Goal: Task Accomplishment & Management: Use online tool/utility

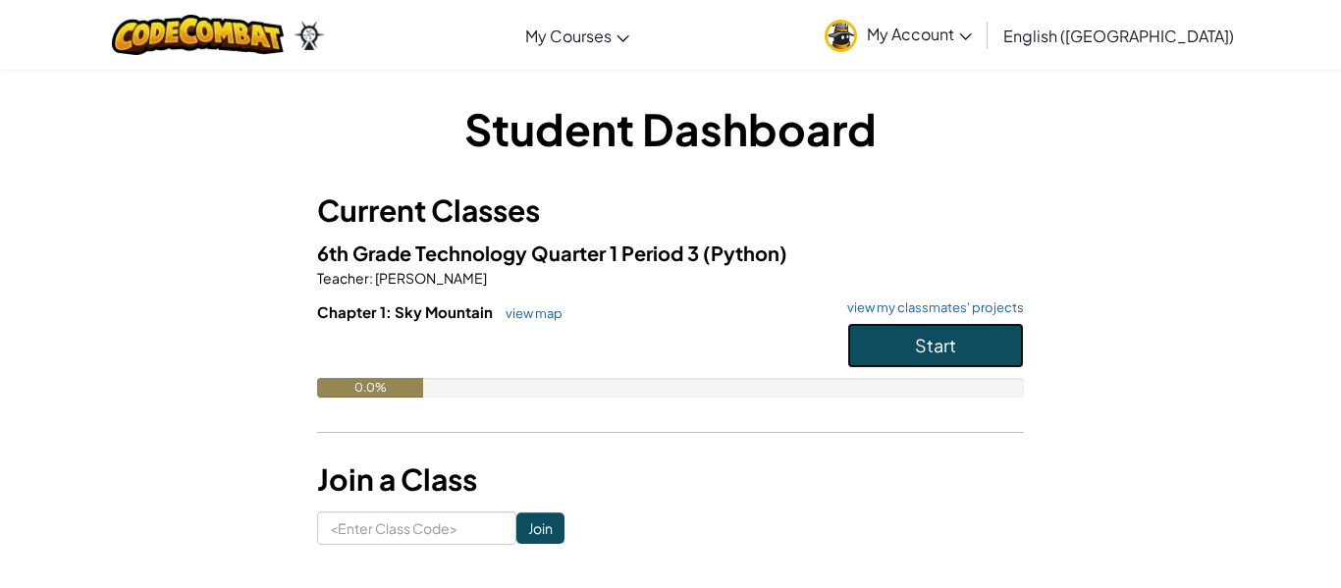
click at [921, 330] on button "Start" at bounding box center [935, 345] width 177 height 45
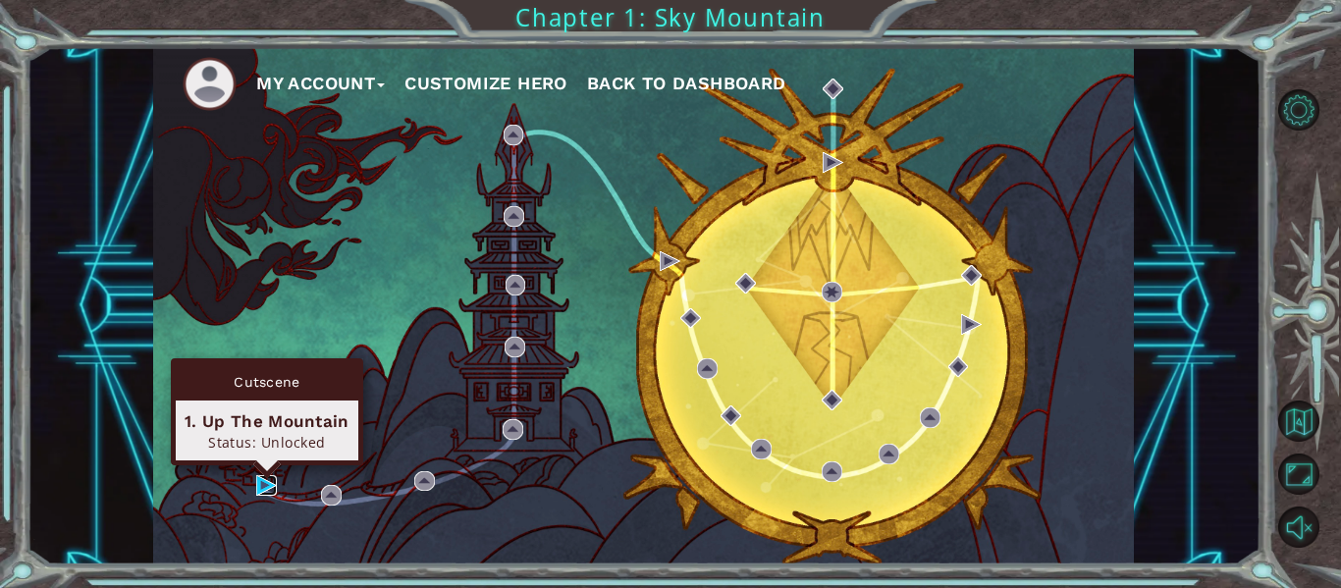
click at [263, 490] on img at bounding box center [266, 485] width 21 height 21
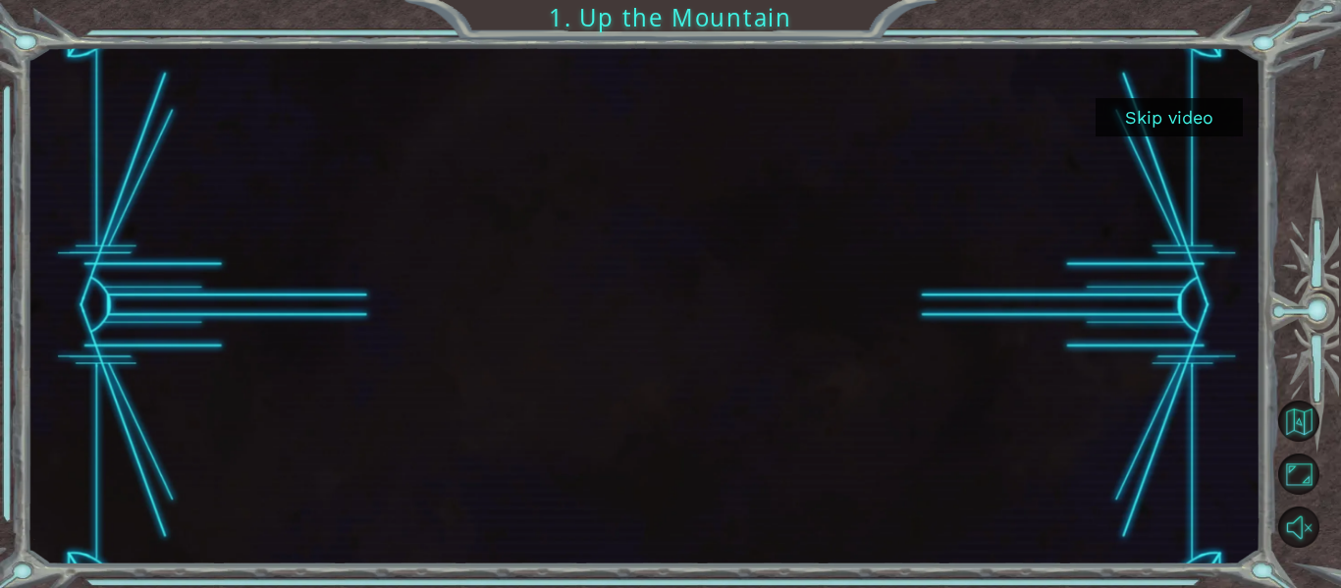
click at [1177, 422] on div at bounding box center [644, 305] width 1234 height 517
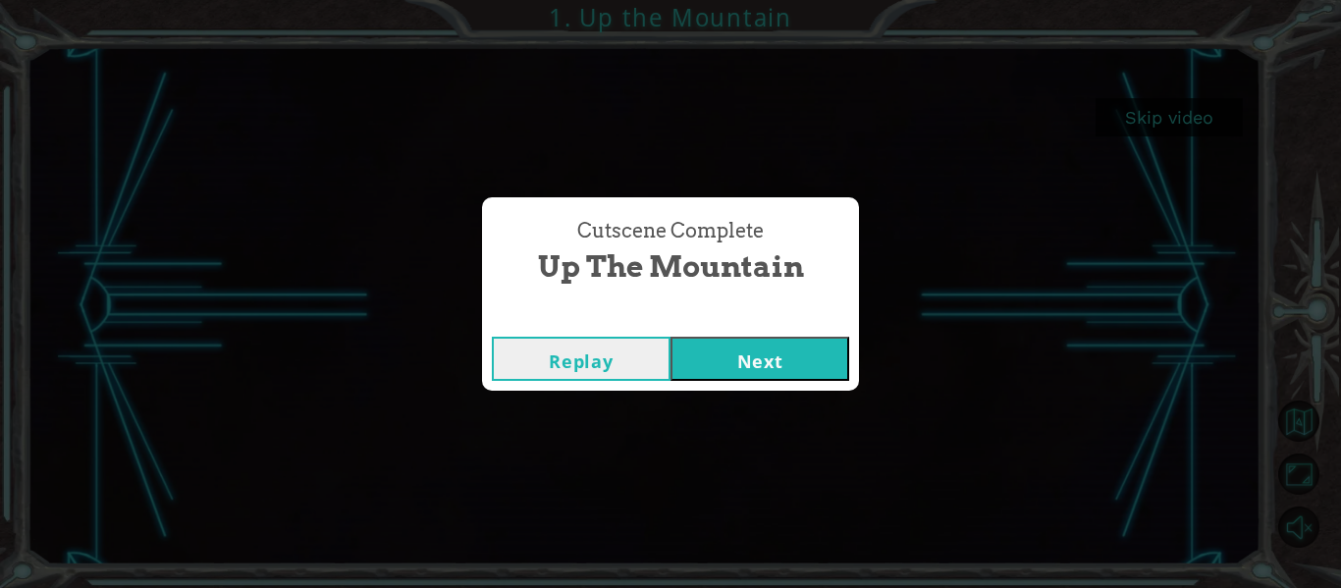
click at [686, 344] on button "Next" at bounding box center [759, 359] width 179 height 44
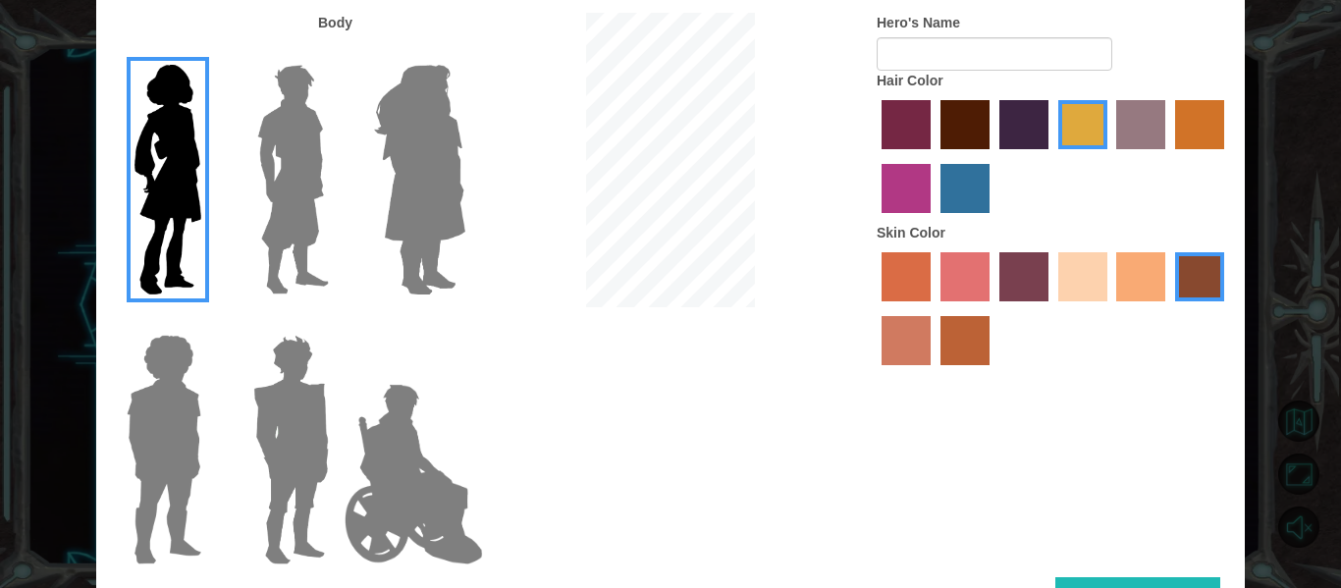
click at [449, 209] on img at bounding box center [419, 179] width 107 height 245
click at [464, 52] on input "Hero Amethyst" at bounding box center [464, 52] width 0 height 0
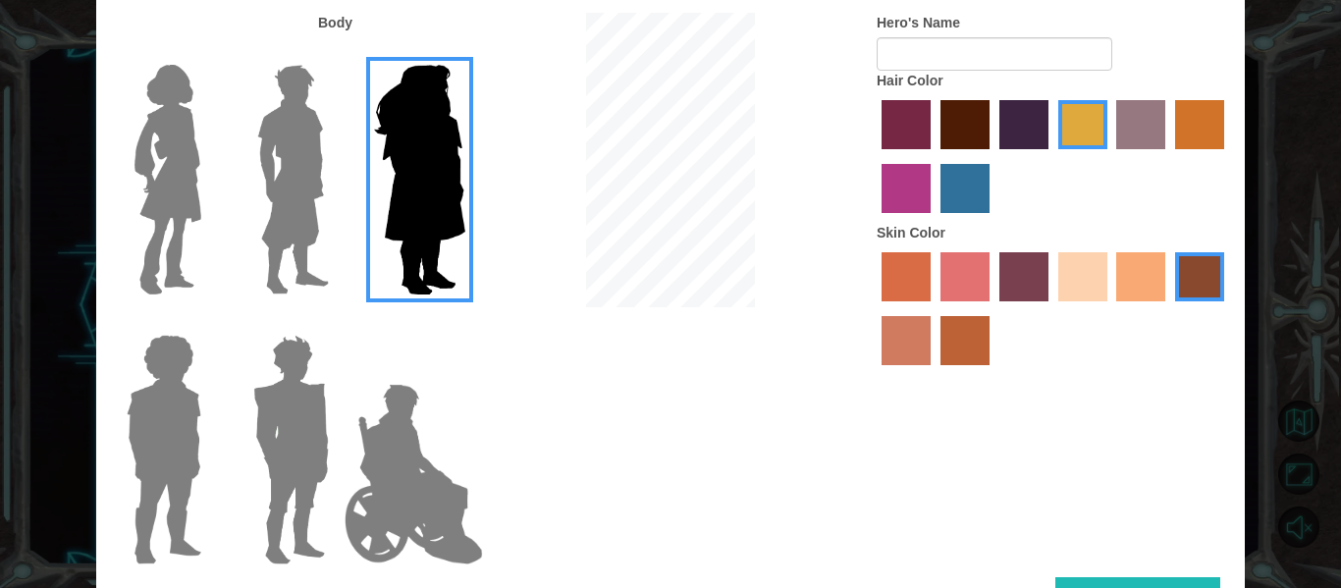
click at [310, 211] on img at bounding box center [292, 179] width 87 height 245
click at [337, 52] on input "Hero Lars" at bounding box center [337, 52] width 0 height 0
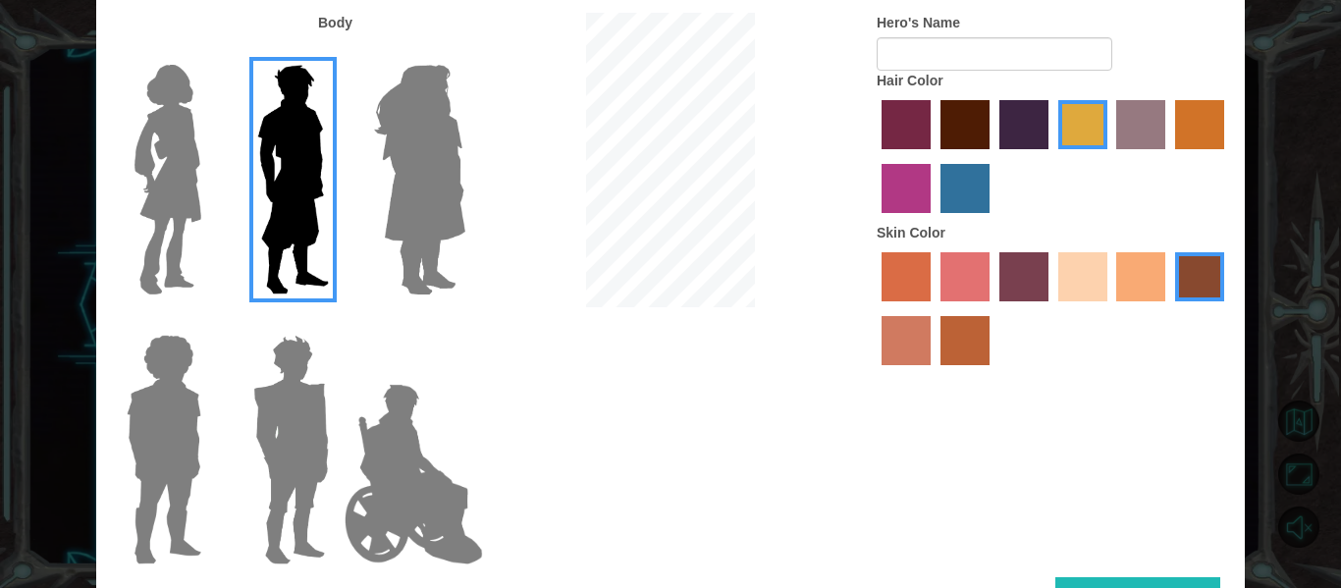
click at [126, 450] on img at bounding box center [164, 449] width 90 height 245
click at [209, 322] on input "Hero Steven" at bounding box center [209, 322] width 0 height 0
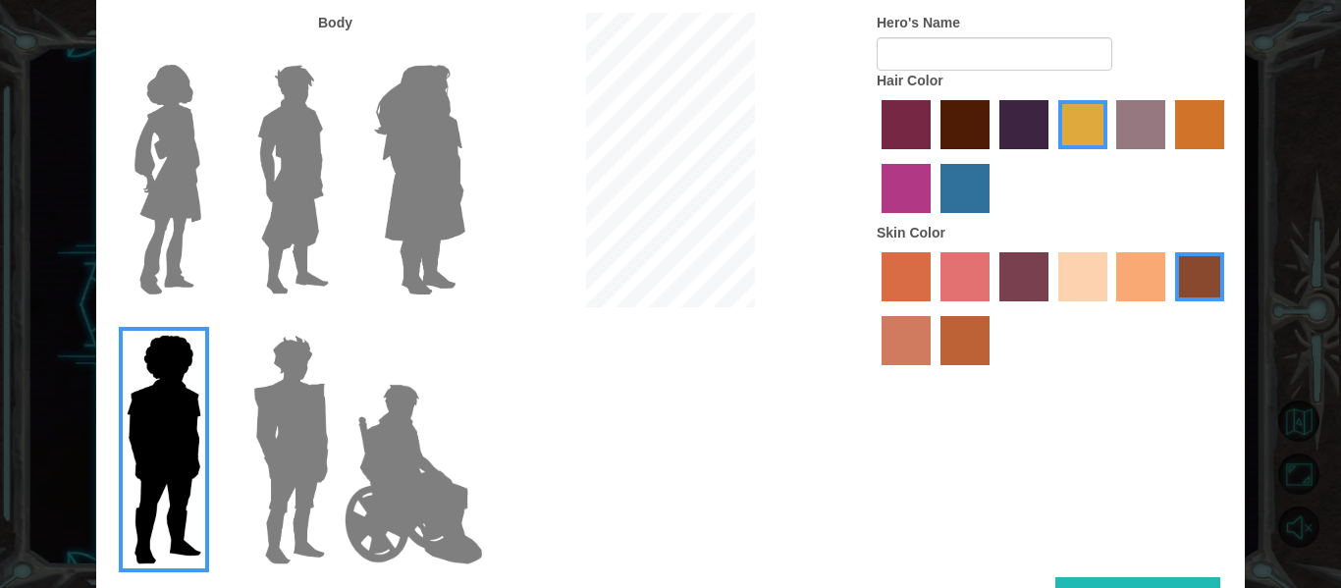
click at [204, 467] on img at bounding box center [164, 449] width 90 height 245
click at [209, 322] on input "Hero Steven" at bounding box center [209, 322] width 0 height 0
click at [294, 457] on img at bounding box center [290, 449] width 91 height 245
click at [337, 322] on input "Hero Garnet" at bounding box center [337, 322] width 0 height 0
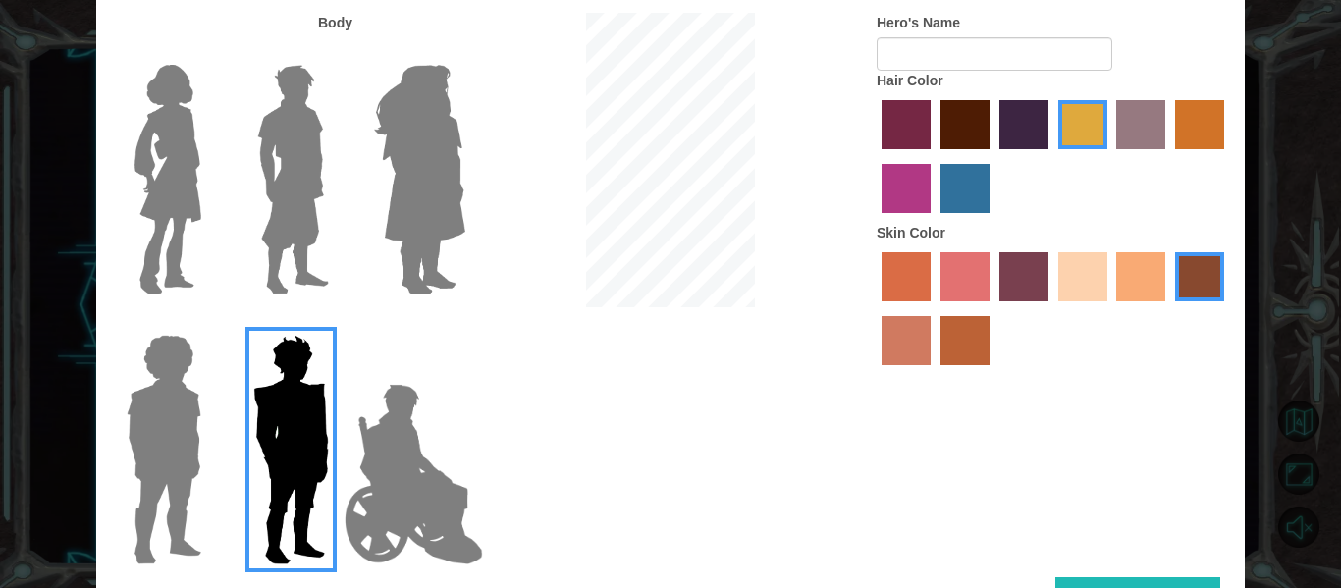
click at [906, 287] on label "sorbus skin color" at bounding box center [905, 276] width 49 height 49
click at [875, 308] on input "sorbus skin color" at bounding box center [875, 308] width 0 height 0
click at [900, 346] on label "burning sand skin color" at bounding box center [905, 340] width 49 height 49
click at [1227, 308] on input "burning sand skin color" at bounding box center [1227, 308] width 0 height 0
click at [973, 118] on label "maroon hair color" at bounding box center [964, 124] width 49 height 49
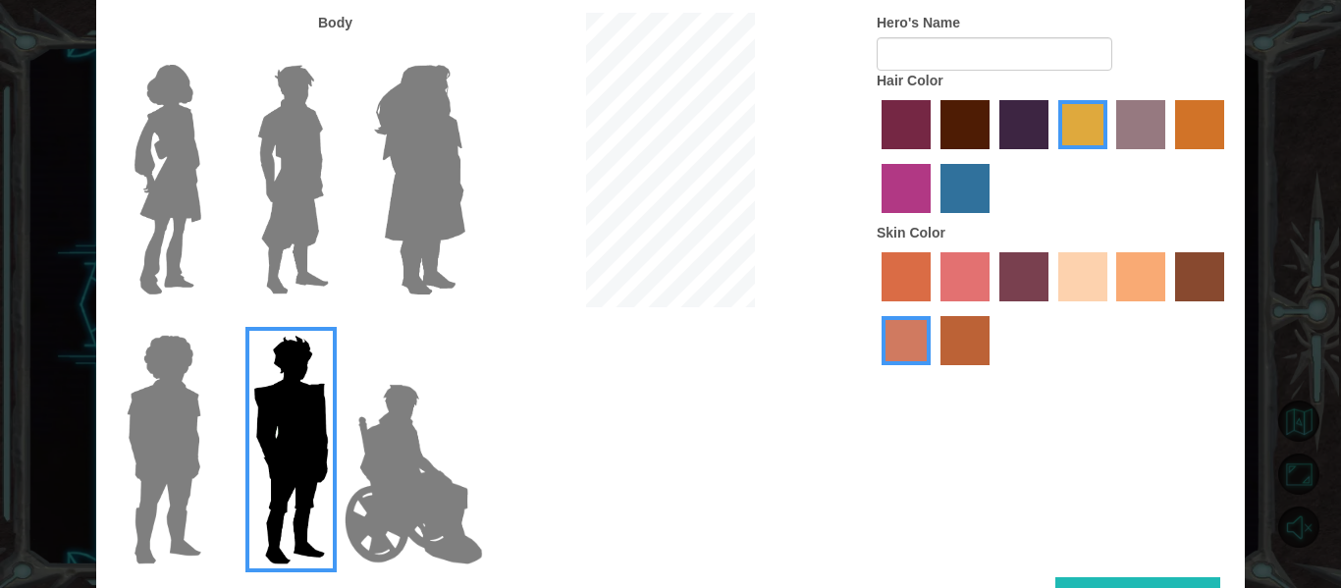
click at [934, 156] on input "maroon hair color" at bounding box center [934, 156] width 0 height 0
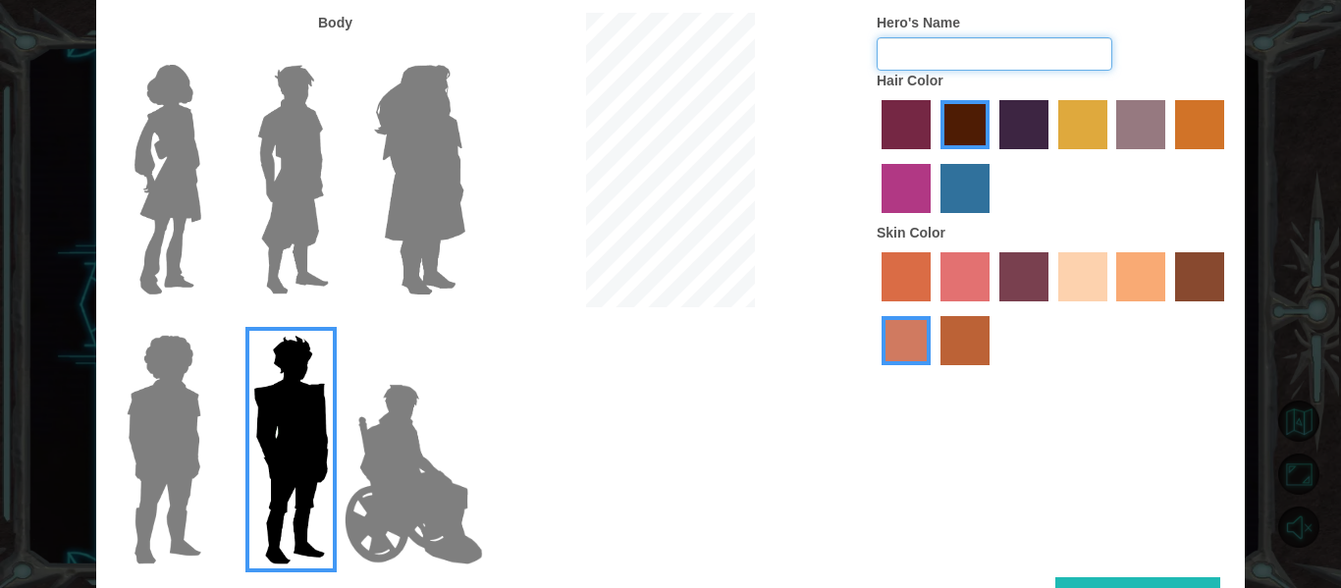
click at [945, 59] on input "Hero's Name" at bounding box center [995, 53] width 236 height 33
type input "[PERSON_NAME]"
click at [1115, 585] on button "Done" at bounding box center [1137, 599] width 165 height 44
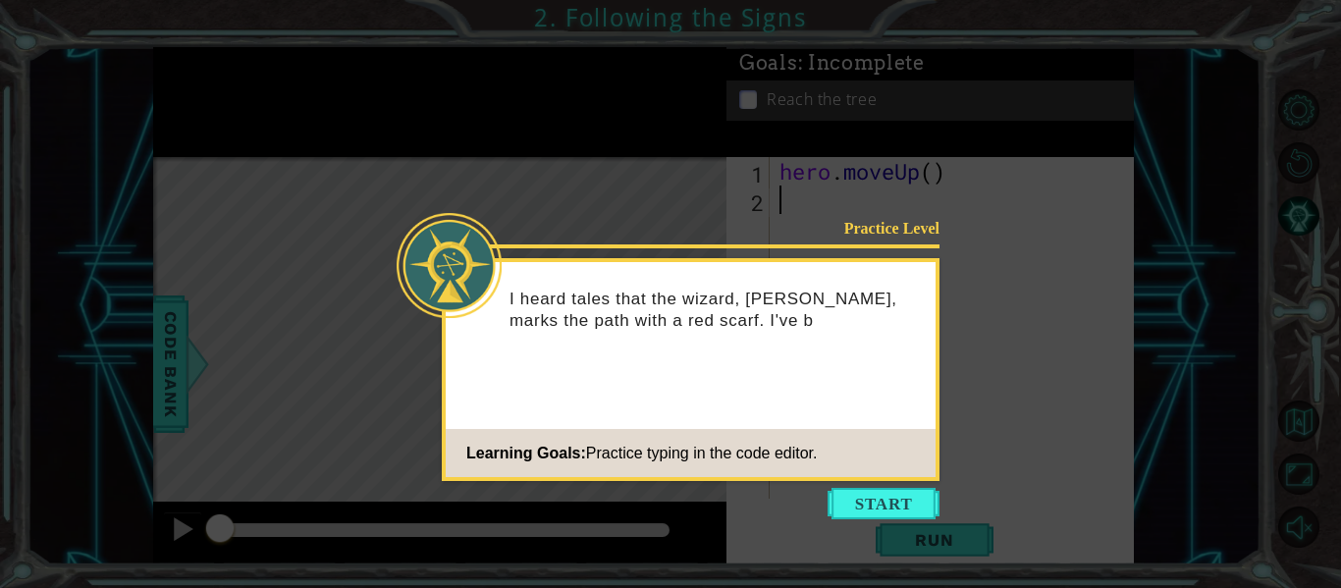
click at [897, 497] on button "Start" at bounding box center [884, 503] width 112 height 31
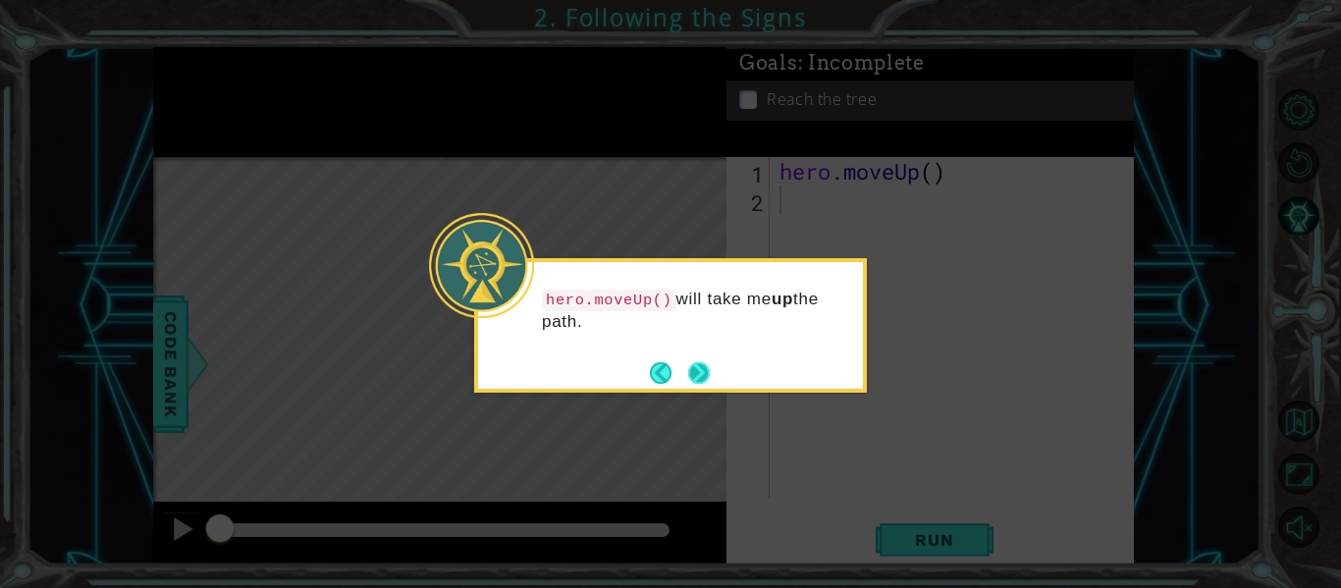
click at [708, 371] on button "Next" at bounding box center [699, 372] width 23 height 23
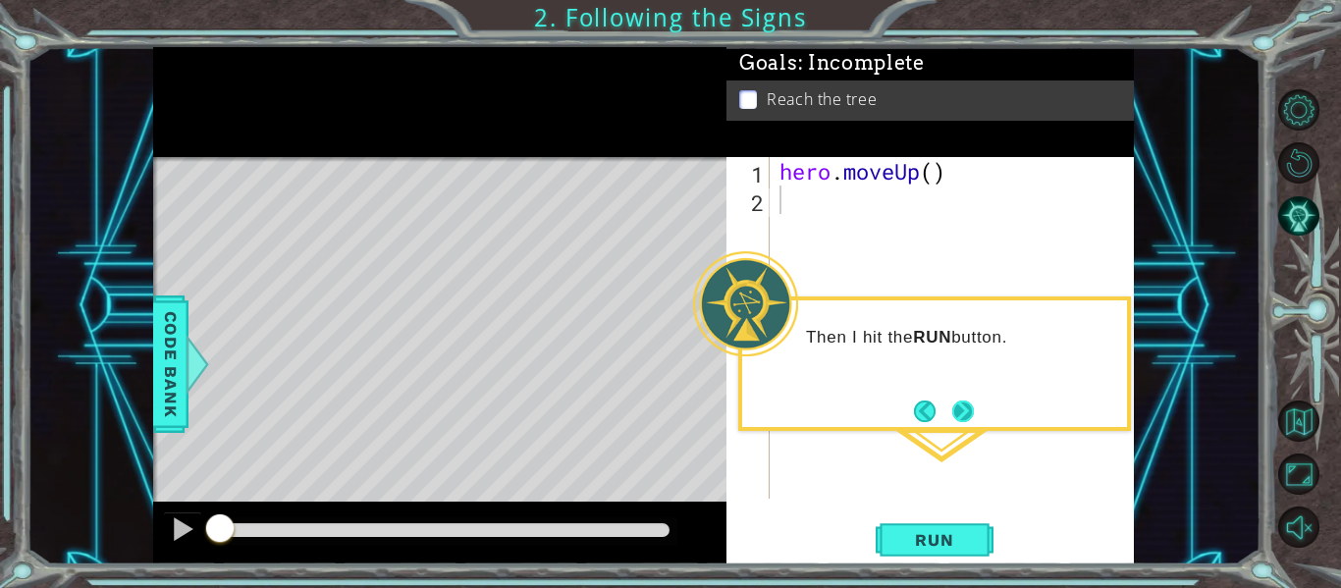
click at [963, 415] on button "Next" at bounding box center [963, 411] width 22 height 22
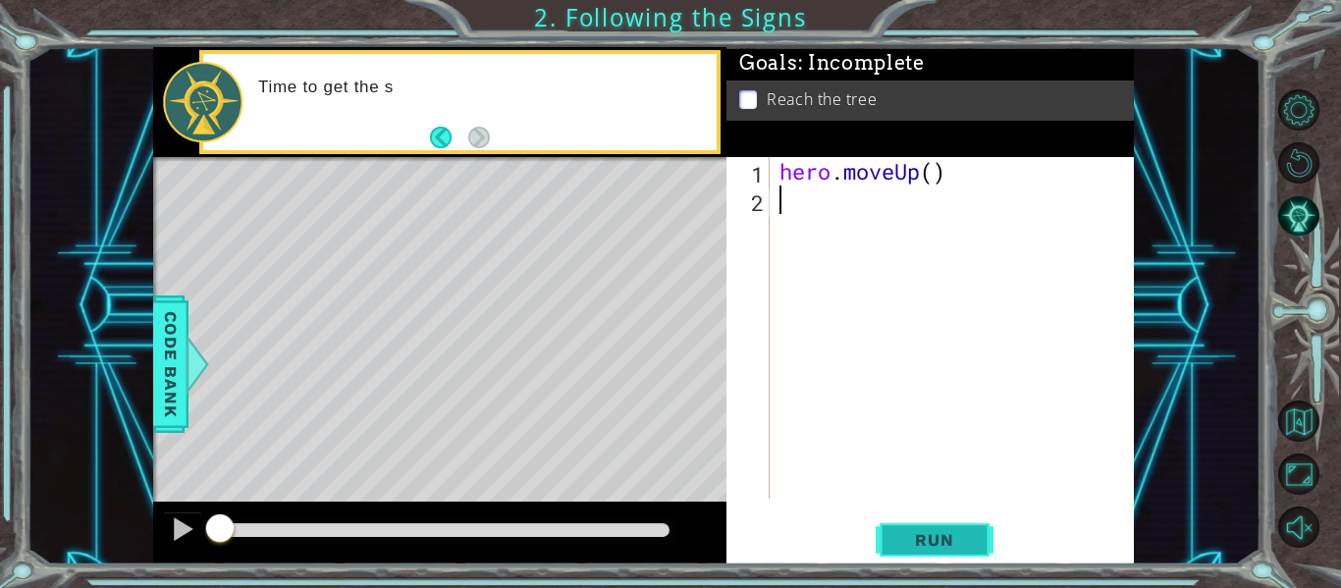
click at [913, 545] on span "Run" at bounding box center [934, 540] width 78 height 20
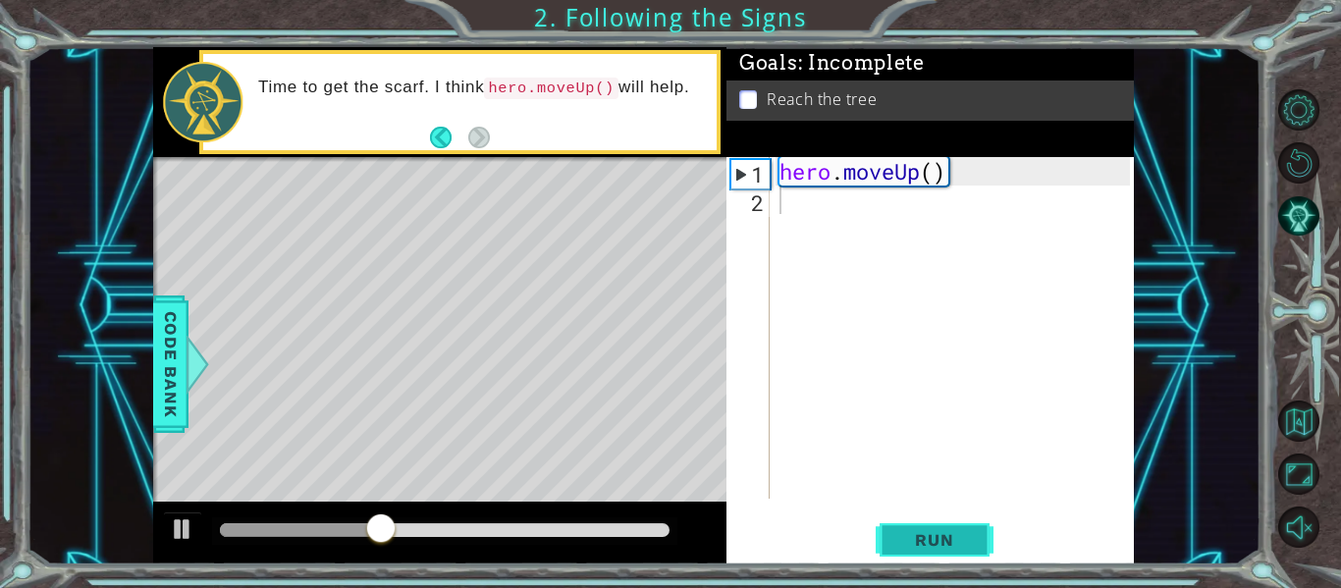
click at [912, 546] on span "Run" at bounding box center [934, 540] width 78 height 20
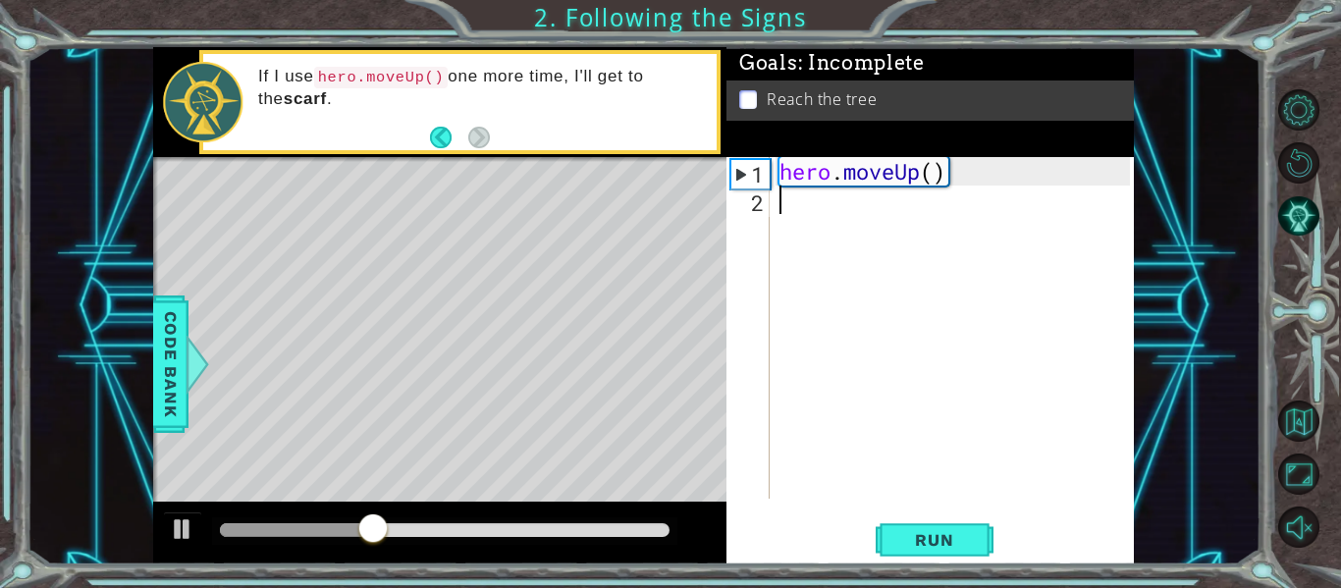
click at [791, 378] on div "hero . moveUp ( )" at bounding box center [957, 356] width 364 height 399
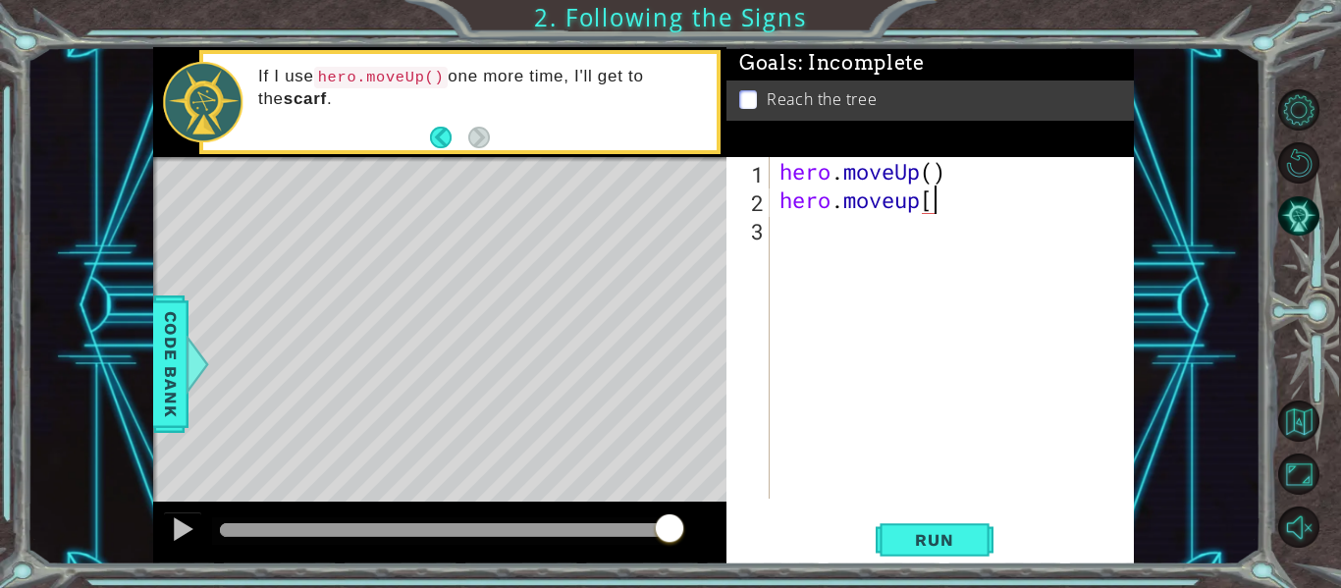
scroll to position [0, 7]
click at [934, 546] on span "Run" at bounding box center [934, 540] width 78 height 20
click at [908, 548] on span "Run" at bounding box center [934, 540] width 78 height 20
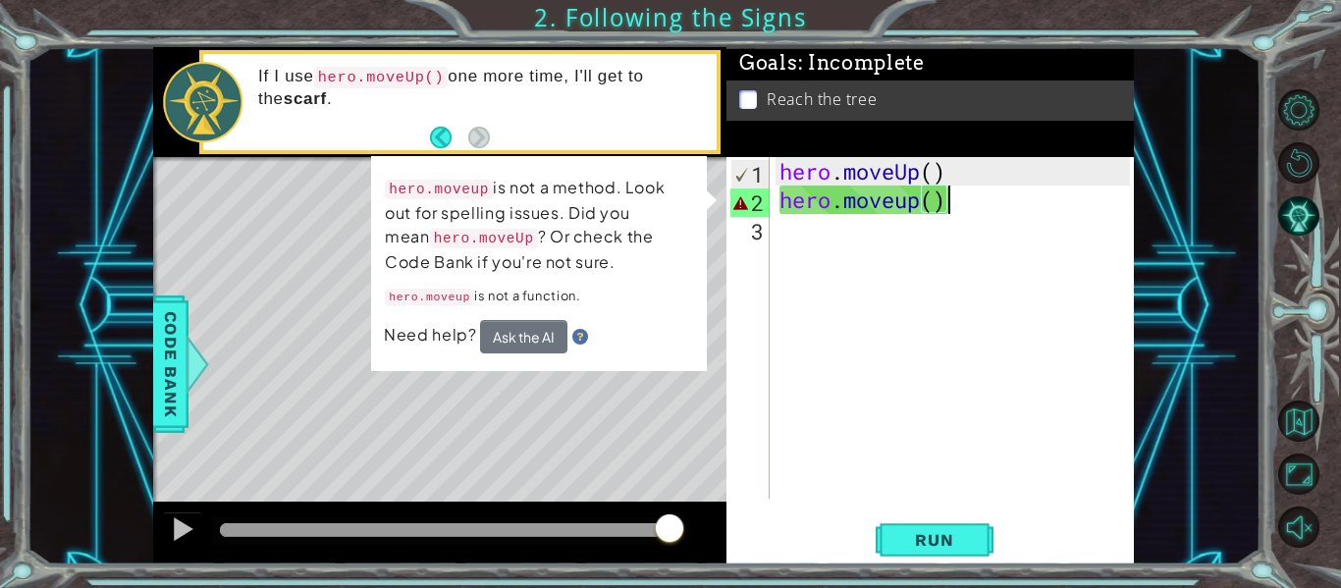
click at [906, 202] on div "hero . moveUp ( ) hero . moveup ( )" at bounding box center [957, 356] width 364 height 399
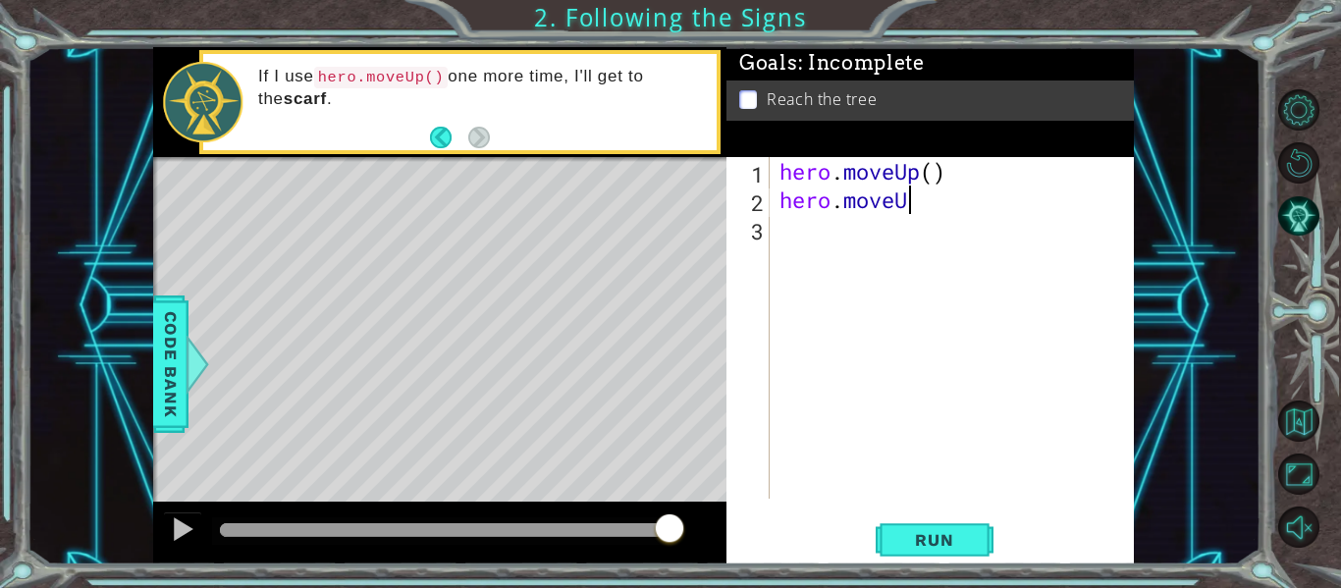
scroll to position [0, 5]
type textarea "hero.moveUp"
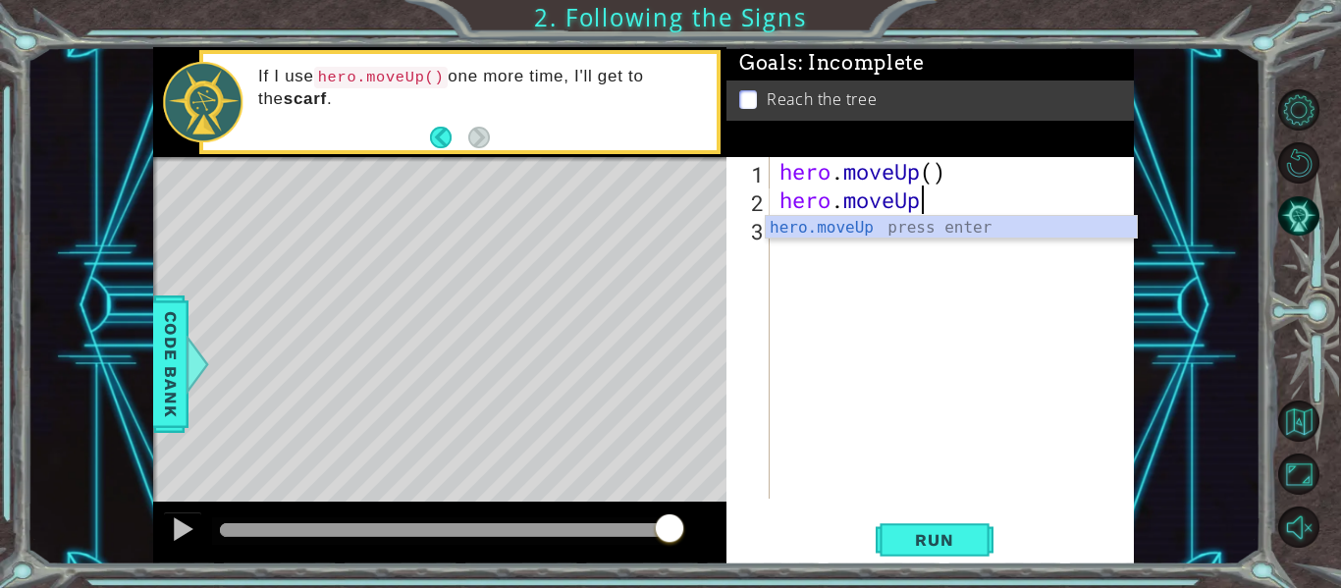
scroll to position [0, 0]
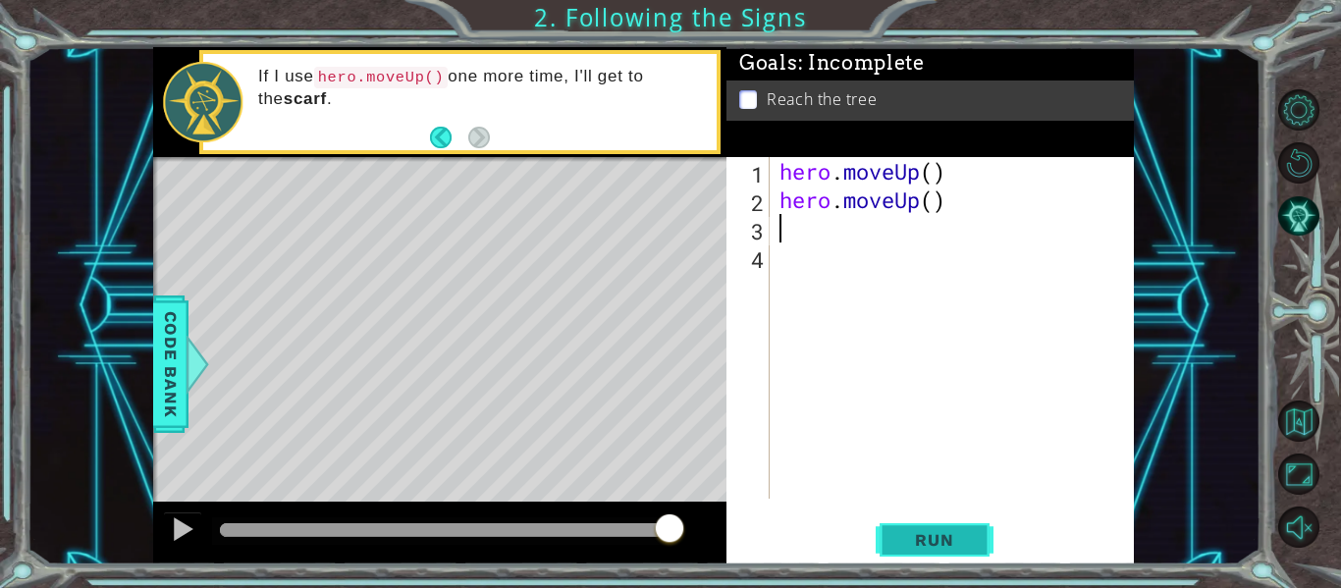
click at [910, 542] on span "Run" at bounding box center [934, 540] width 78 height 20
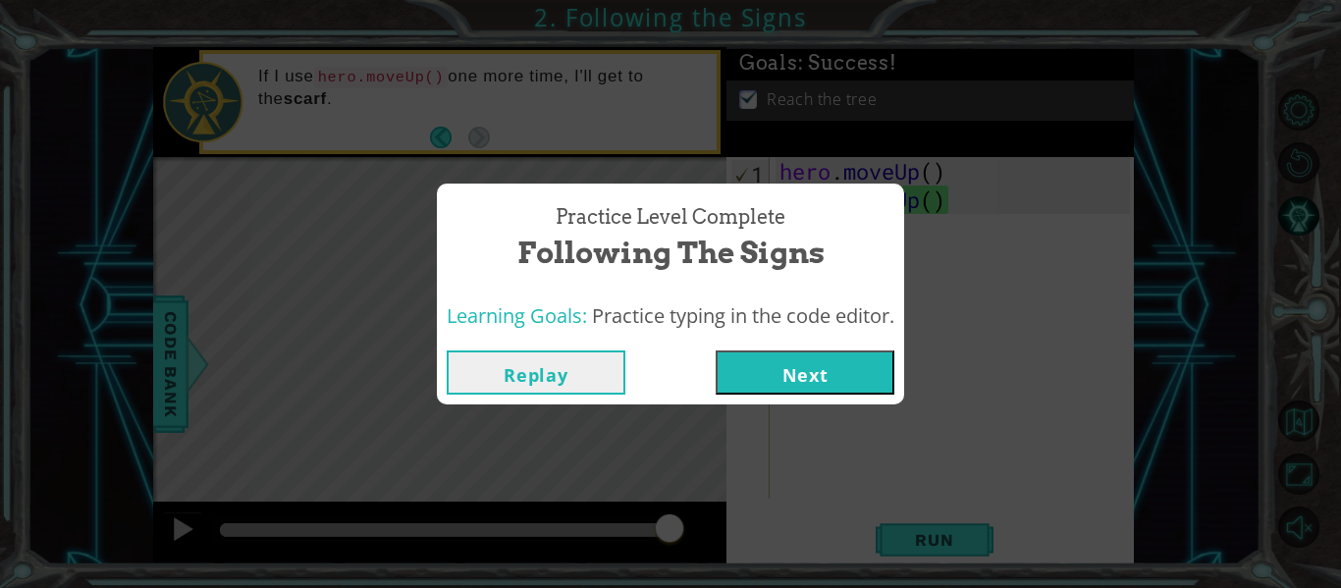
click at [775, 353] on button "Next" at bounding box center [805, 372] width 179 height 44
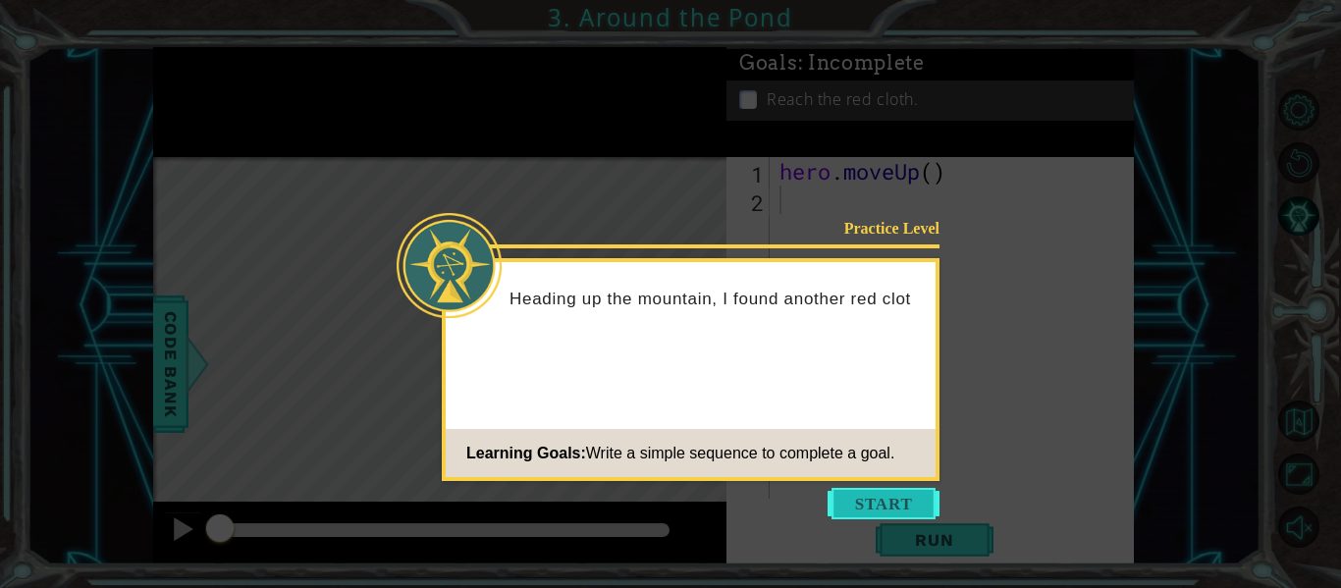
click at [866, 497] on button "Start" at bounding box center [884, 503] width 112 height 31
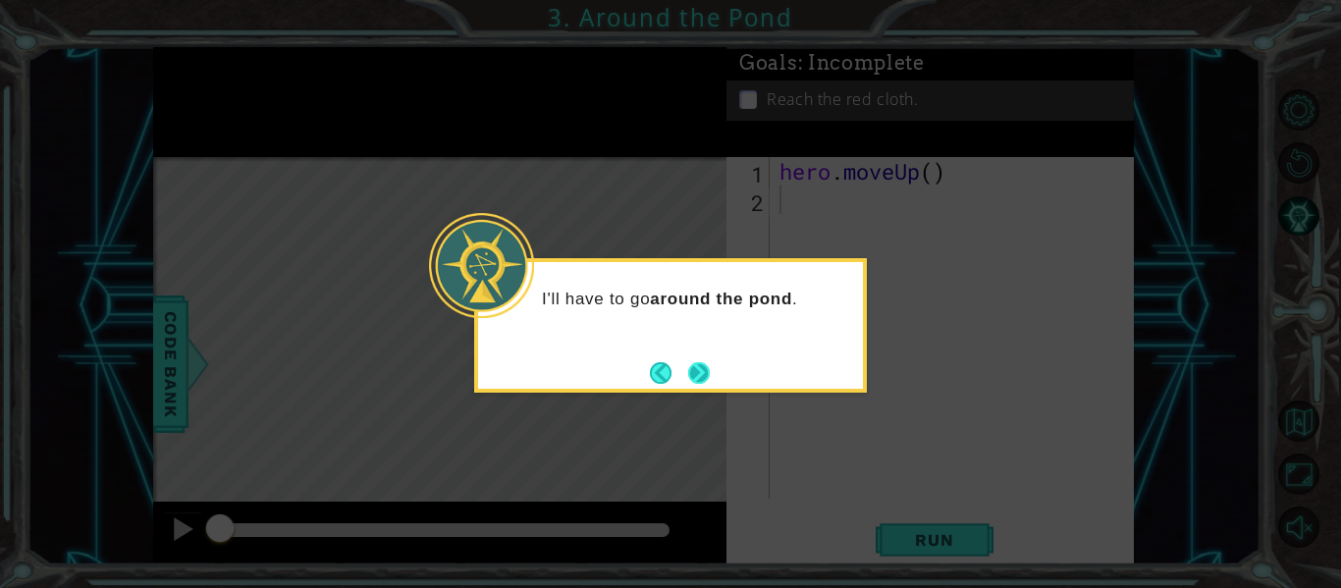
click at [710, 367] on button "Next" at bounding box center [699, 373] width 22 height 22
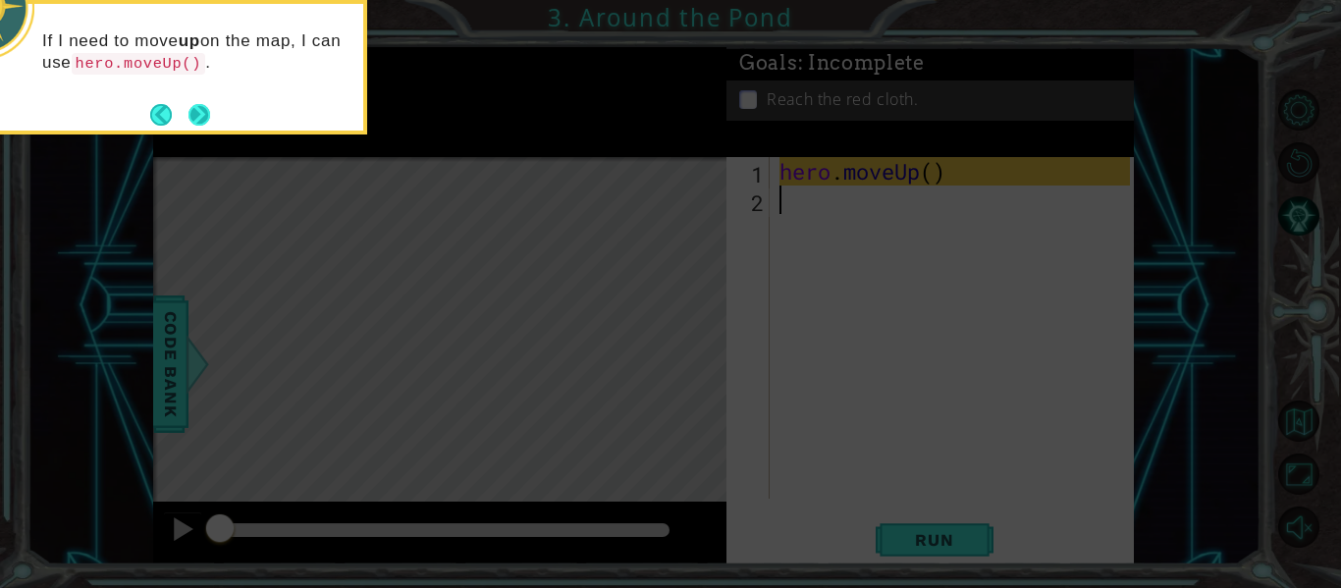
click at [194, 110] on button "Next" at bounding box center [199, 115] width 22 height 22
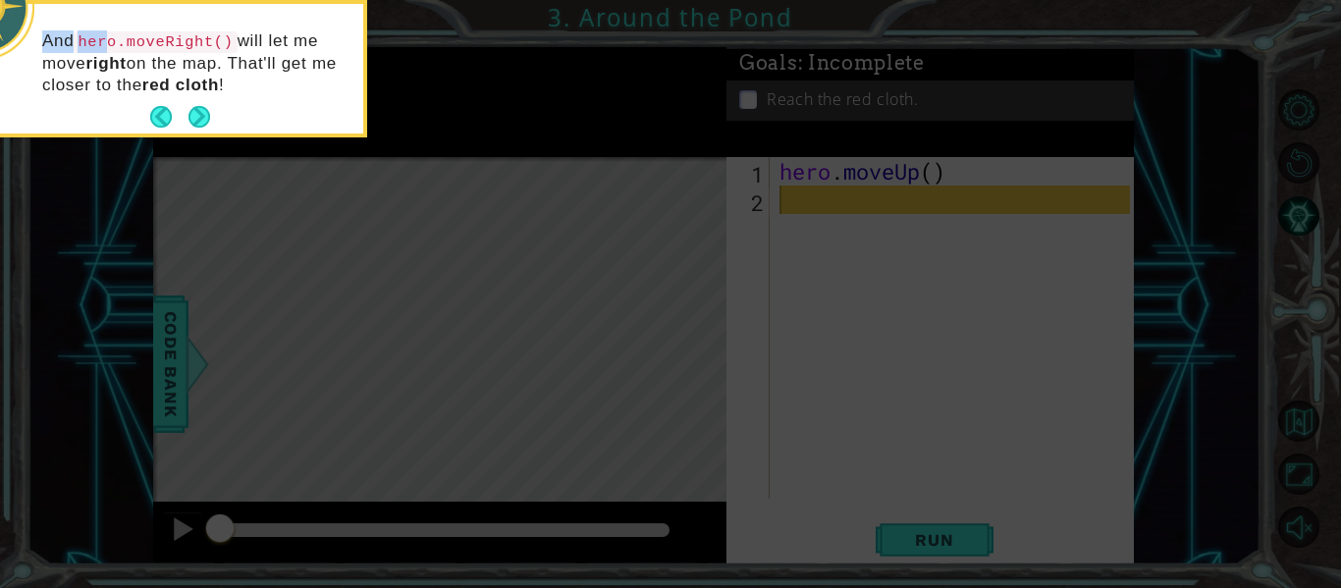
drag, startPoint x: 134, startPoint y: 54, endPoint x: 112, endPoint y: 40, distance: 26.4
click at [89, 40] on code "hero.moveRight()" at bounding box center [155, 42] width 163 height 22
drag, startPoint x: 80, startPoint y: 40, endPoint x: 231, endPoint y: 46, distance: 150.3
click at [231, 46] on code "hero.moveRight()" at bounding box center [155, 42] width 163 height 22
copy code "hero.moveRight()"
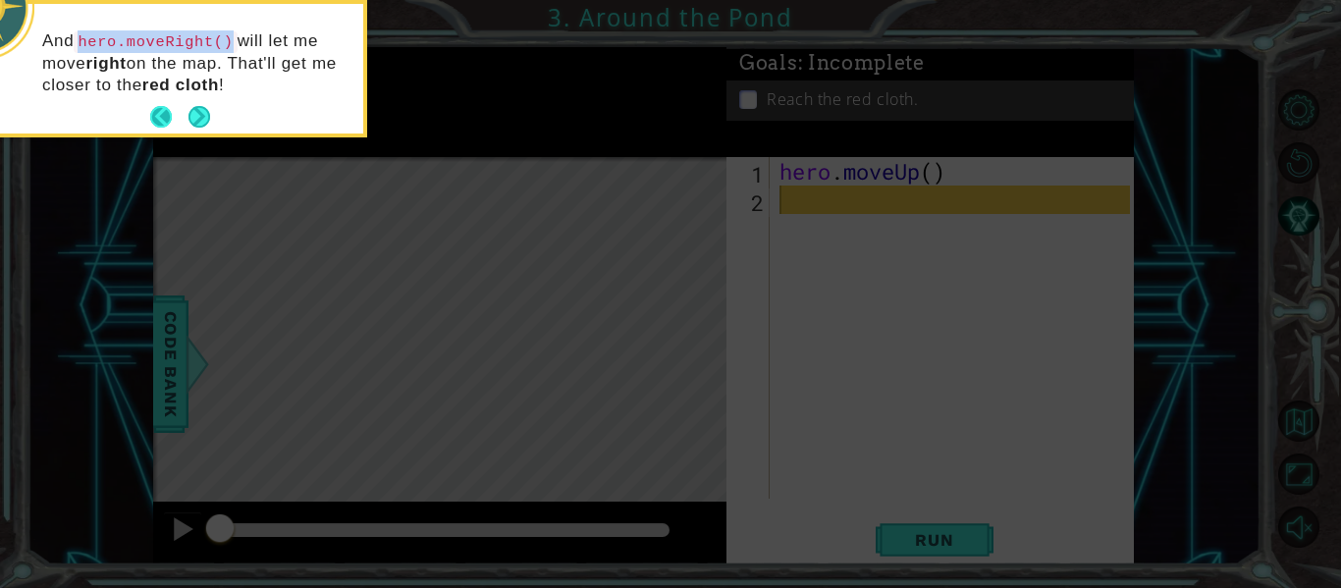
click at [181, 113] on button "Back" at bounding box center [169, 117] width 38 height 22
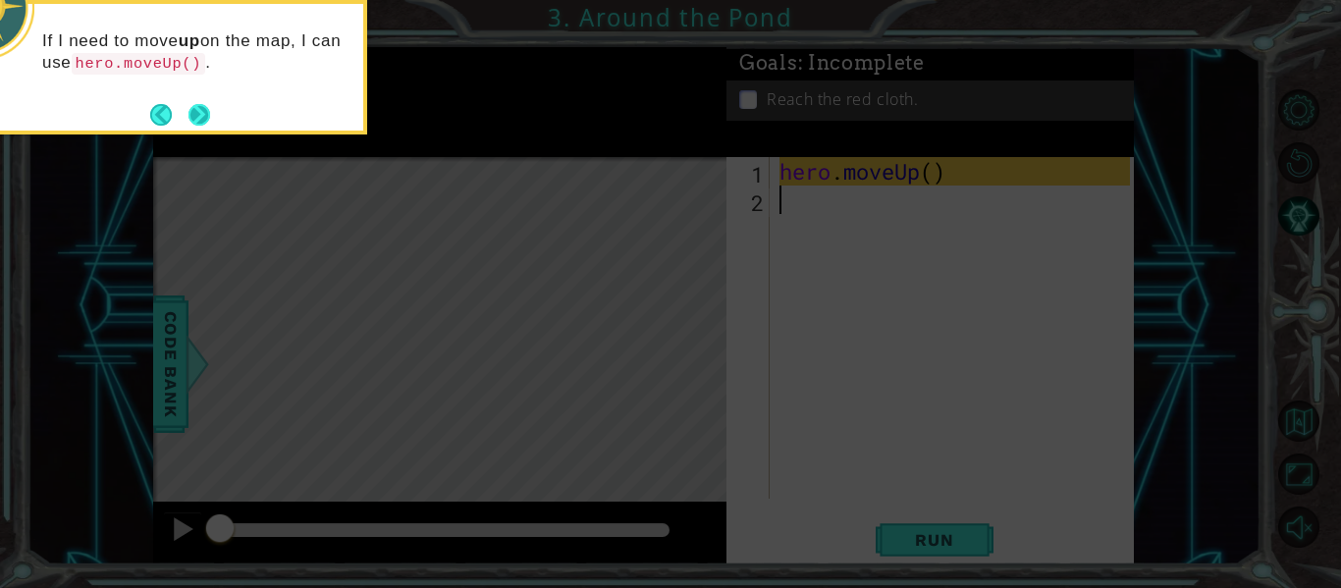
click at [193, 116] on button "Next" at bounding box center [199, 115] width 22 height 22
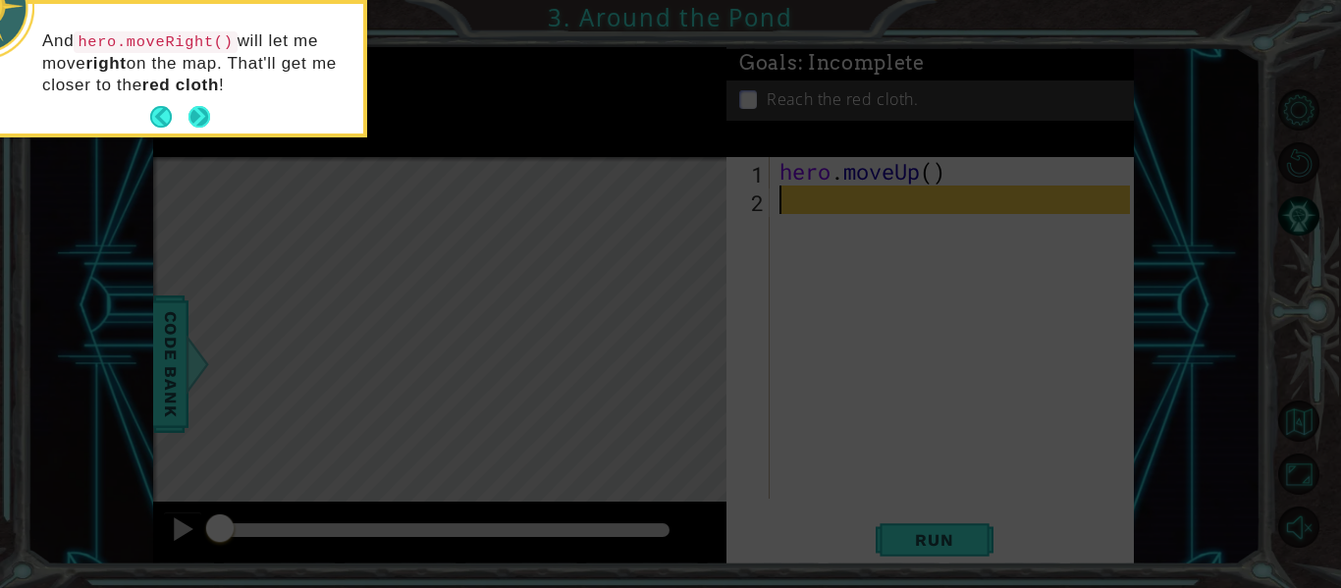
click at [191, 114] on button "Next" at bounding box center [199, 117] width 22 height 22
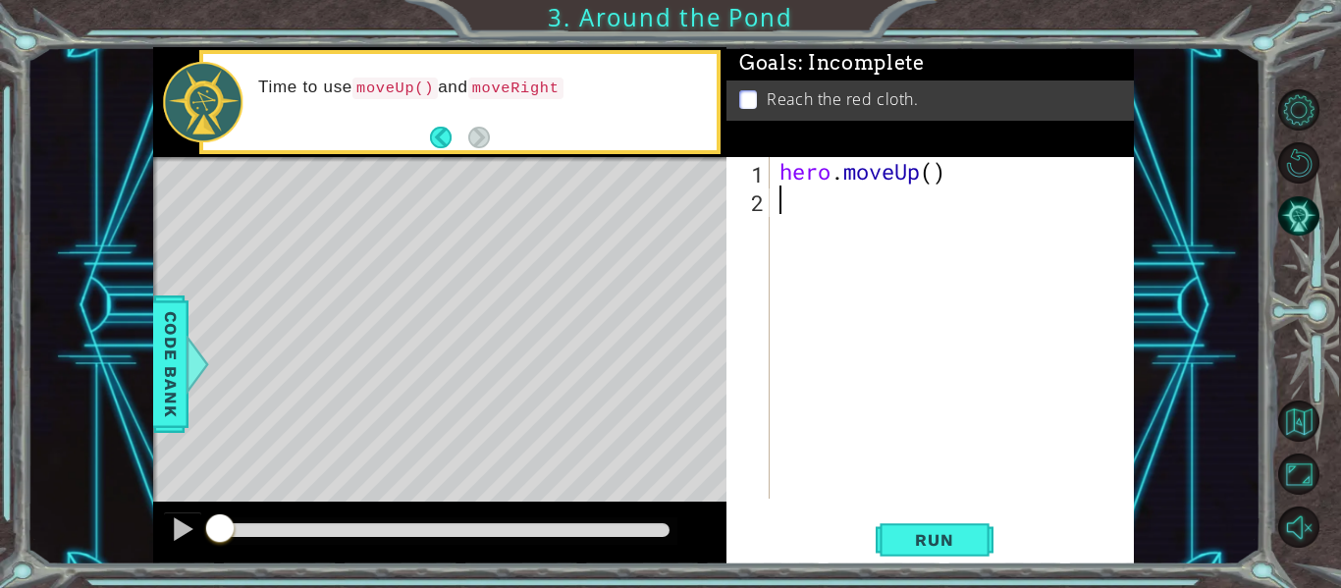
paste textarea "hero.moveRight()"
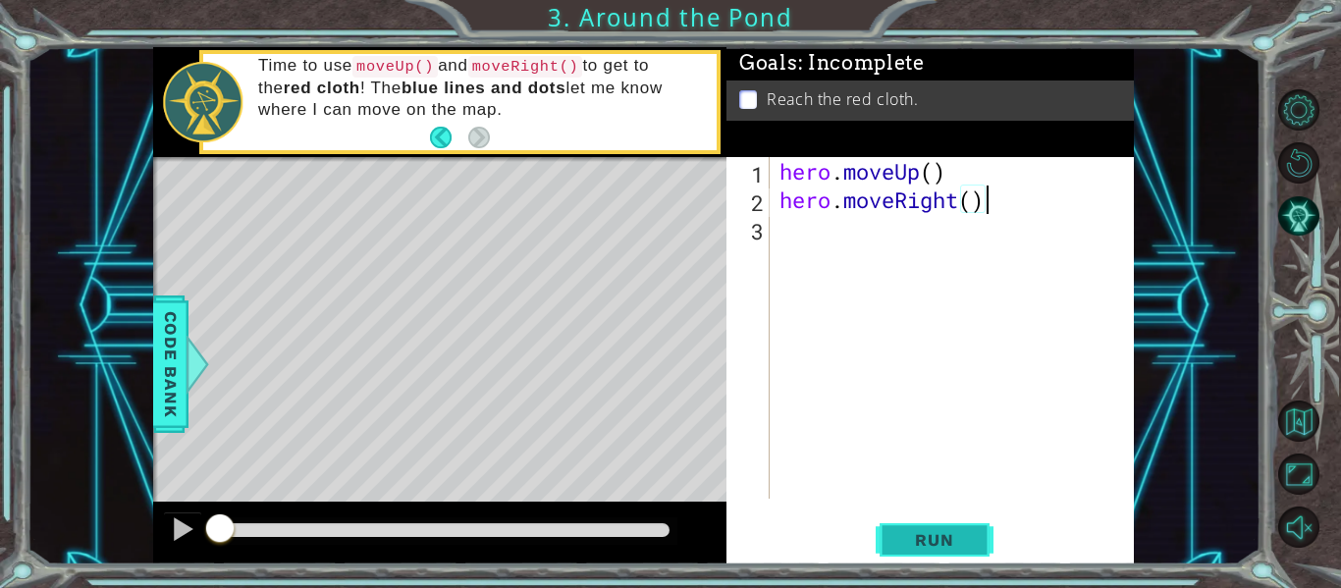
click at [937, 523] on button "Run" at bounding box center [935, 540] width 118 height 40
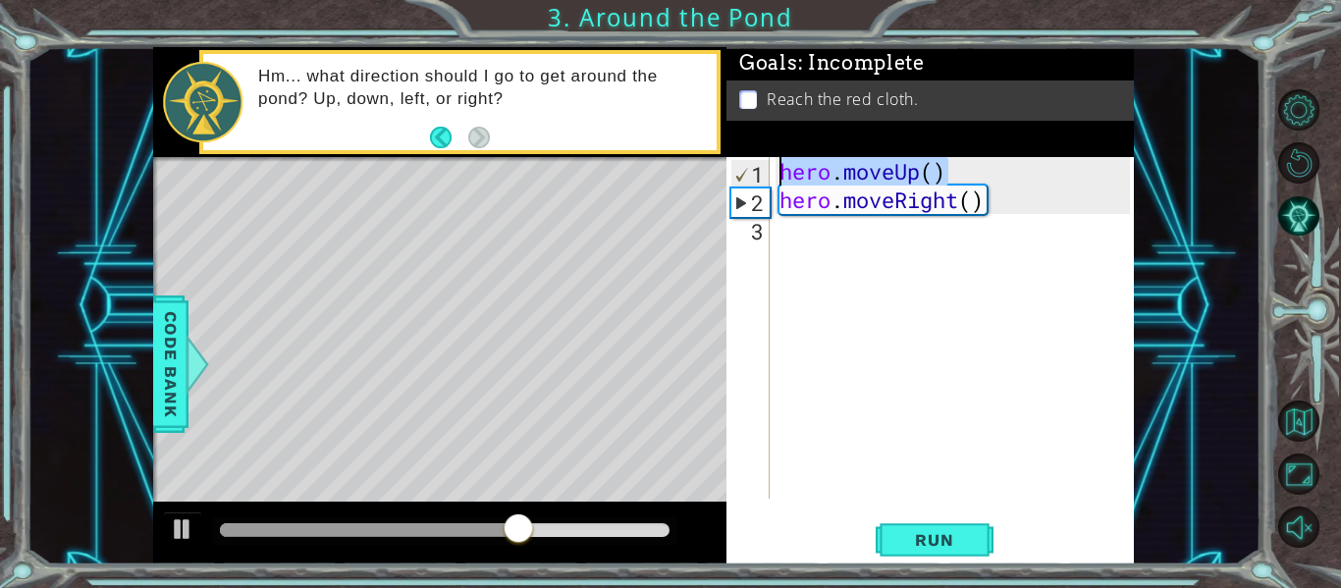
drag, startPoint x: 960, startPoint y: 170, endPoint x: 780, endPoint y: 176, distance: 179.7
click at [780, 176] on div "hero . moveUp ( ) hero . moveRight ( )" at bounding box center [957, 356] width 364 height 399
type textarea "hero.moveUp()"
click at [788, 240] on div "hero . moveUp ( ) hero . moveRight ( )" at bounding box center [957, 356] width 364 height 399
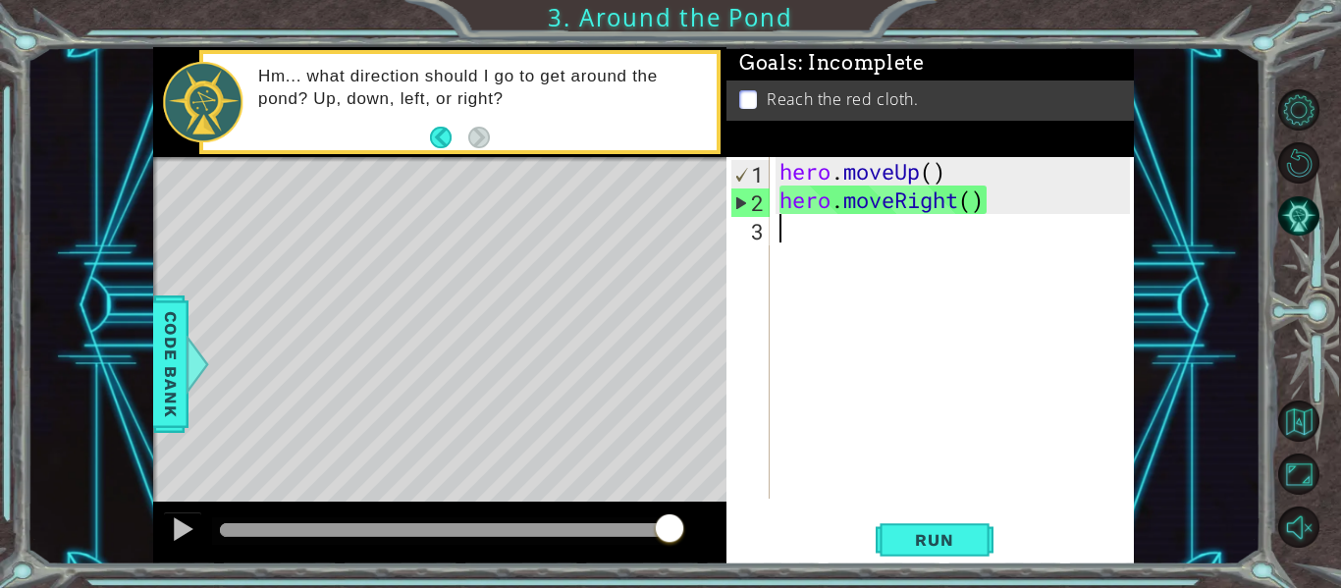
paste textarea "hero.moveUp()"
type textarea "hero.moveUp()"
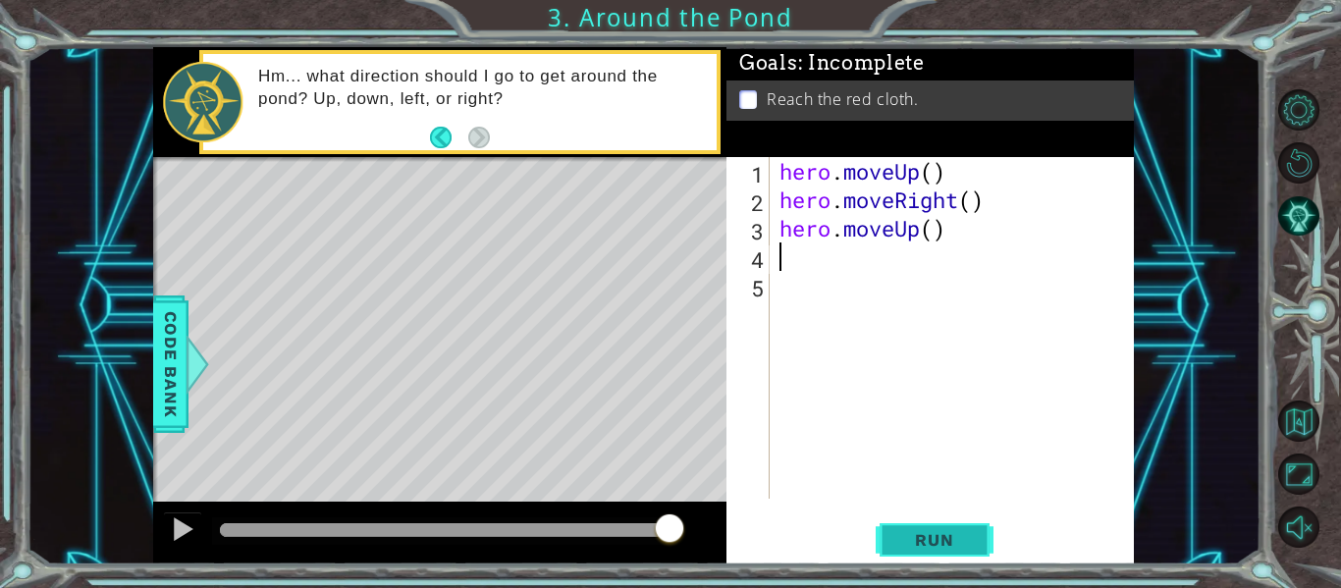
click at [902, 538] on span "Run" at bounding box center [934, 540] width 78 height 20
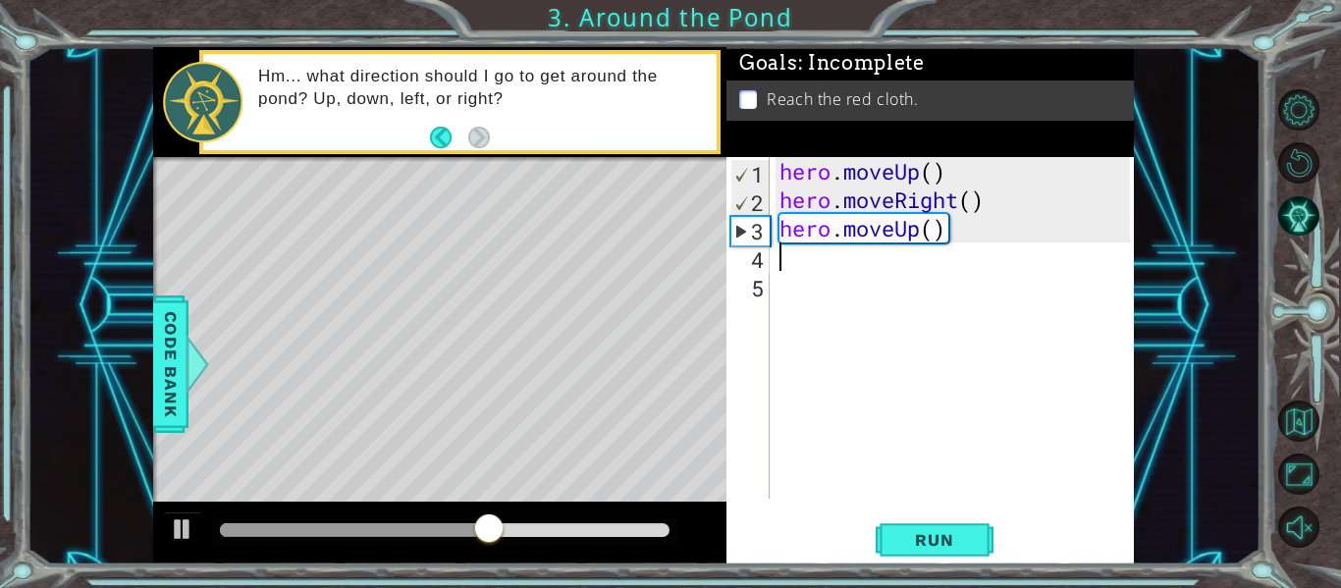
paste textarea "hero.moveUp()"
type textarea "hero.moveUp()"
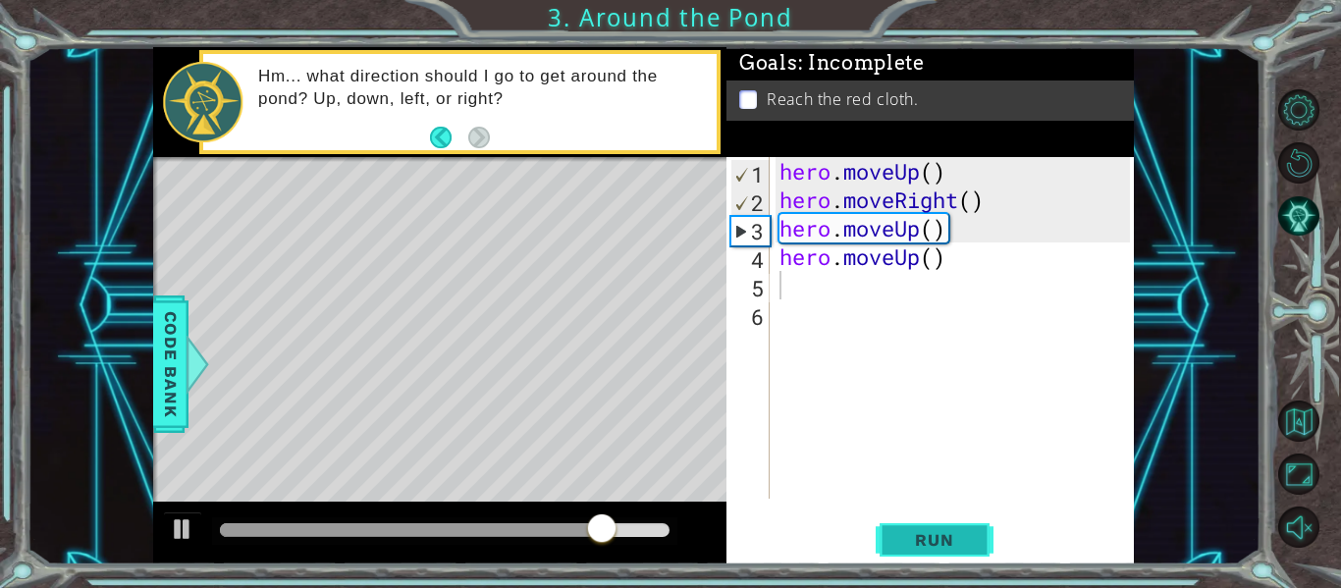
click at [931, 552] on button "Run" at bounding box center [935, 540] width 118 height 40
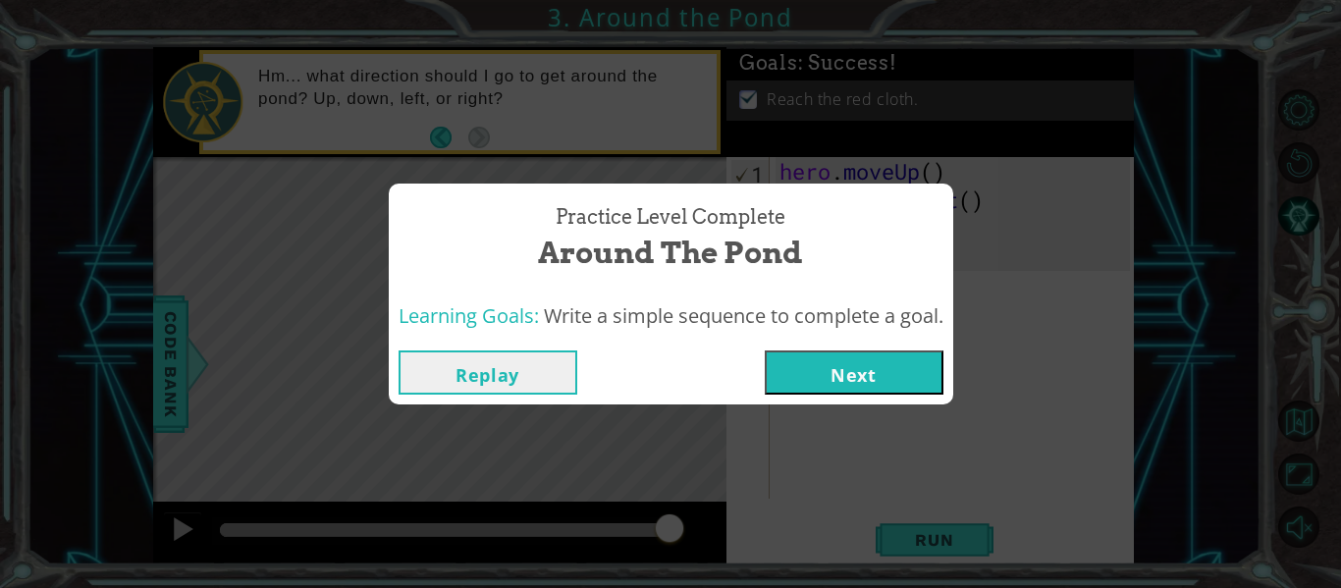
click at [843, 390] on button "Next" at bounding box center [854, 372] width 179 height 44
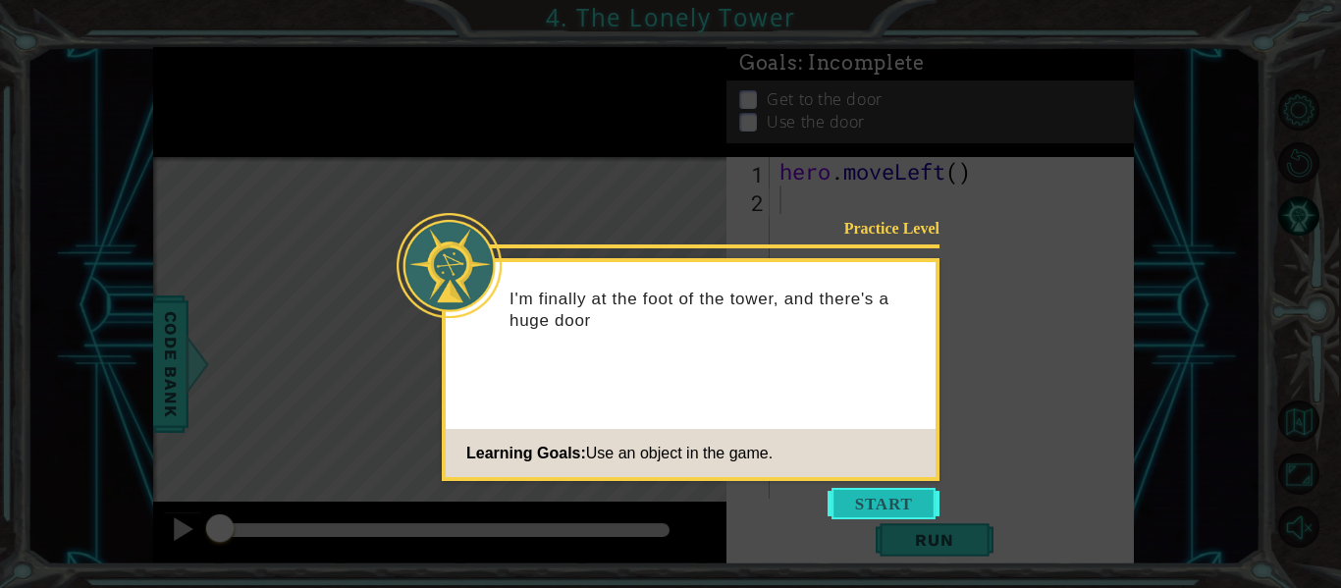
click at [900, 498] on button "Start" at bounding box center [884, 503] width 112 height 31
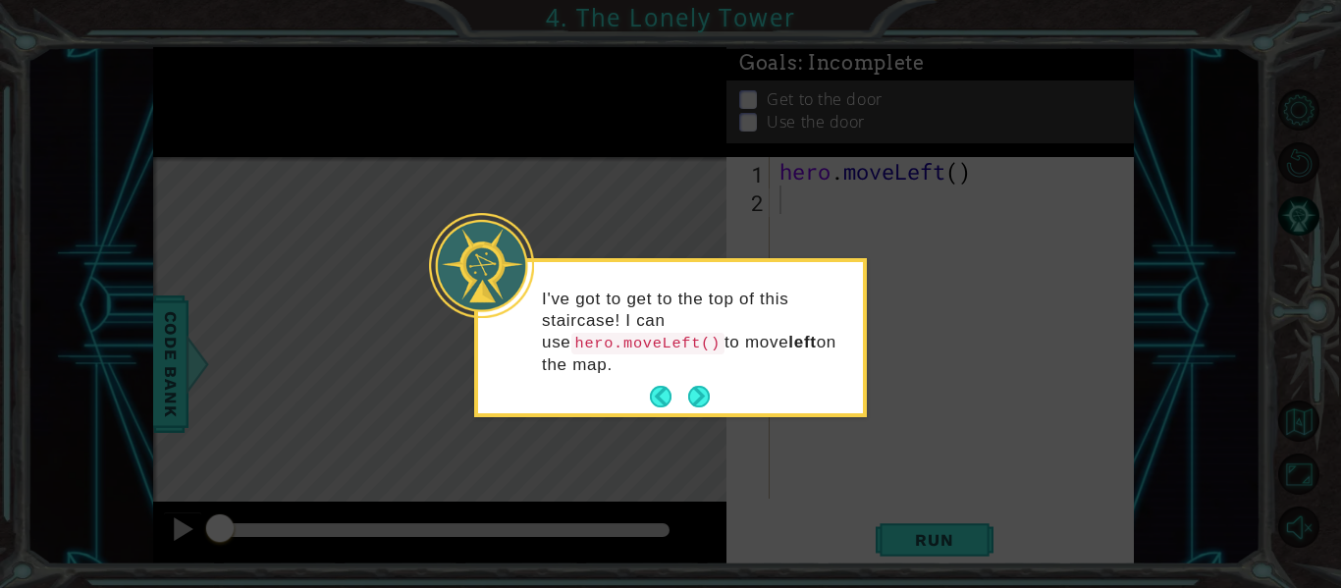
drag, startPoint x: 702, startPoint y: 387, endPoint x: 687, endPoint y: 342, distance: 47.5
click at [687, 342] on div "I've got to get to the top of this staircase! I can use hero.moveLeft() to move…" at bounding box center [670, 337] width 385 height 151
drag, startPoint x: 687, startPoint y: 342, endPoint x: 538, endPoint y: 339, distance: 149.2
click at [538, 339] on div "I've got to get to the top of this staircase! I can use hero.moveLeft() to move…" at bounding box center [670, 341] width 385 height 143
copy code "hero.moveLeft()"
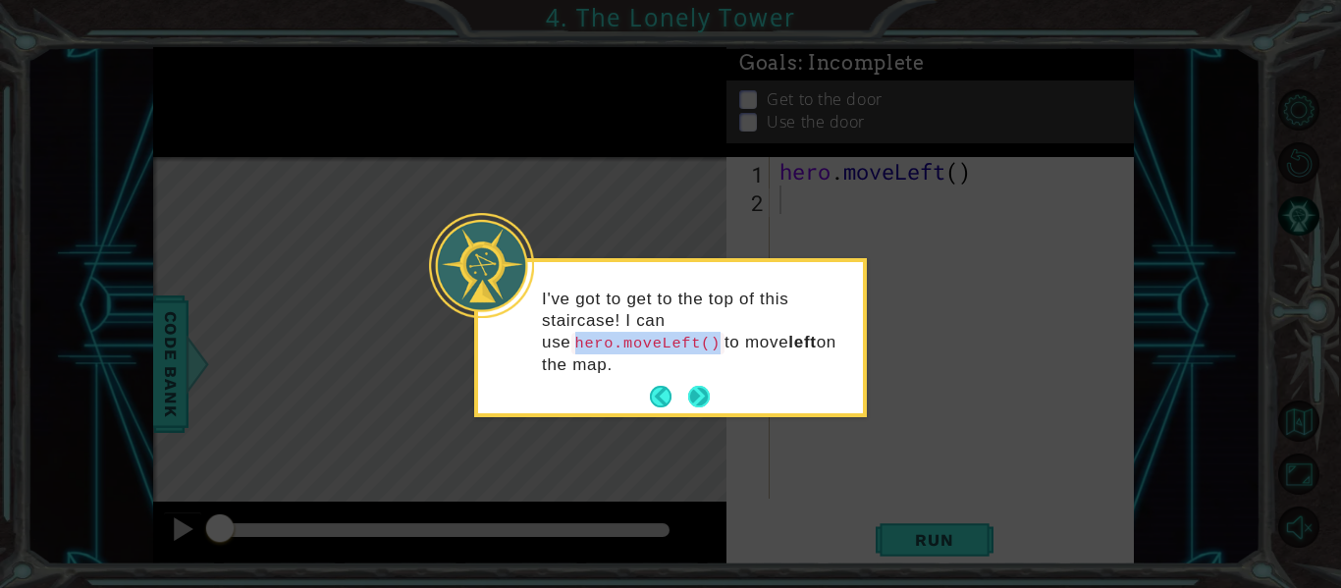
click at [688, 389] on button "Next" at bounding box center [699, 397] width 22 height 22
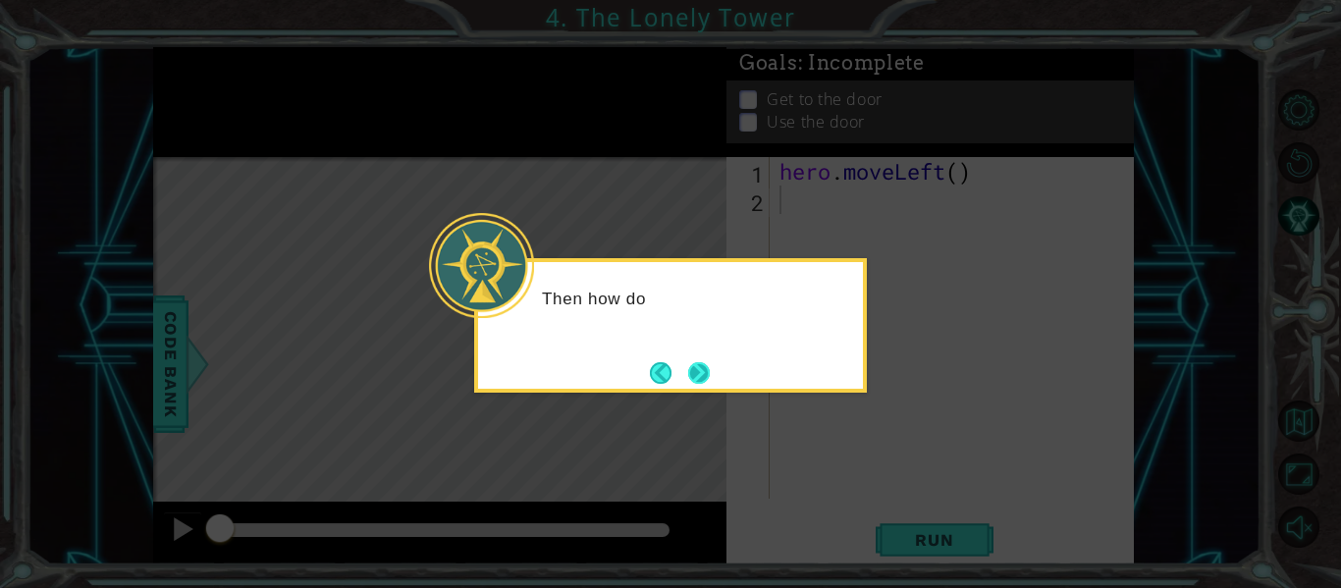
click at [700, 379] on button "Next" at bounding box center [699, 373] width 22 height 22
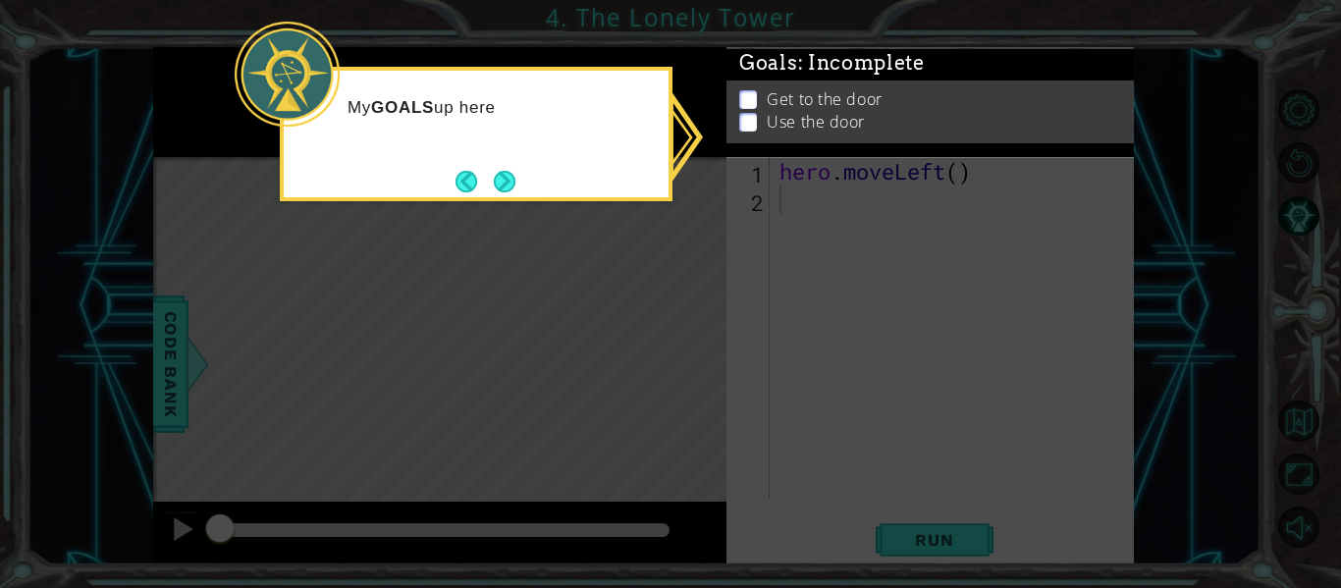
click at [808, 264] on icon at bounding box center [670, 294] width 1341 height 588
click at [502, 177] on button "Next" at bounding box center [505, 181] width 23 height 23
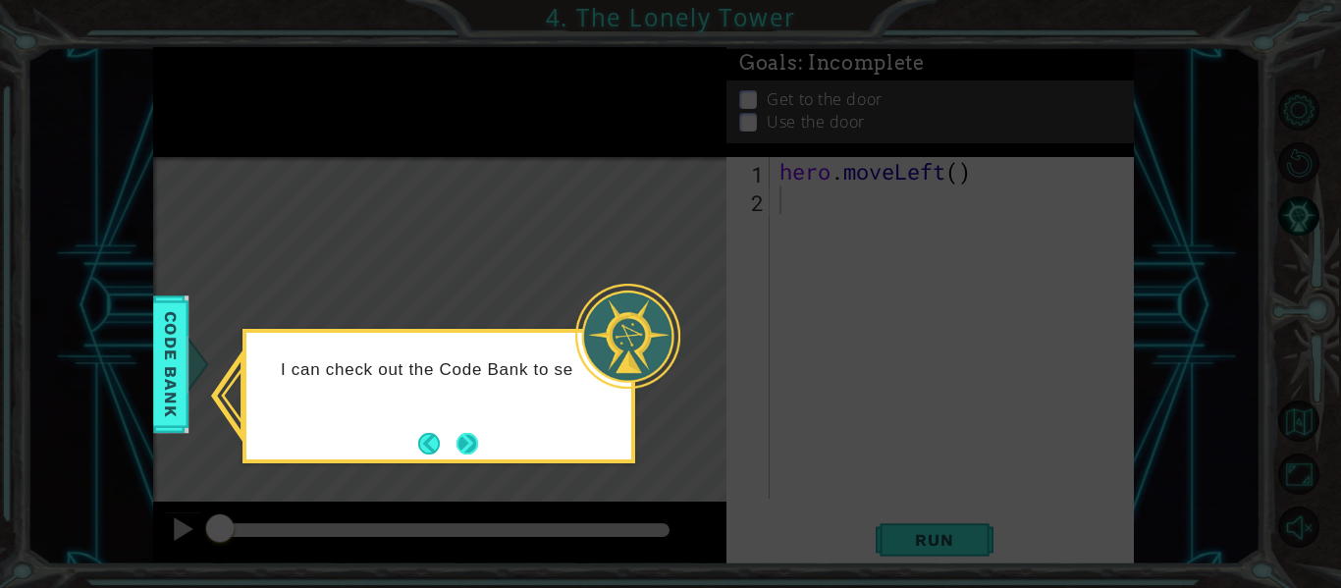
click at [470, 433] on button "Next" at bounding box center [467, 444] width 22 height 22
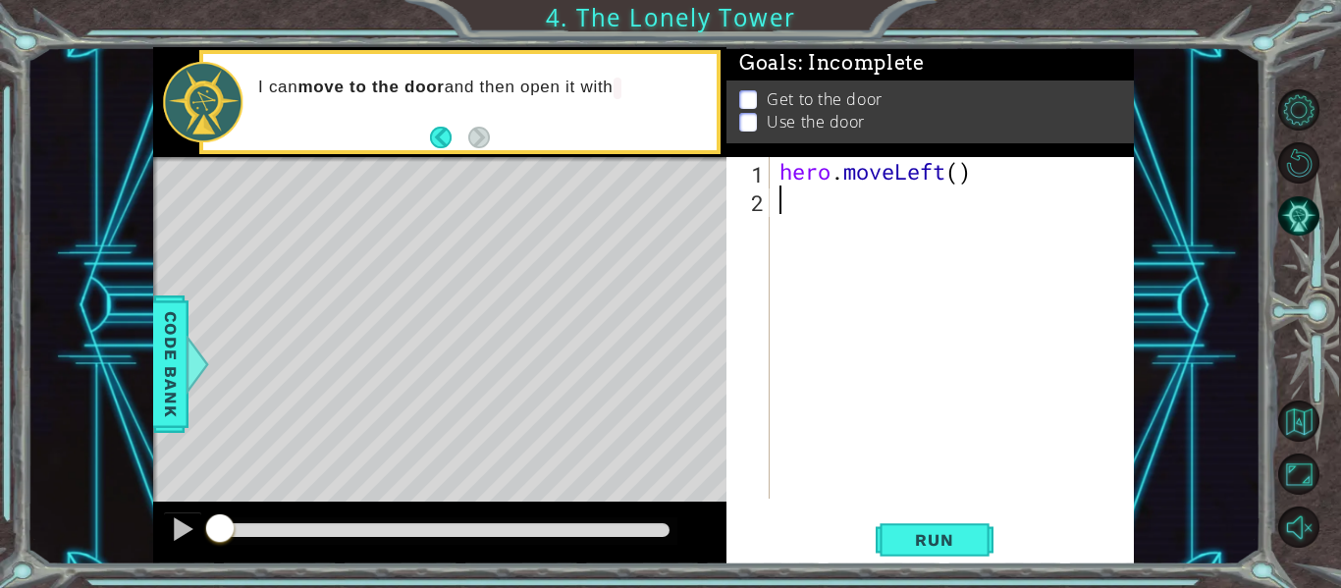
paste textarea "hero.moveLeft()"
type textarea "hero.moveLeft()"
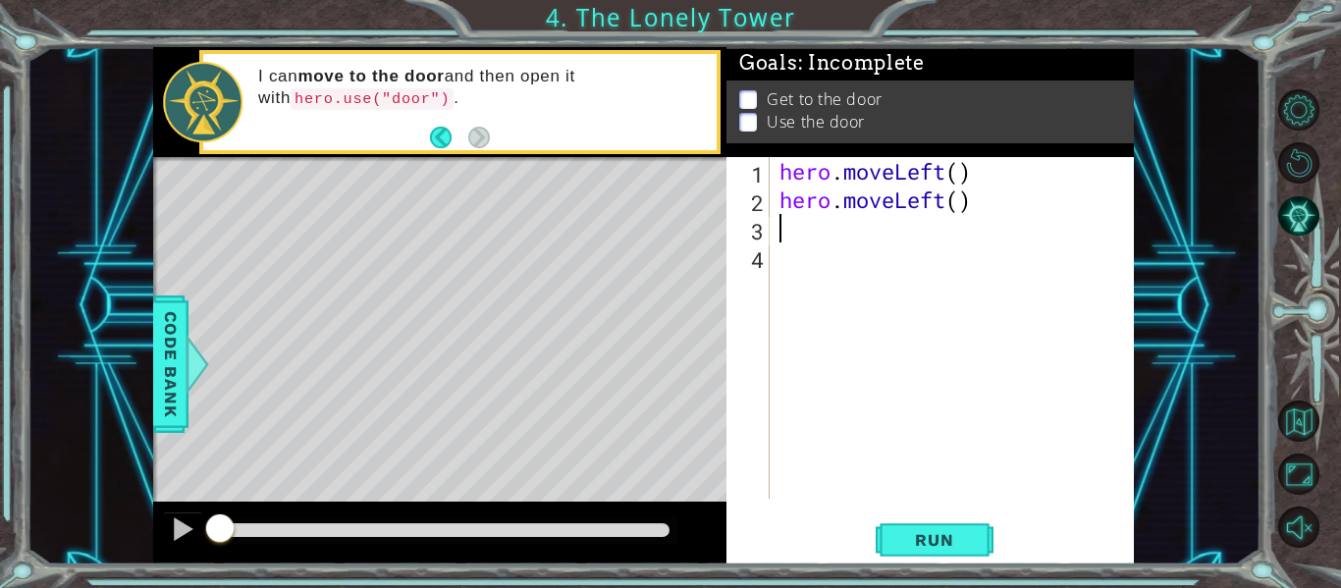
paste textarea "hero.moveLeft()"
type textarea "hero.moveLeft()"
click at [843, 277] on div "hero . moveLeft ( ) hero . moveLeft ( ) hero . moveLeft ( )" at bounding box center [957, 356] width 364 height 399
paste textarea "hero.moveLeft()"
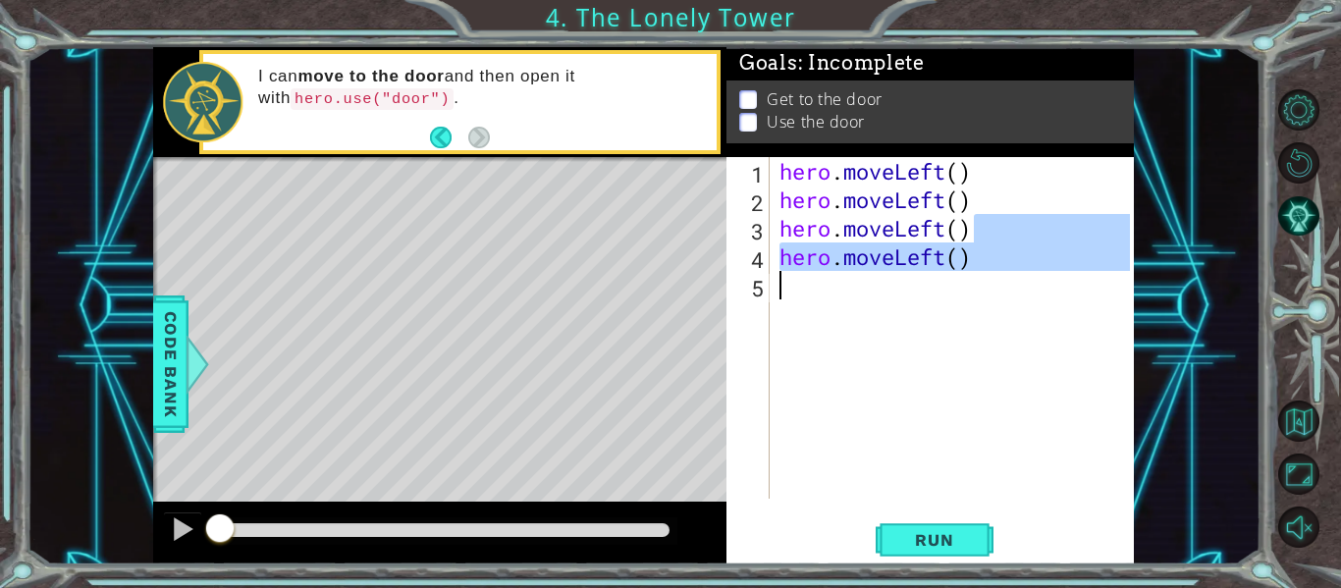
drag, startPoint x: 1010, startPoint y: 242, endPoint x: 1010, endPoint y: 290, distance: 47.1
click at [1010, 290] on div "hero . moveLeft ( ) hero . moveLeft ( ) hero . moveLeft ( ) hero . moveLeft ( )" at bounding box center [957, 356] width 364 height 399
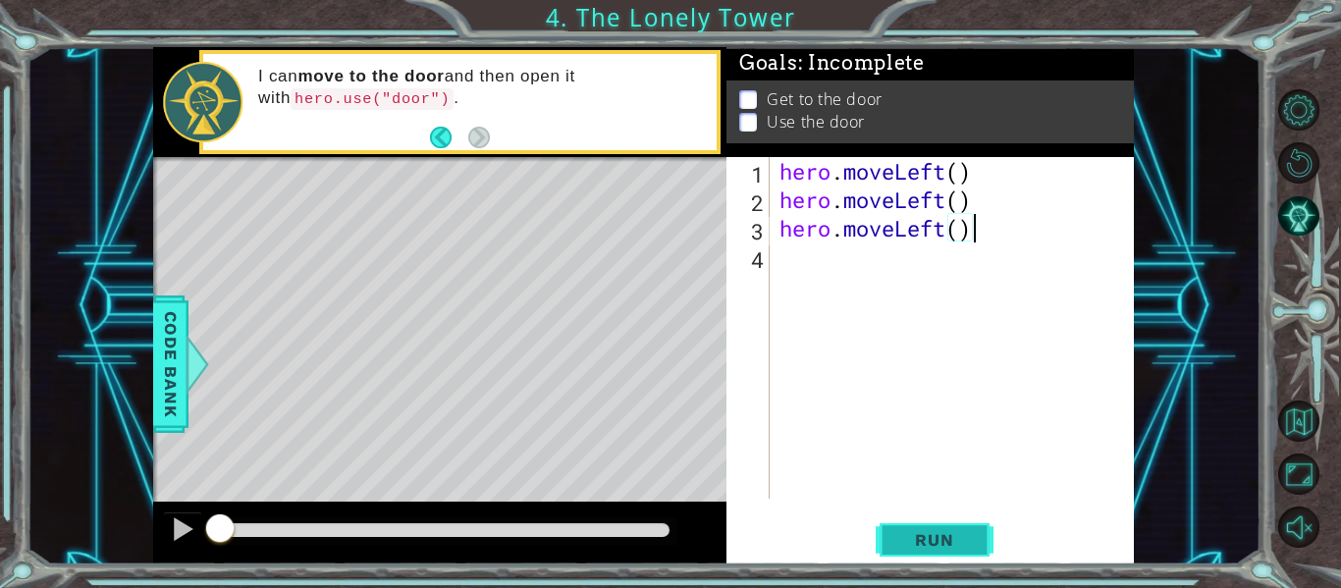
type textarea "hero.moveLeft()"
click at [963, 528] on button "Run" at bounding box center [935, 540] width 118 height 40
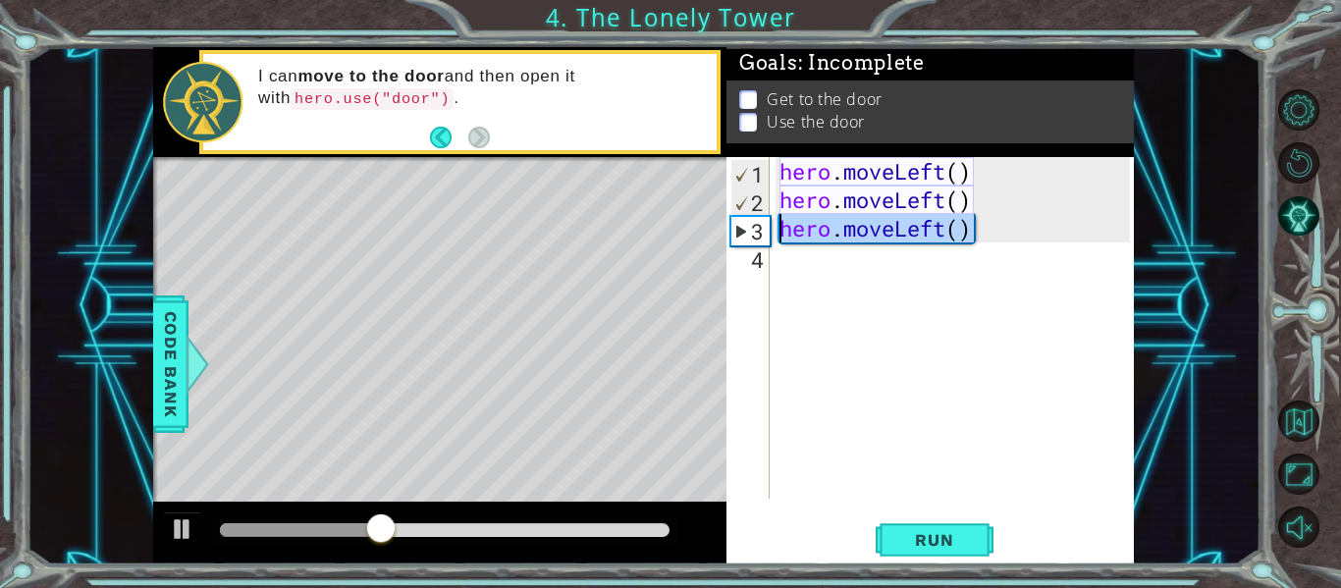
drag, startPoint x: 991, startPoint y: 227, endPoint x: 774, endPoint y: 238, distance: 218.2
click at [774, 238] on div "hero.moveLeft() 1 2 3 4 hero . moveLeft ( ) hero . moveLeft ( ) hero . moveLeft…" at bounding box center [927, 328] width 403 height 342
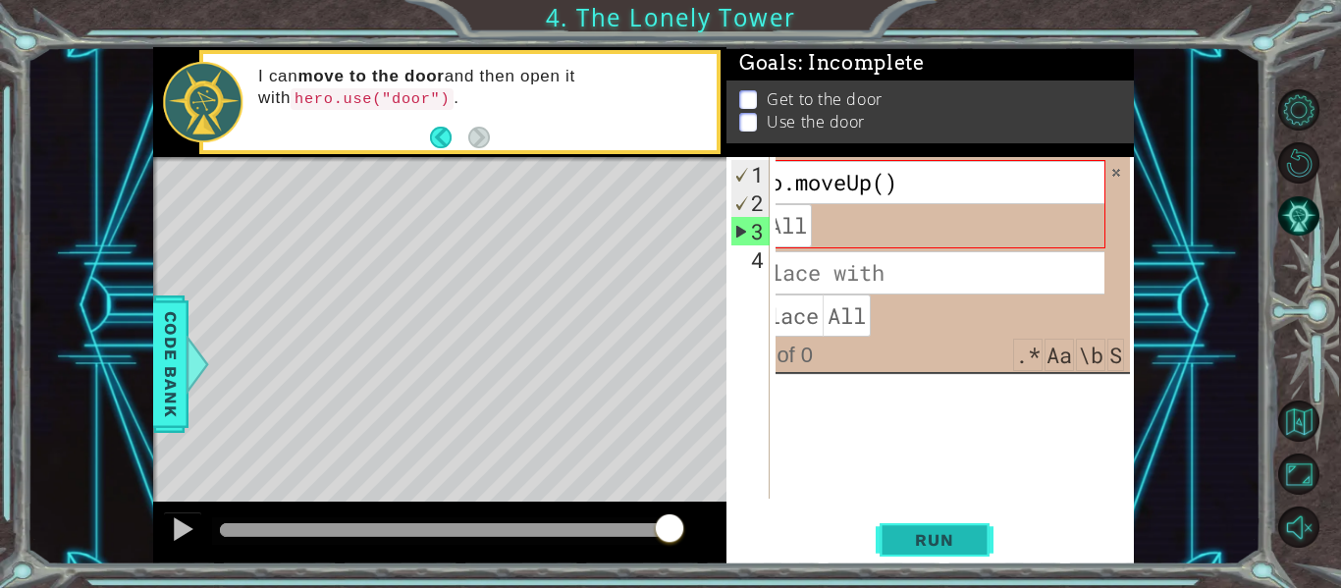
type input "hero.moveUp()"
click at [934, 555] on button "Run" at bounding box center [935, 540] width 118 height 40
type textarea "hero.moveLeft()"
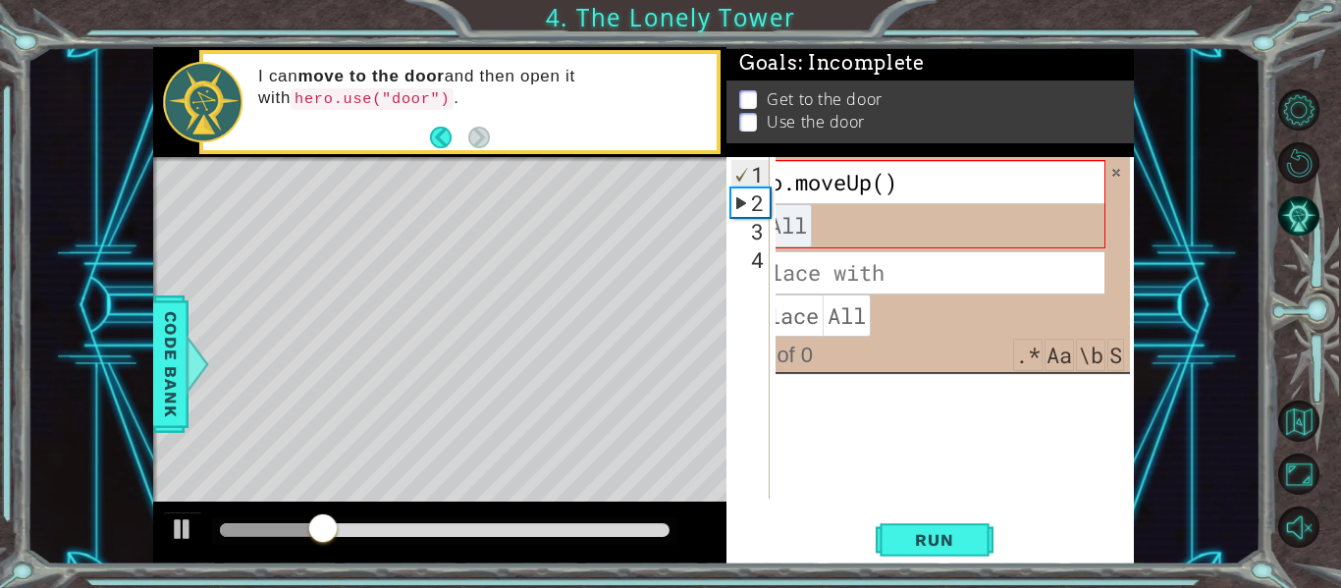
click at [806, 231] on span "All" at bounding box center [788, 225] width 48 height 43
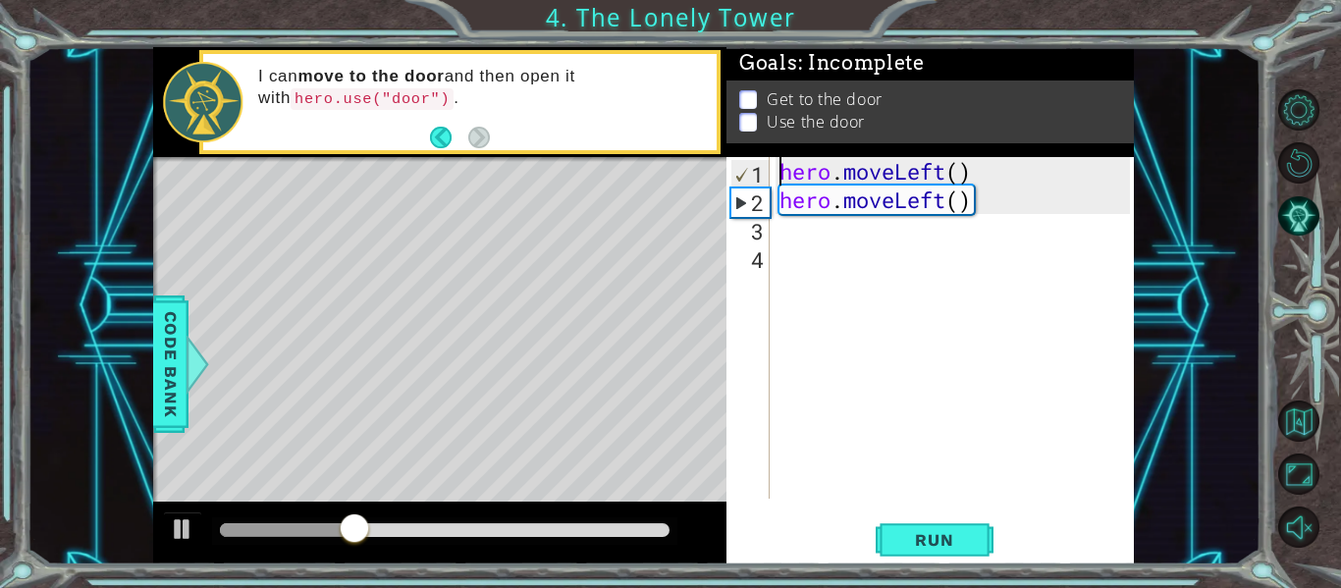
click at [898, 289] on div "hero . moveLeft ( ) hero . moveLeft ( )" at bounding box center [957, 356] width 364 height 399
click at [825, 238] on div "hero . moveLeft ( ) hero . moveLeft ( )" at bounding box center [957, 356] width 364 height 399
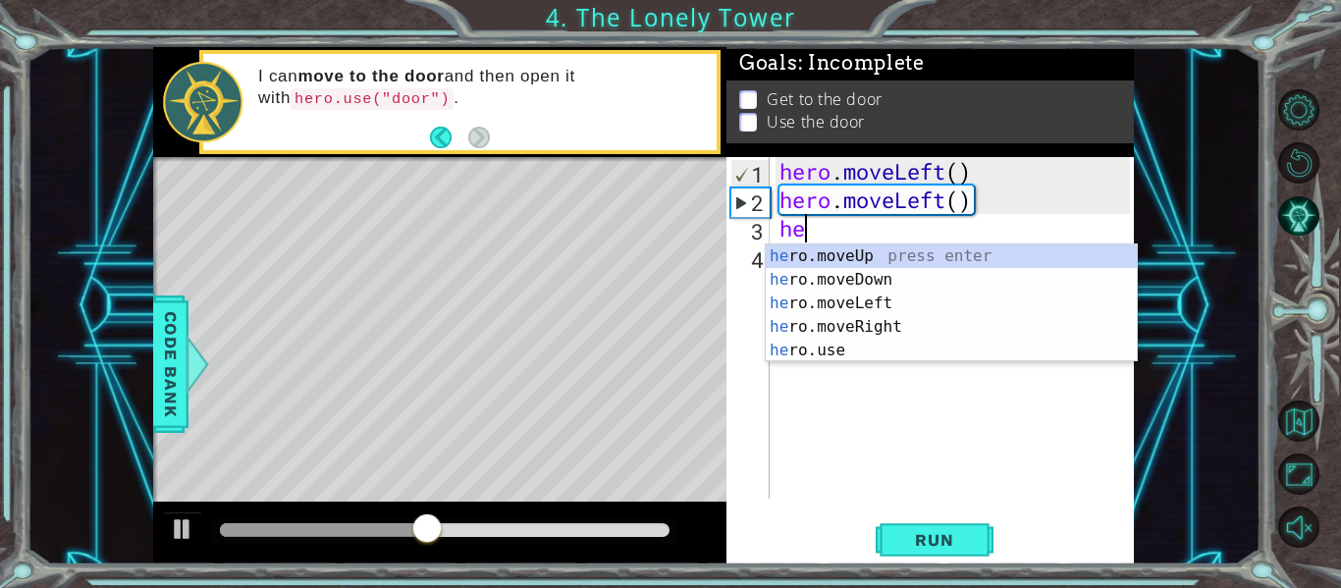
scroll to position [0, 1]
type textarea "hero"
click at [820, 253] on div "hero .moveUp press enter hero .moveDown press enter hero .moveLeft press enter …" at bounding box center [951, 326] width 371 height 165
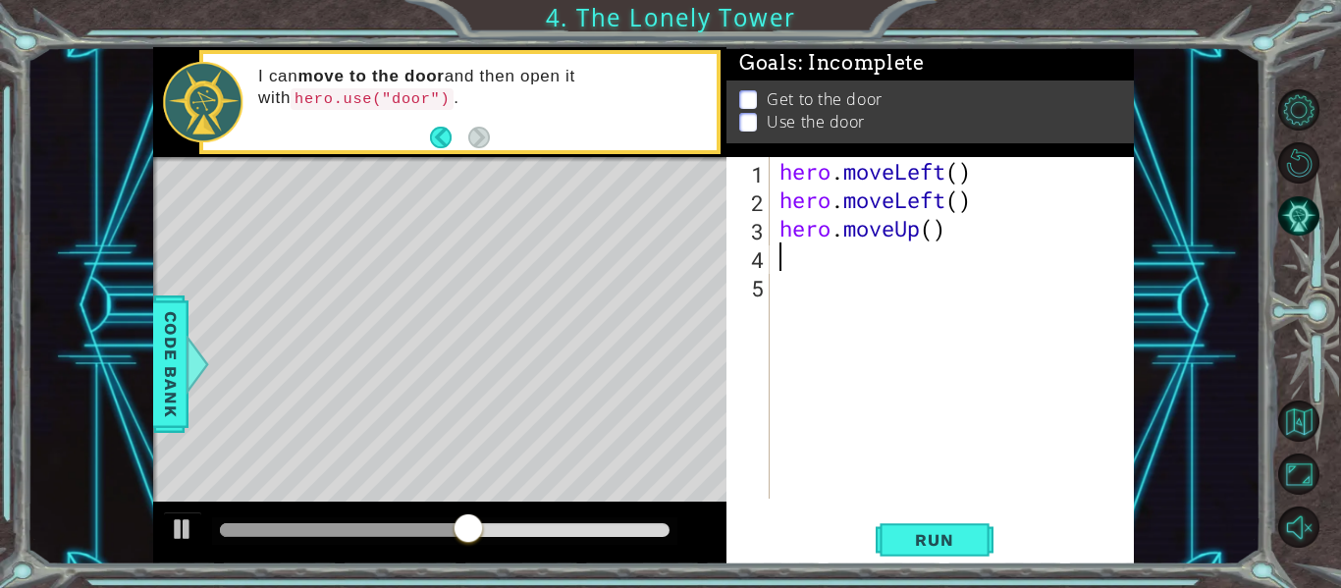
scroll to position [0, 0]
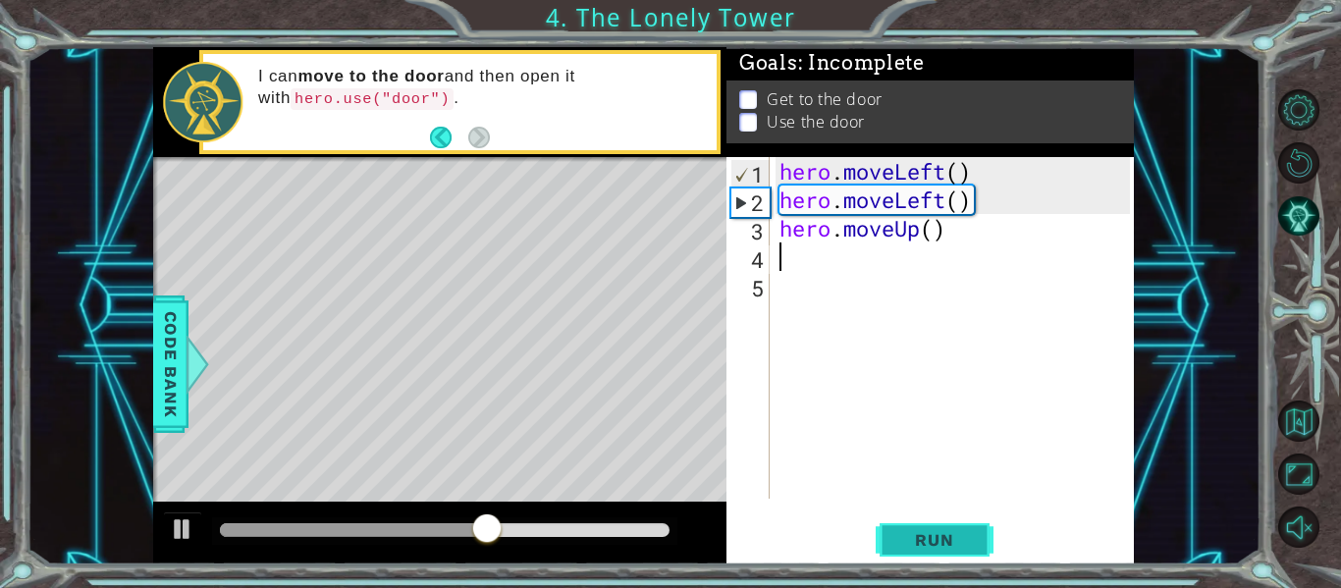
click at [913, 552] on button "Run" at bounding box center [935, 540] width 118 height 40
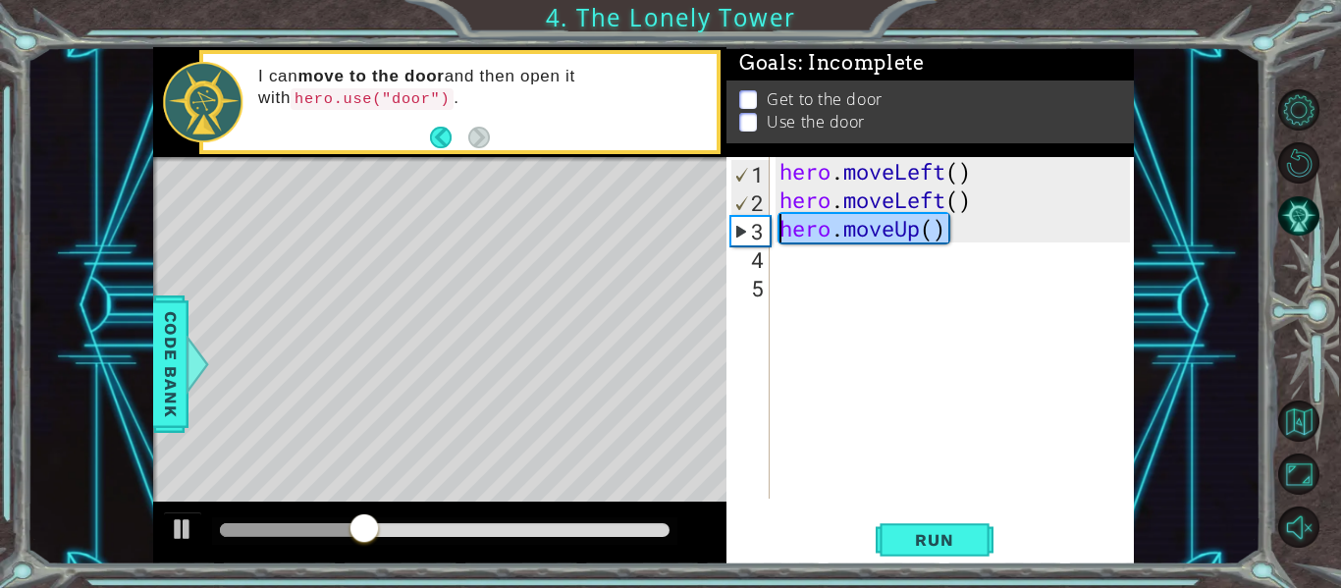
drag, startPoint x: 970, startPoint y: 222, endPoint x: 767, endPoint y: 225, distance: 203.2
click at [767, 225] on div "1 2 3 4 5 hero . moveLeft ( ) hero . moveLeft ( ) hero . moveUp ( ) hero.moveUp…" at bounding box center [927, 328] width 403 height 342
type textarea "C"
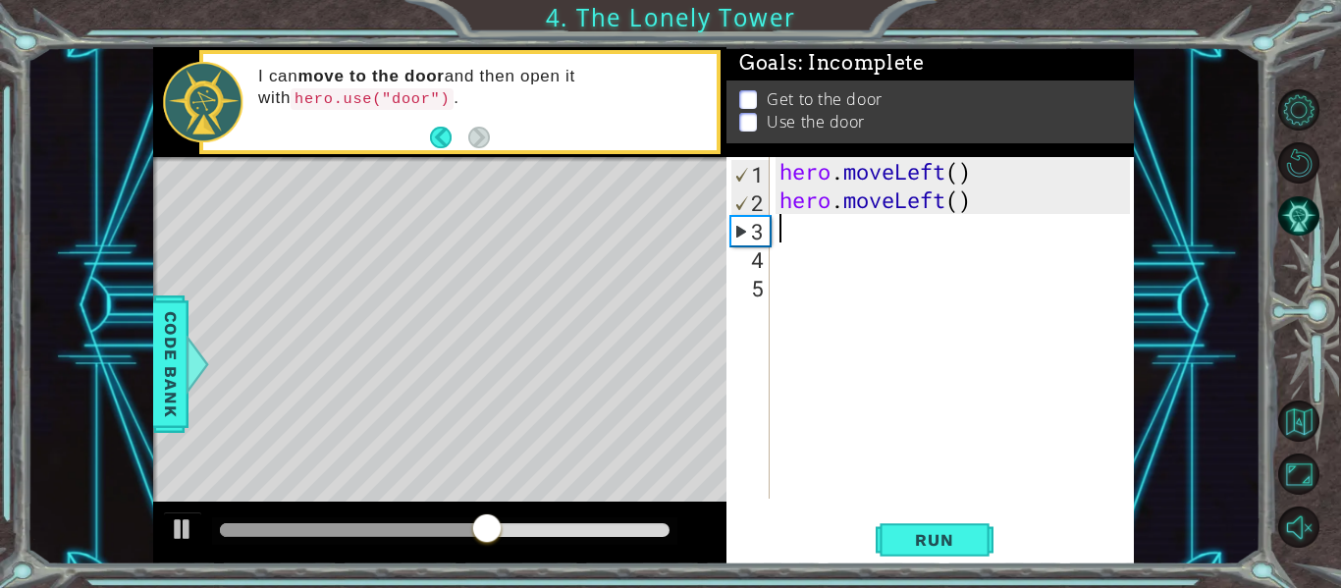
type textarea "V"
paste textarea "hero.moveLeft()"
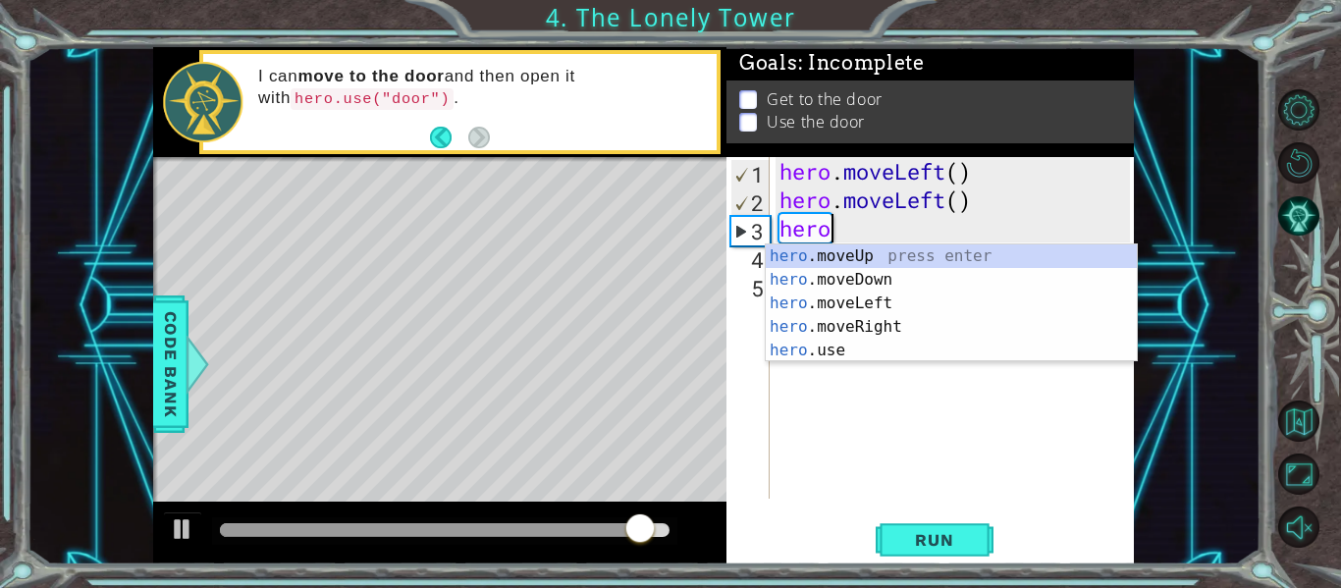
type textarea "h"
type textarea "hero"
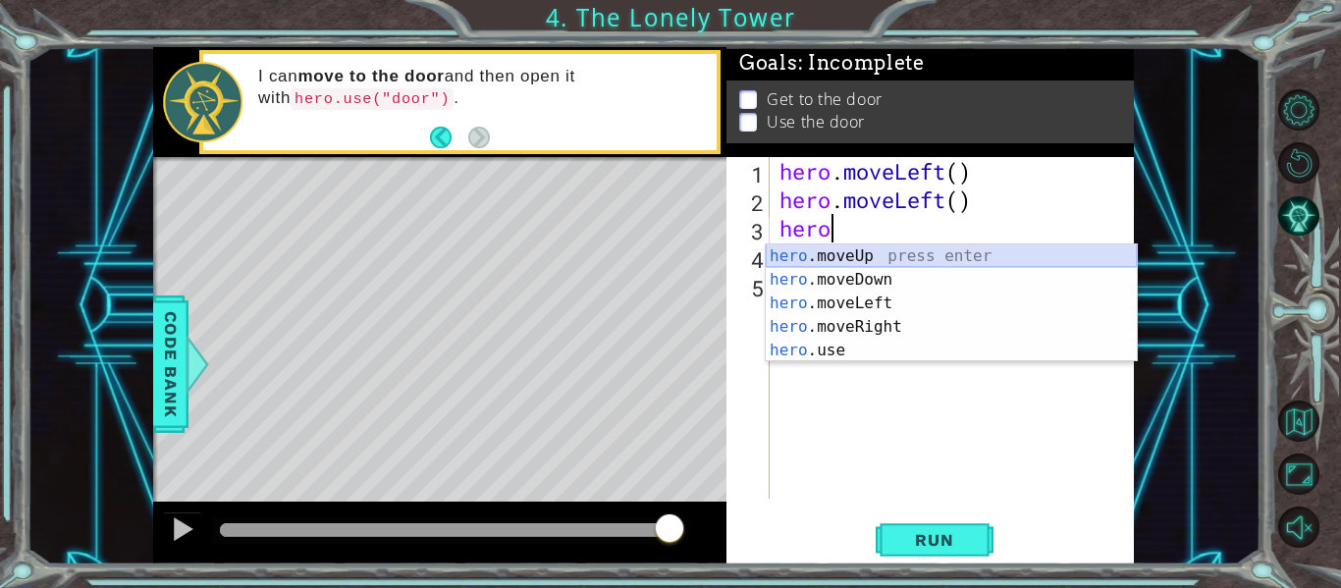
click at [837, 258] on div "hero .moveUp press enter hero .moveDown press enter hero .moveLeft press enter …" at bounding box center [951, 326] width 371 height 165
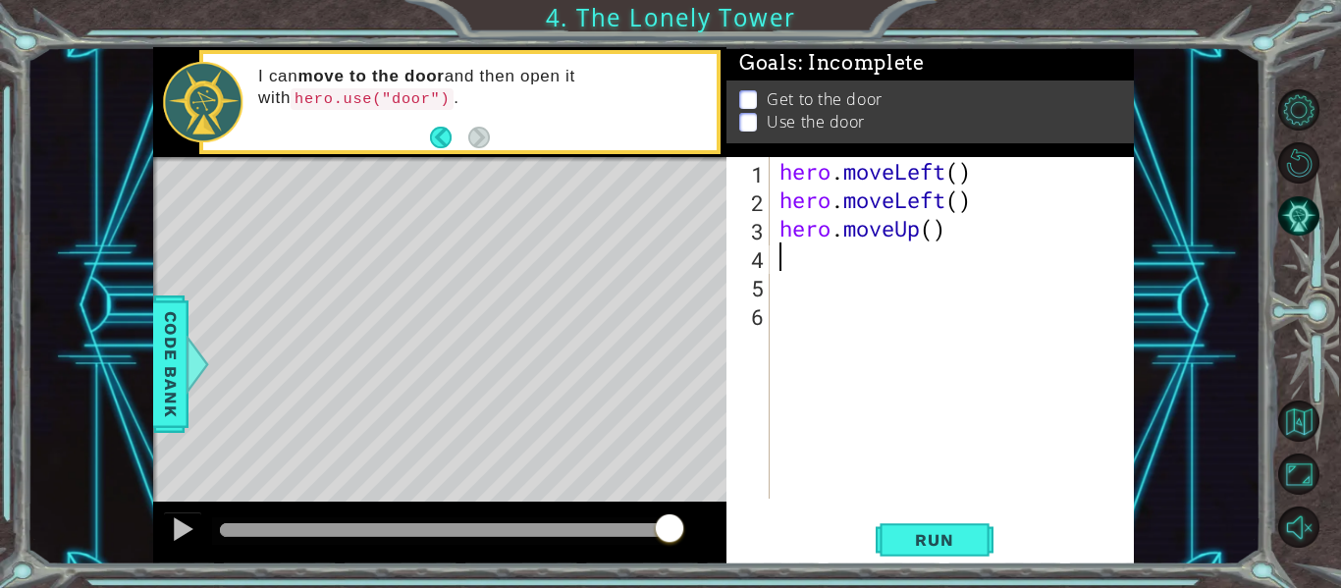
scroll to position [0, 0]
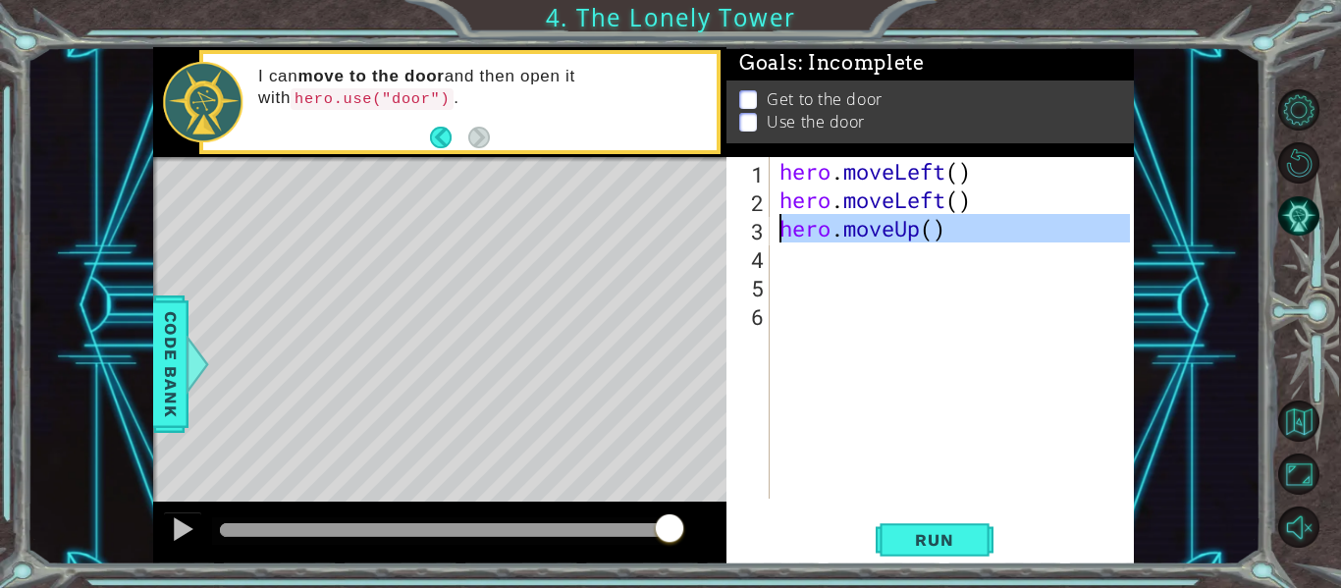
drag, startPoint x: 954, startPoint y: 259, endPoint x: 782, endPoint y: 228, distance: 174.6
click at [782, 228] on div "hero . moveLeft ( ) hero . moveLeft ( ) hero . moveUp ( )" at bounding box center [957, 356] width 364 height 399
type textarea "hero.moveUp()"
click at [817, 259] on div "hero . moveLeft ( ) hero . moveLeft ( ) hero . moveUp ( ) hero.moveUp() ​ ​ All…" at bounding box center [952, 328] width 354 height 342
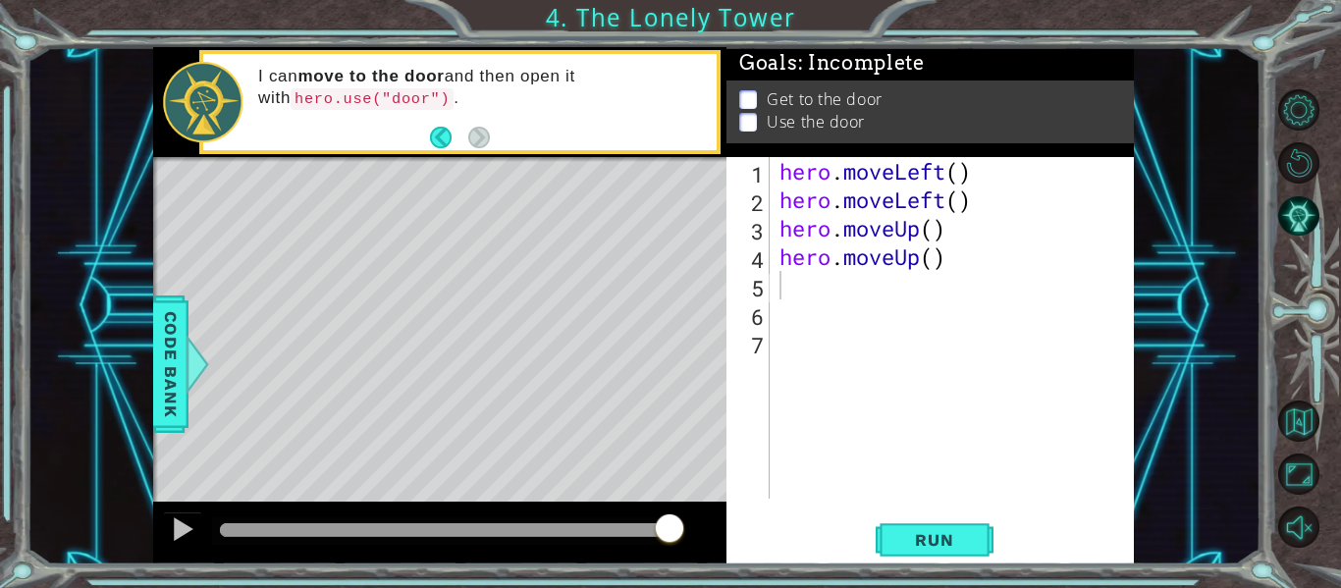
drag, startPoint x: 959, startPoint y: 538, endPoint x: 941, endPoint y: 453, distance: 87.2
click at [941, 453] on div "1 2 3 4 5 6 7 hero . moveLeft ( ) hero . moveLeft ( ) hero . moveUp ( ) hero . …" at bounding box center [929, 360] width 407 height 407
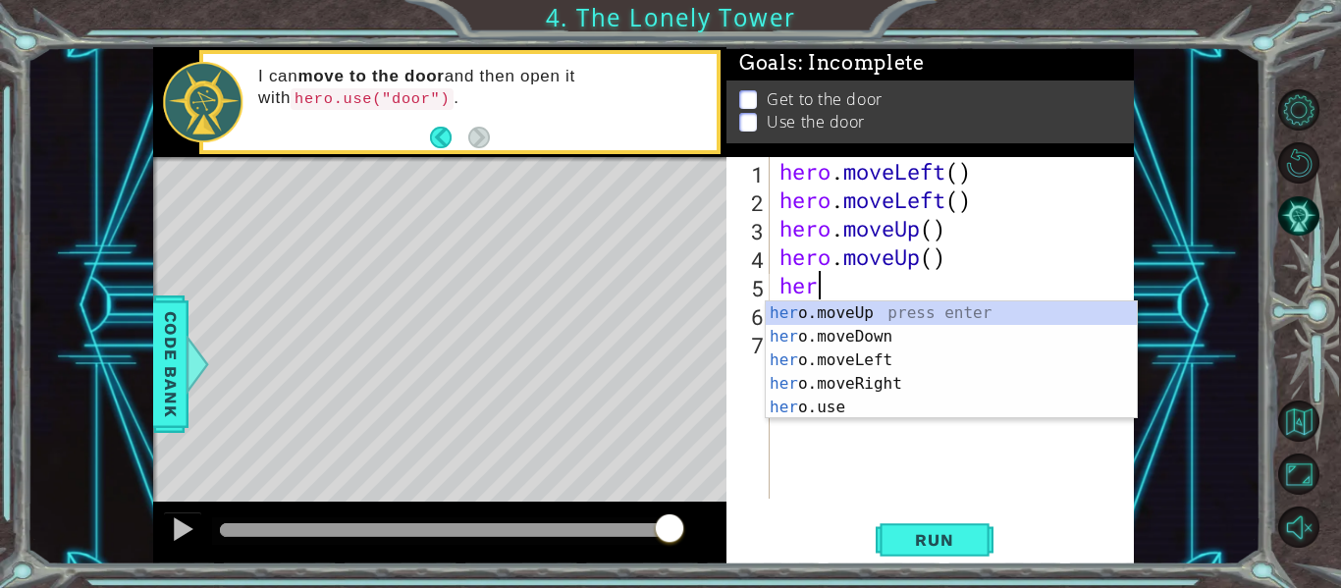
scroll to position [0, 1]
type textarea "hero"
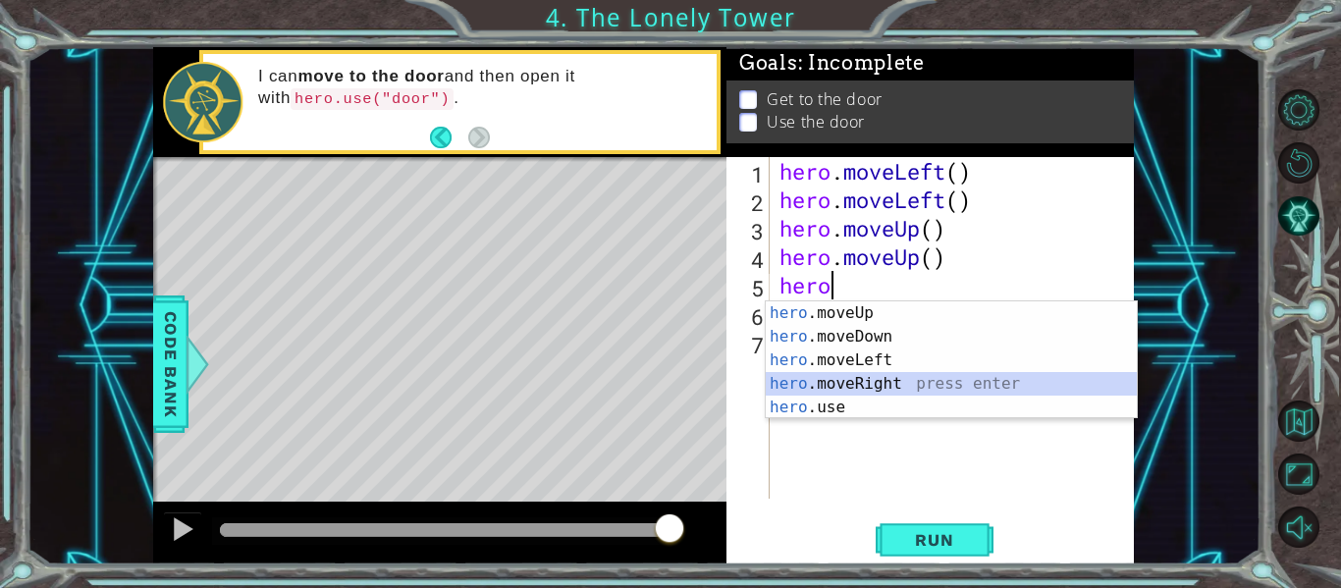
click at [882, 388] on div "hero .moveUp press enter hero .moveDown press enter hero .moveLeft press enter …" at bounding box center [951, 383] width 371 height 165
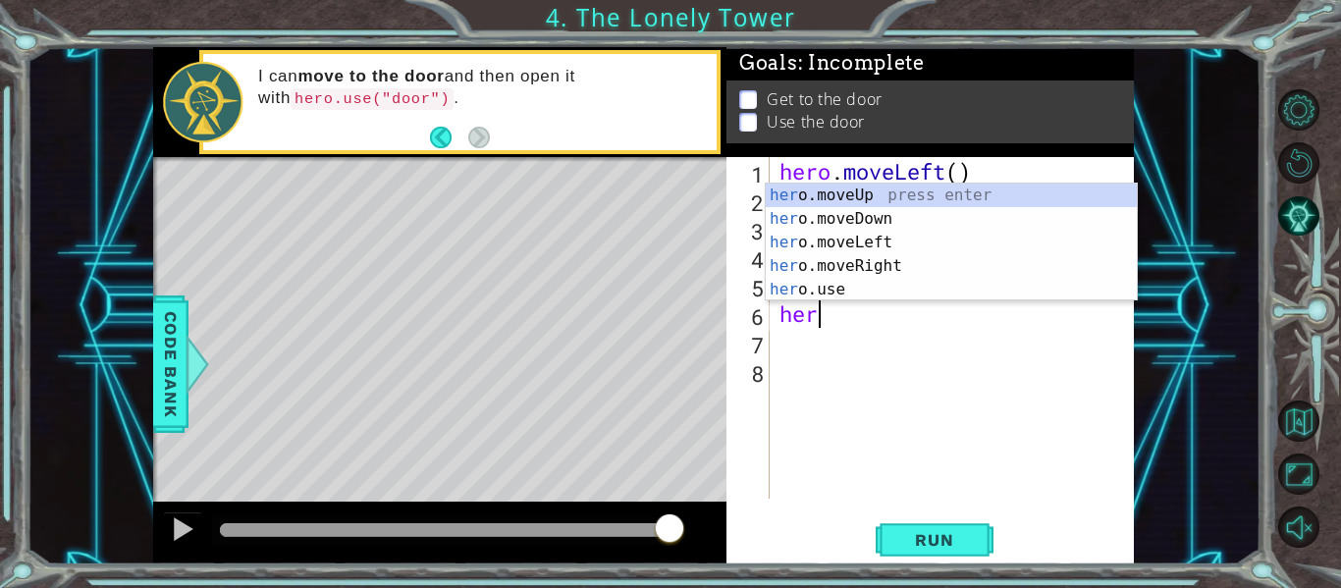
type textarea "hero"
click at [843, 260] on div "hero .moveUp press enter hero .moveDown press enter hero .moveLeft press enter …" at bounding box center [951, 266] width 371 height 165
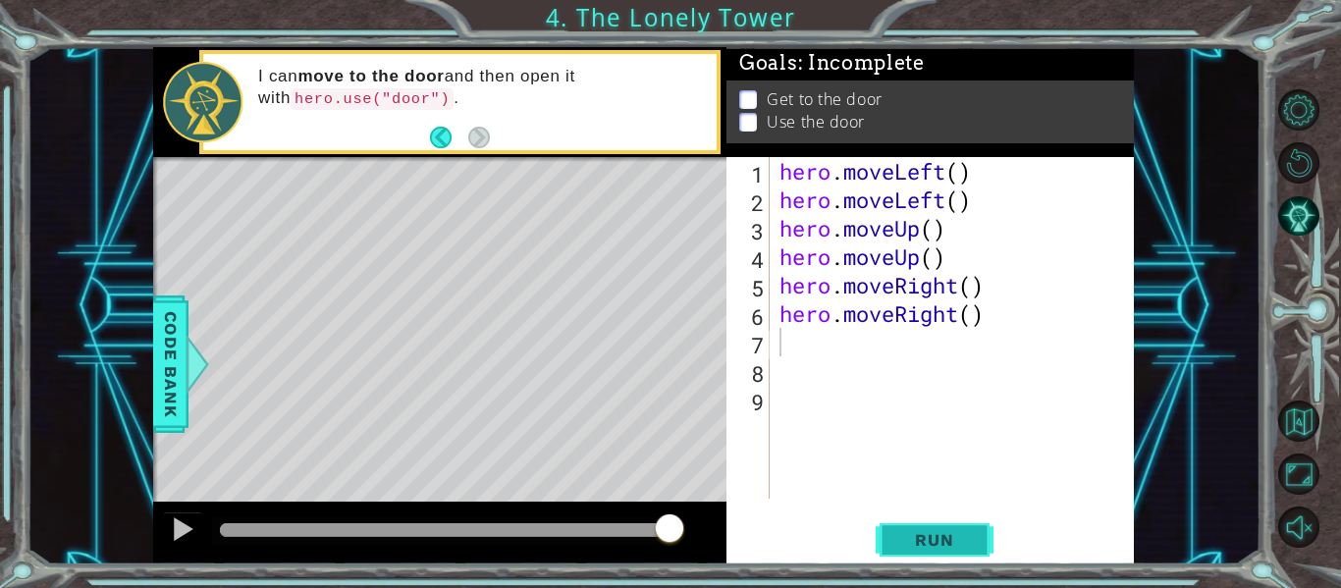
click at [933, 554] on button "Run" at bounding box center [935, 540] width 118 height 40
type textarea "hero.use("door")"
click at [937, 550] on button "Run" at bounding box center [935, 540] width 118 height 40
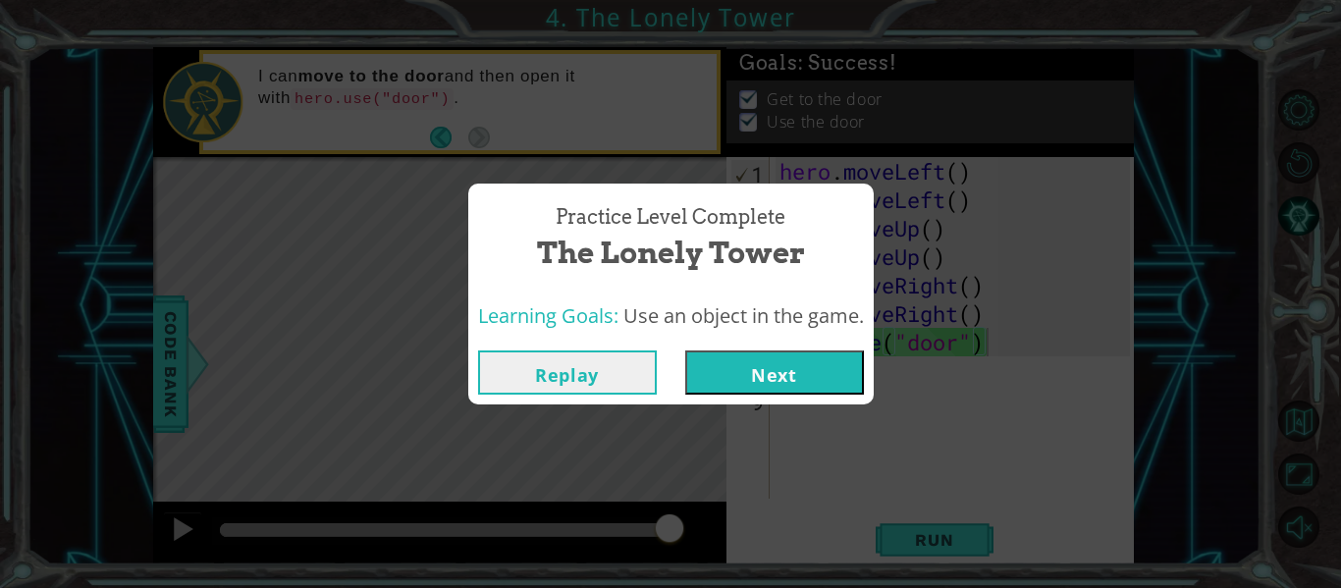
click at [733, 365] on button "Next" at bounding box center [774, 372] width 179 height 44
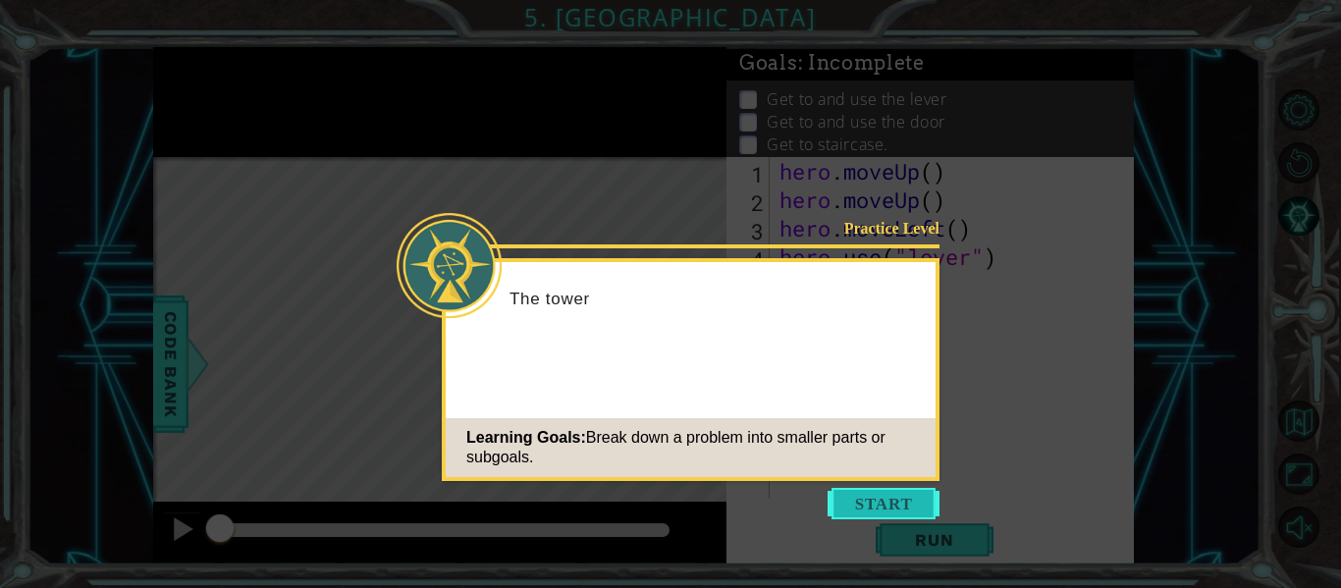
click at [853, 496] on button "Start" at bounding box center [884, 503] width 112 height 31
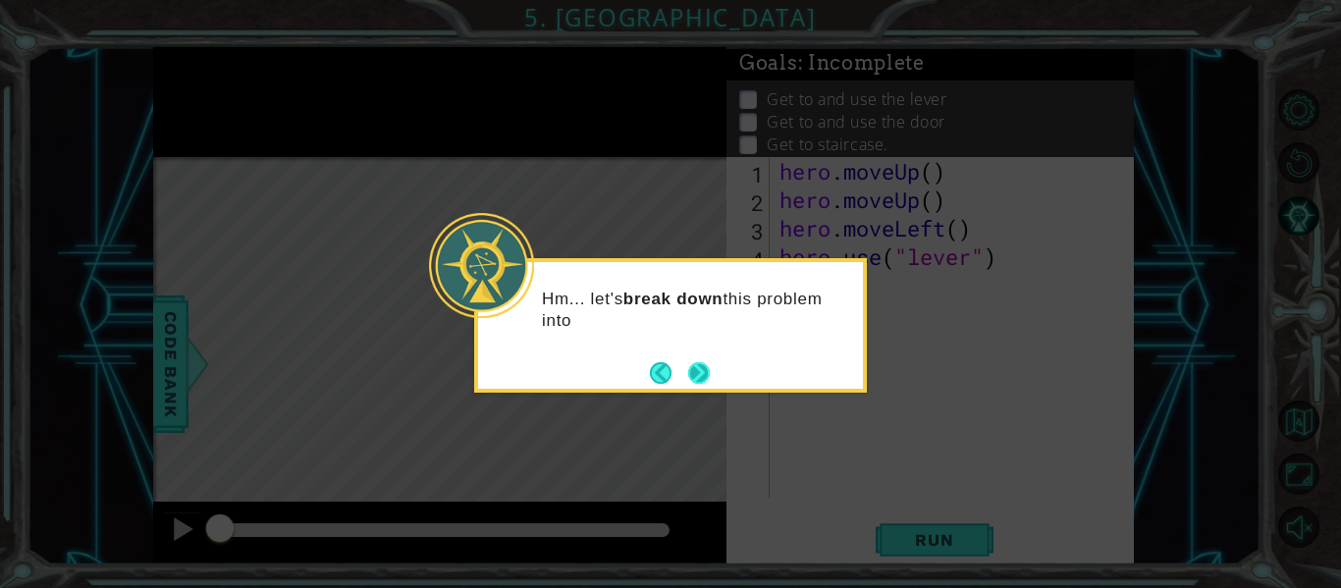
click at [711, 382] on button "Next" at bounding box center [699, 373] width 24 height 24
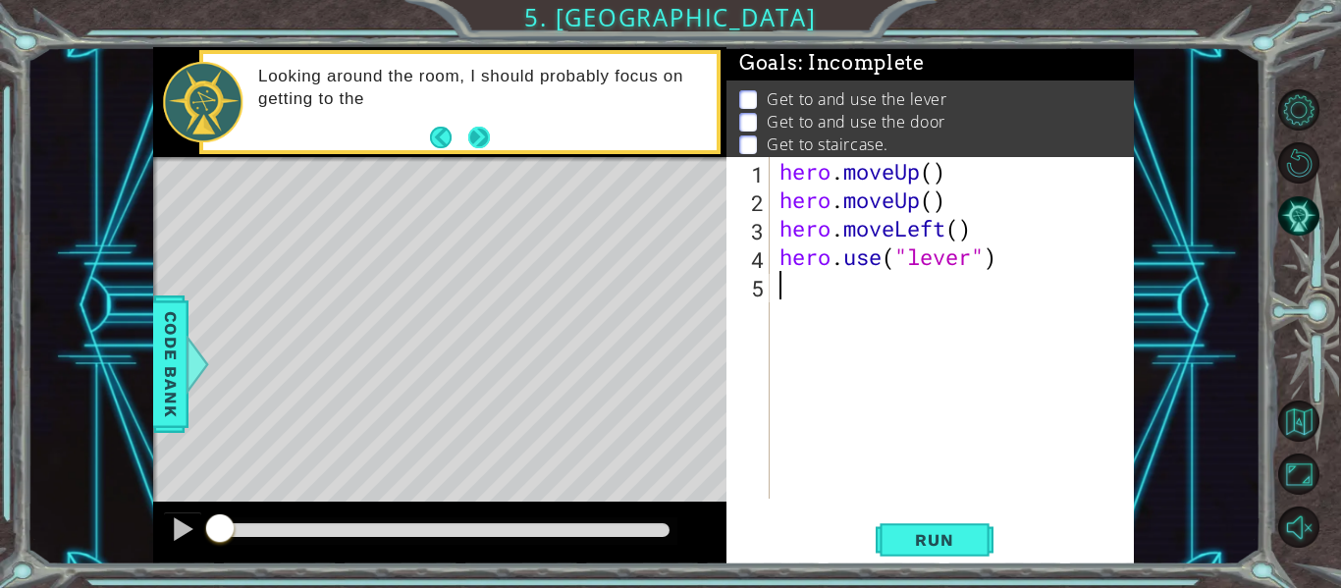
click at [469, 134] on button "Next" at bounding box center [479, 137] width 22 height 22
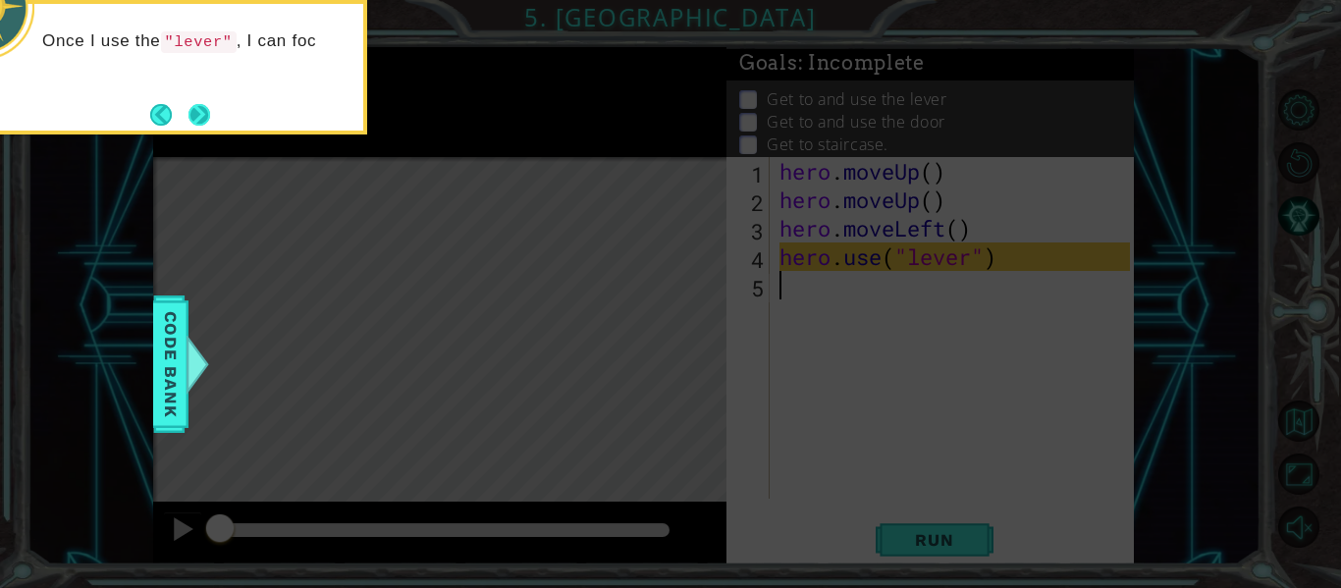
click at [201, 114] on button "Next" at bounding box center [199, 115] width 22 height 22
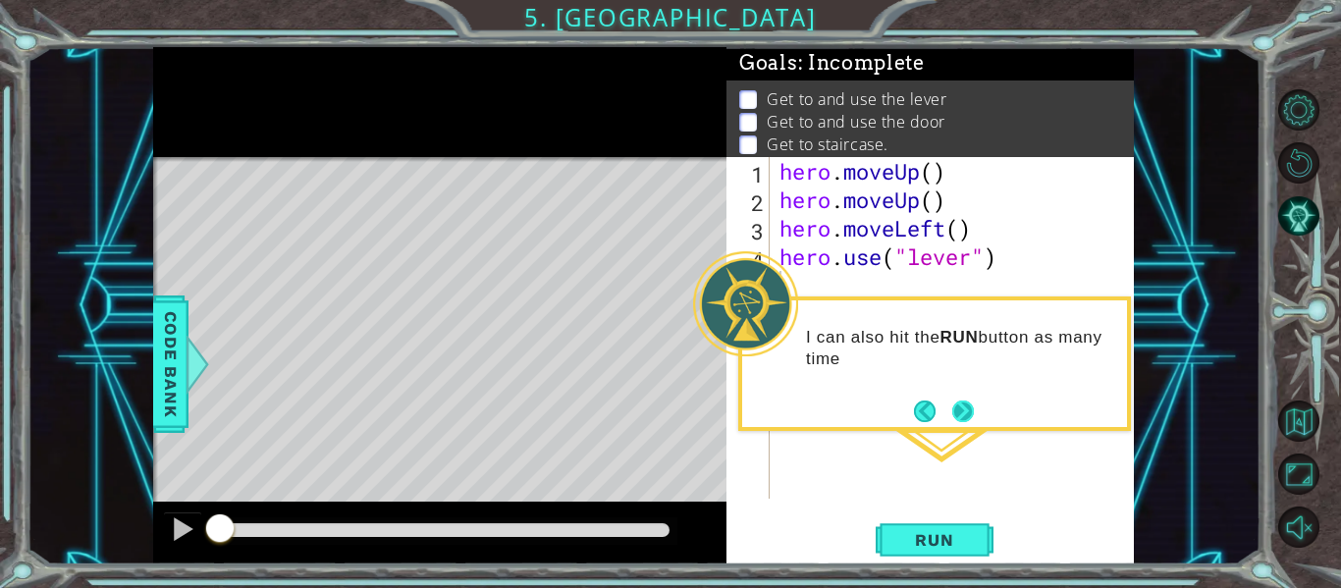
click at [962, 402] on button "Next" at bounding box center [963, 411] width 22 height 22
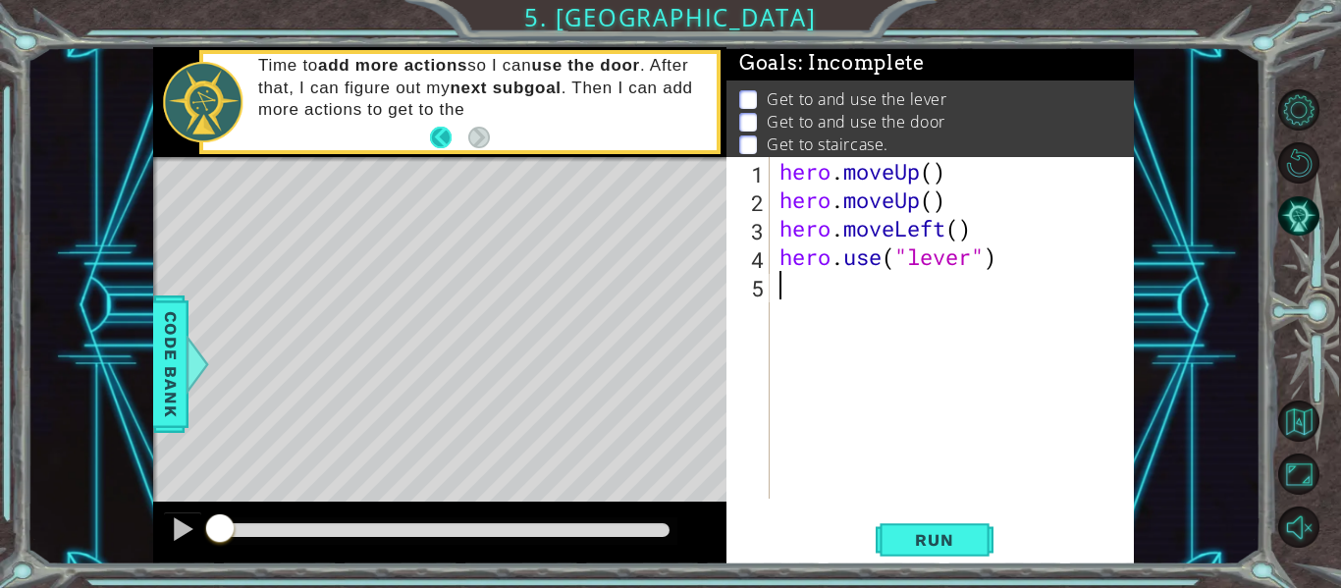
click at [465, 136] on button "Back" at bounding box center [449, 138] width 38 height 22
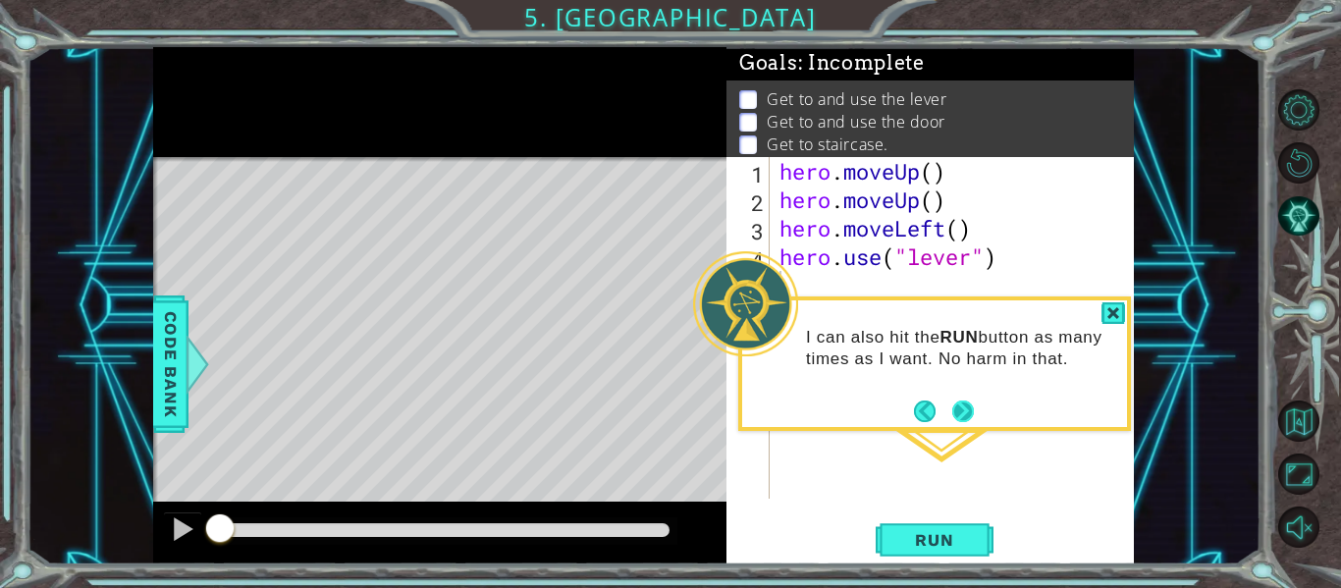
click at [958, 422] on button "Next" at bounding box center [963, 411] width 22 height 22
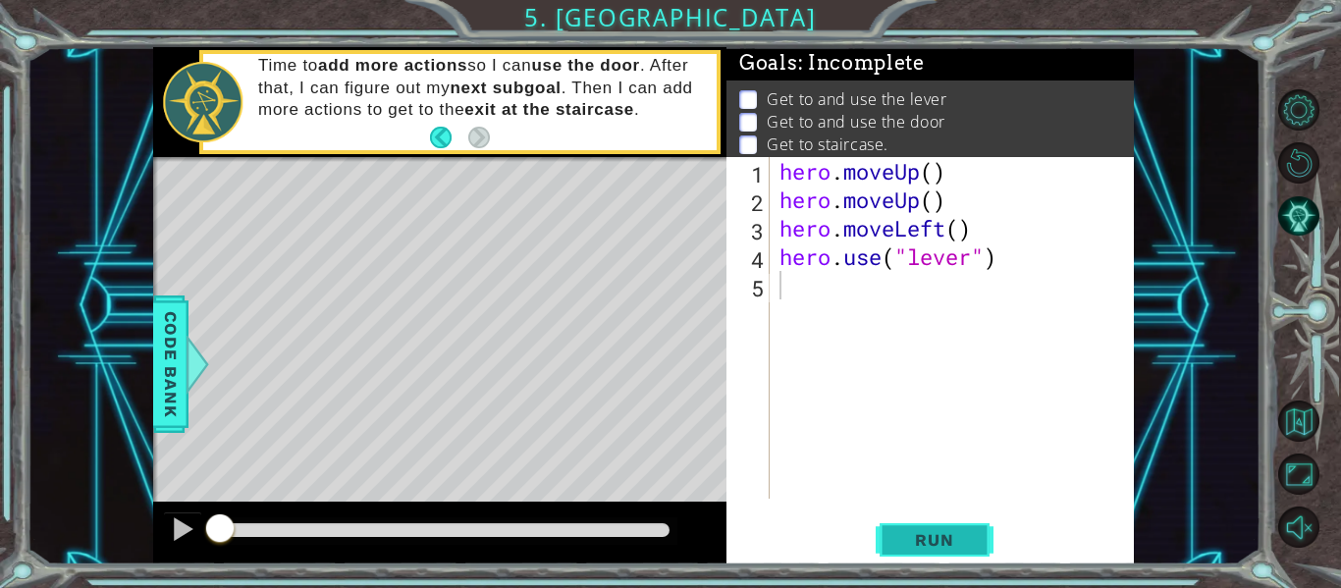
click at [960, 540] on span "Run" at bounding box center [934, 540] width 78 height 20
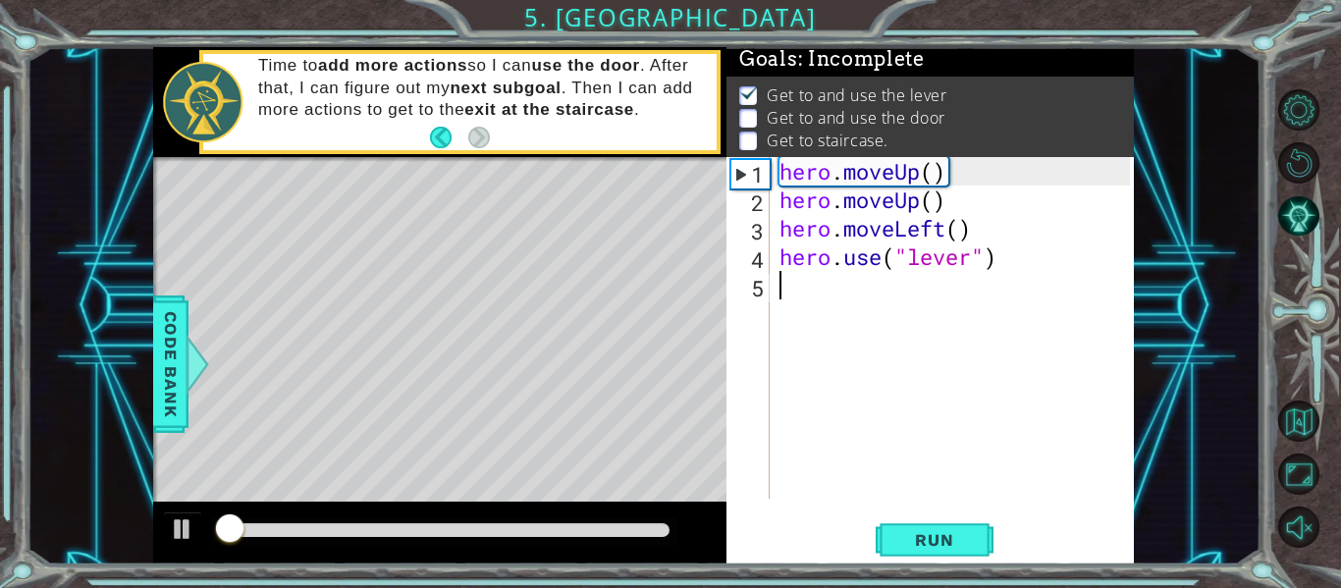
scroll to position [5, 0]
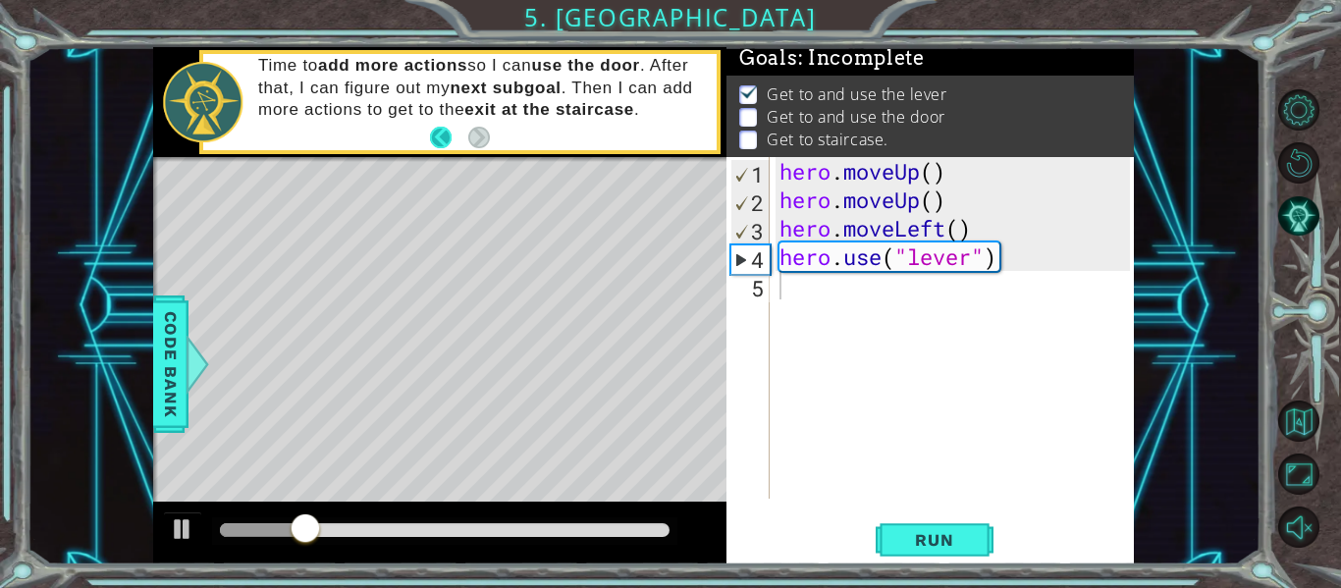
click at [443, 133] on button "Back" at bounding box center [449, 138] width 38 height 22
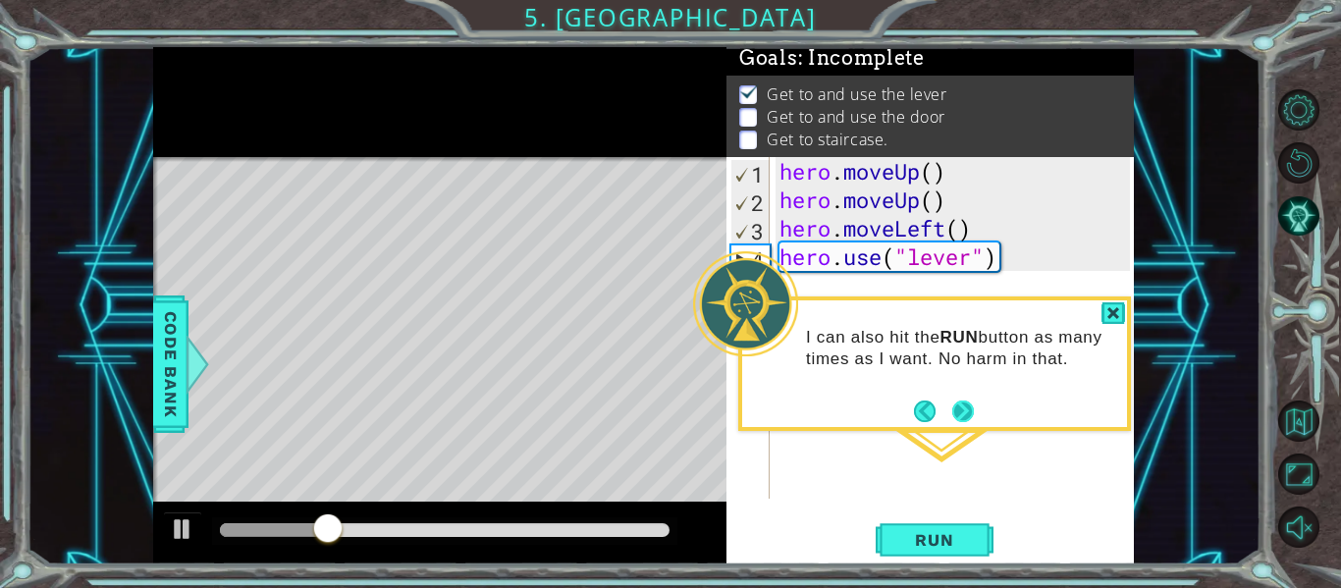
click at [972, 400] on button "Next" at bounding box center [963, 411] width 22 height 22
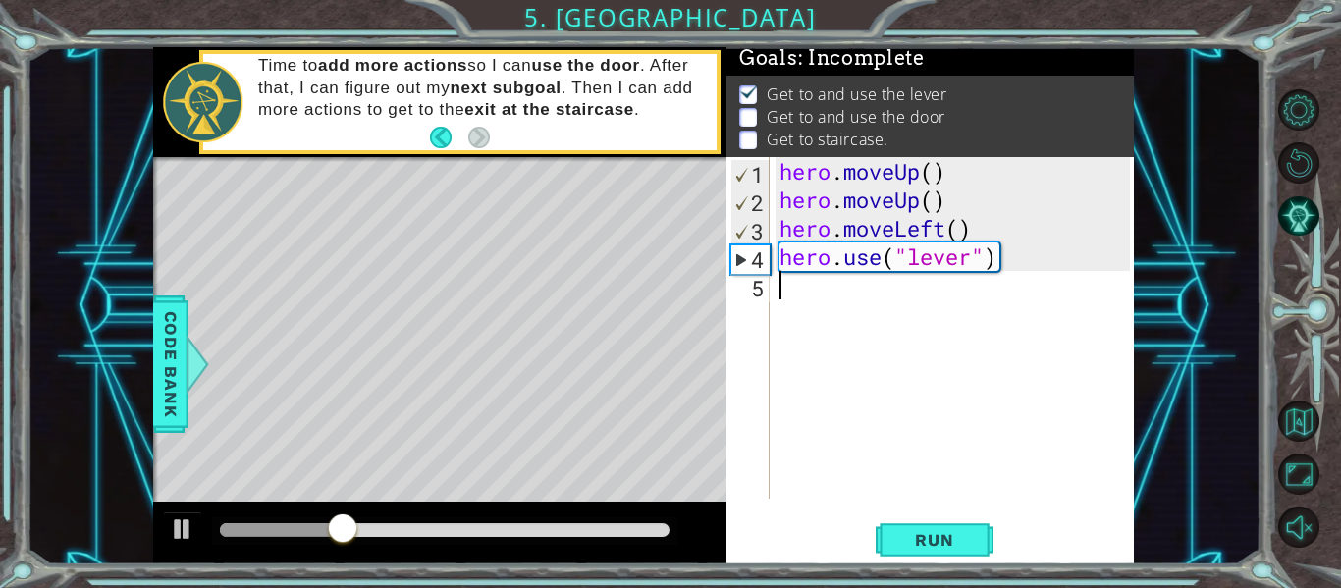
click at [520, 148] on div "Time to add more actions so I can use the door . After that, I can figure out m…" at bounding box center [480, 101] width 472 height 113
click at [276, 143] on div "Time to add more actions so I can use the door . After that, I can figure out m…" at bounding box center [459, 102] width 513 height 96
drag, startPoint x: 276, startPoint y: 143, endPoint x: 80, endPoint y: 318, distance: 262.1
click at [80, 318] on div "1 ההההההההההההההההההההההההההההההההההההההההההההההההההההההההההההההההההההההההההההה…" at bounding box center [644, 305] width 1234 height 517
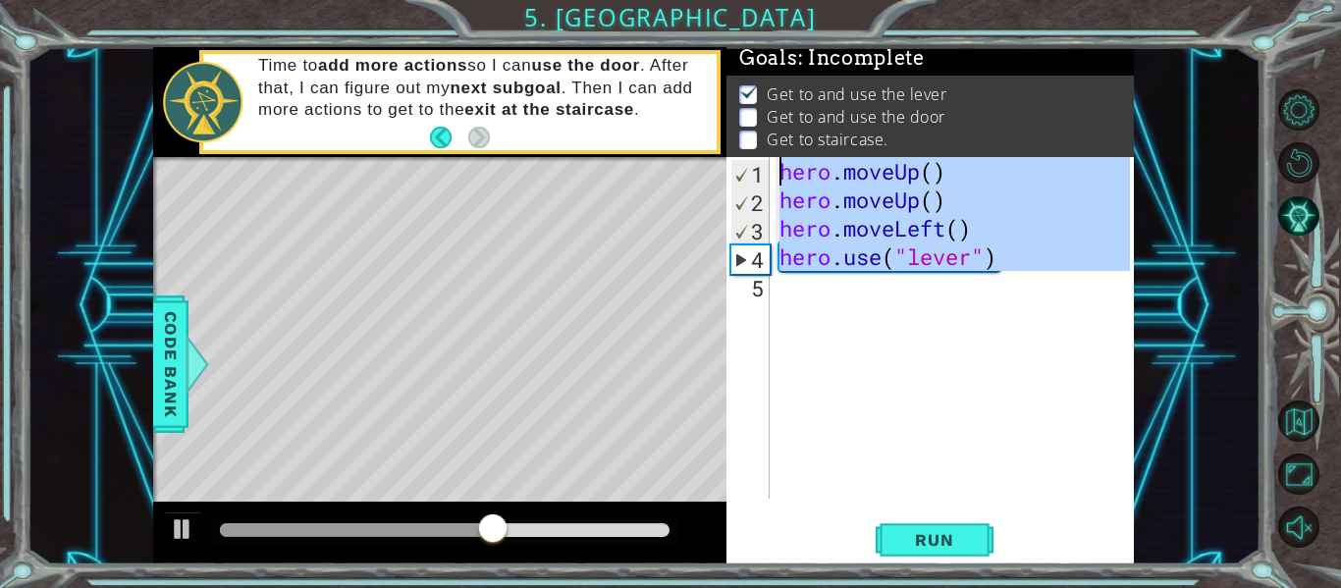
drag, startPoint x: 1031, startPoint y: 281, endPoint x: 780, endPoint y: 159, distance: 278.3
click at [780, 159] on div "hero . moveUp ( ) hero . moveUp ( ) hero . moveLeft ( ) hero . use ( "lever" )" at bounding box center [957, 356] width 364 height 399
type textarea "hero.moveUp() hero.moveUp()"
click at [785, 295] on div "hero . moveUp ( ) hero . moveUp ( ) hero . moveLeft ( ) hero . use ( "lever" )" at bounding box center [952, 328] width 354 height 342
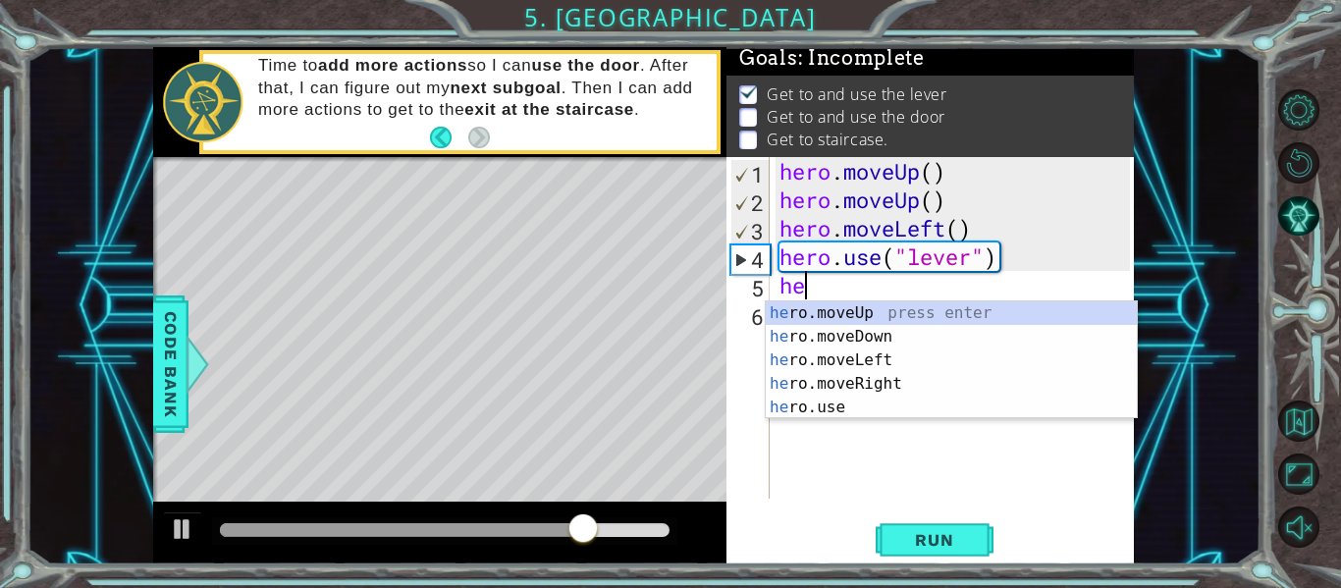
scroll to position [0, 1]
type textarea "hero"
click at [847, 387] on div "hero .moveUp press enter hero .moveDown press enter hero .moveLeft press enter …" at bounding box center [951, 383] width 371 height 165
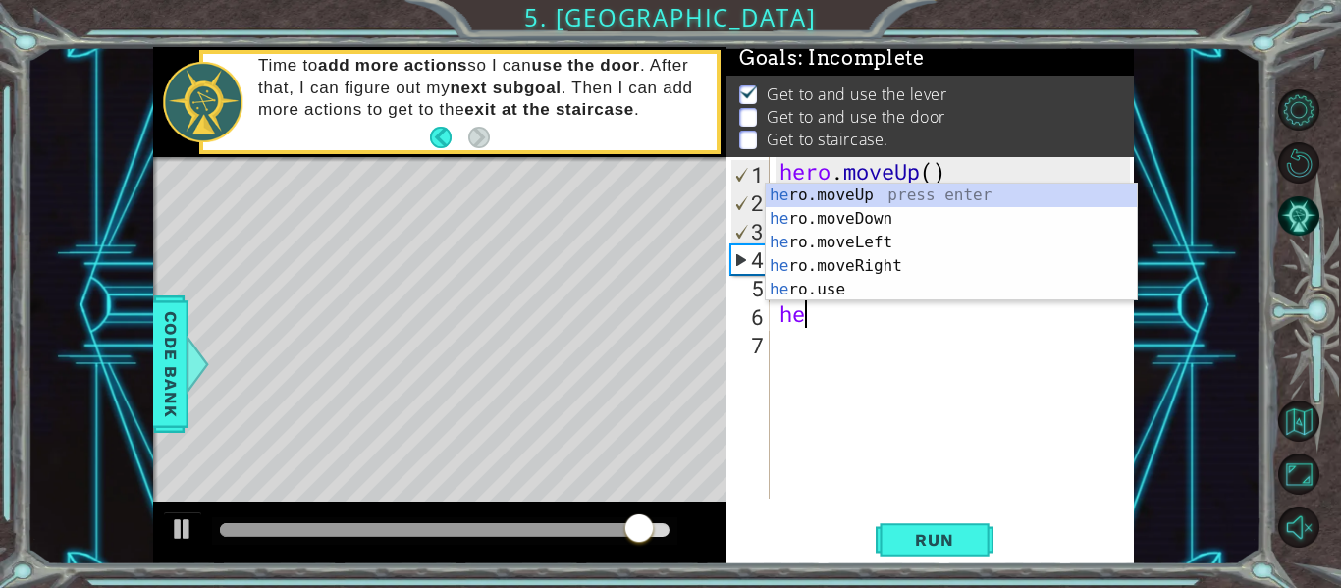
type textarea "hero"
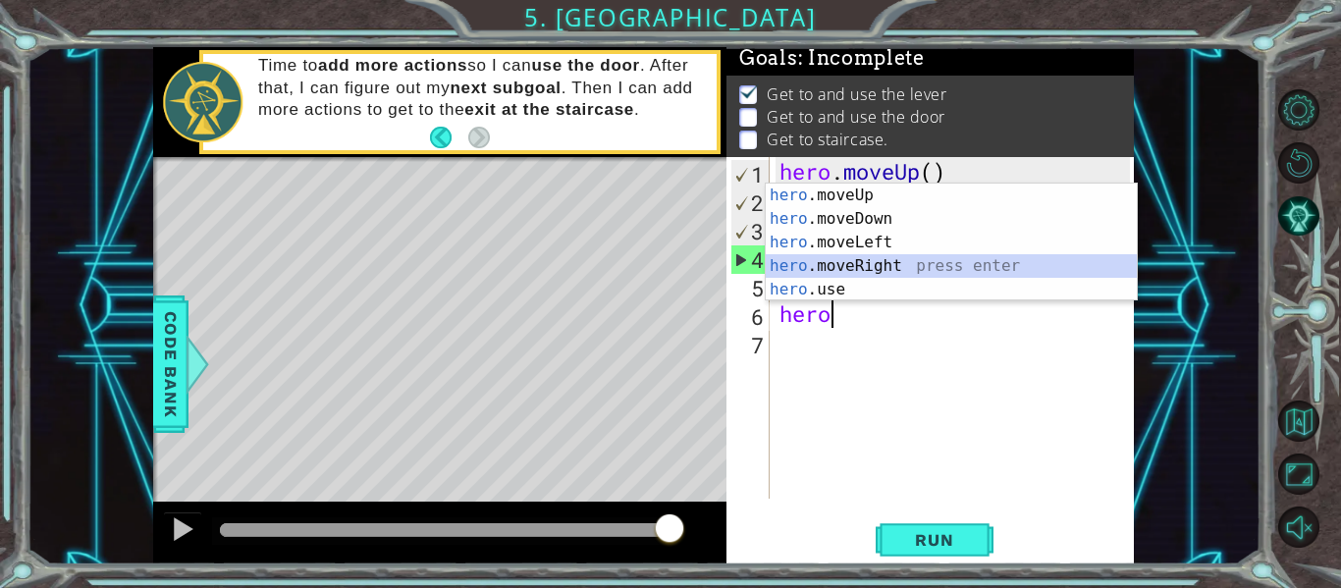
click at [868, 271] on div "hero .moveUp press enter hero .moveDown press enter hero .moveLeft press enter …" at bounding box center [951, 266] width 371 height 165
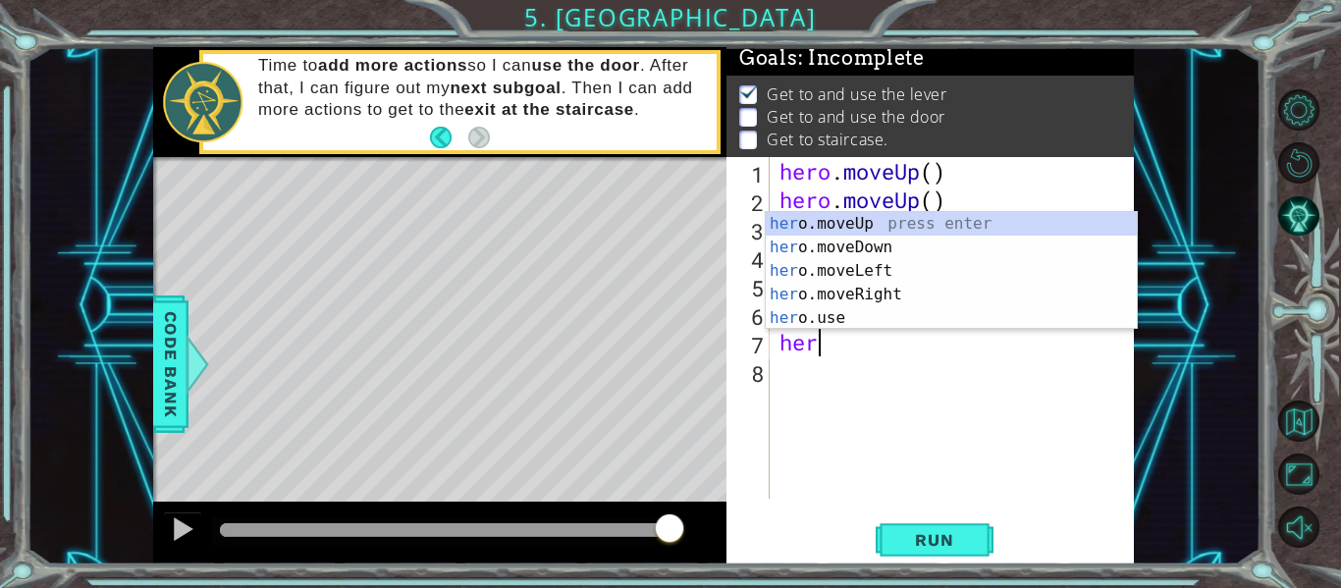
type textarea "hero"
click at [868, 294] on div "hero .moveUp press enter hero .moveDown press enter hero .moveLeft press enter …" at bounding box center [951, 294] width 371 height 165
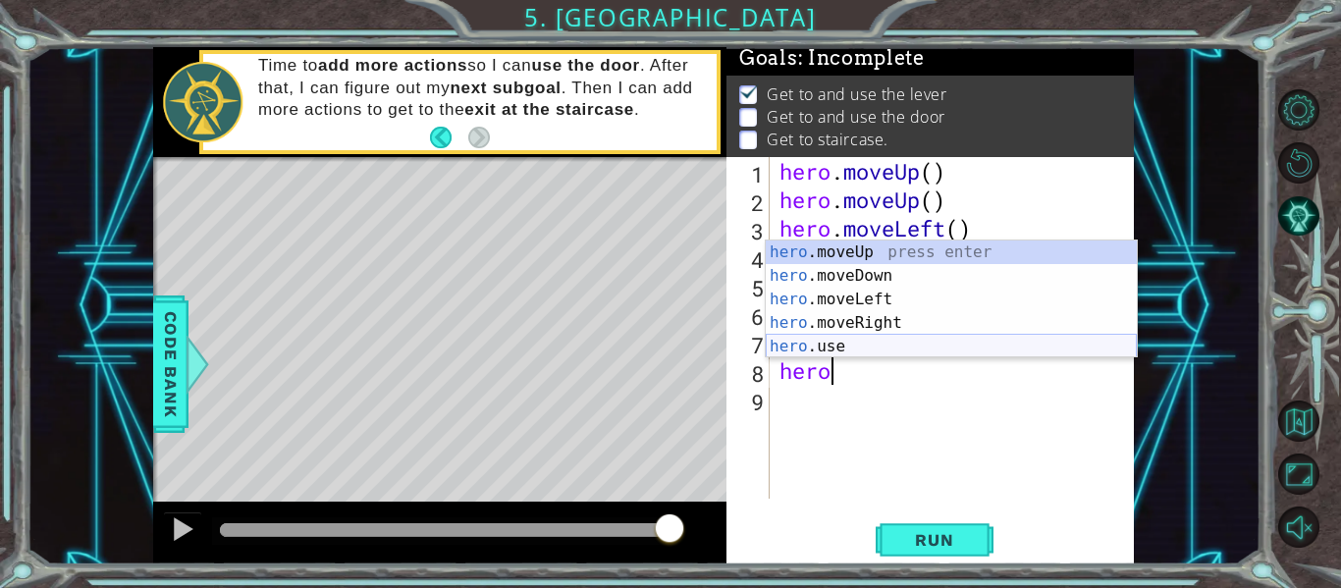
click at [853, 351] on div "hero .moveUp press enter hero .moveDown press enter hero .moveLeft press enter …" at bounding box center [951, 322] width 371 height 165
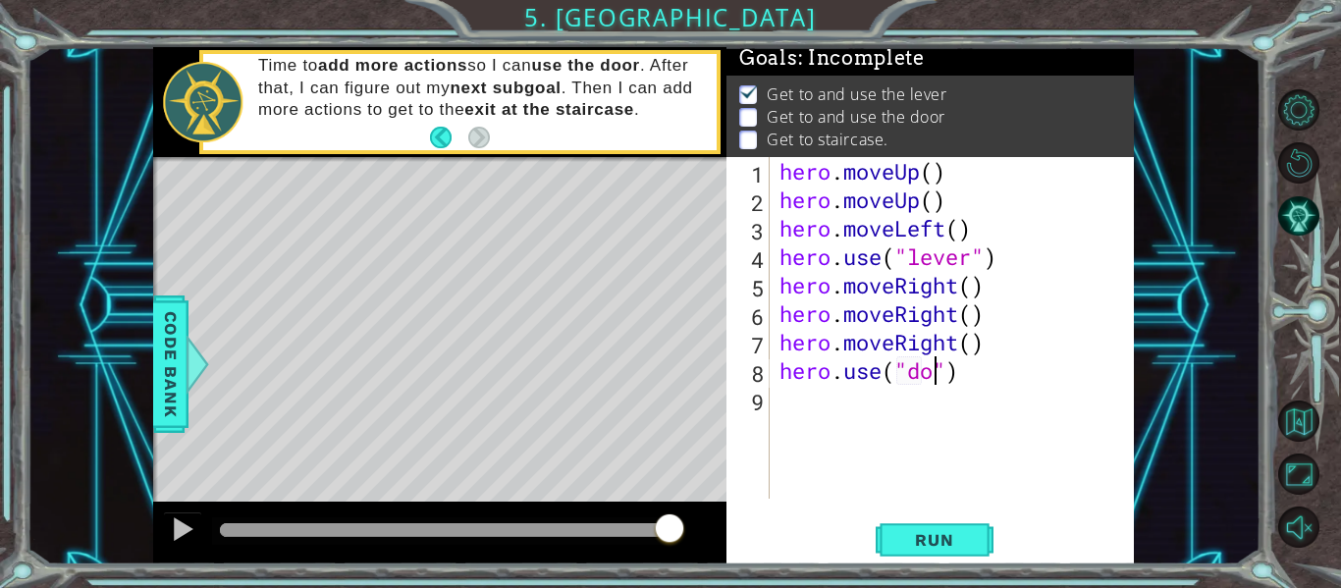
type textarea "hero.use("door")"
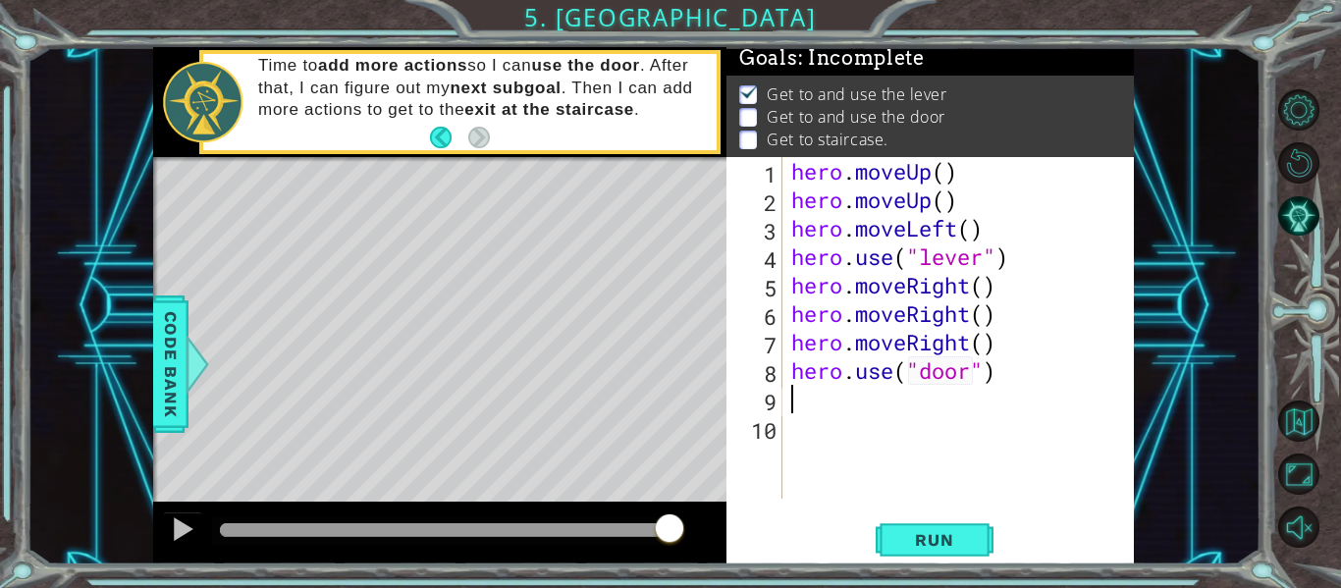
scroll to position [0, 0]
click at [948, 554] on button "Run" at bounding box center [935, 540] width 118 height 40
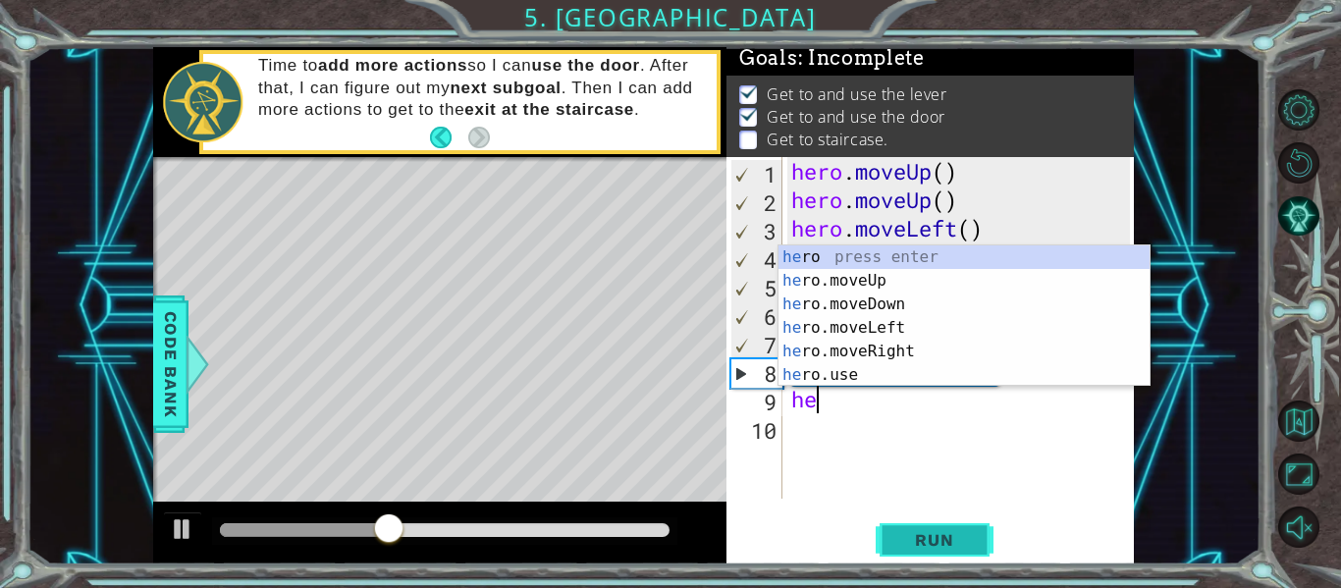
type textarea "her"
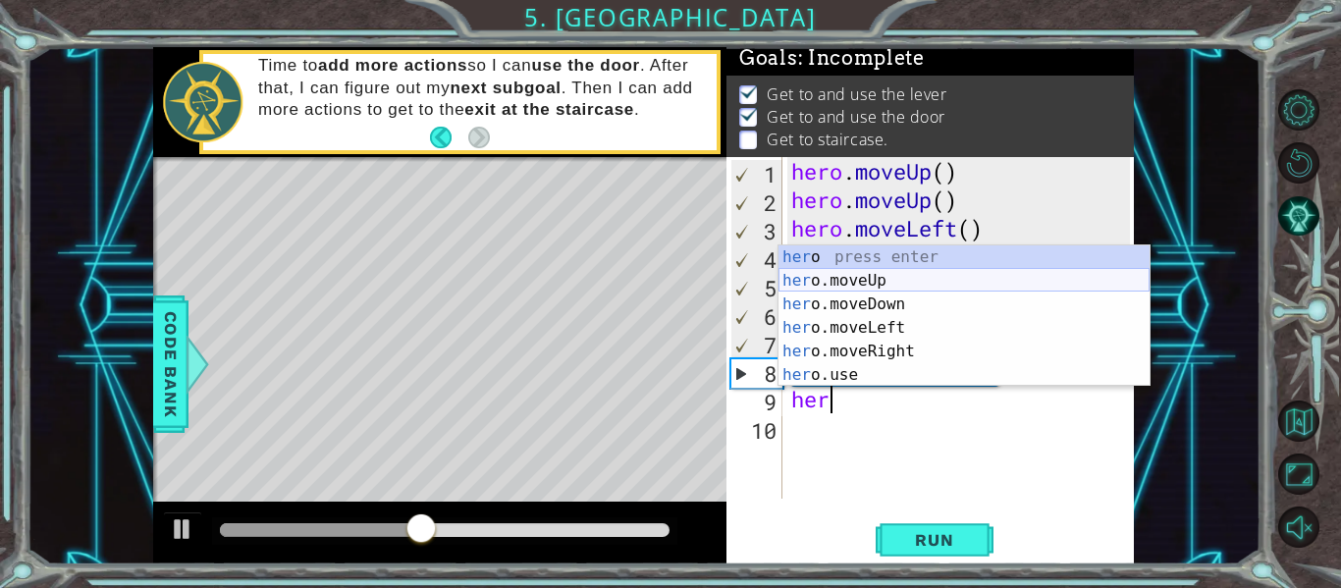
click at [905, 284] on div "her o press enter her o.moveUp press enter her o.moveDown press enter her o.mov…" at bounding box center [963, 339] width 371 height 188
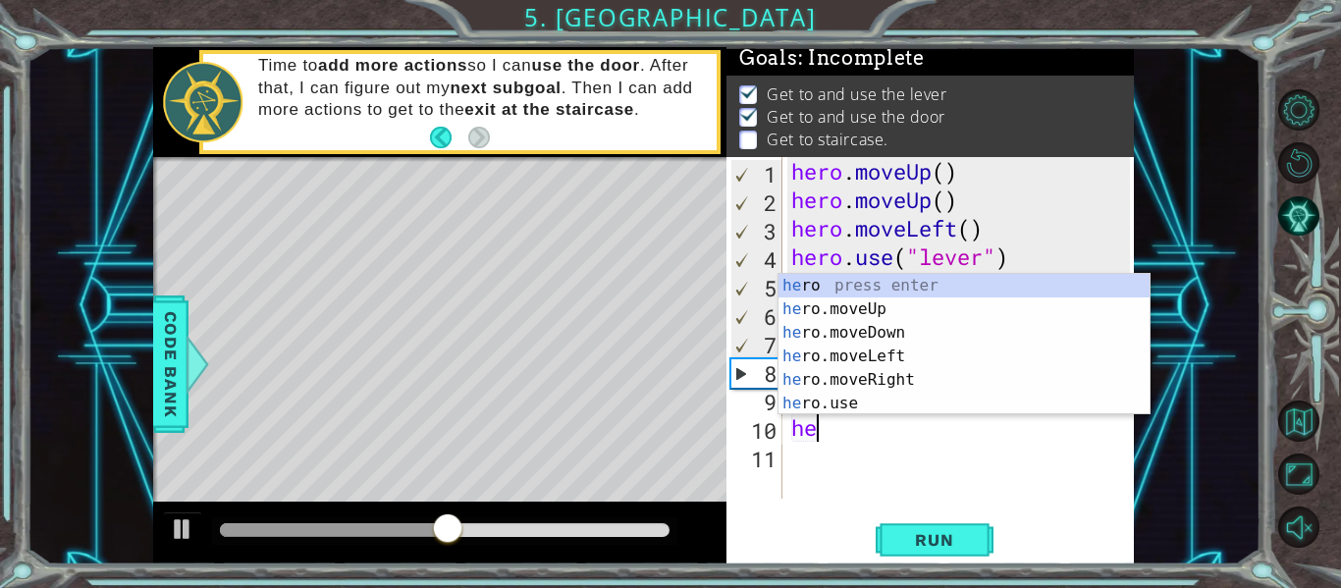
type textarea "hero"
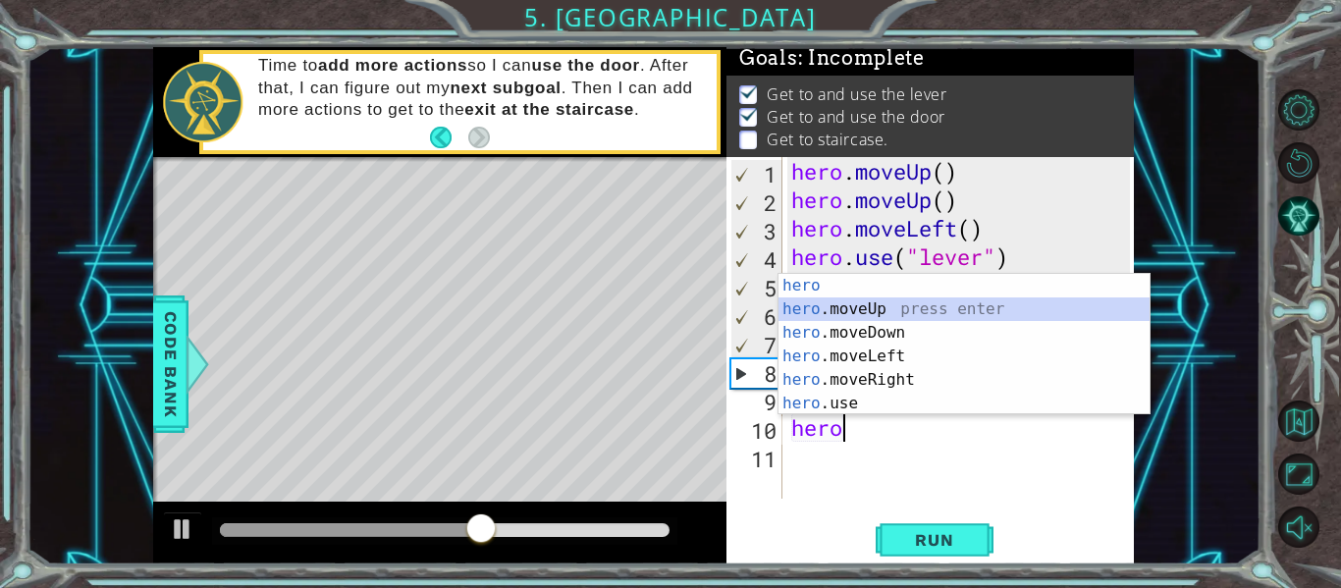
click at [872, 312] on div "hero press enter hero .moveUp press enter hero .moveDown press enter hero .move…" at bounding box center [963, 368] width 371 height 188
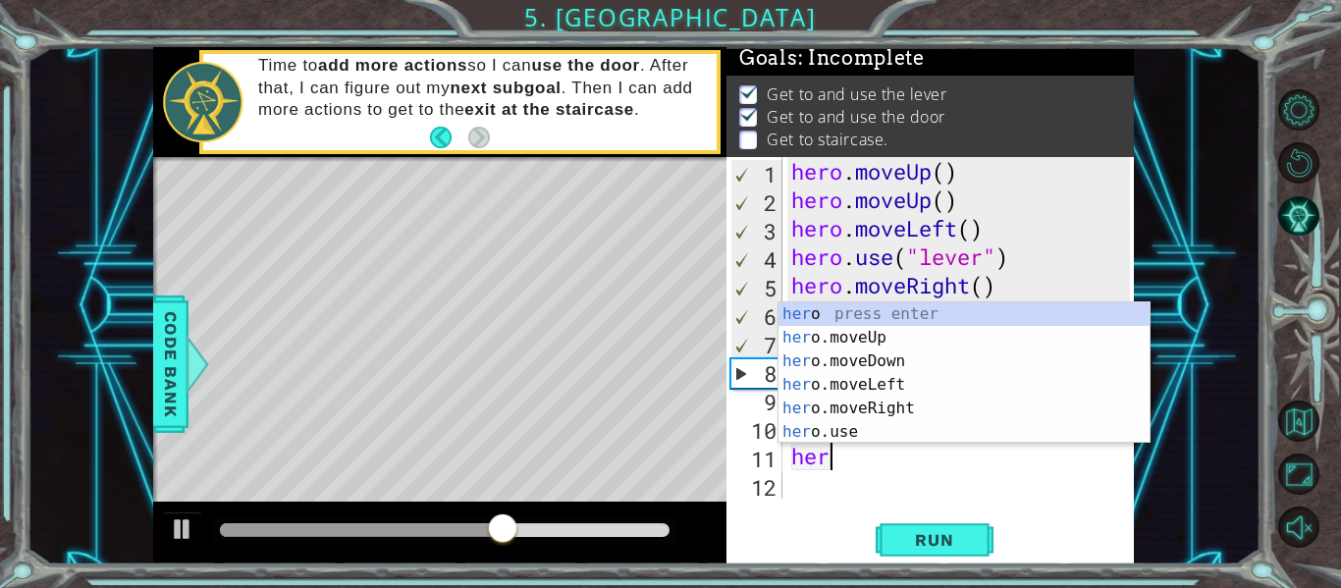
type textarea "hero"
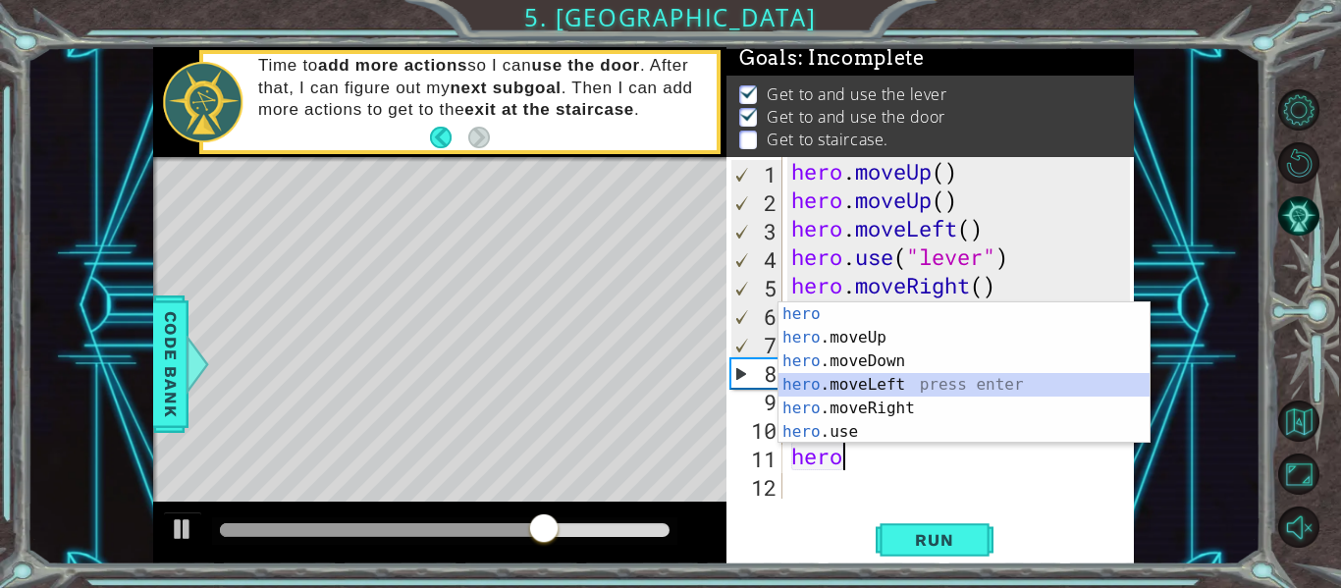
click at [852, 383] on div "hero press enter hero .moveUp press enter hero .moveDown press enter hero .move…" at bounding box center [963, 396] width 371 height 188
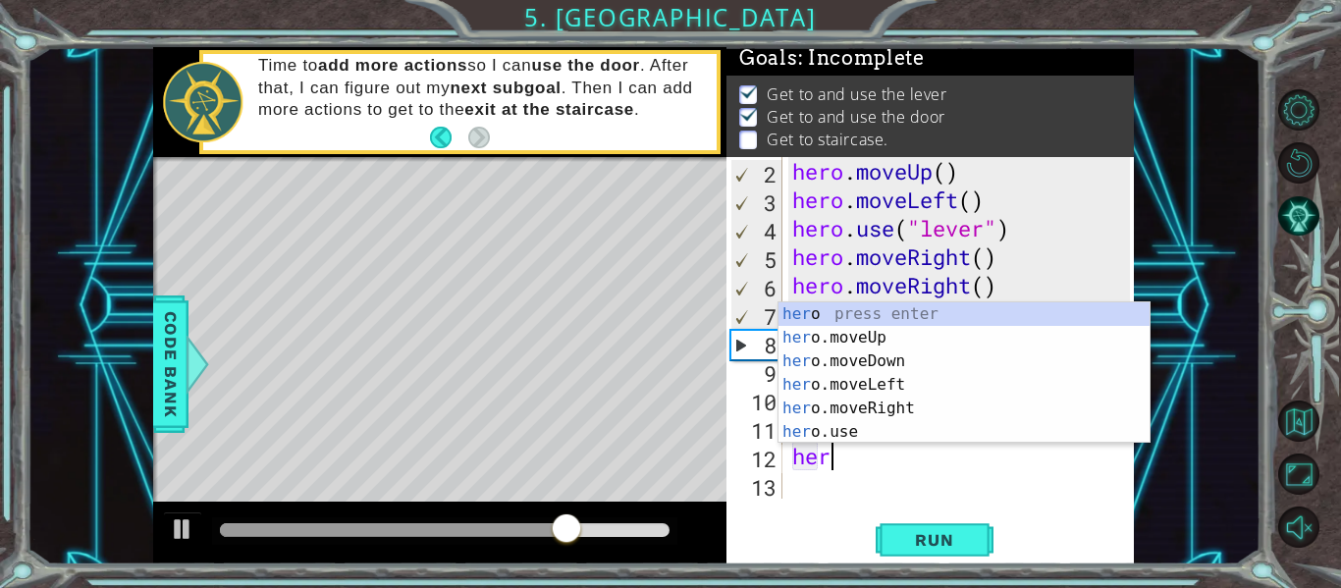
type textarea "hero"
click at [835, 385] on div "hero press enter hero .moveUp press enter hero .moveDown press enter hero .move…" at bounding box center [963, 396] width 371 height 188
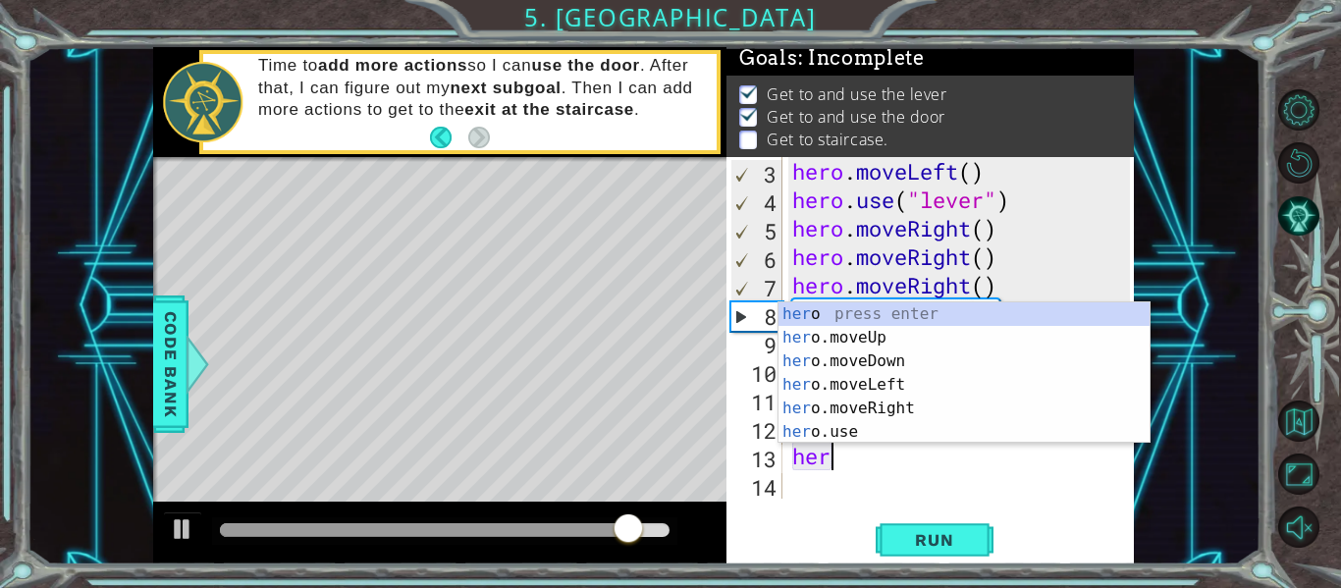
type textarea "hero"
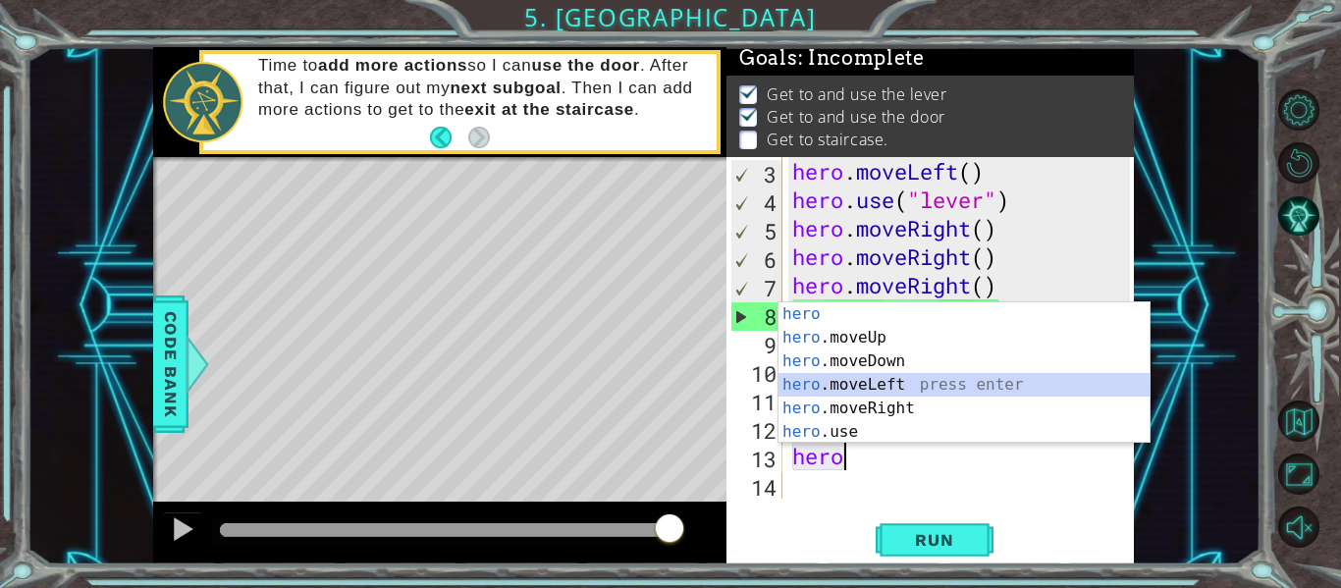
click at [857, 381] on div "hero press enter hero .moveUp press enter hero .moveDown press enter hero .move…" at bounding box center [963, 396] width 371 height 188
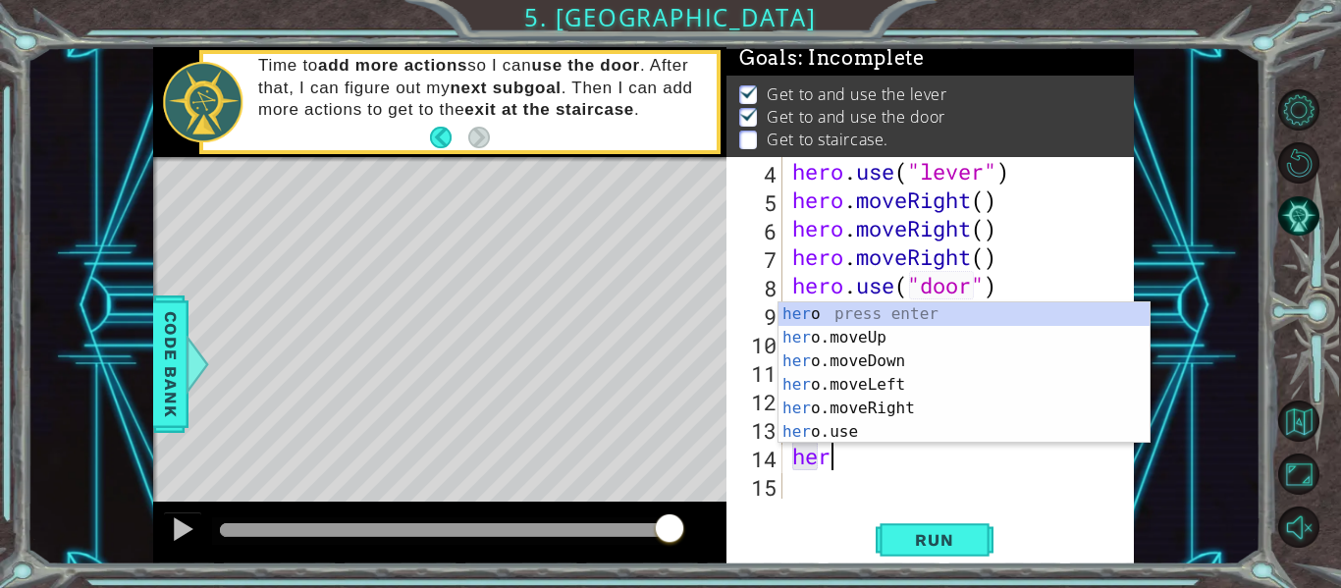
type textarea "hero"
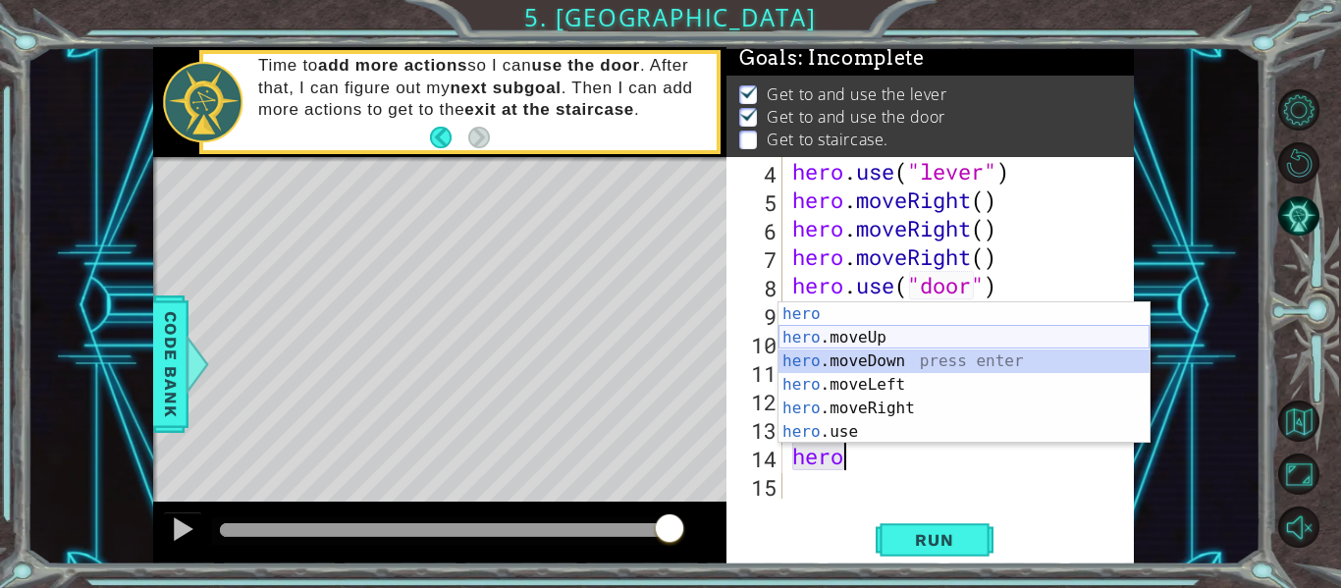
drag, startPoint x: 848, startPoint y: 368, endPoint x: 835, endPoint y: 336, distance: 34.8
click at [835, 336] on div "hero press enter hero .moveUp press enter hero .moveDown press enter hero .move…" at bounding box center [963, 396] width 371 height 188
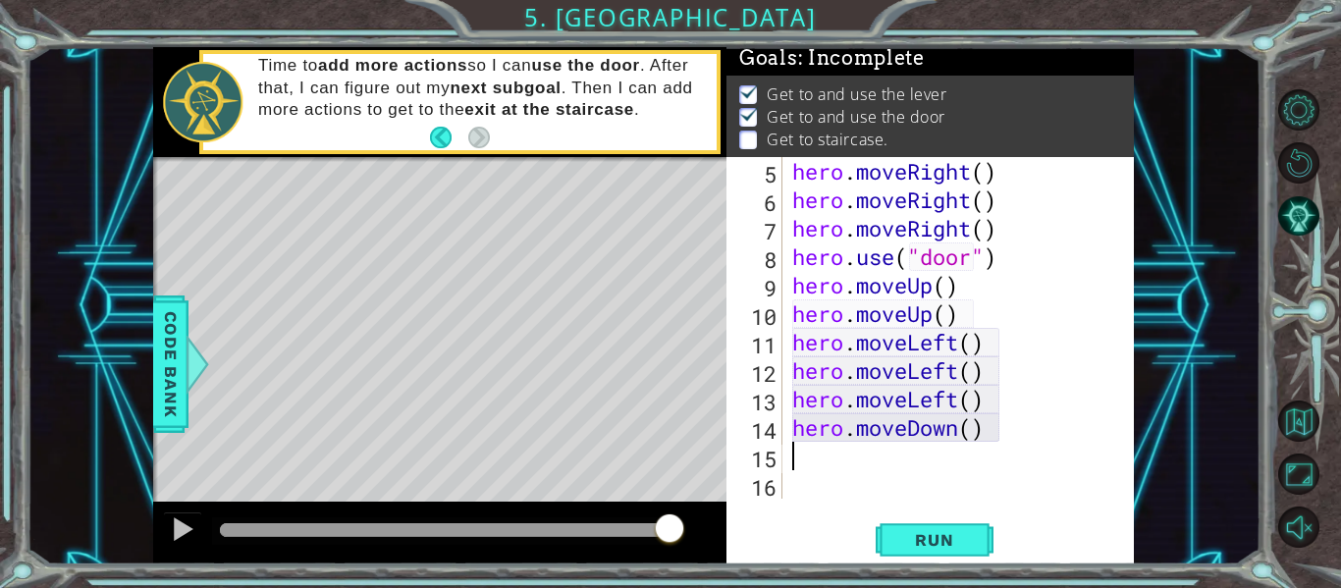
scroll to position [114, 0]
click at [958, 430] on div "hero . moveRight ( ) hero . moveRight ( ) hero . moveRight ( ) hero . use ( "do…" at bounding box center [963, 356] width 351 height 399
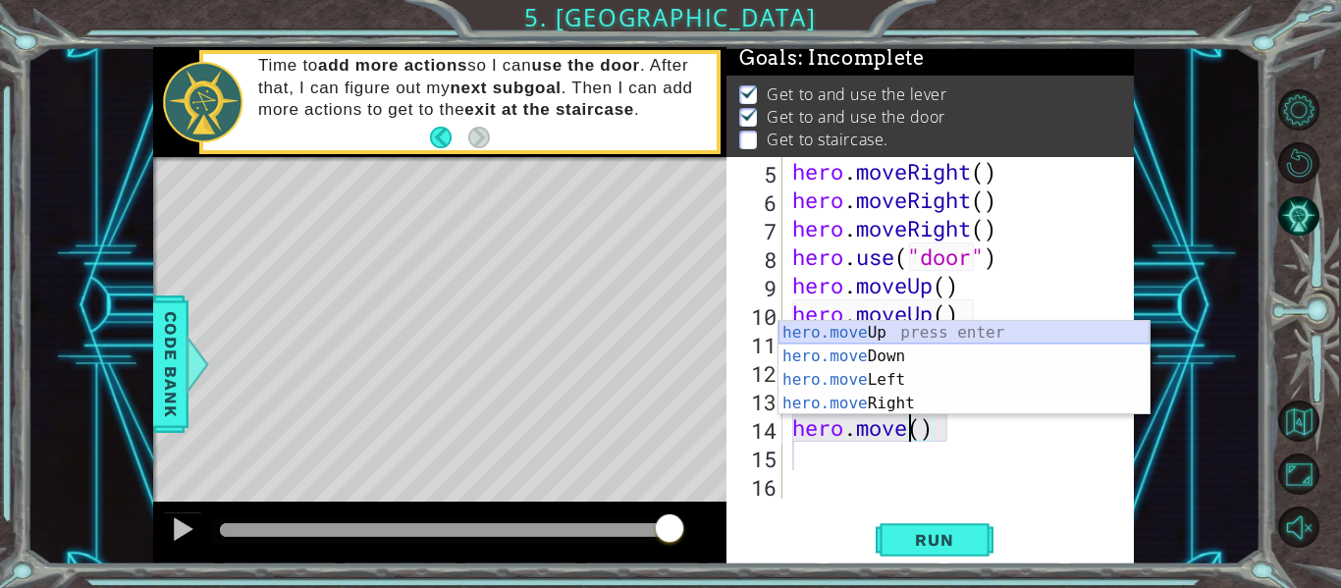
click at [908, 333] on div "hero.move Up press enter hero.move Down press enter hero.move Left press enter …" at bounding box center [963, 391] width 371 height 141
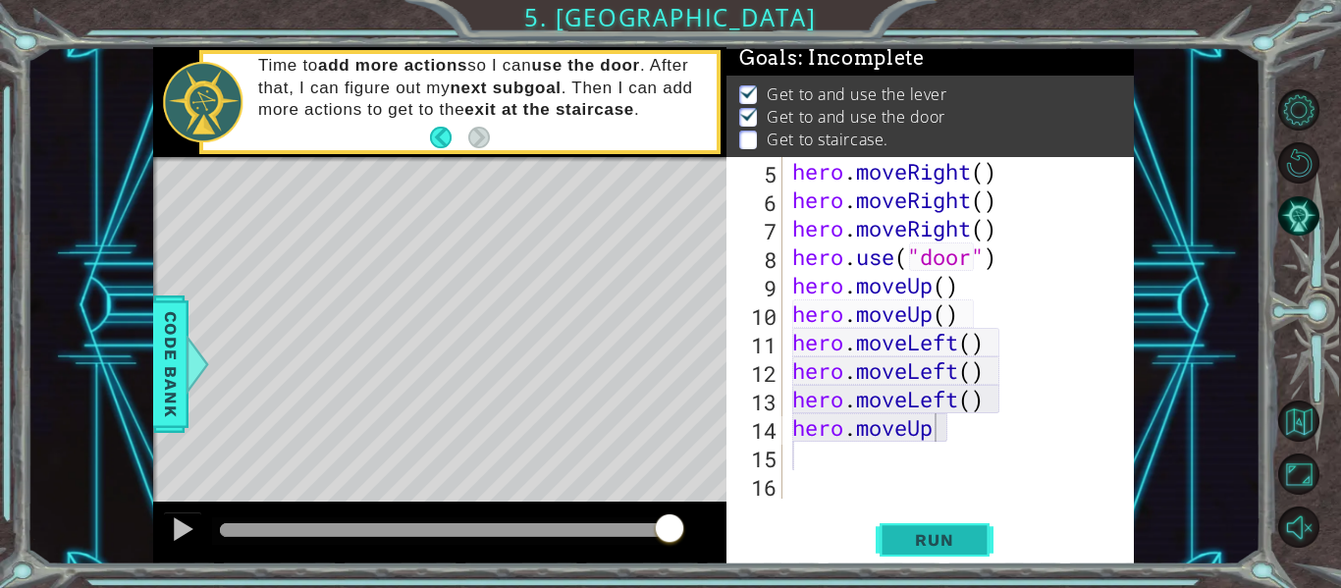
click at [951, 550] on span "Run" at bounding box center [934, 540] width 78 height 20
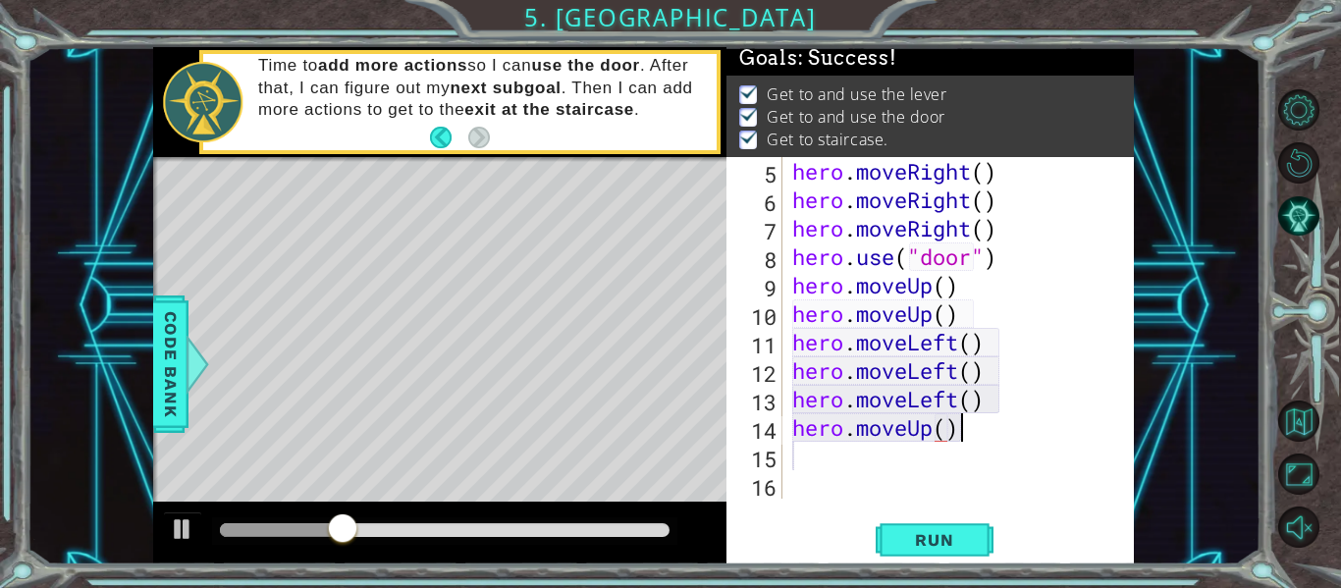
scroll to position [0, 7]
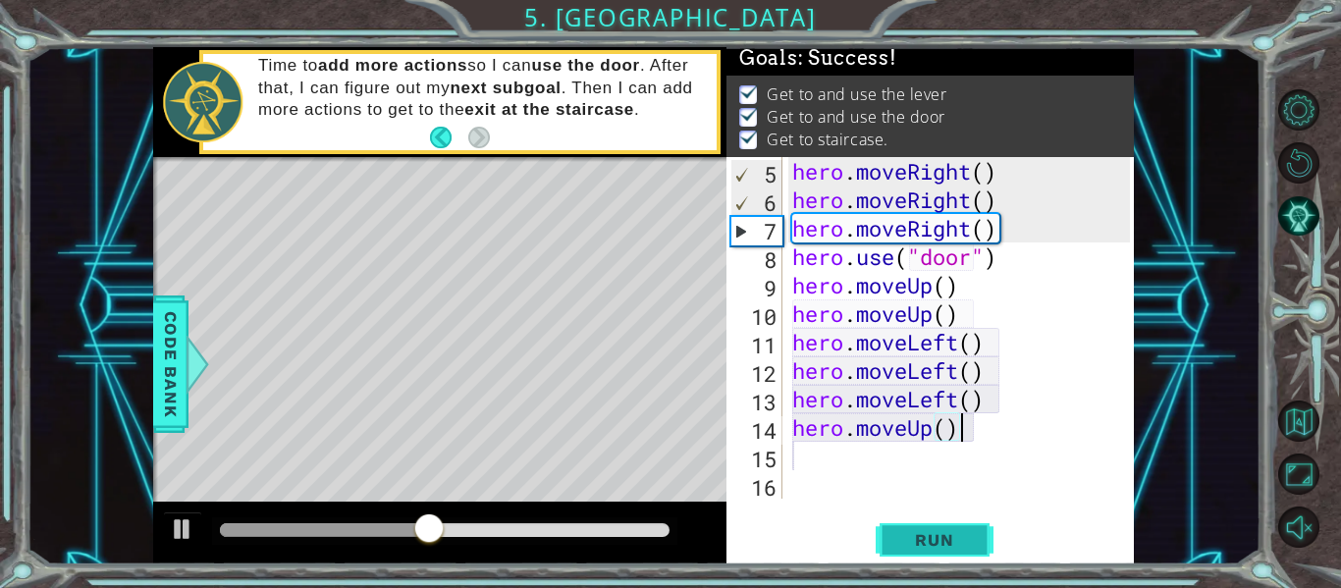
type textarea "hero.moveUp()"
click at [943, 523] on button "Run" at bounding box center [935, 540] width 118 height 40
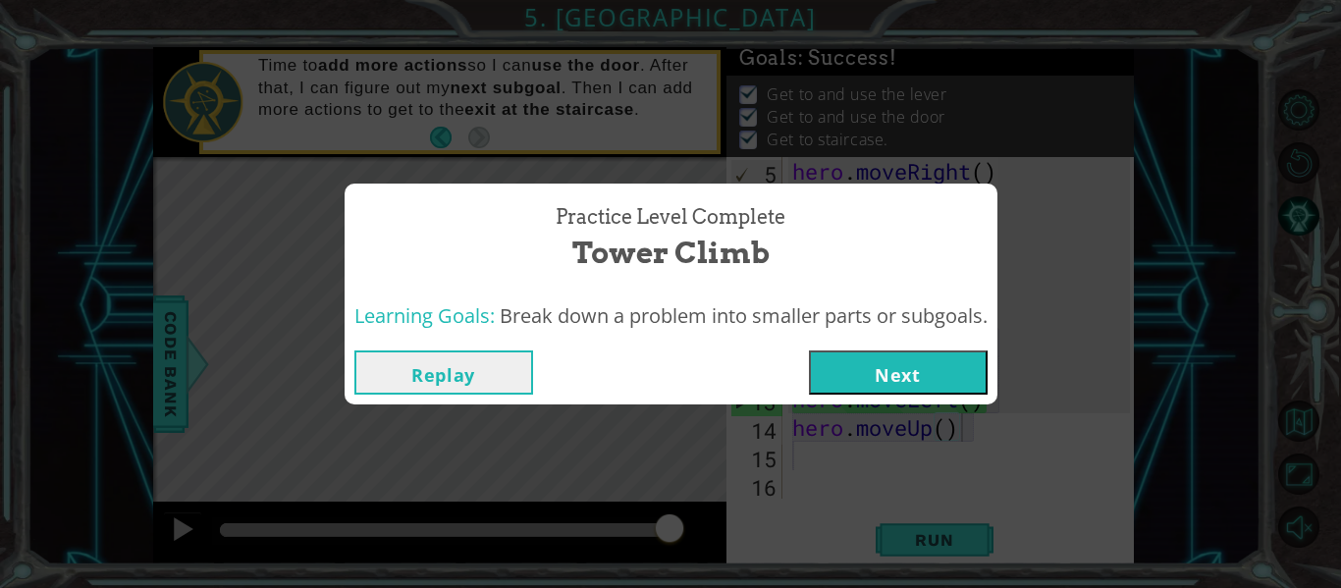
click at [873, 390] on button "Next" at bounding box center [898, 372] width 179 height 44
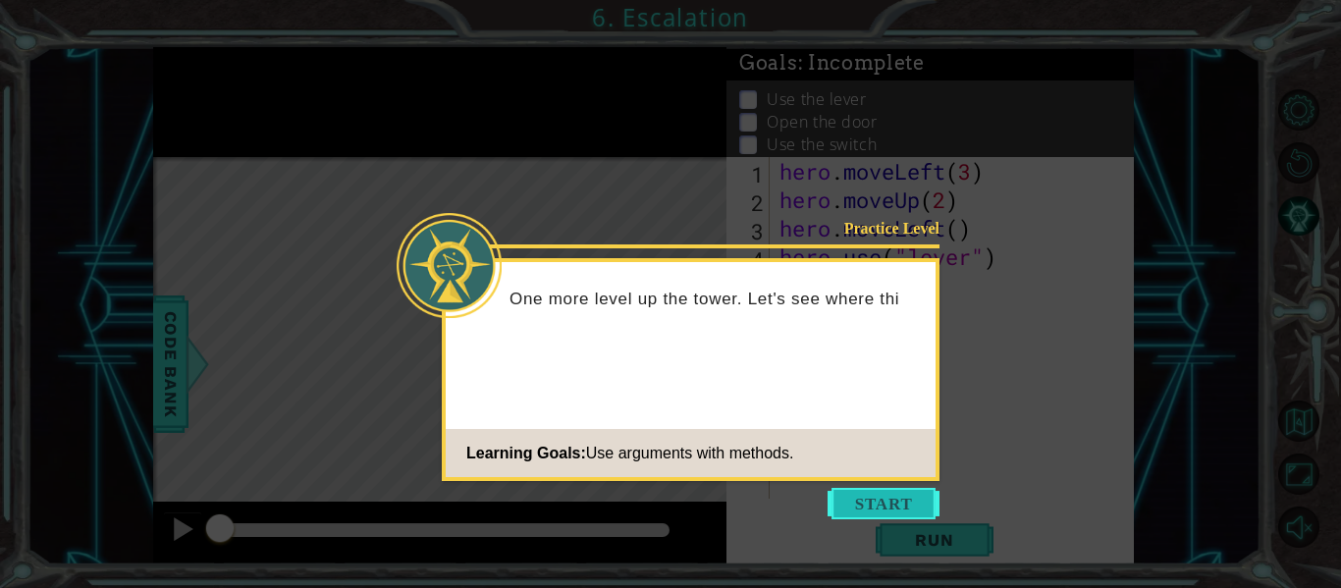
click at [879, 495] on button "Start" at bounding box center [884, 503] width 112 height 31
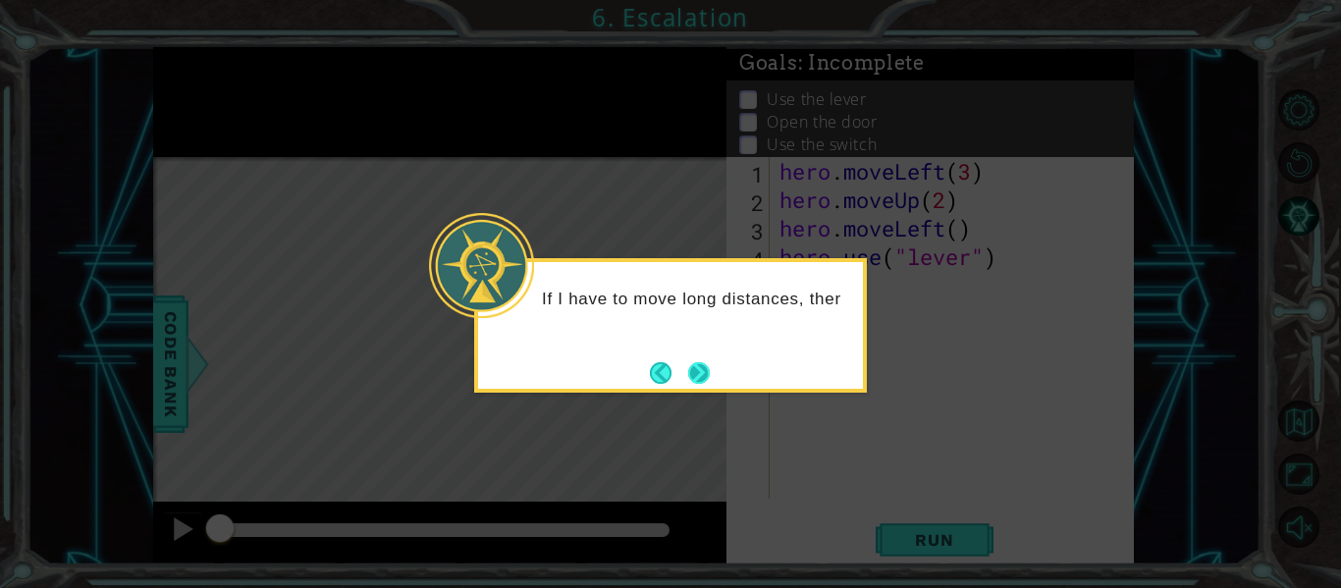
click at [697, 362] on button "Next" at bounding box center [699, 373] width 22 height 22
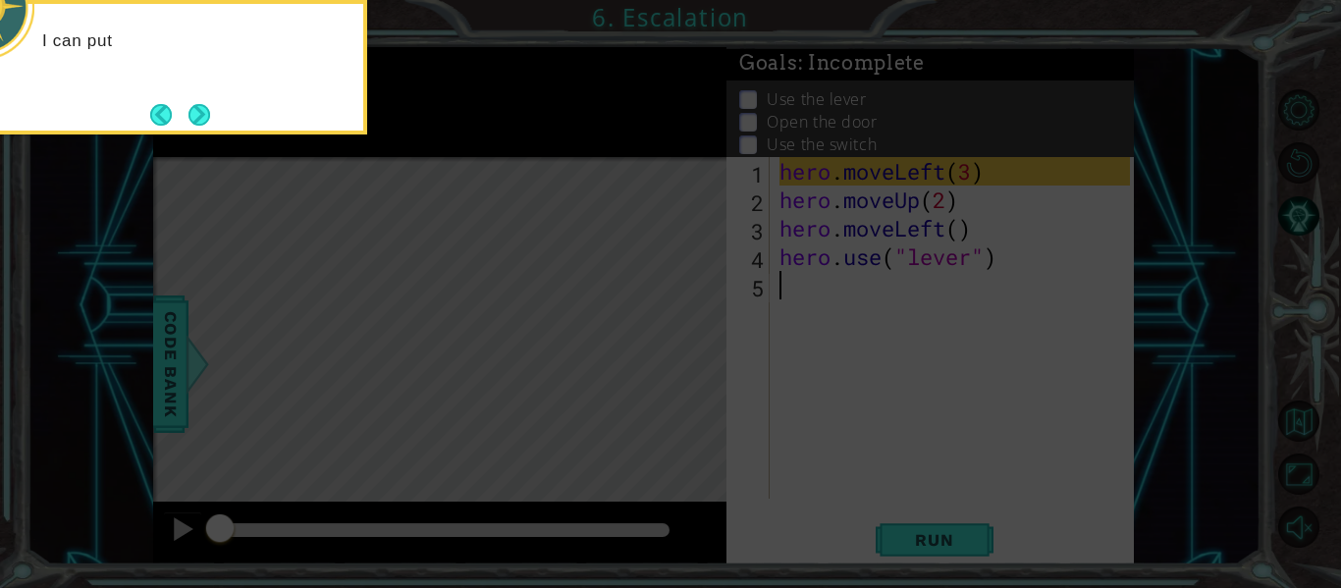
click at [697, 356] on icon at bounding box center [670, 88] width 1341 height 1000
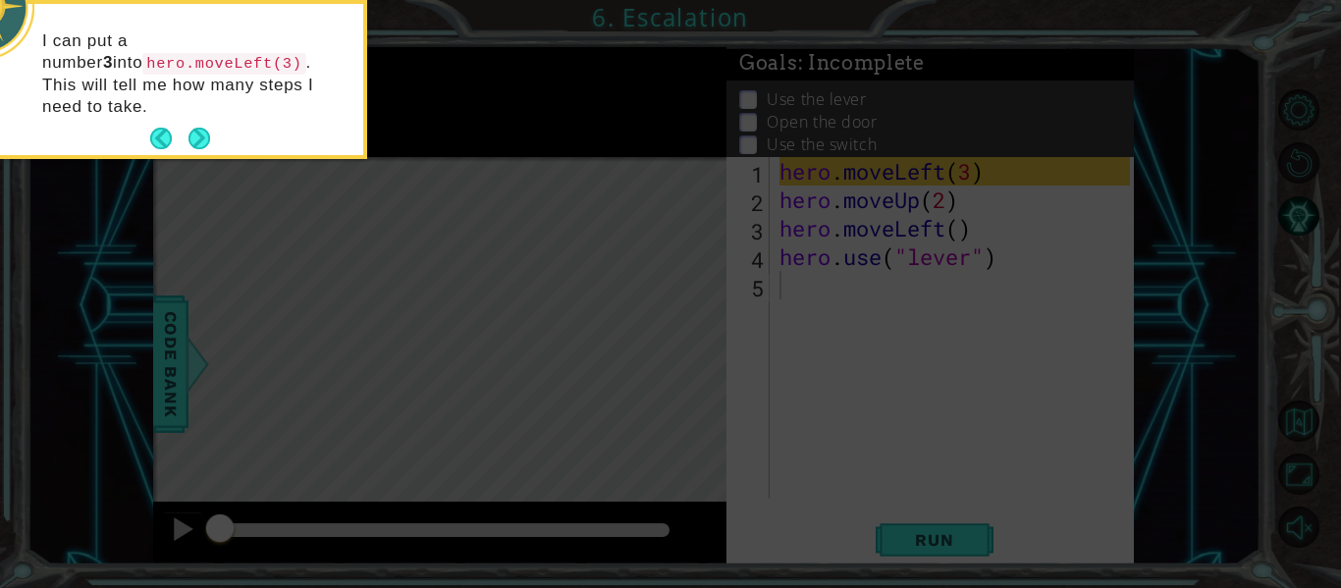
click at [219, 108] on div "I can put a number 3 into hero.moveLeft(3) . This will tell me how many steps I…" at bounding box center [170, 83] width 385 height 143
click at [208, 128] on button "Next" at bounding box center [199, 139] width 22 height 22
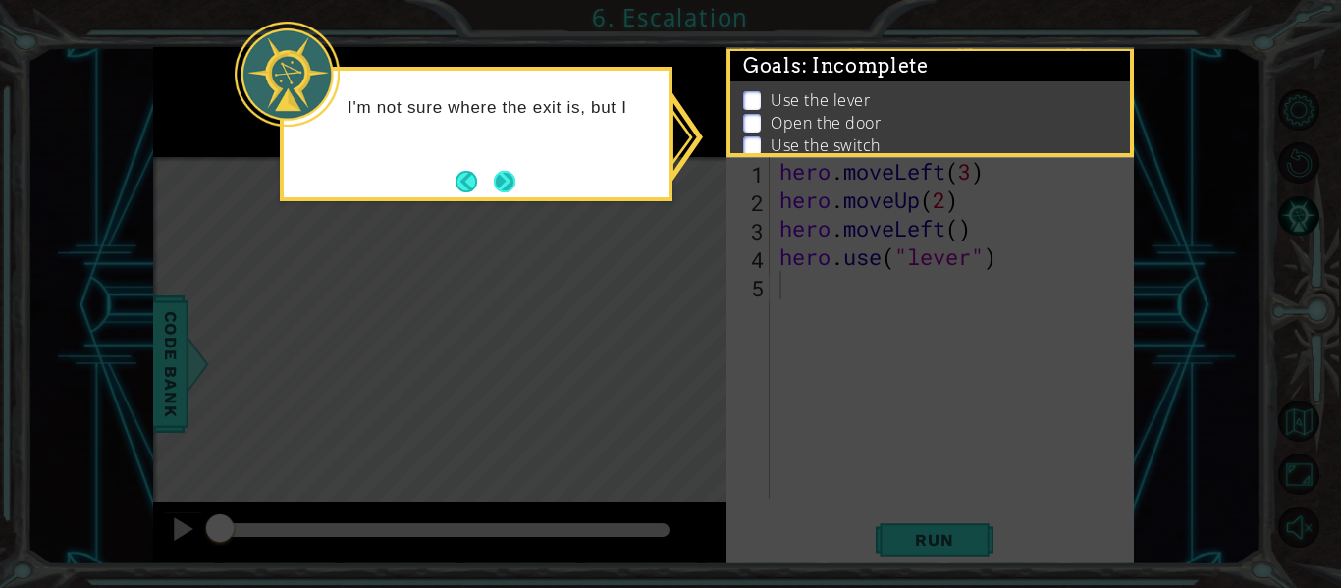
click at [512, 171] on button "Next" at bounding box center [505, 182] width 22 height 22
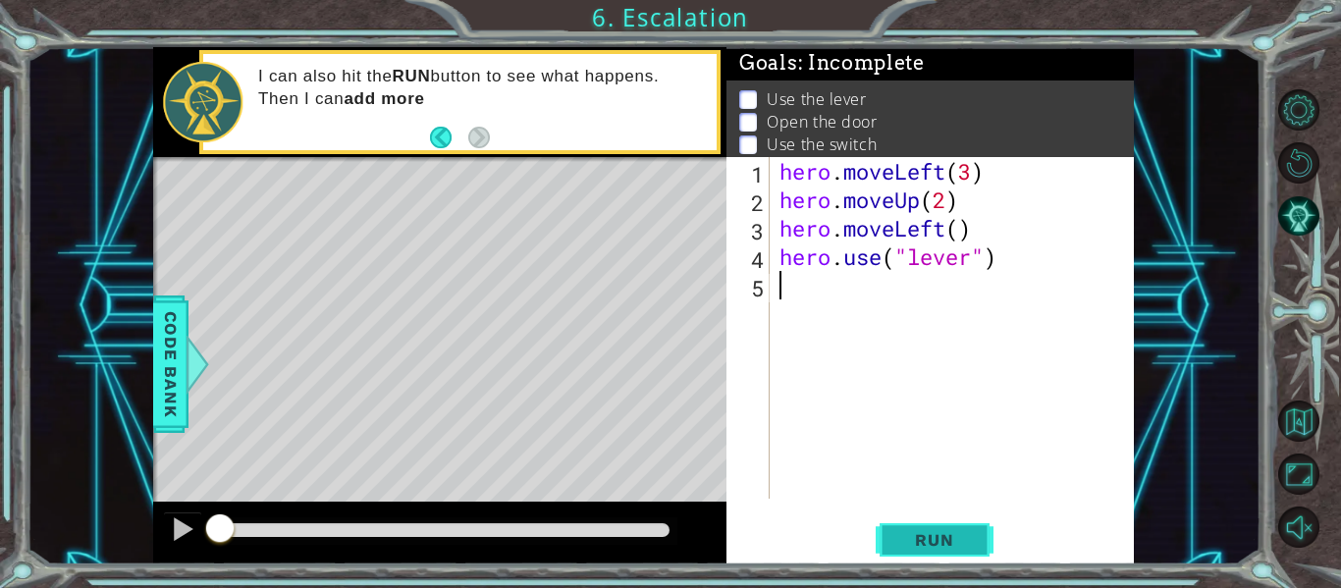
click at [982, 543] on button "Run" at bounding box center [935, 540] width 118 height 40
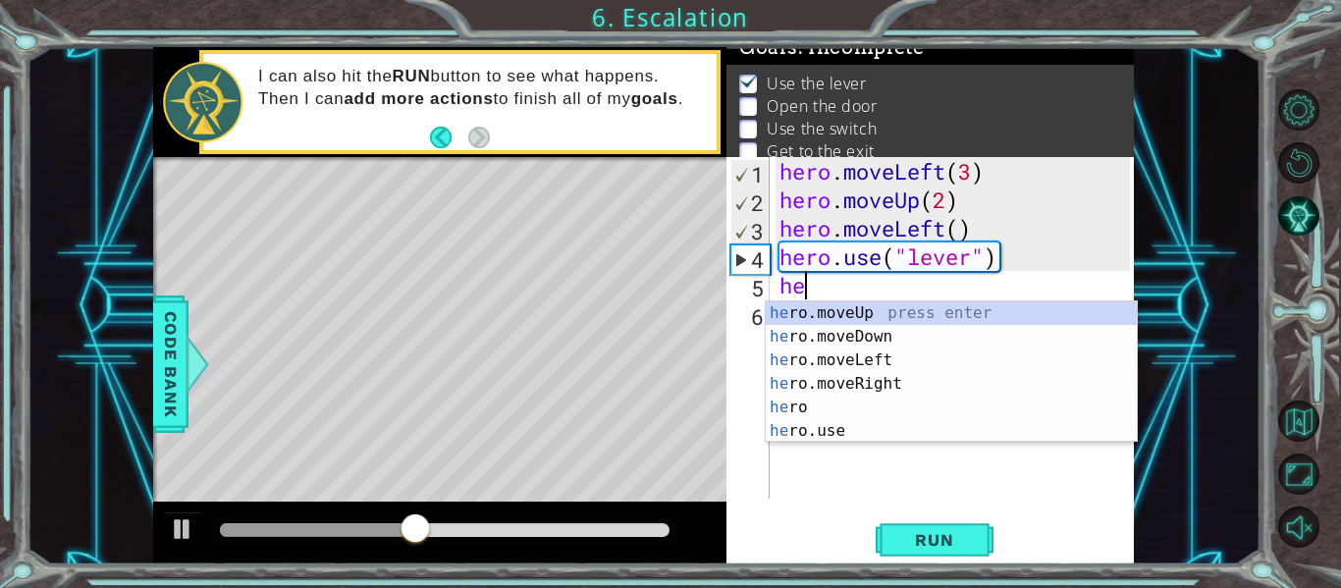
scroll to position [0, 1]
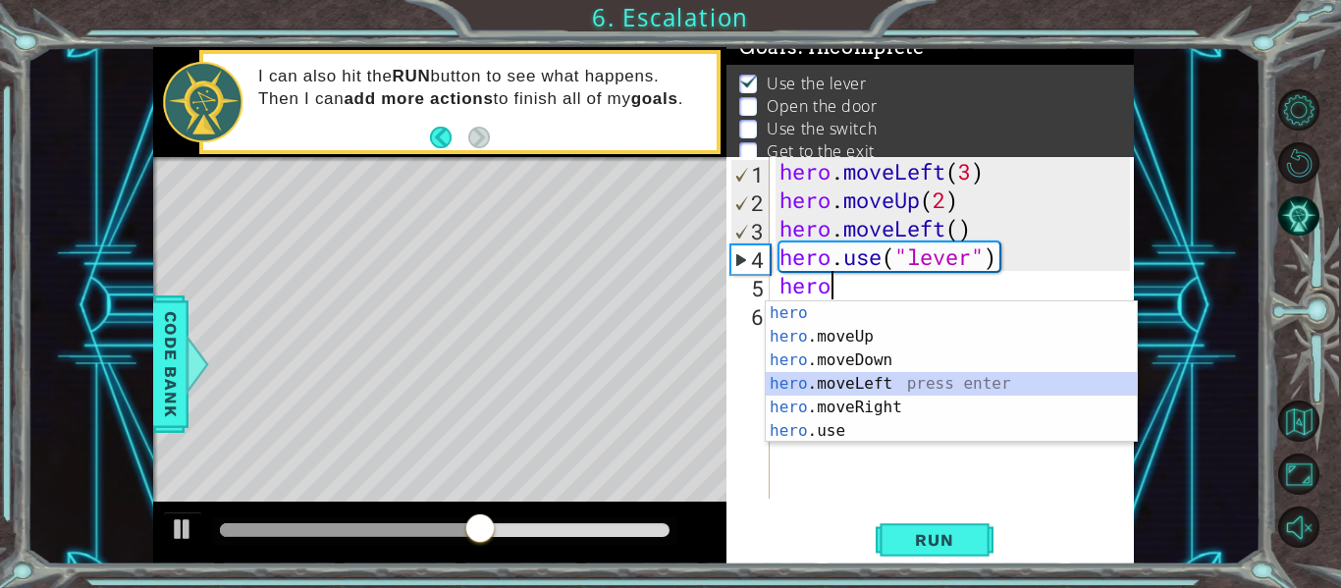
click at [878, 383] on div "hero press enter hero .moveUp press enter hero .moveDown press enter hero .move…" at bounding box center [951, 395] width 371 height 188
type textarea "hero.moveLeft(1)"
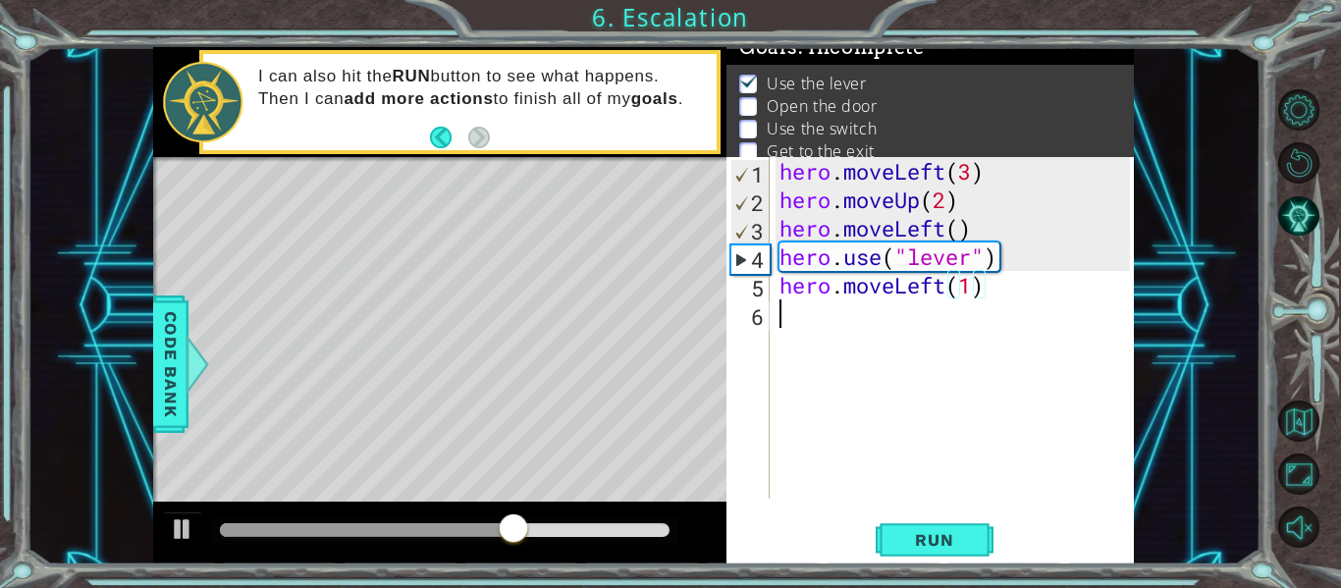
click at [869, 326] on div "hero . moveLeft ( 3 ) hero . moveUp ( 2 ) hero . moveLeft ( ) hero . use ( "lev…" at bounding box center [957, 356] width 364 height 399
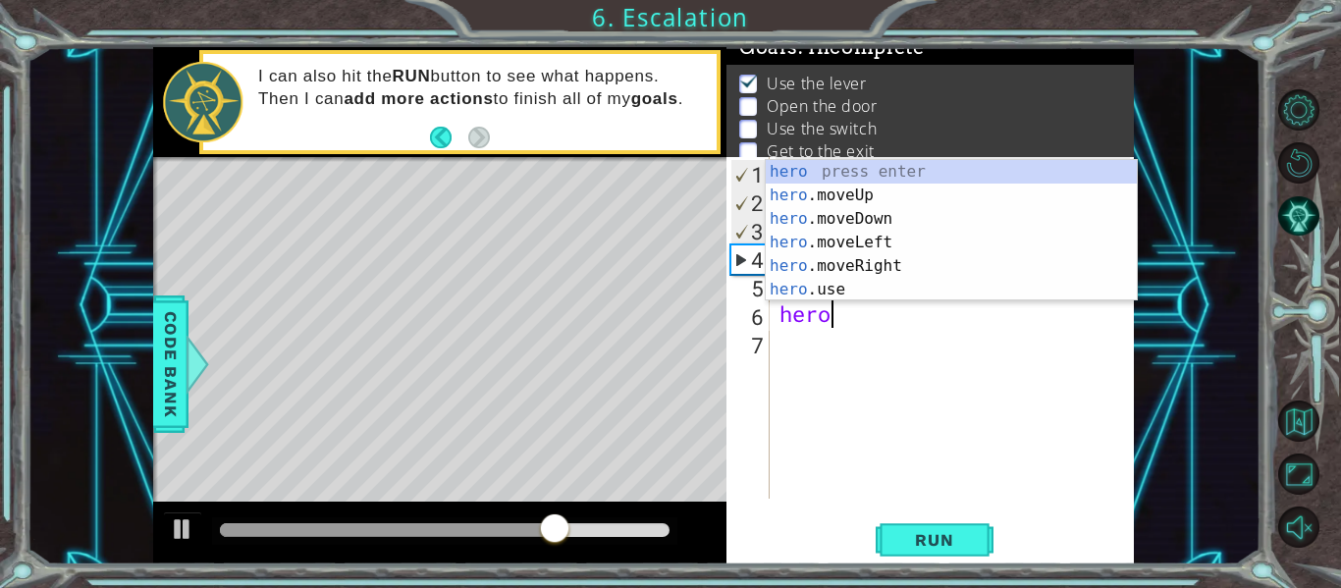
scroll to position [0, 2]
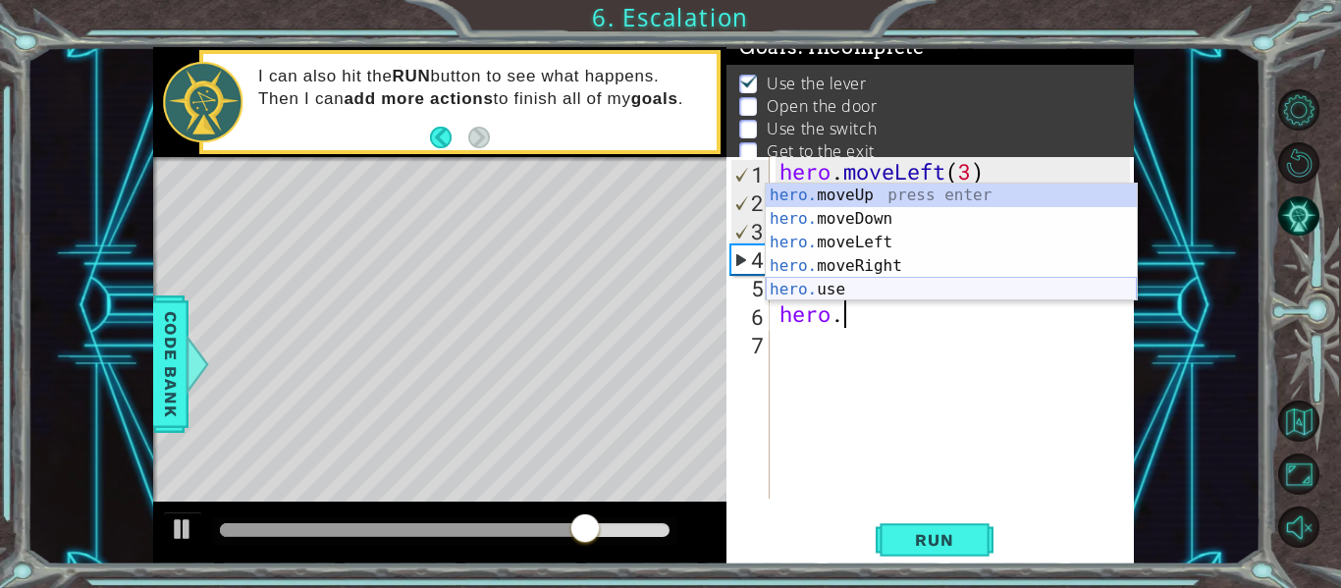
click at [869, 288] on div "hero. moveUp press enter hero. moveDown press enter hero. moveLeft press enter …" at bounding box center [951, 266] width 371 height 165
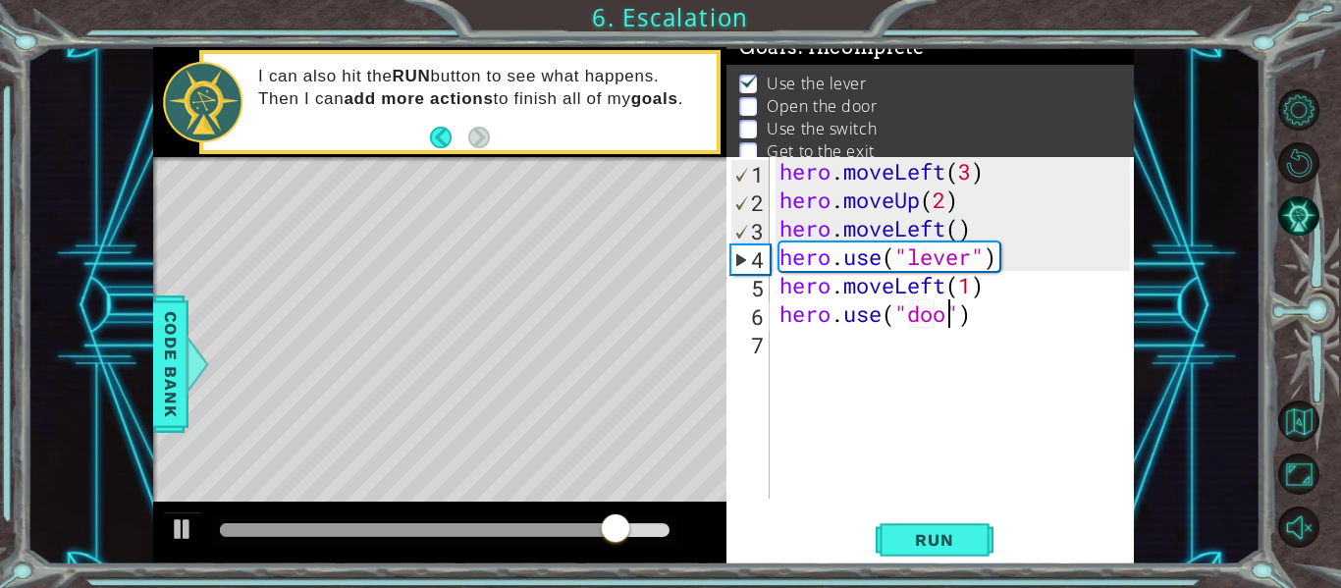
type textarea "hero.use("door")"
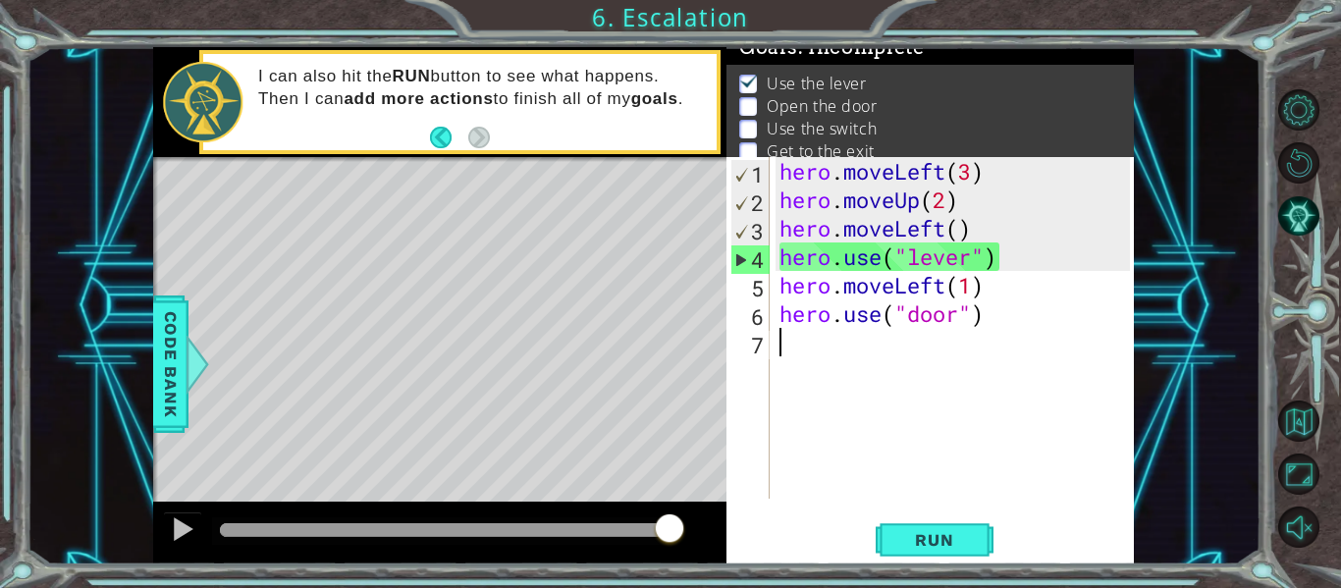
click at [787, 360] on div "hero . moveLeft ( 3 ) hero . moveUp ( 2 ) hero . moveLeft ( ) hero . use ( "lev…" at bounding box center [957, 356] width 364 height 399
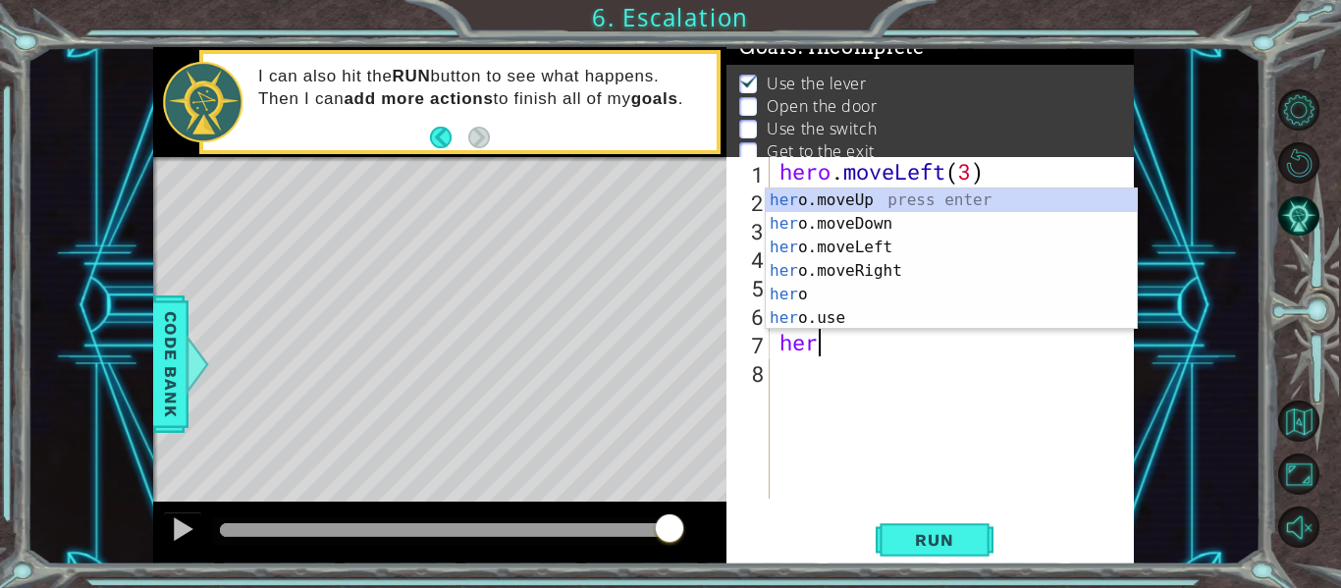
scroll to position [0, 1]
click at [825, 206] on div "her o.moveUp press enter her o.moveDown press enter her o.moveLeft press enter …" at bounding box center [951, 282] width 371 height 188
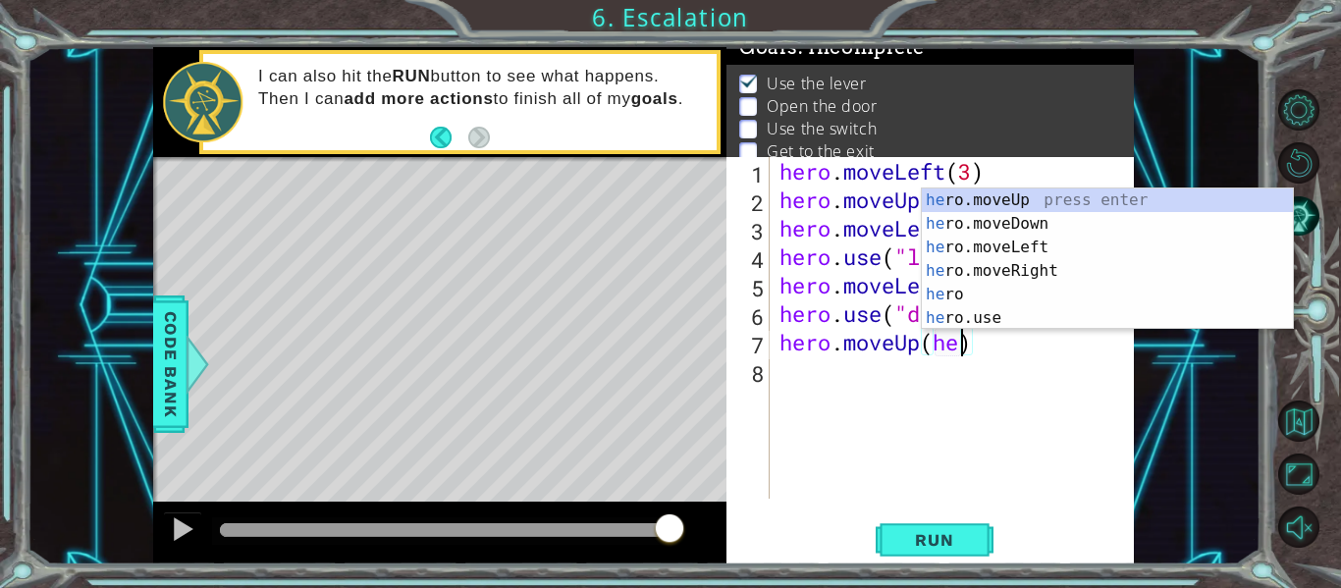
scroll to position [0, 7]
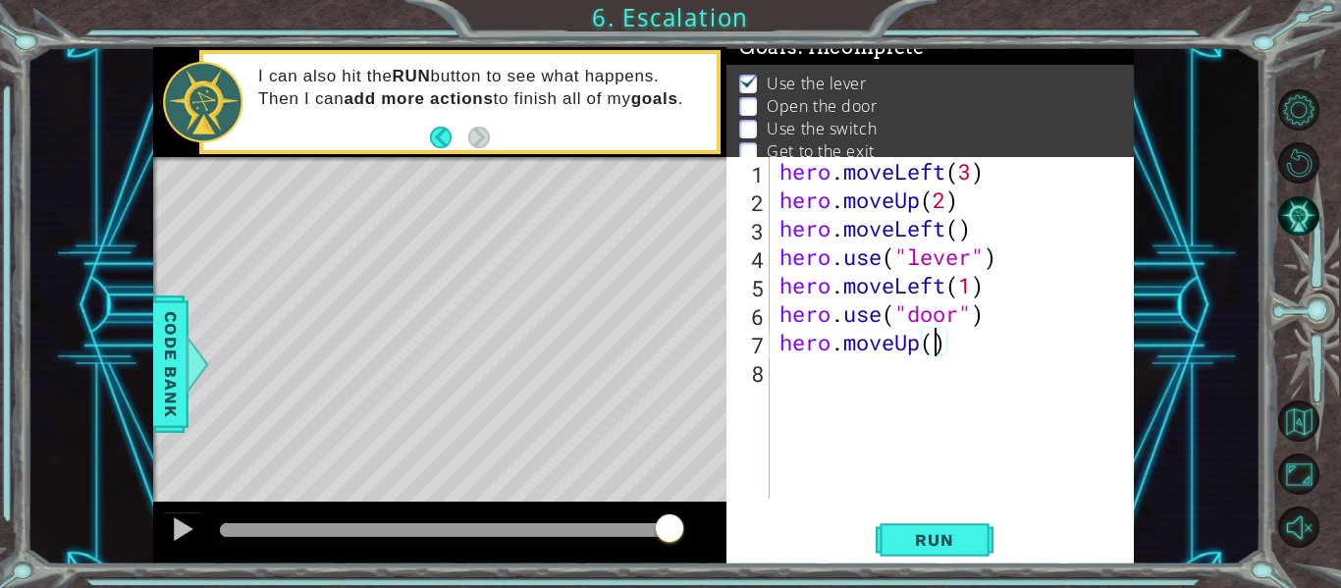
type textarea "hero.moveUp(2)"
click at [795, 392] on div "hero . moveLeft ( 3 ) hero . moveUp ( 2 ) hero . moveLeft ( ) hero . use ( "lev…" at bounding box center [957, 356] width 364 height 399
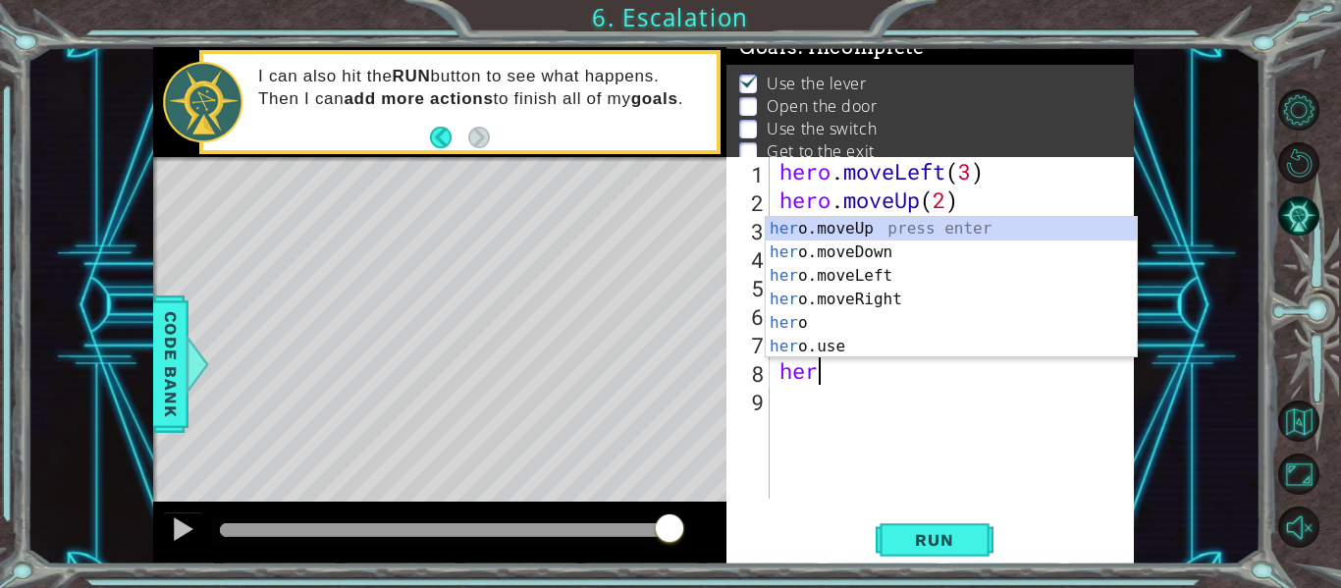
scroll to position [0, 1]
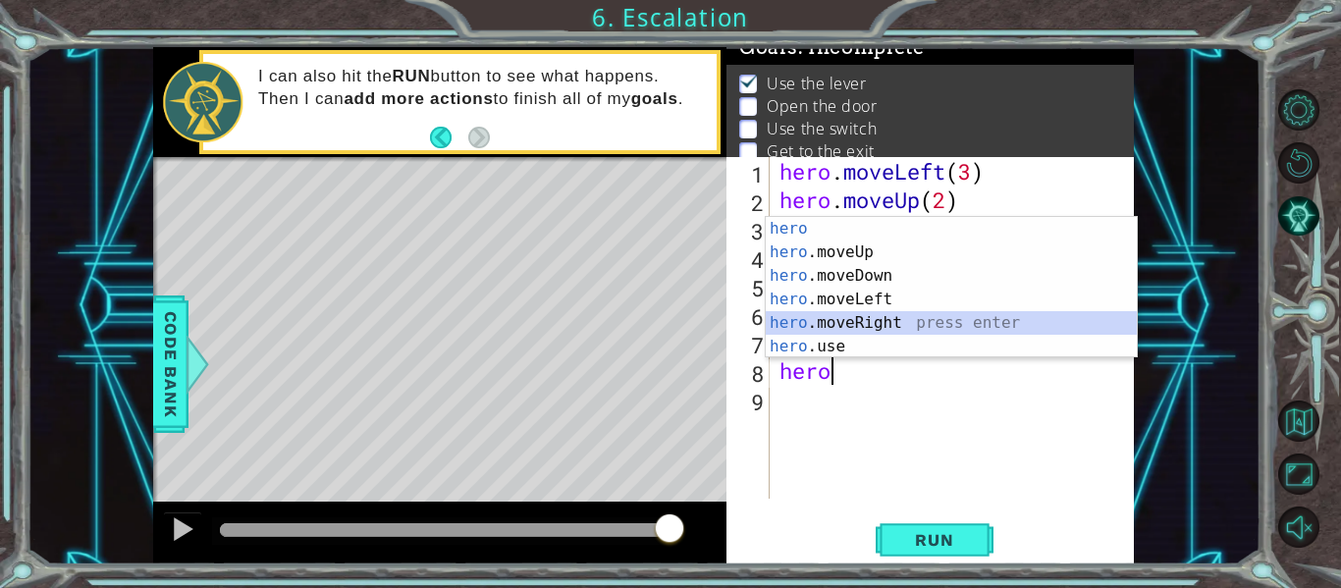
click at [846, 324] on div "hero press enter hero .moveUp press enter hero .moveDown press enter hero .move…" at bounding box center [951, 311] width 371 height 188
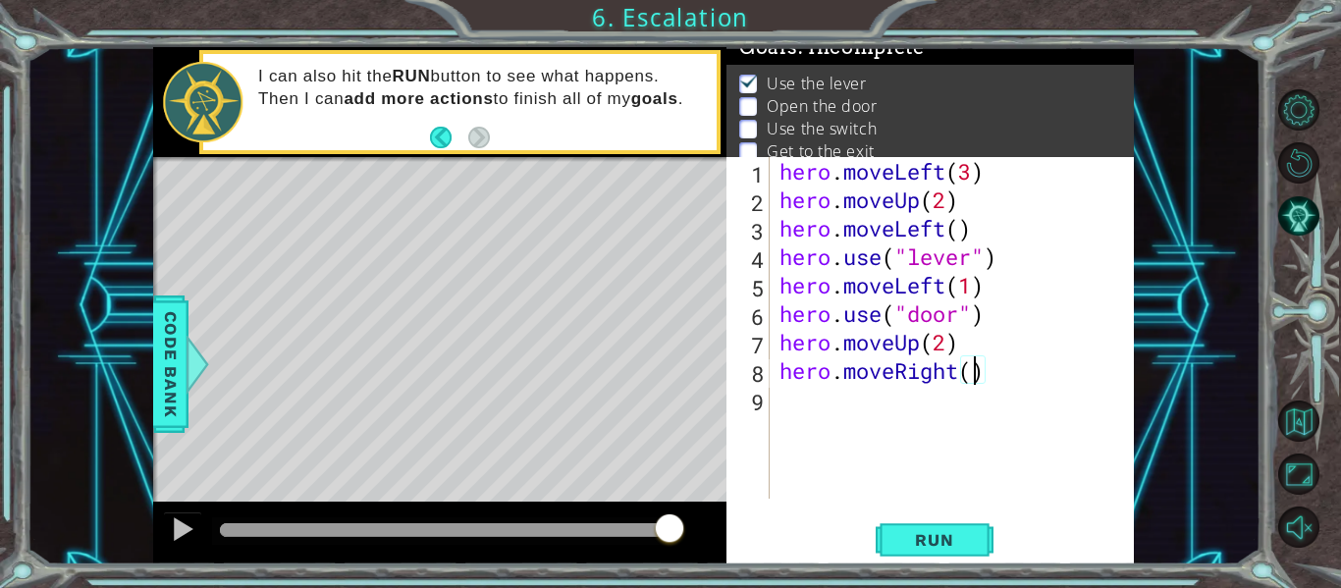
type textarea "hero.moveRight(3)"
click at [830, 403] on div "hero . moveLeft ( 3 ) hero . moveUp ( 2 ) hero . moveLeft ( ) hero . use ( "lev…" at bounding box center [957, 356] width 364 height 399
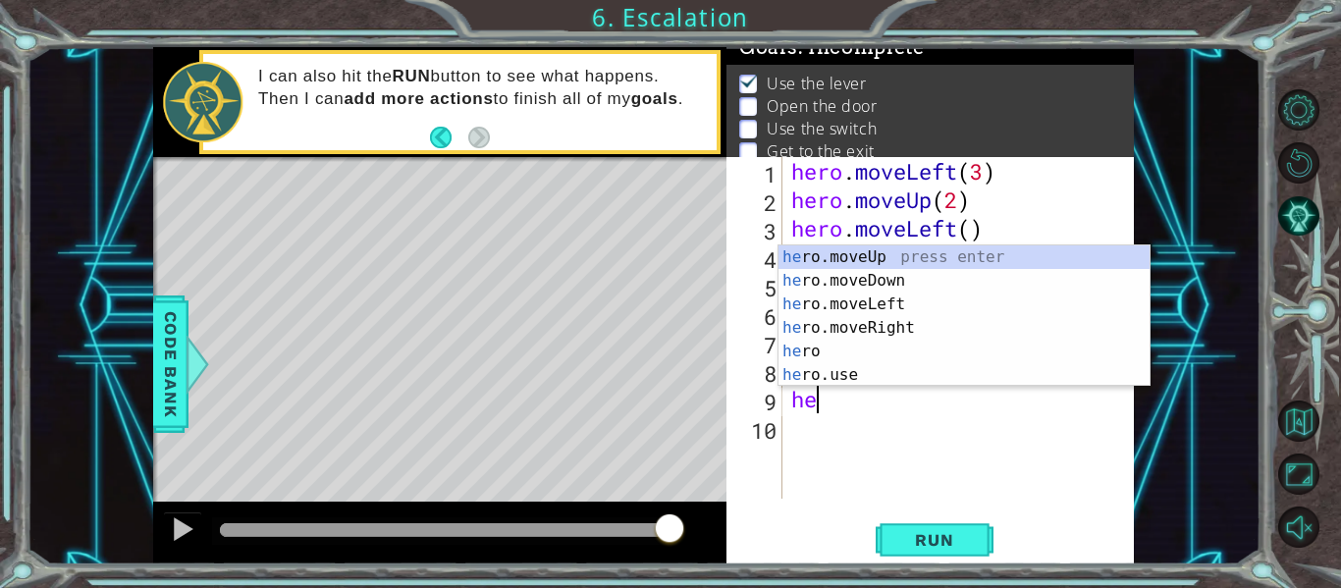
scroll to position [0, 1]
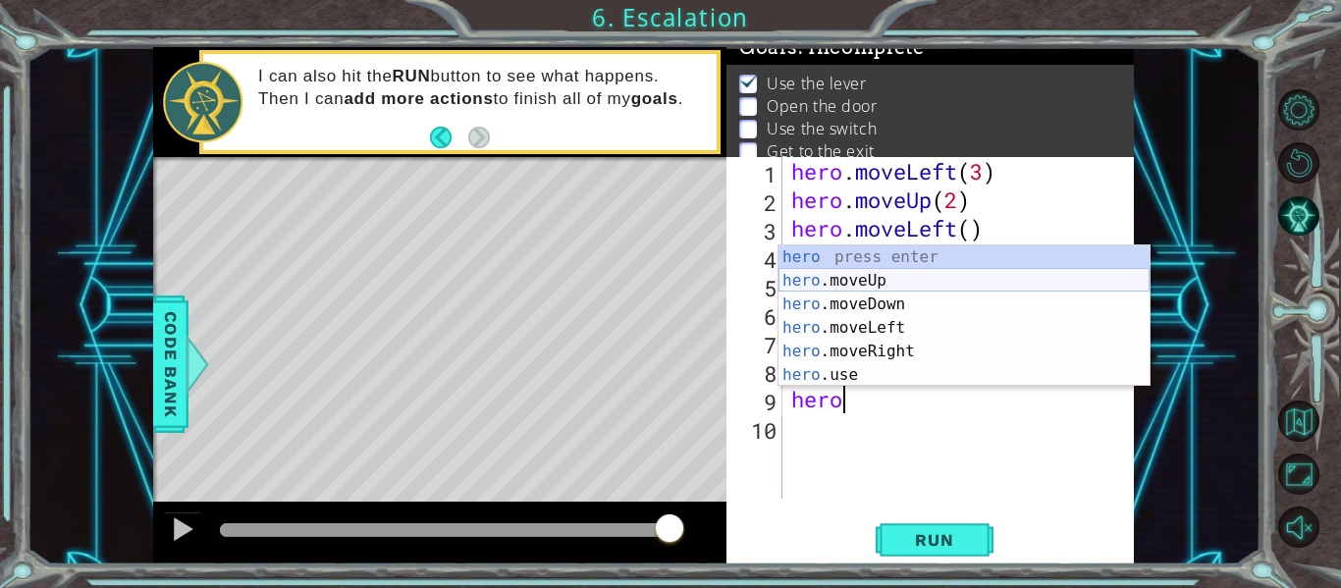
click at [886, 284] on div "hero press enter hero .moveUp press enter hero .moveDown press enter hero .move…" at bounding box center [963, 339] width 371 height 188
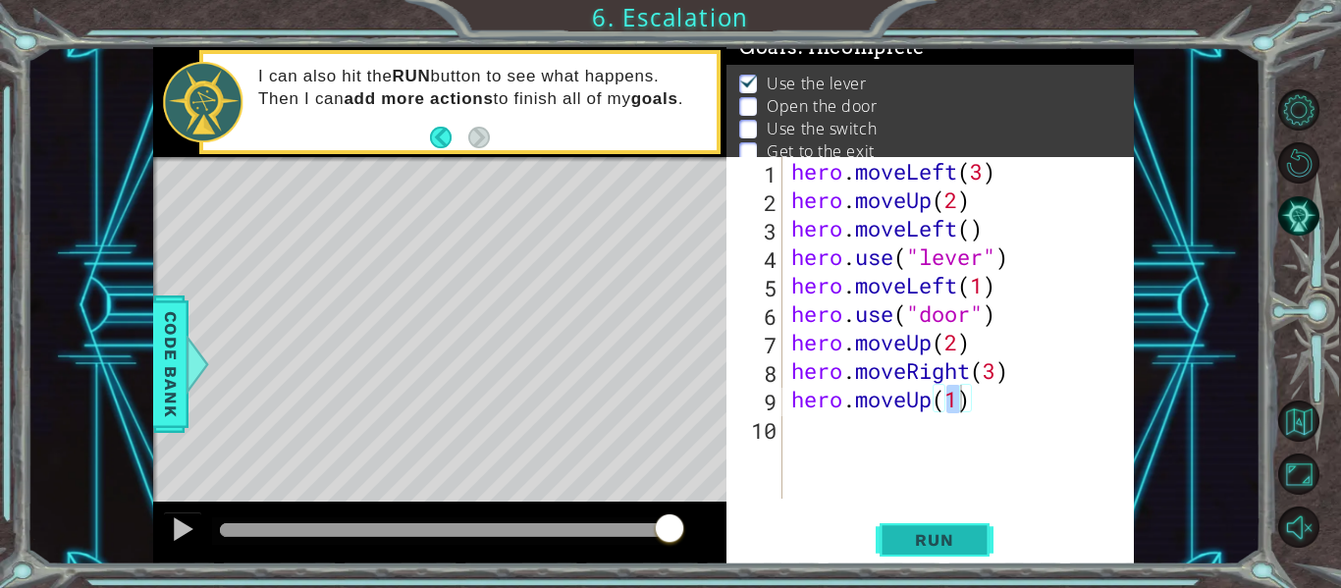
click at [914, 555] on button "Run" at bounding box center [935, 540] width 118 height 40
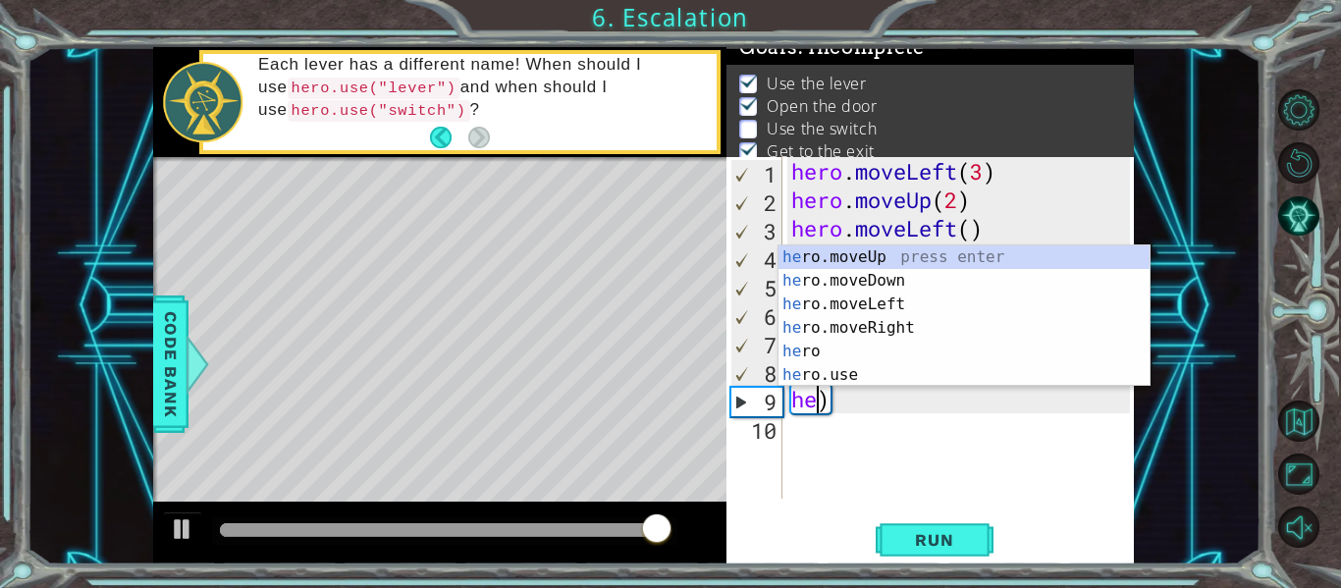
scroll to position [0, 0]
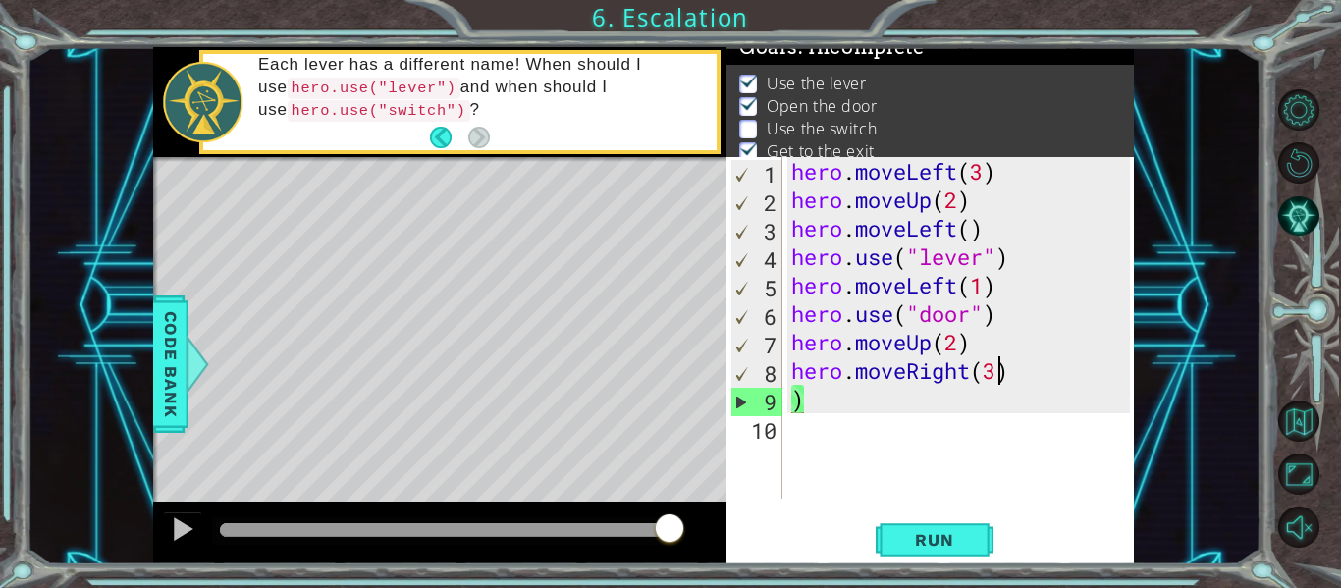
click at [1000, 371] on div "hero . moveLeft ( 3 ) hero . moveUp ( 2 ) hero . moveLeft ( ) hero . use ( "lev…" at bounding box center [963, 356] width 352 height 399
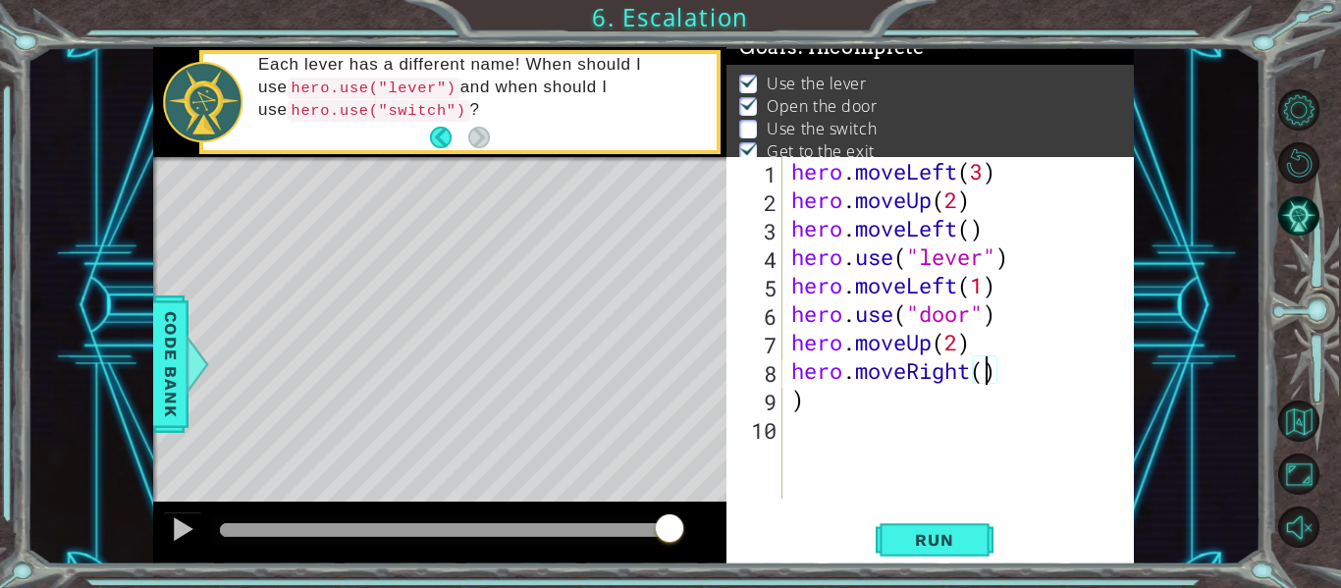
scroll to position [0, 9]
click at [790, 396] on div "hero . moveLeft ( 3 ) hero . moveUp ( 2 ) hero . moveLeft ( ) hero . use ( "lev…" at bounding box center [963, 356] width 352 height 399
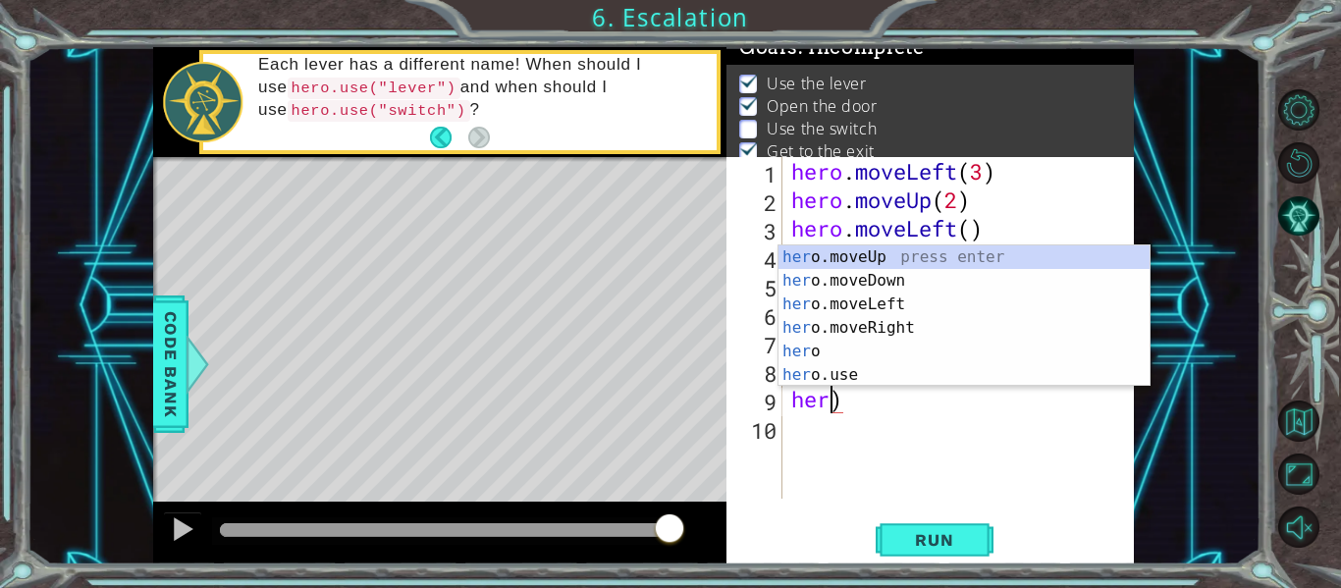
scroll to position [0, 2]
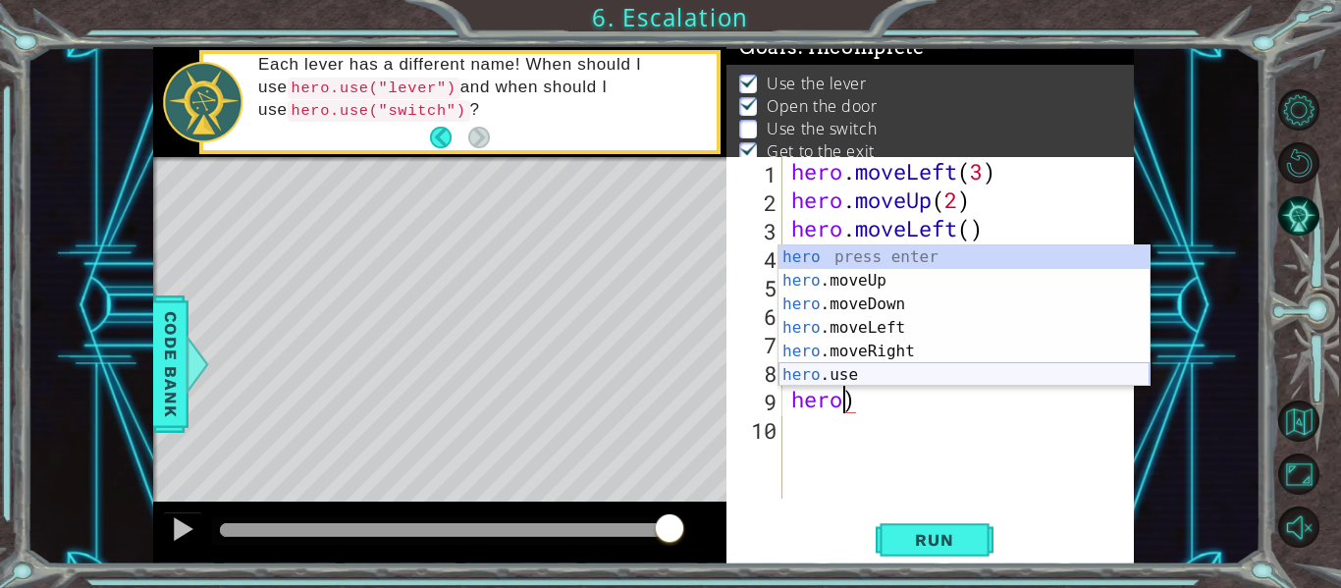
click at [843, 372] on div "hero press enter hero .moveUp press enter hero .moveDown press enter hero .move…" at bounding box center [963, 339] width 371 height 188
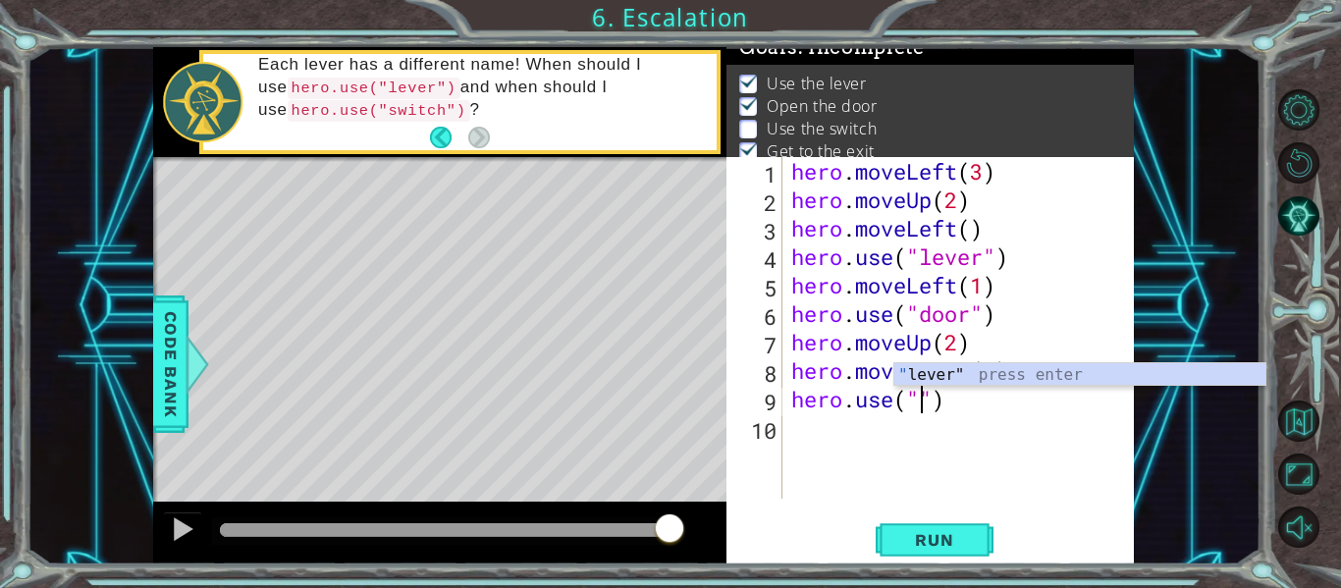
type textarea "hero.use("lever")"
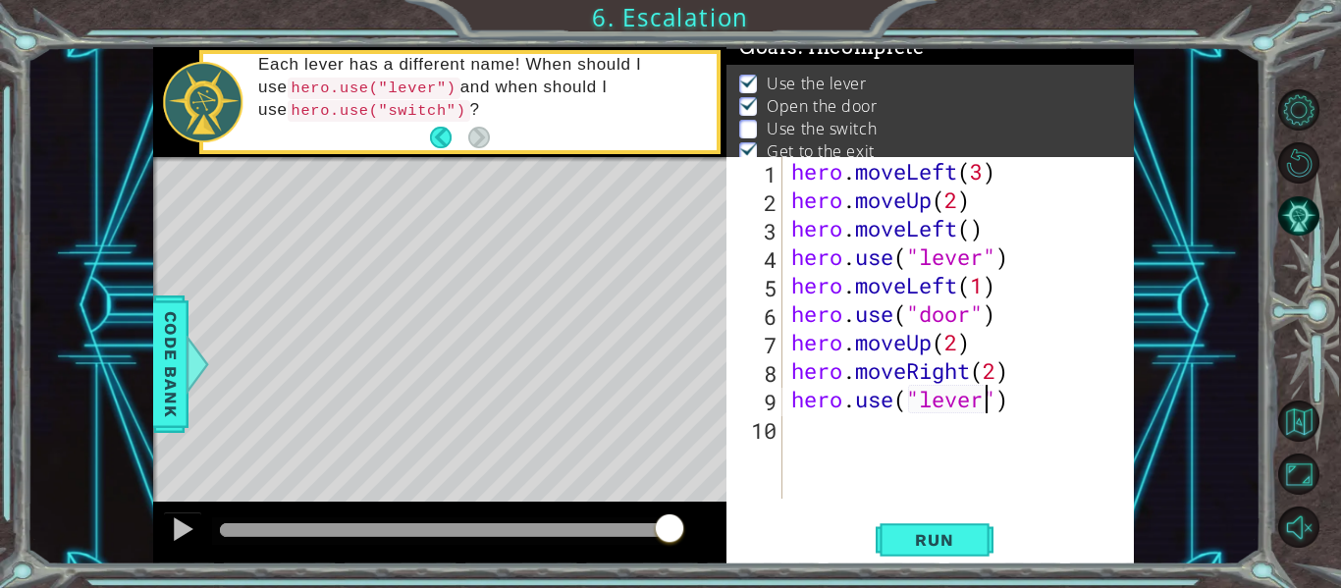
click at [792, 439] on div "hero . moveLeft ( 3 ) hero . moveUp ( 2 ) hero . moveLeft ( ) hero . use ( "lev…" at bounding box center [963, 356] width 352 height 399
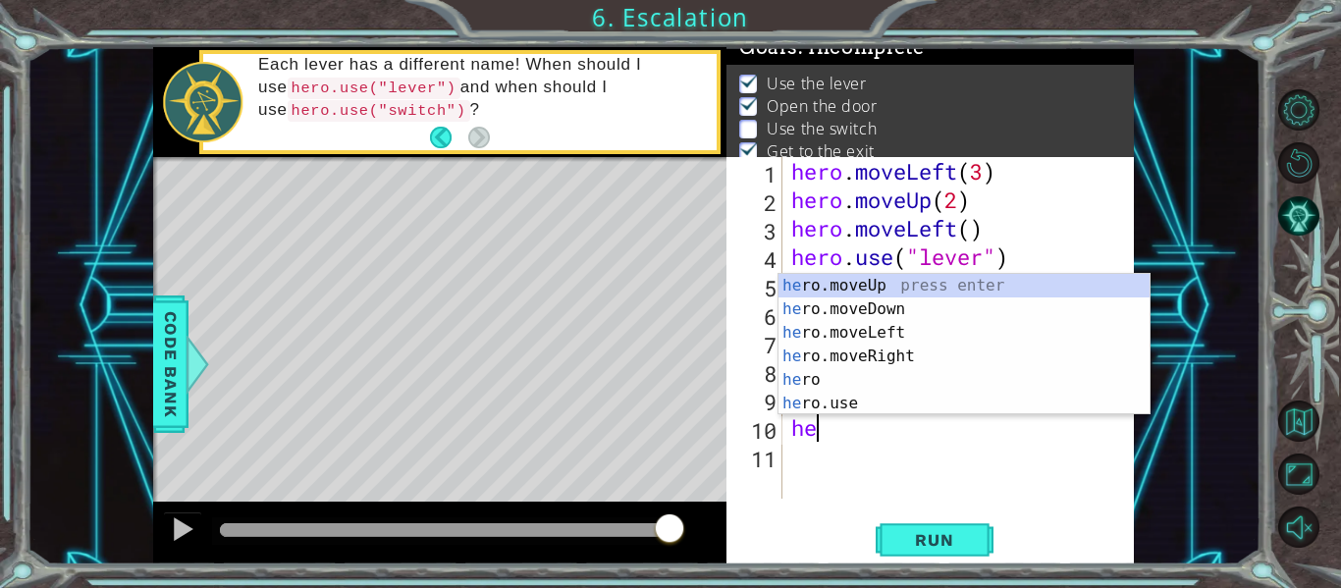
scroll to position [0, 1]
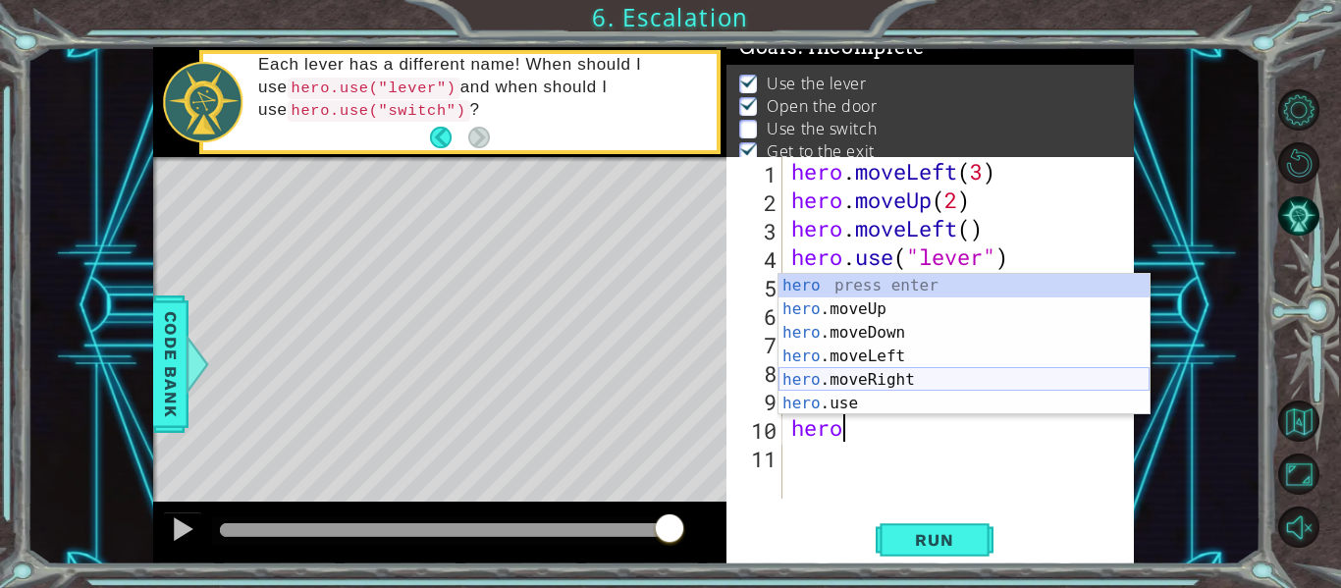
click at [884, 374] on div "hero press enter hero .moveUp press enter hero .moveDown press enter hero .move…" at bounding box center [963, 368] width 371 height 188
type textarea "hero.moveRight(1)"
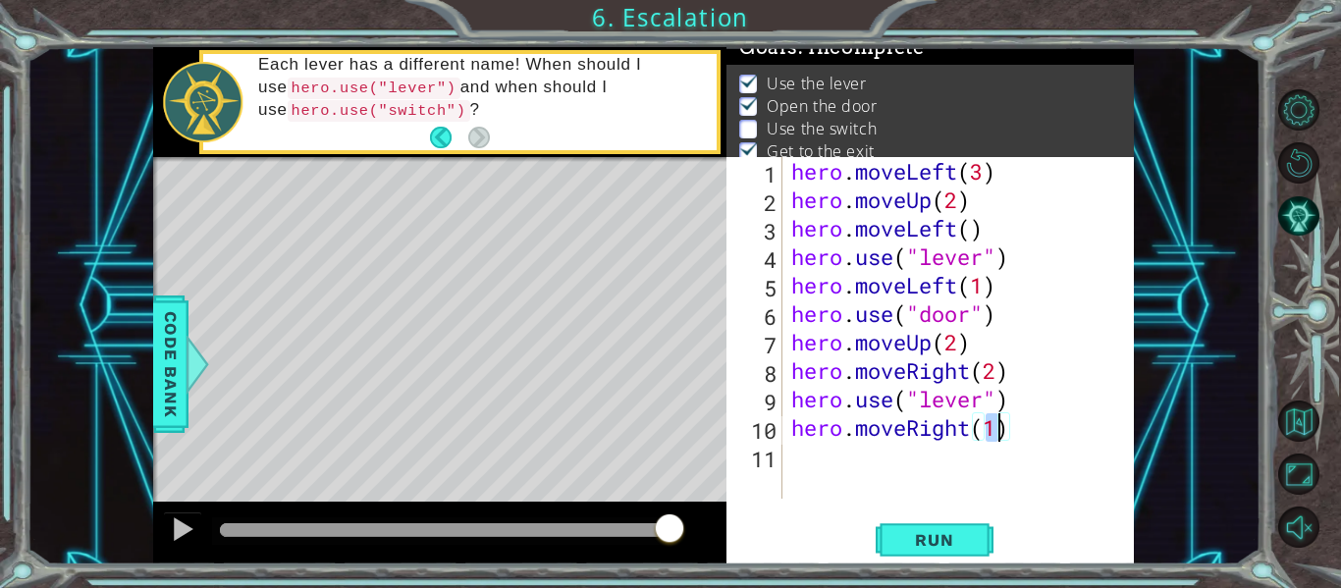
click at [820, 460] on div "hero . moveLeft ( 3 ) hero . moveUp ( 2 ) hero . moveLeft ( ) hero . use ( "lev…" at bounding box center [963, 356] width 352 height 399
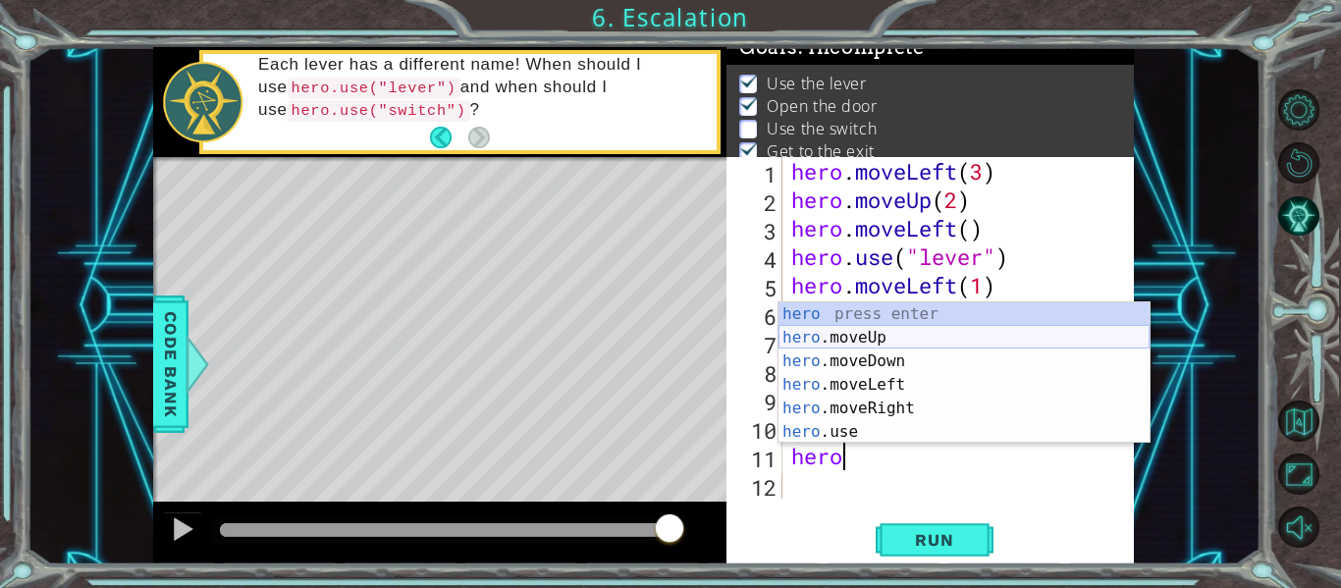
click at [850, 345] on div "hero press enter hero .moveUp press enter hero .moveDown press enter hero .move…" at bounding box center [963, 396] width 371 height 188
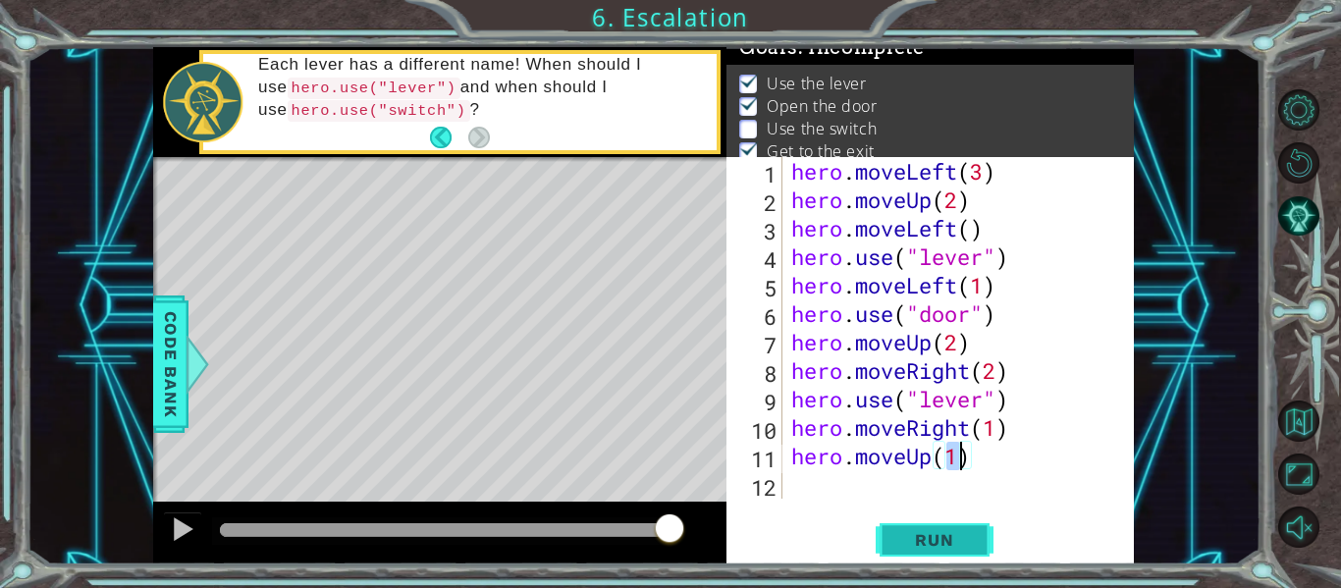
click at [946, 543] on span "Run" at bounding box center [934, 540] width 78 height 20
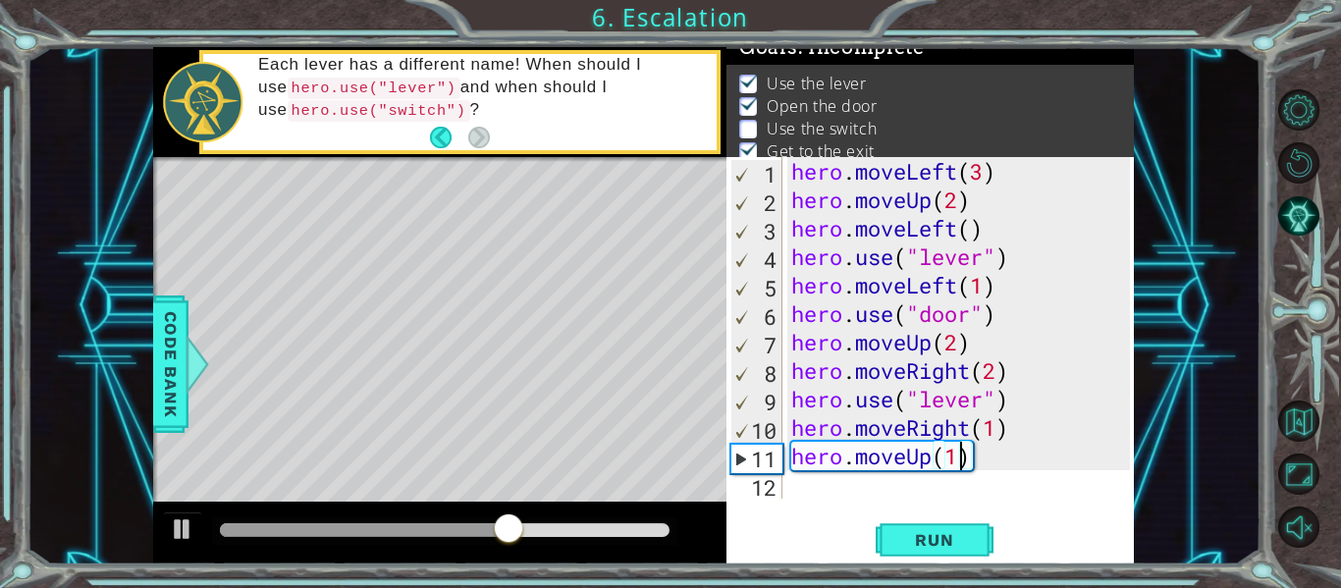
click at [997, 371] on div "hero . moveLeft ( 3 ) hero . moveUp ( 2 ) hero . moveLeft ( ) hero . use ( "lev…" at bounding box center [963, 356] width 352 height 399
click at [997, 431] on div "hero . moveLeft ( 3 ) hero . moveUp ( 2 ) hero . moveLeft ( ) hero . use ( "lev…" at bounding box center [963, 356] width 352 height 399
click at [935, 544] on span "Run" at bounding box center [934, 540] width 78 height 20
click at [983, 396] on div "hero . moveLeft ( 3 ) hero . moveUp ( 2 ) hero . moveLeft ( ) hero . use ( "lev…" at bounding box center [963, 356] width 352 height 399
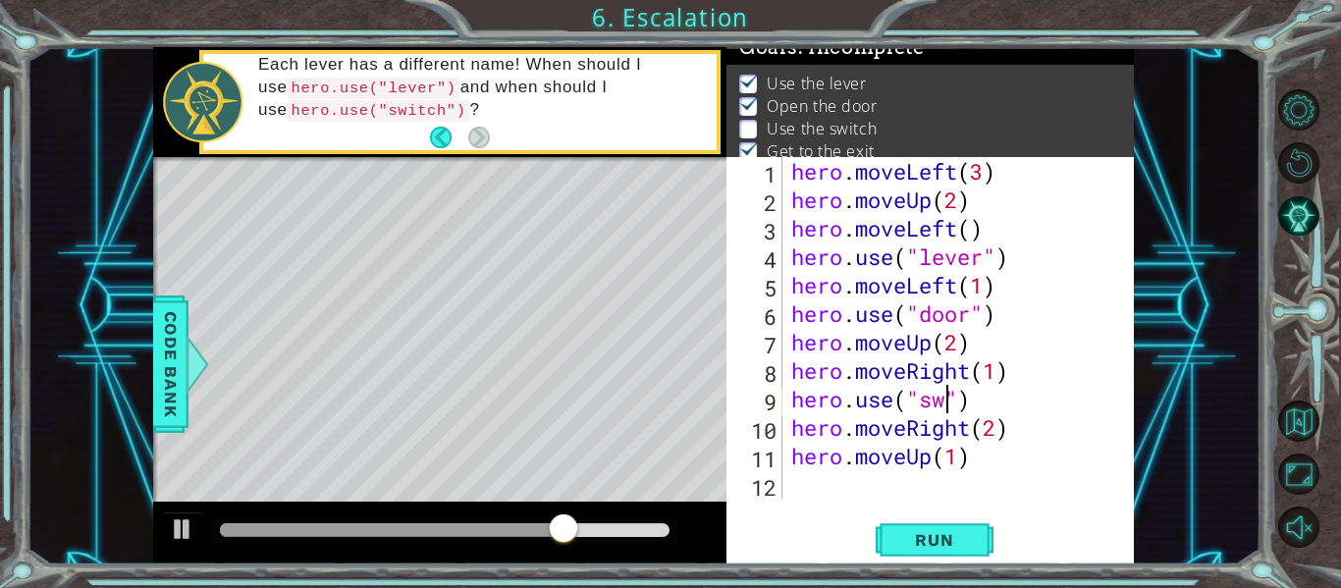
scroll to position [0, 8]
type textarea "hero.use("switch")"
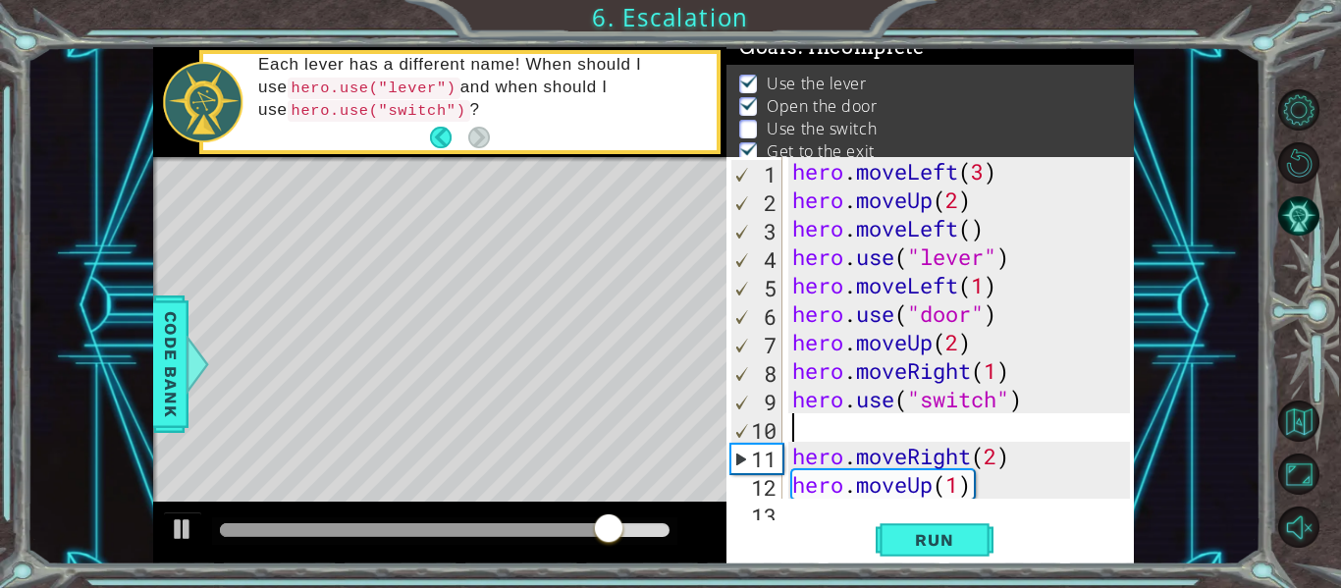
scroll to position [0, 0]
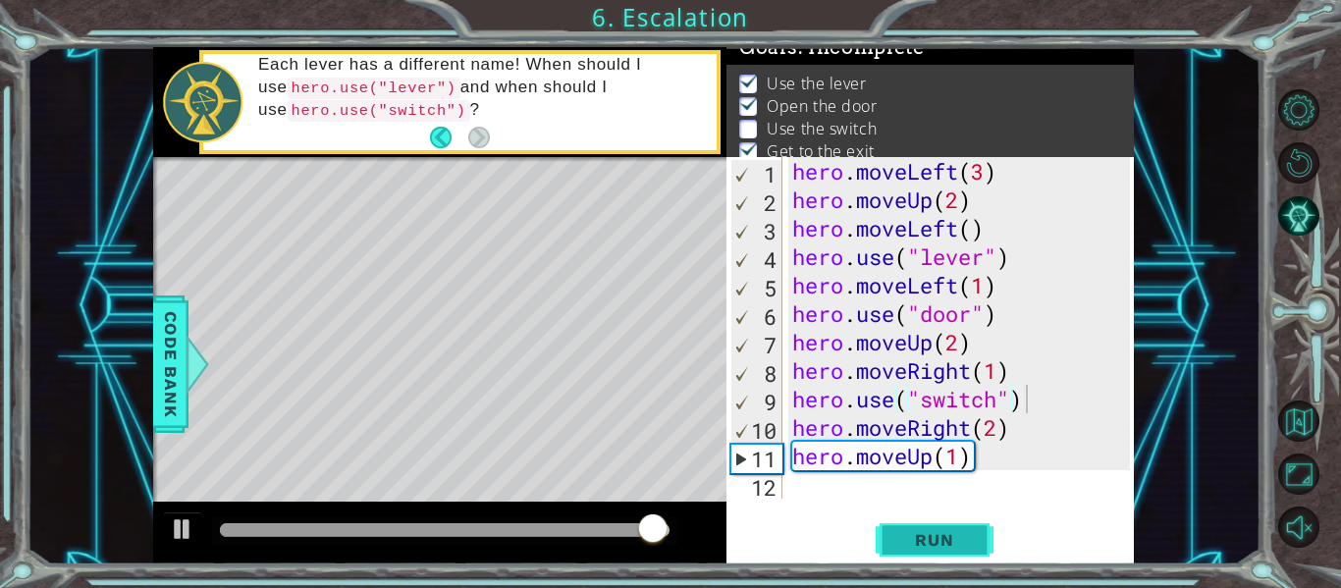
click at [914, 536] on span "Run" at bounding box center [934, 540] width 78 height 20
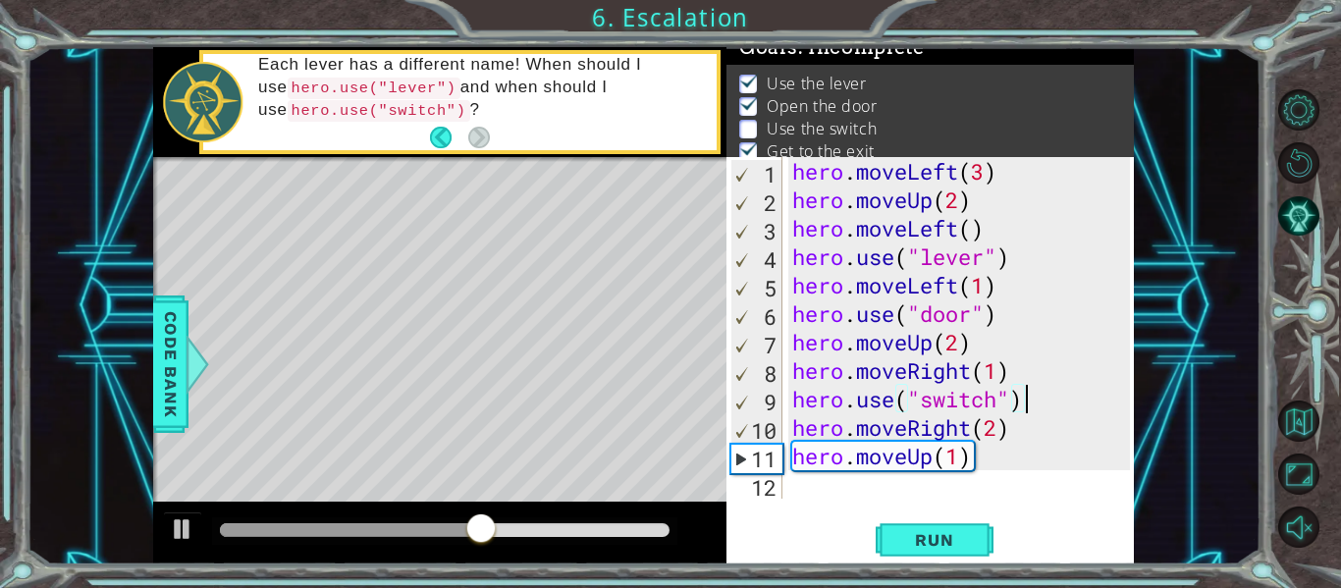
click at [997, 374] on div "hero . moveLeft ( 3 ) hero . moveUp ( 2 ) hero . moveLeft ( ) hero . use ( "lev…" at bounding box center [963, 356] width 351 height 399
click at [1002, 429] on div "hero . moveLeft ( 3 ) hero . moveUp ( 2 ) hero . moveLeft ( ) hero . use ( "lev…" at bounding box center [963, 356] width 351 height 399
type textarea "hero.moveRight(1)"
click at [955, 535] on span "Run" at bounding box center [934, 540] width 78 height 20
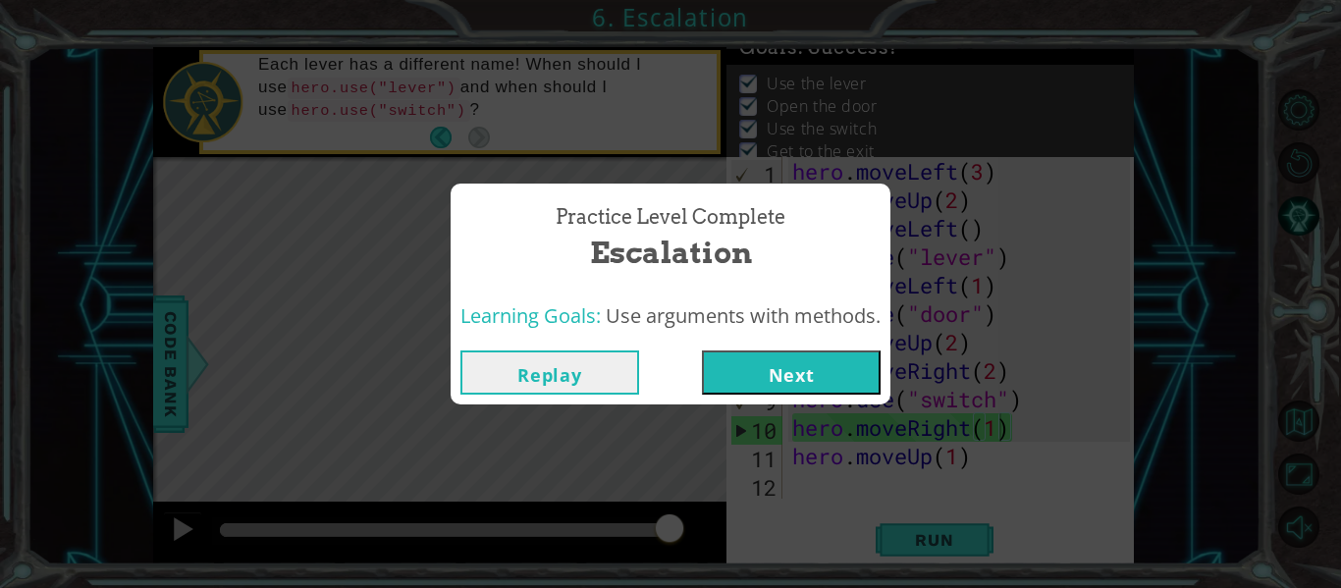
click at [792, 354] on button "Next" at bounding box center [791, 372] width 179 height 44
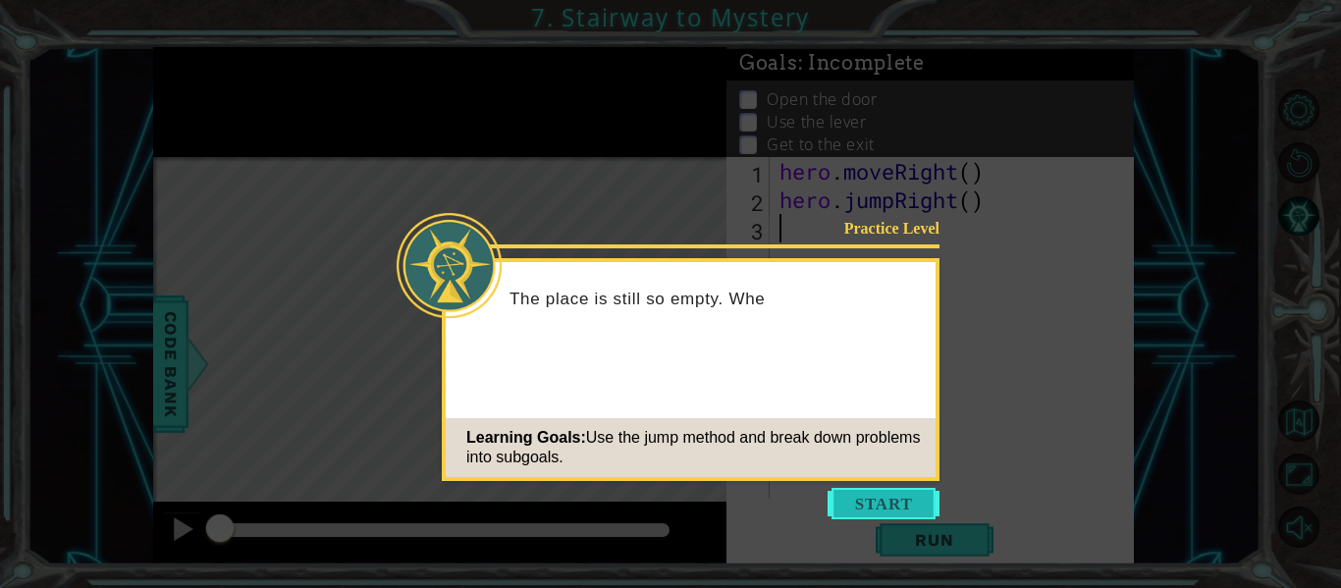
click at [869, 499] on button "Start" at bounding box center [884, 503] width 112 height 31
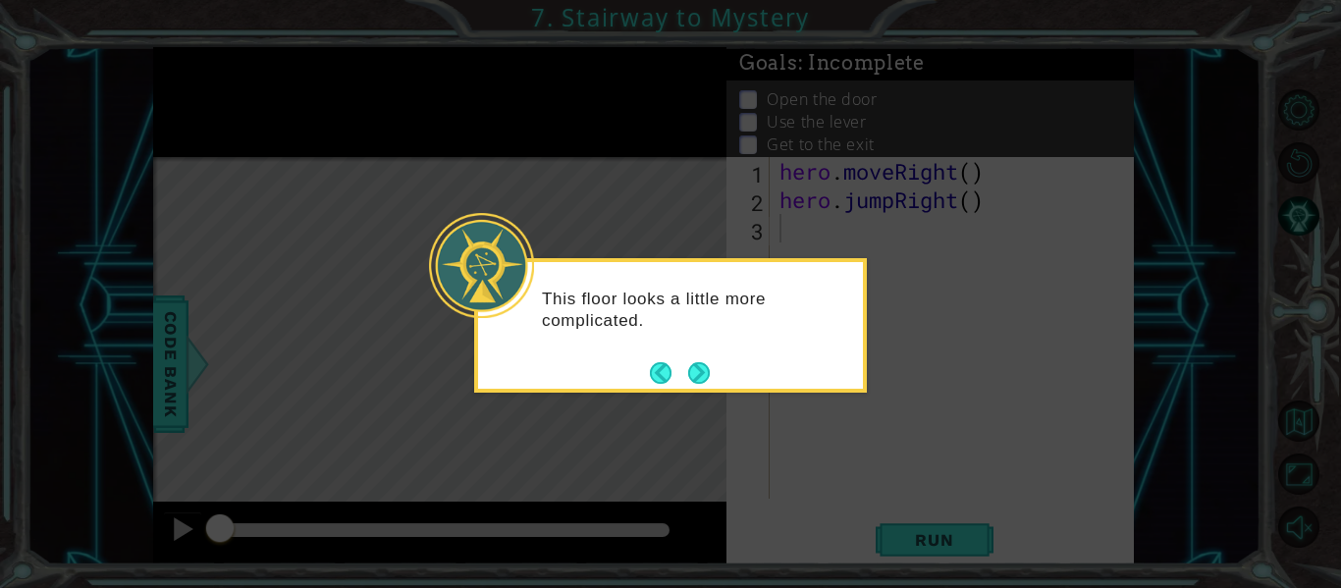
click at [696, 358] on footer at bounding box center [680, 372] width 60 height 29
click at [695, 362] on button "Next" at bounding box center [699, 373] width 22 height 22
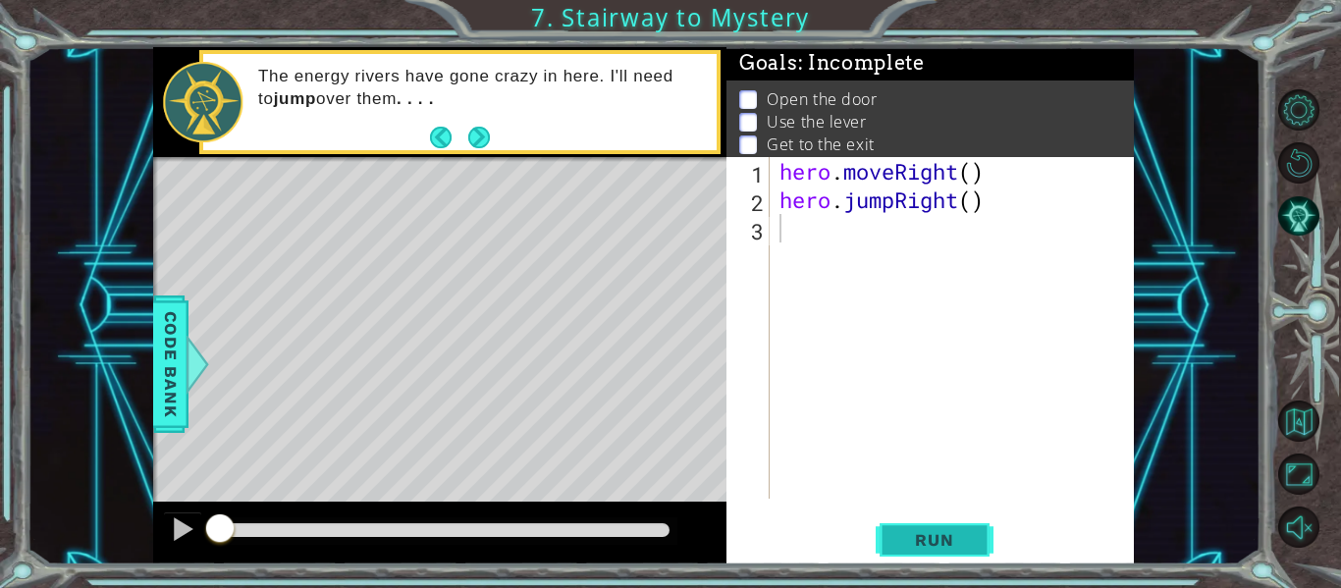
click at [952, 550] on span "Run" at bounding box center [934, 540] width 78 height 20
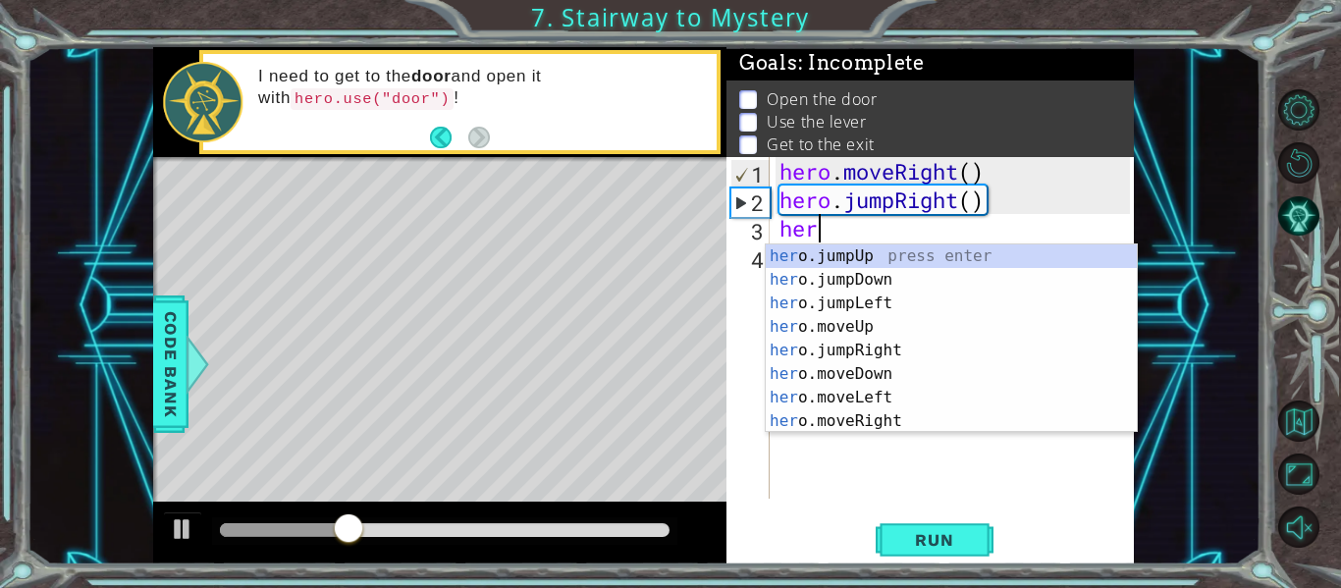
scroll to position [0, 1]
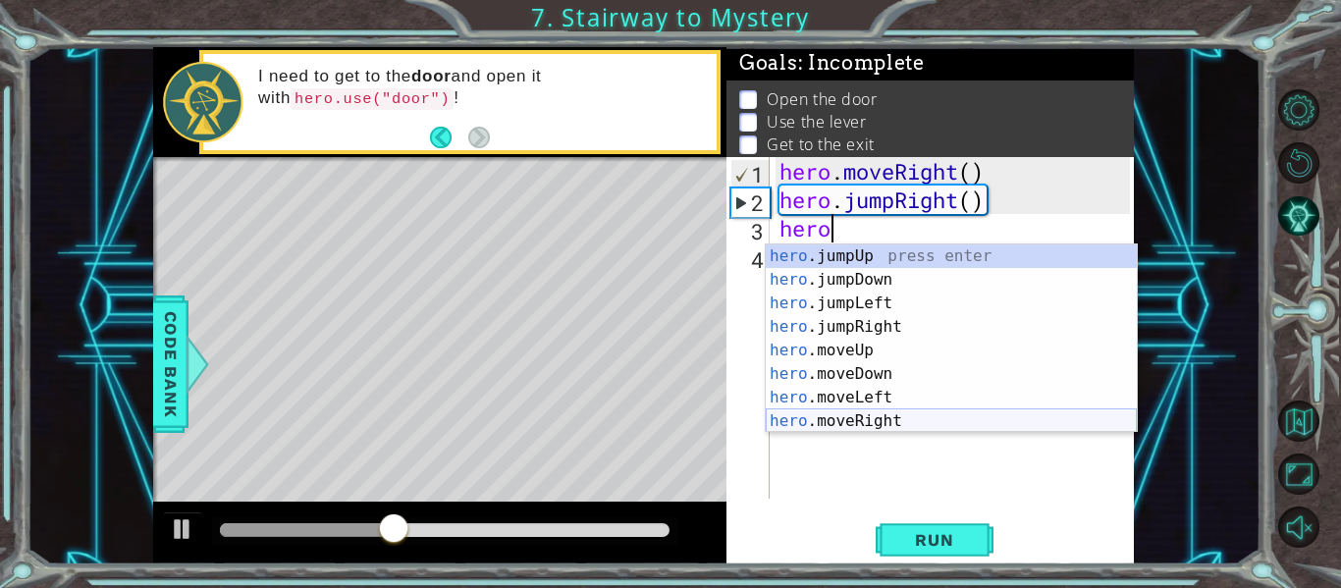
click at [848, 423] on div "hero .jumpUp press enter hero .jumpDown press enter hero .jumpLeft press enter …" at bounding box center [951, 362] width 371 height 236
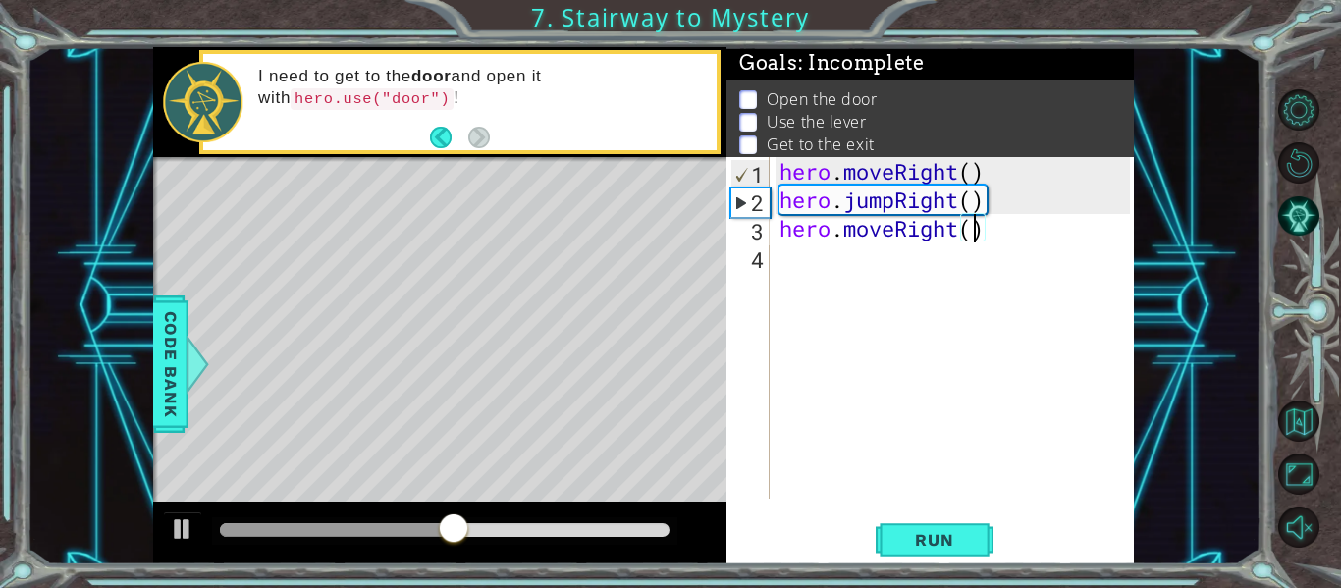
type textarea "hero.moveRight(2)"
click at [791, 271] on div "hero . moveRight ( ) hero . jumpRight ( ) hero . moveRight ( 2 )" at bounding box center [957, 356] width 364 height 399
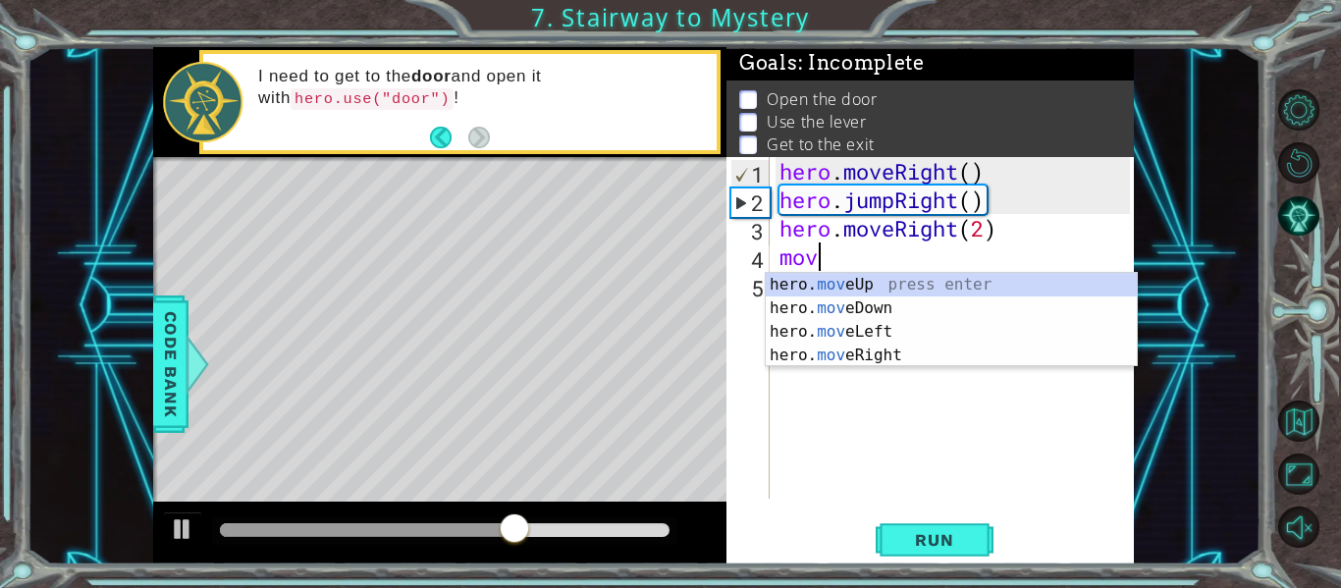
scroll to position [0, 1]
click at [811, 284] on div "hero. move Up press enter hero. move Down press enter hero. move Left press ent…" at bounding box center [951, 343] width 371 height 141
type textarea "hero.moveUp(1)"
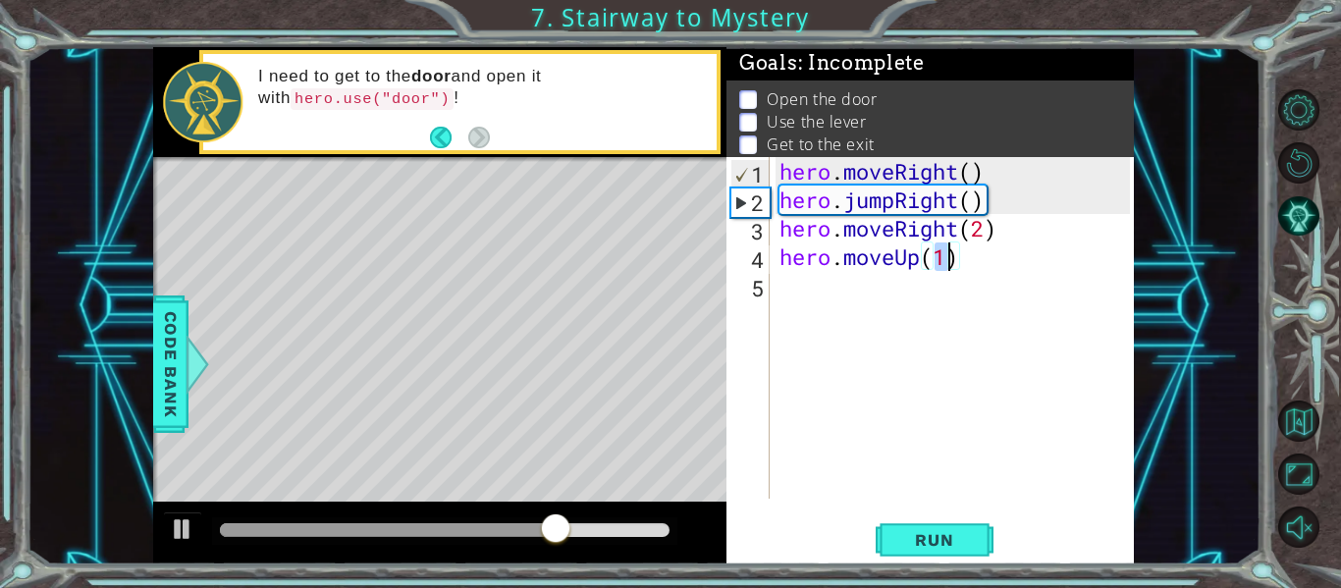
click at [823, 292] on div "hero . moveRight ( ) hero . jumpRight ( ) hero . moveRight ( 2 ) hero . moveUp …" at bounding box center [957, 356] width 364 height 399
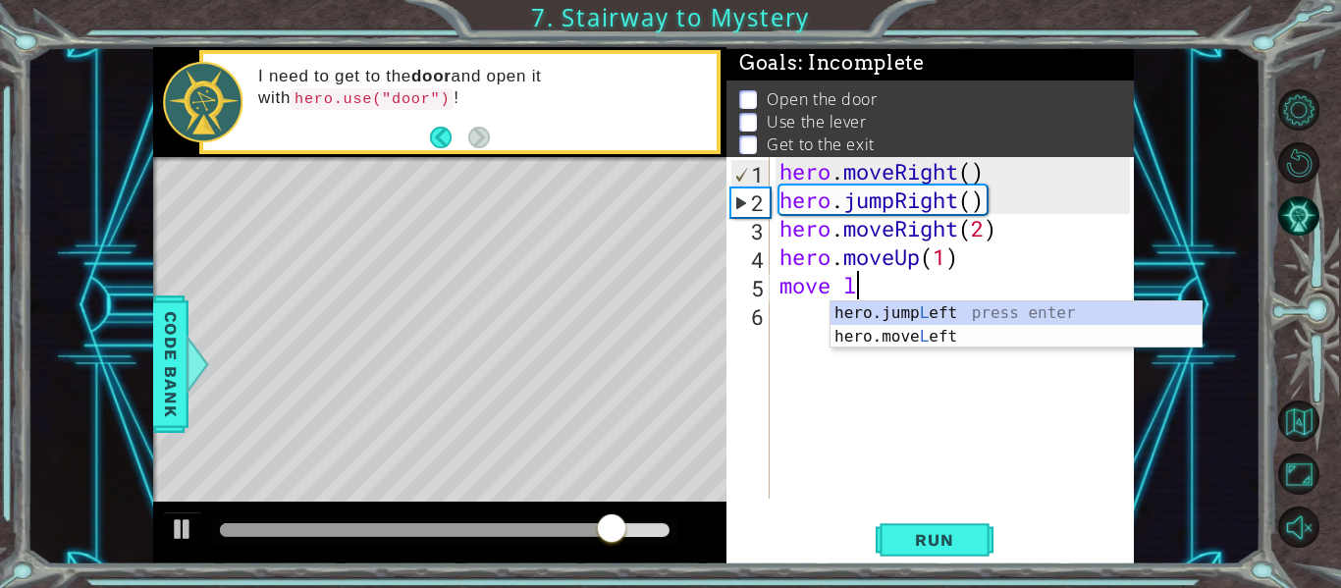
scroll to position [0, 3]
click at [879, 334] on div "hero.jump Le ft press enter hero.move Le ft press enter" at bounding box center [1015, 348] width 371 height 94
type textarea "move hero.moveLeft(1)"
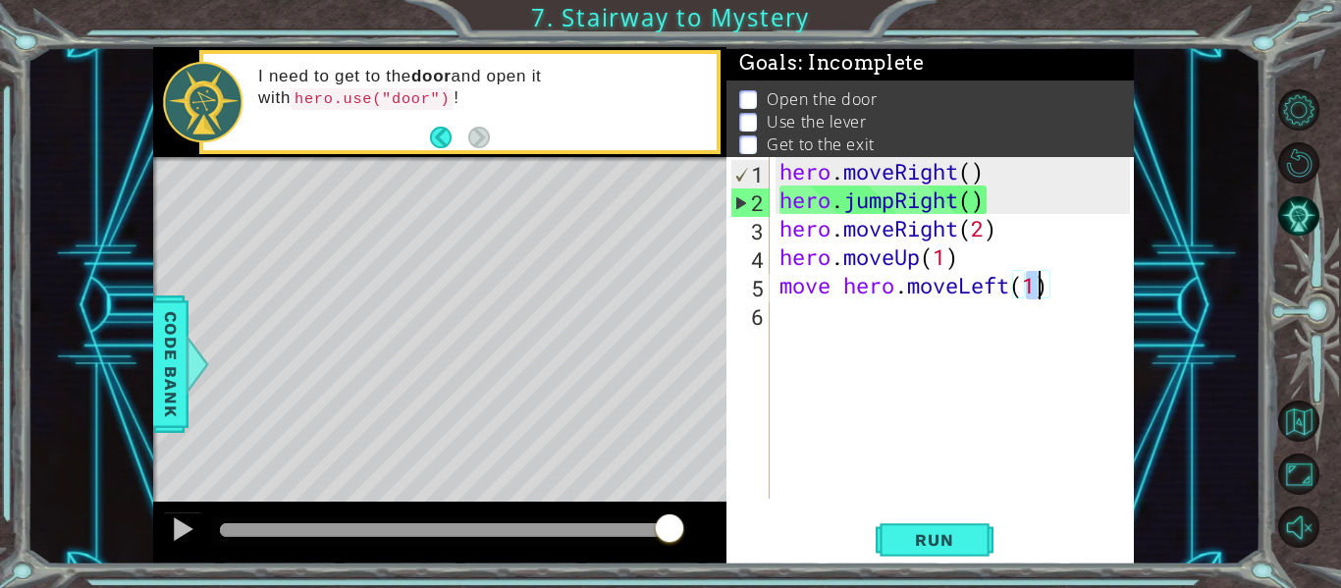
click at [845, 318] on div "hero . moveRight ( ) hero . jumpRight ( ) hero . moveRight ( 2 ) hero . moveUp …" at bounding box center [957, 356] width 364 height 399
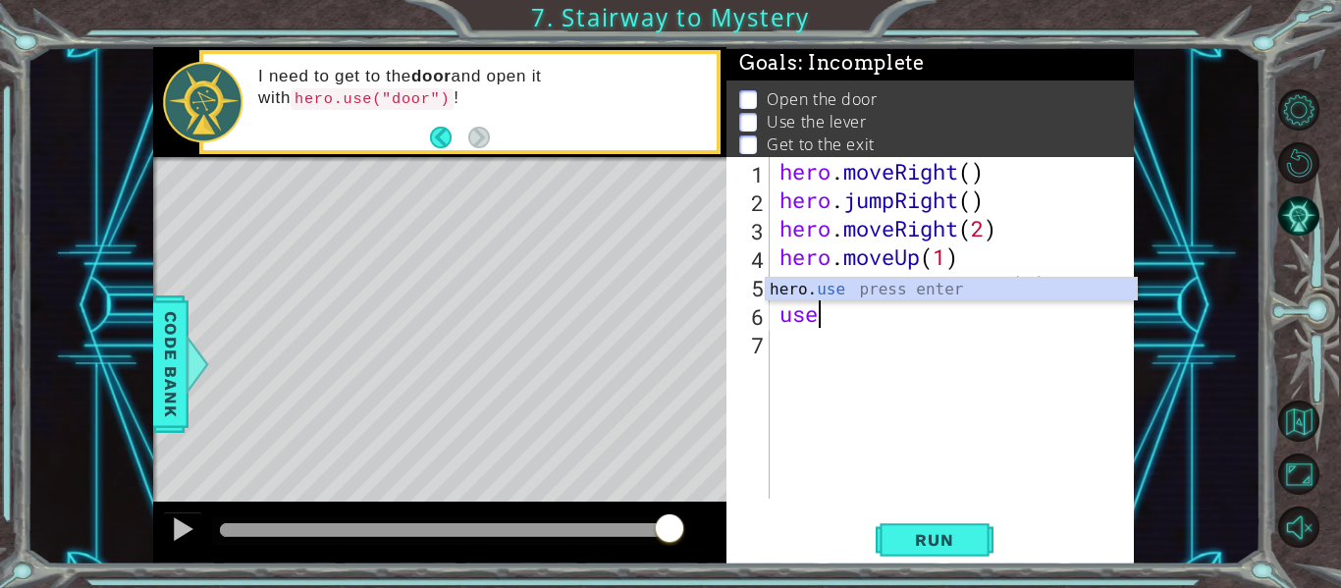
scroll to position [0, 1]
click at [841, 292] on div "hero. use press enter" at bounding box center [951, 313] width 371 height 71
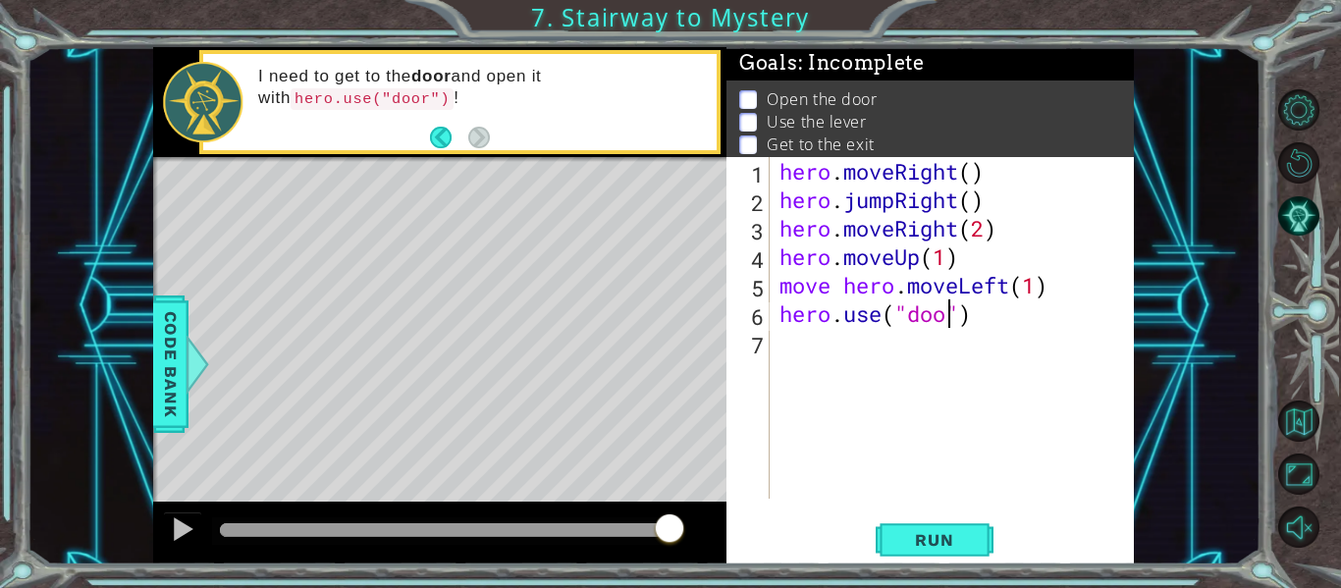
scroll to position [0, 9]
type textarea "hero.use("door")"
click at [843, 355] on div "hero . moveRight ( ) hero . jumpRight ( ) hero . moveRight ( 2 ) hero . moveUp …" at bounding box center [957, 356] width 364 height 399
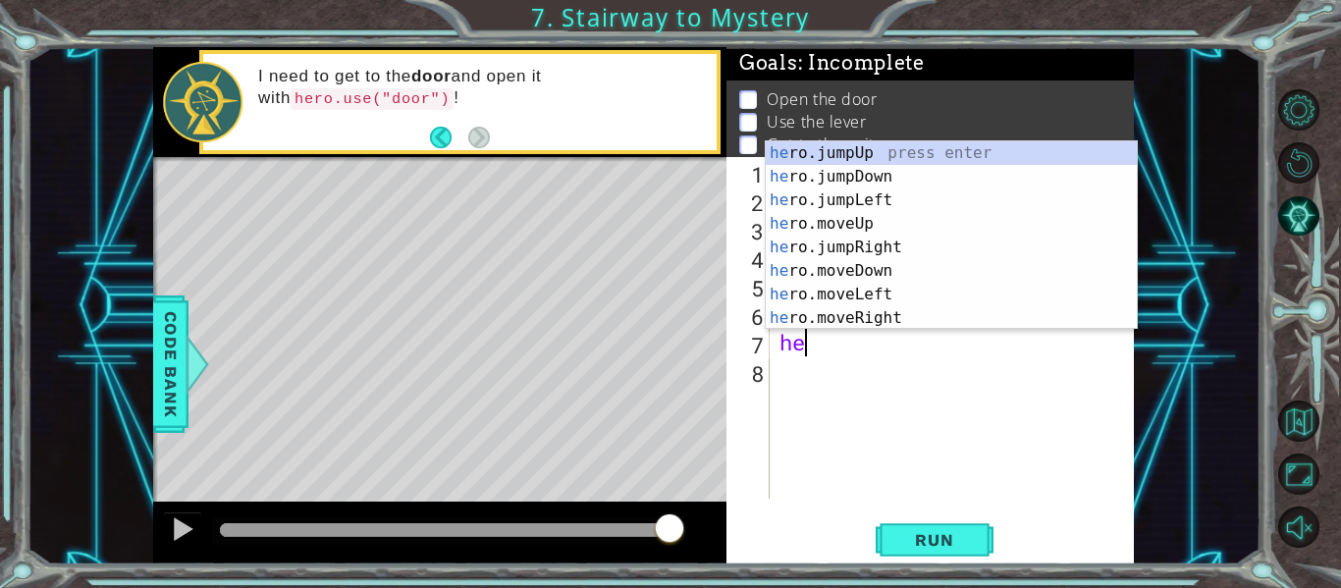
scroll to position [0, 1]
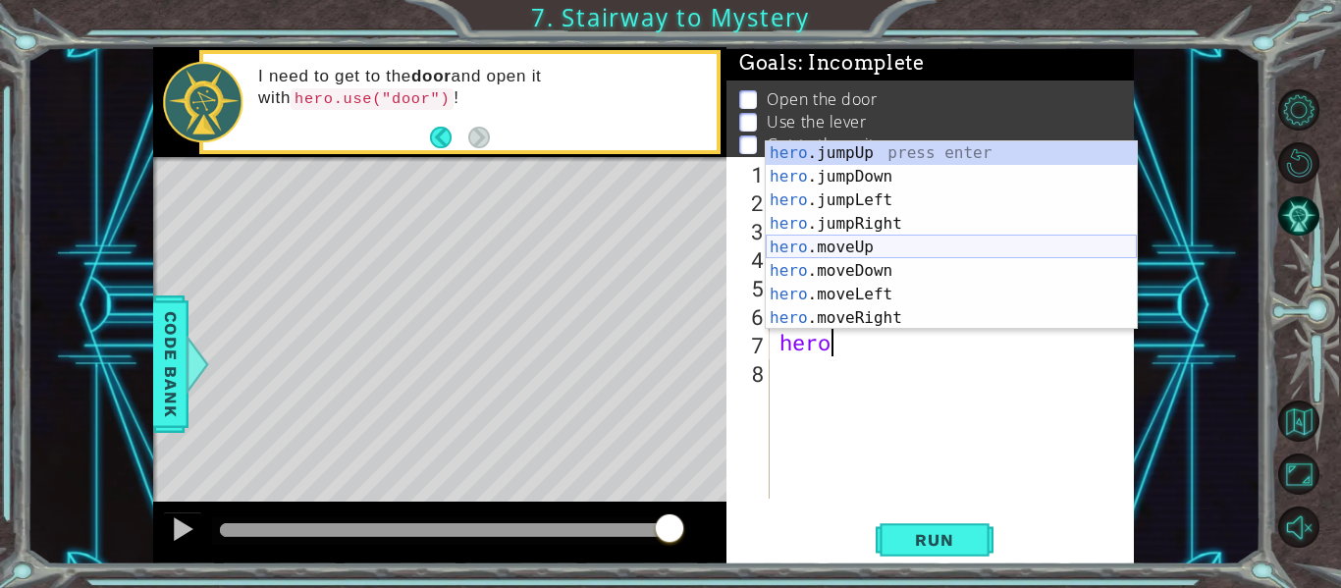
click at [867, 252] on div "hero .jumpUp press enter hero .jumpDown press enter hero .jumpLeft press enter …" at bounding box center [951, 259] width 371 height 236
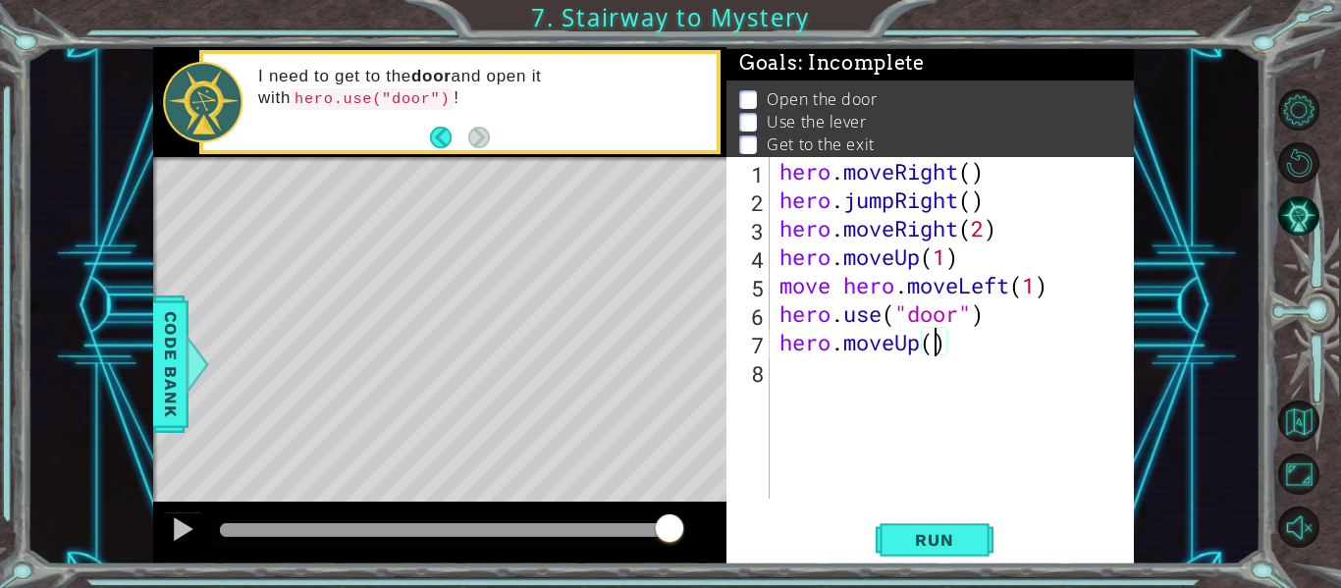
type textarea "hero.moveUp(2)"
click at [794, 392] on div "hero . moveRight ( ) hero . jumpRight ( ) hero . moveRight ( 2 ) hero . moveUp …" at bounding box center [957, 356] width 364 height 399
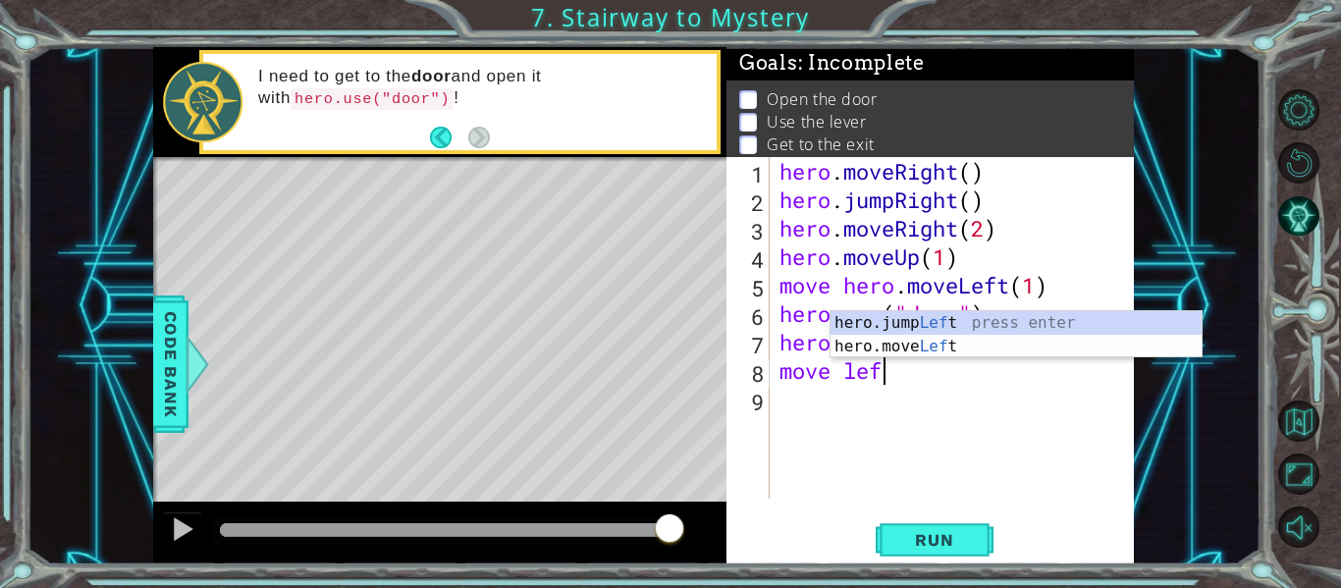
scroll to position [0, 4]
click at [875, 343] on div "hero.jump Left press enter hero.move Left press enter" at bounding box center [1015, 358] width 371 height 94
type textarea "move hero.moveLeft(1)"
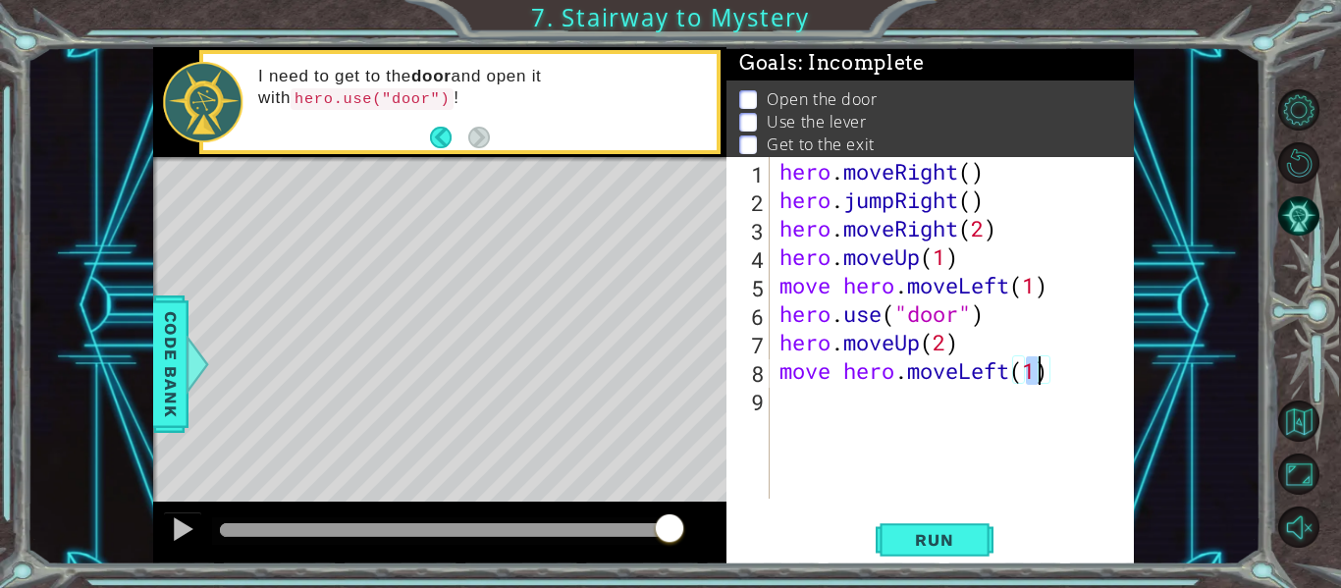
click at [885, 400] on div "hero . moveRight ( ) hero . jumpRight ( ) hero . moveRight ( 2 ) hero . moveUp …" at bounding box center [957, 356] width 364 height 399
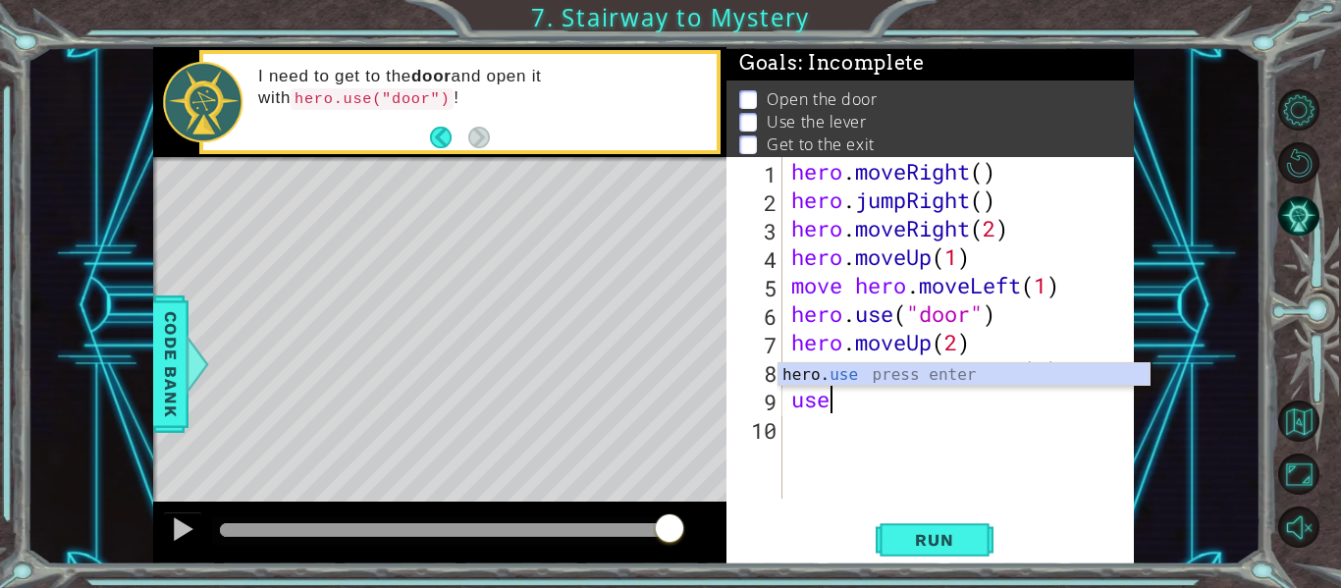
scroll to position [0, 1]
click at [849, 376] on div "hero. use press enter" at bounding box center [963, 398] width 371 height 71
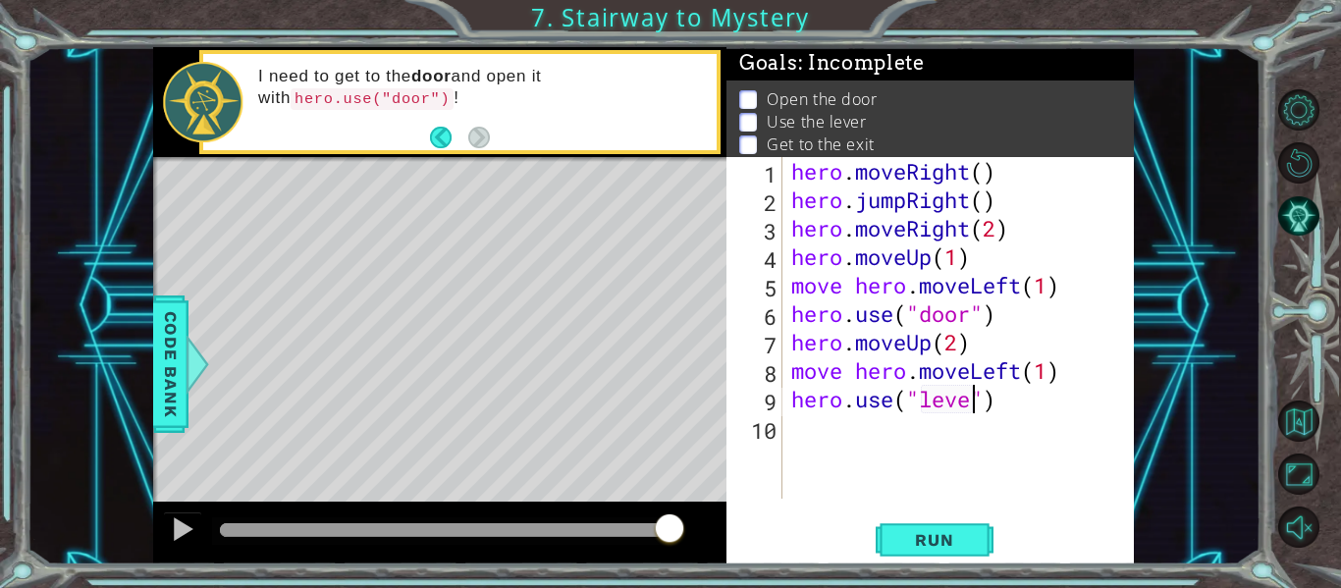
scroll to position [0, 9]
type textarea "hero.use("lever")"
click at [810, 446] on div "hero . moveRight ( ) hero . jumpRight ( ) hero . moveRight ( 2 ) hero . moveUp …" at bounding box center [963, 356] width 352 height 399
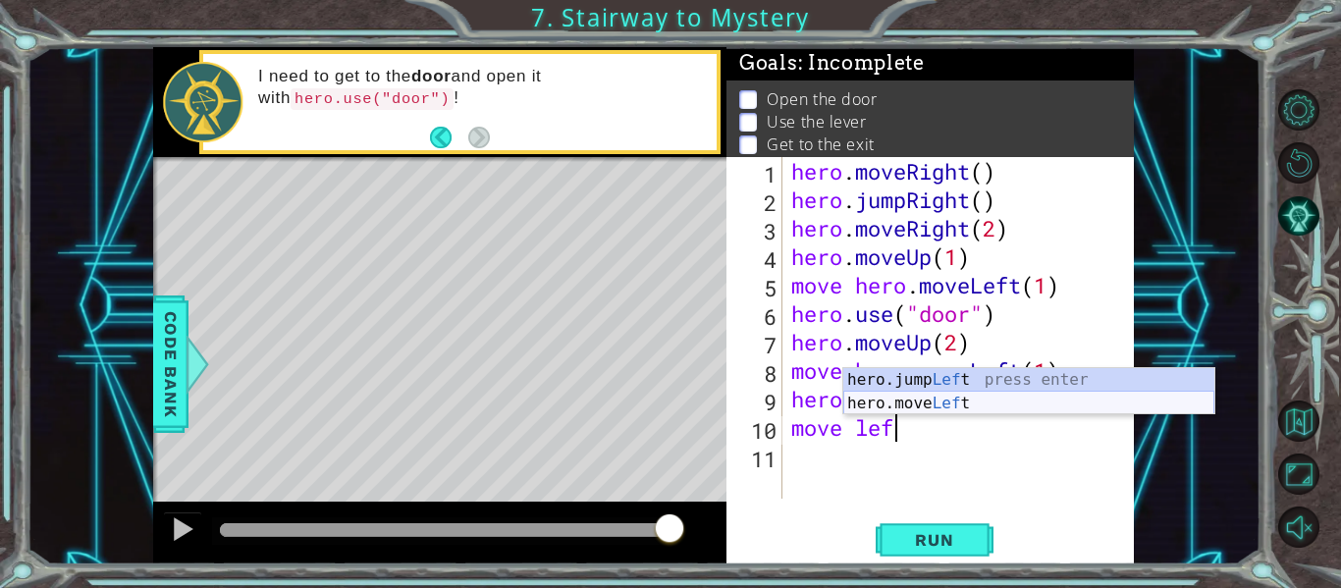
click at [909, 399] on div "hero.jump Lef t press enter hero.move Lef t press enter" at bounding box center [1028, 415] width 371 height 94
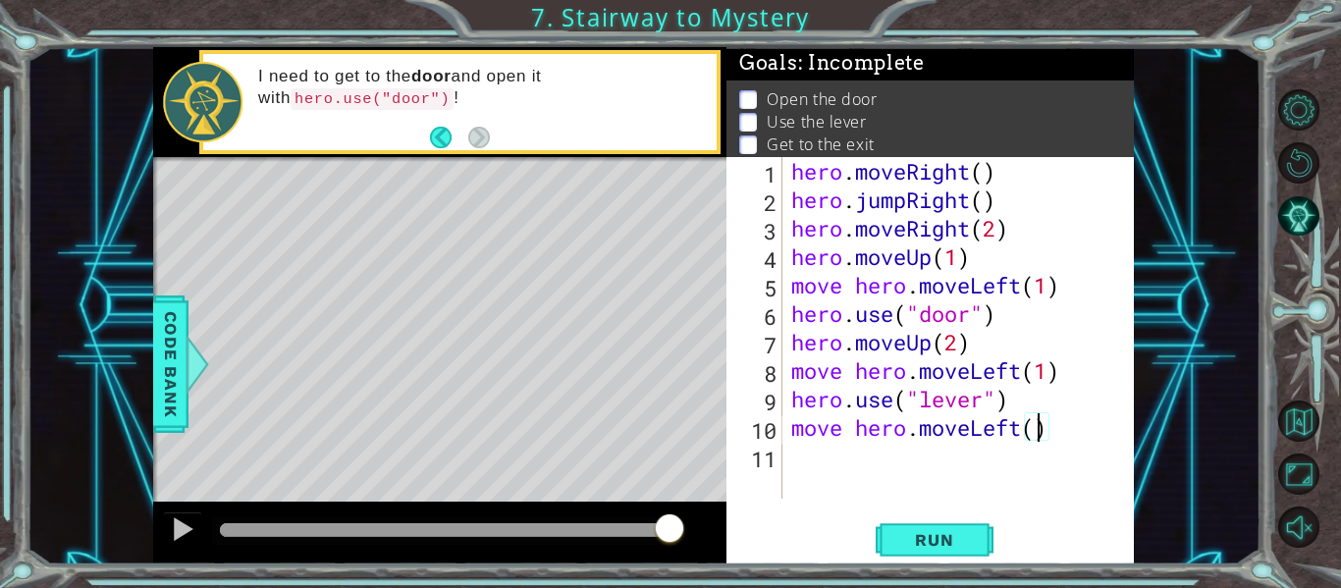
type textarea "move hero.moveLeft(2)"
click at [823, 463] on div "hero . moveRight ( ) hero . jumpRight ( ) hero . moveRight ( 2 ) hero . moveUp …" at bounding box center [963, 356] width 352 height 399
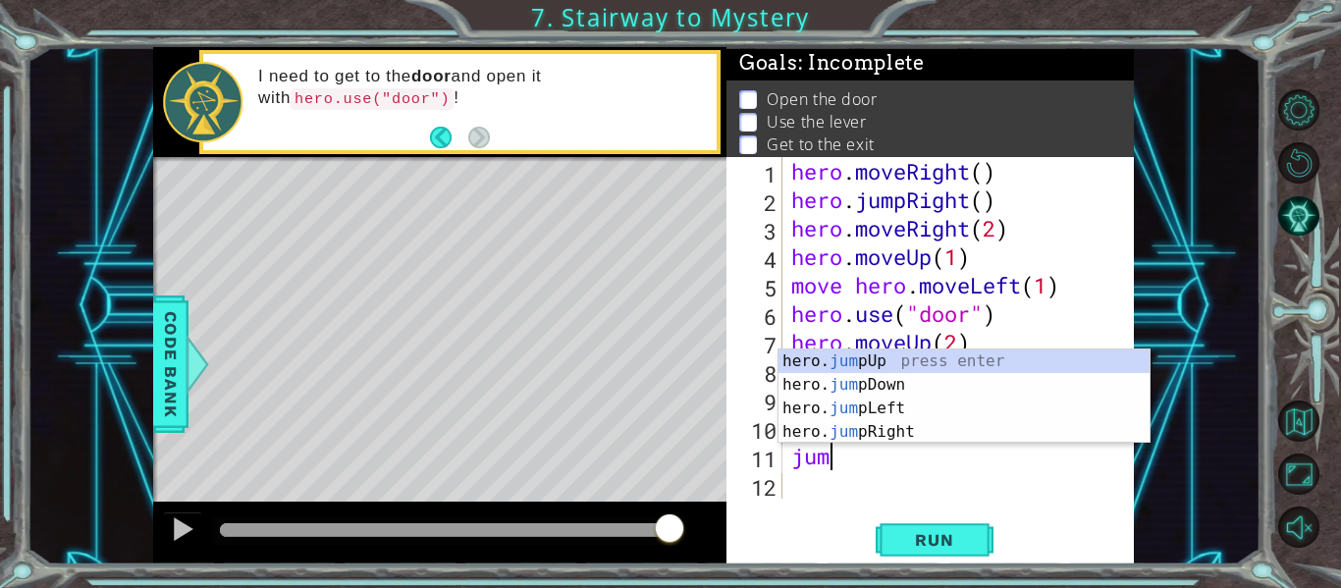
scroll to position [0, 1]
type textarea "jump"
click at [846, 361] on div "hero. jump Up press enter hero. jump Down press enter hero. jump Left press ent…" at bounding box center [963, 419] width 371 height 141
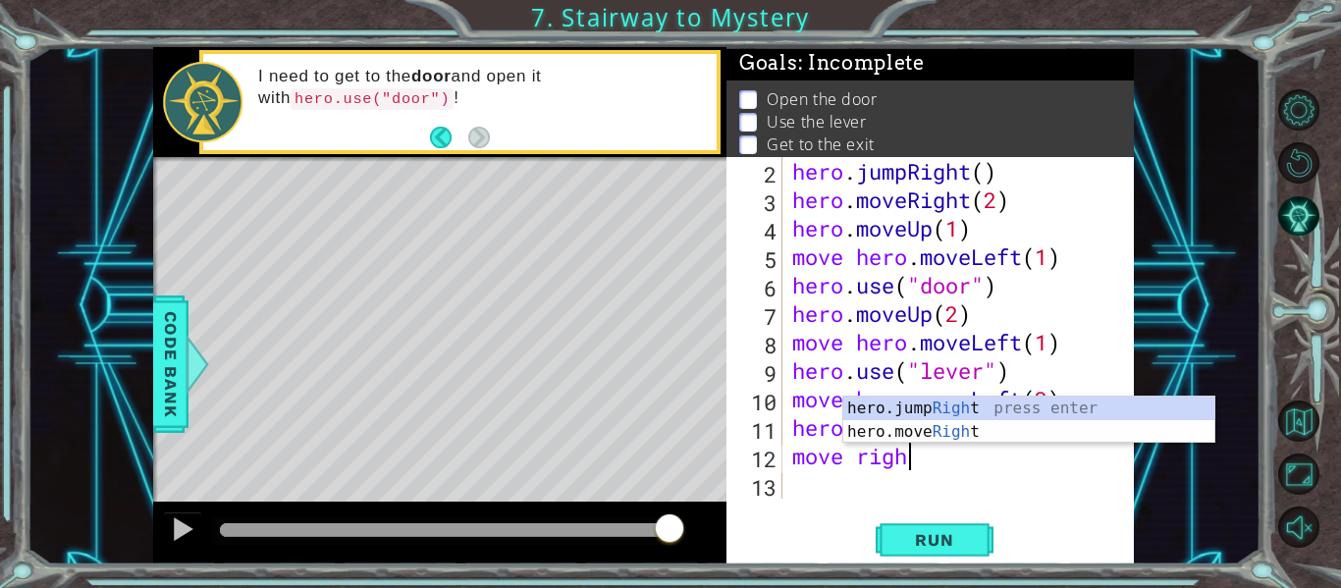
scroll to position [0, 5]
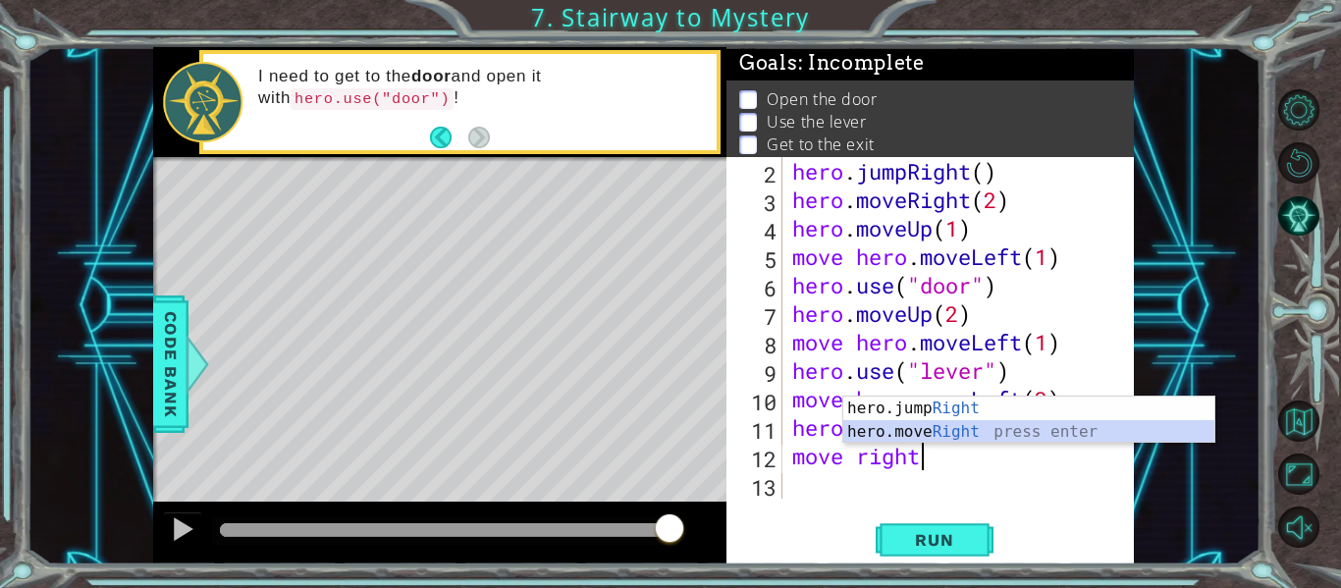
click at [926, 434] on div "hero.jump Right press enter hero.move Right press enter" at bounding box center [1028, 444] width 371 height 94
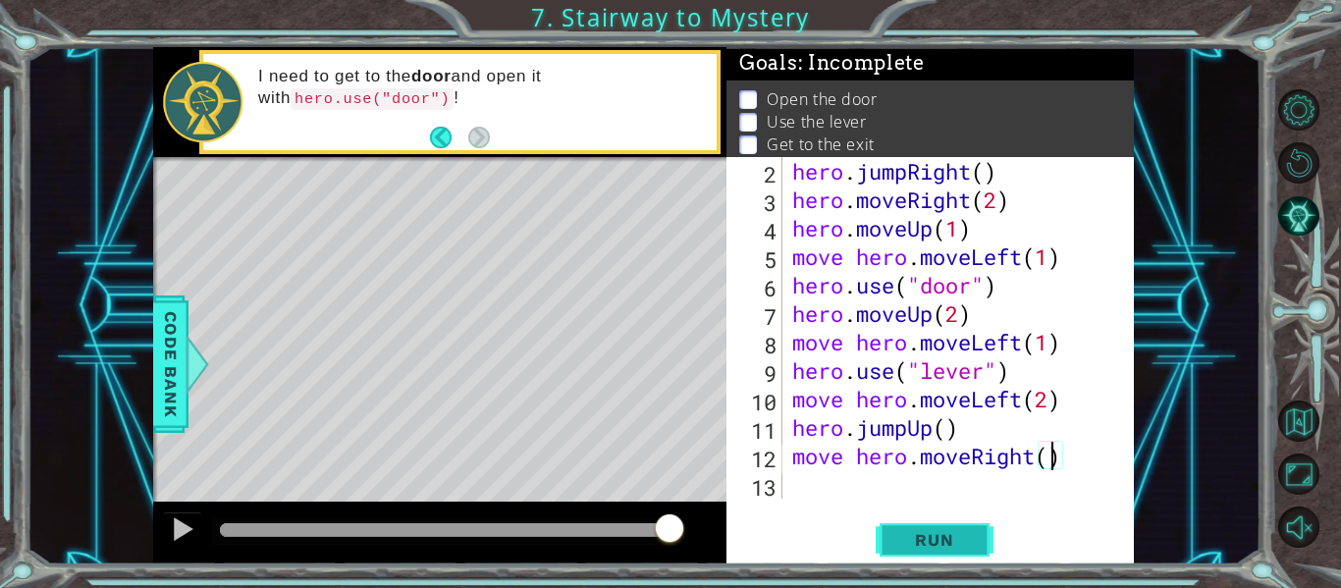
scroll to position [0, 12]
click at [961, 544] on span "Run" at bounding box center [934, 540] width 78 height 20
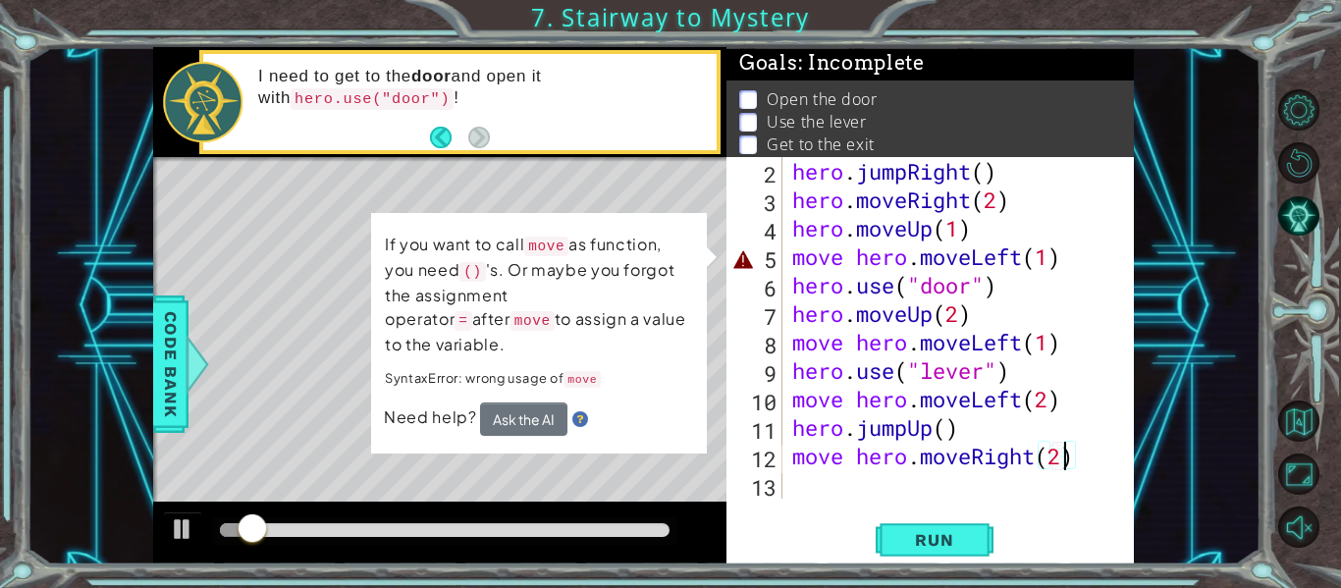
click at [842, 265] on div "hero . jumpRight ( ) hero . moveRight ( 2 ) hero . moveUp ( 1 ) move hero . mov…" at bounding box center [963, 356] width 351 height 399
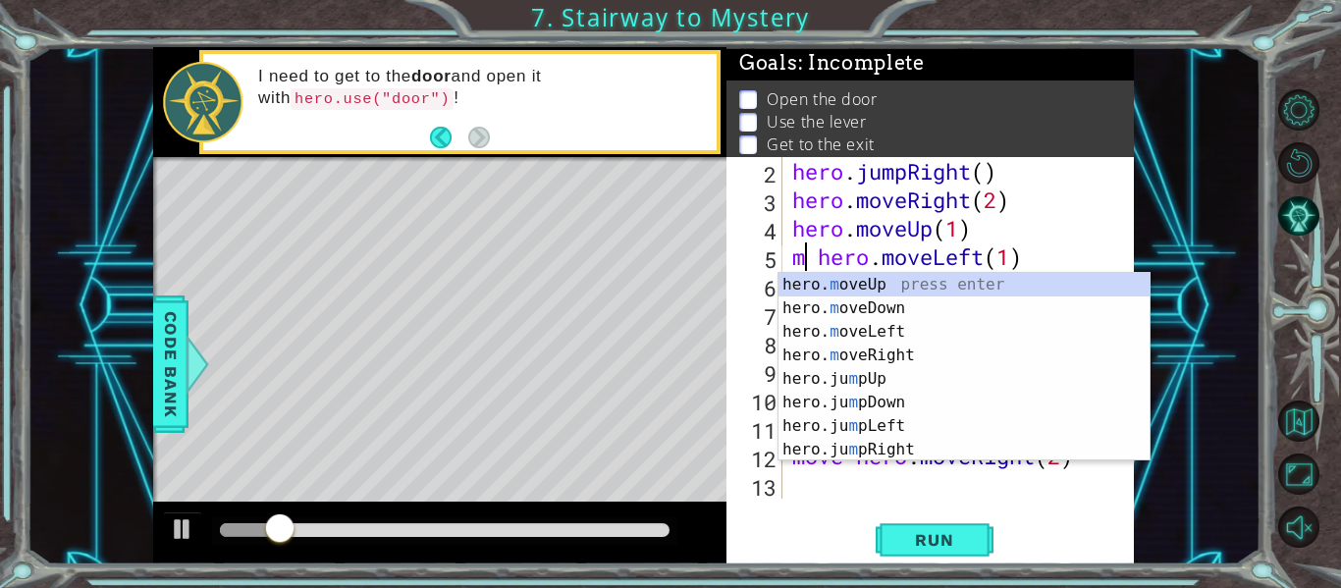
scroll to position [0, 9]
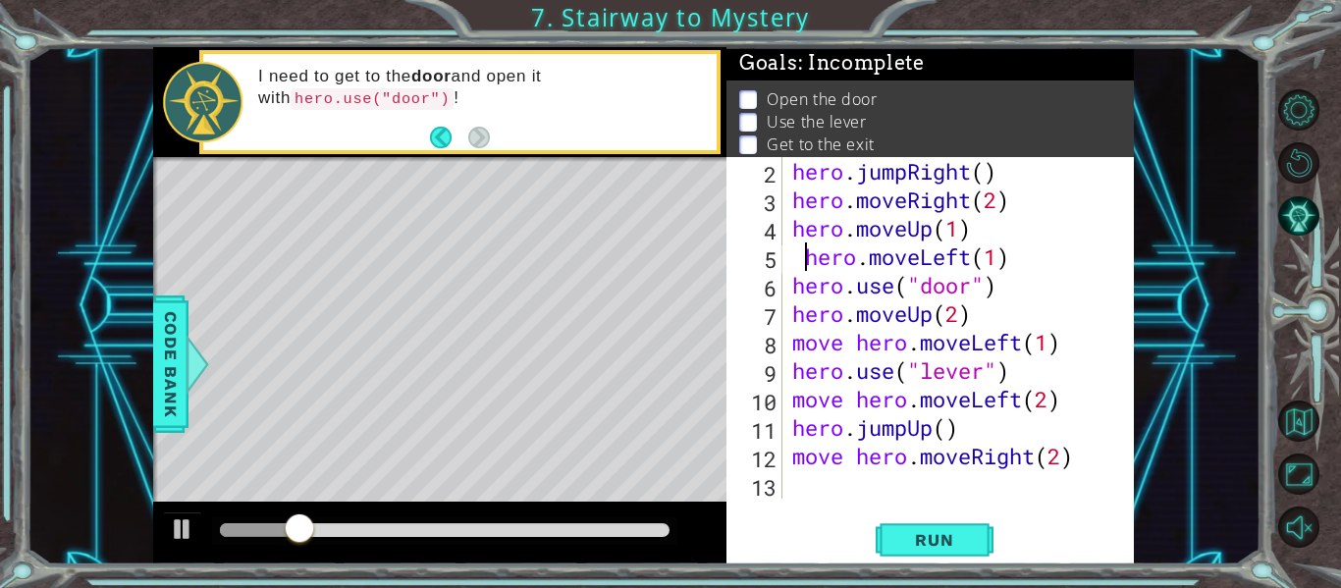
click at [800, 261] on div "hero . jumpRight ( ) hero . moveRight ( 2 ) hero . moveUp ( 1 ) hero . moveLeft…" at bounding box center [963, 356] width 351 height 399
click at [946, 561] on div "hero.moveLeft(1) 2 3 4 5 6 7 8 9 10 11 12 13 hero . jumpRight ( ) hero . moveRi…" at bounding box center [929, 360] width 407 height 407
drag, startPoint x: 859, startPoint y: 458, endPoint x: 791, endPoint y: 457, distance: 67.7
click at [791, 457] on div "hero . jumpRight ( ) hero . moveRight ( 2 ) hero . moveUp ( 1 ) hero . moveLeft…" at bounding box center [963, 356] width 351 height 399
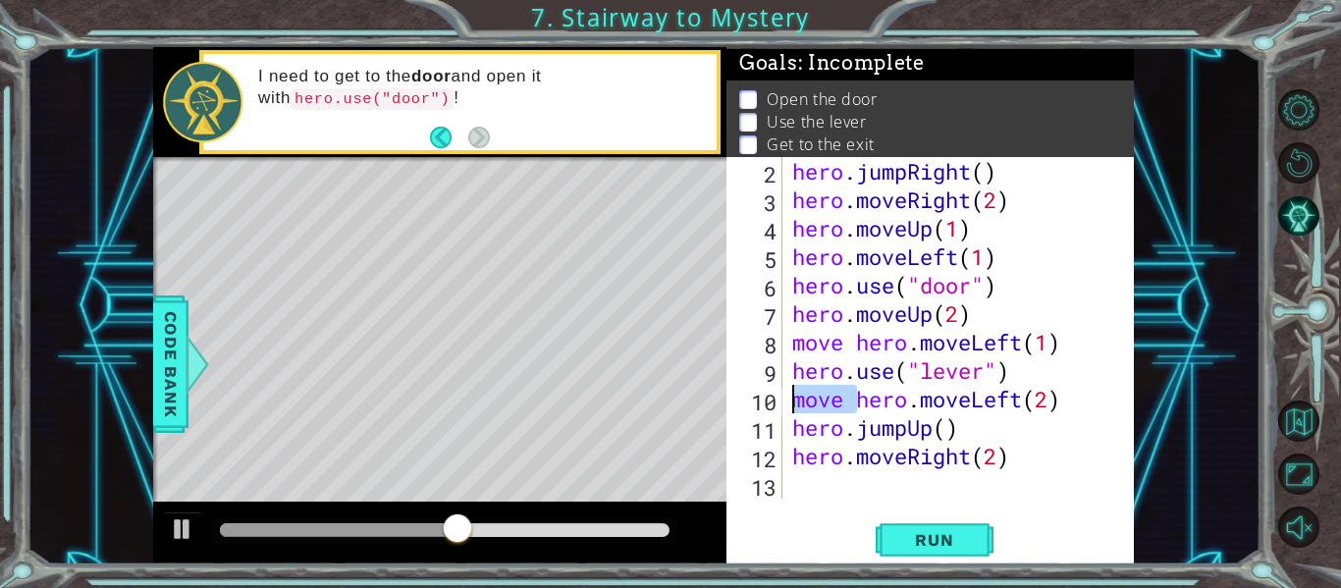
drag, startPoint x: 860, startPoint y: 406, endPoint x: 789, endPoint y: 401, distance: 70.8
click at [789, 401] on div "hero . jumpRight ( ) hero . moveRight ( 2 ) hero . moveUp ( 1 ) hero . moveLeft…" at bounding box center [963, 356] width 351 height 399
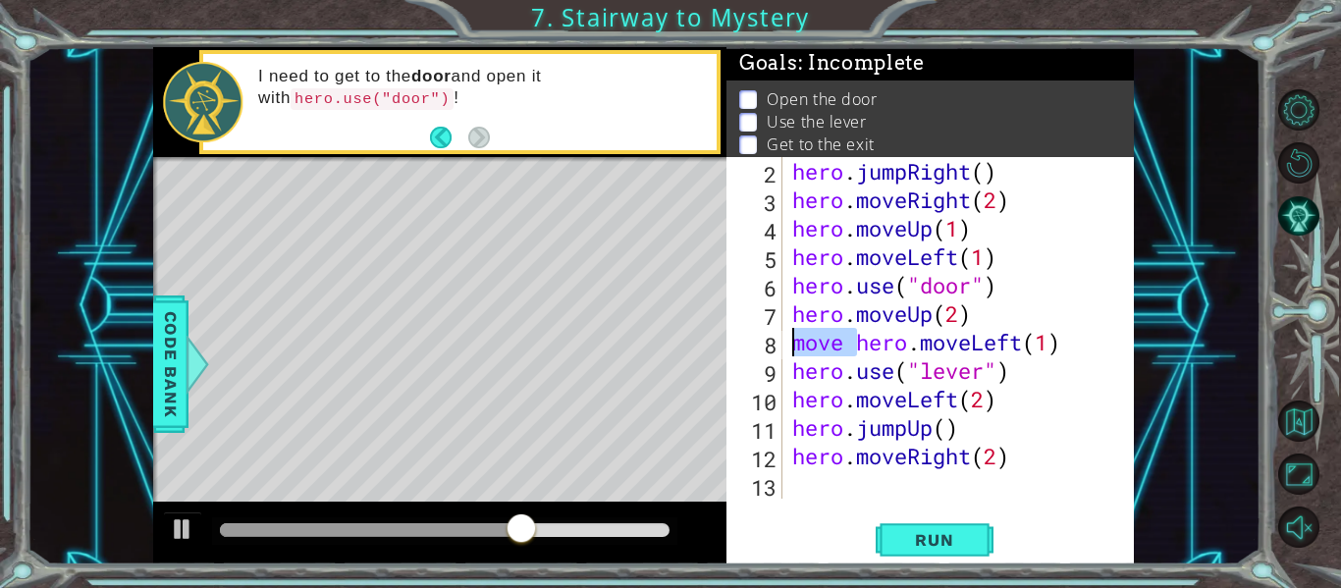
drag, startPoint x: 857, startPoint y: 347, endPoint x: 773, endPoint y: 347, distance: 84.4
click at [773, 347] on div "hero.moveLeft(2) 2 3 4 5 6 7 8 9 10 11 12 13 hero . jumpRight ( ) hero . moveRi…" at bounding box center [927, 328] width 403 height 342
type textarea "hero.moveLeft(1)"
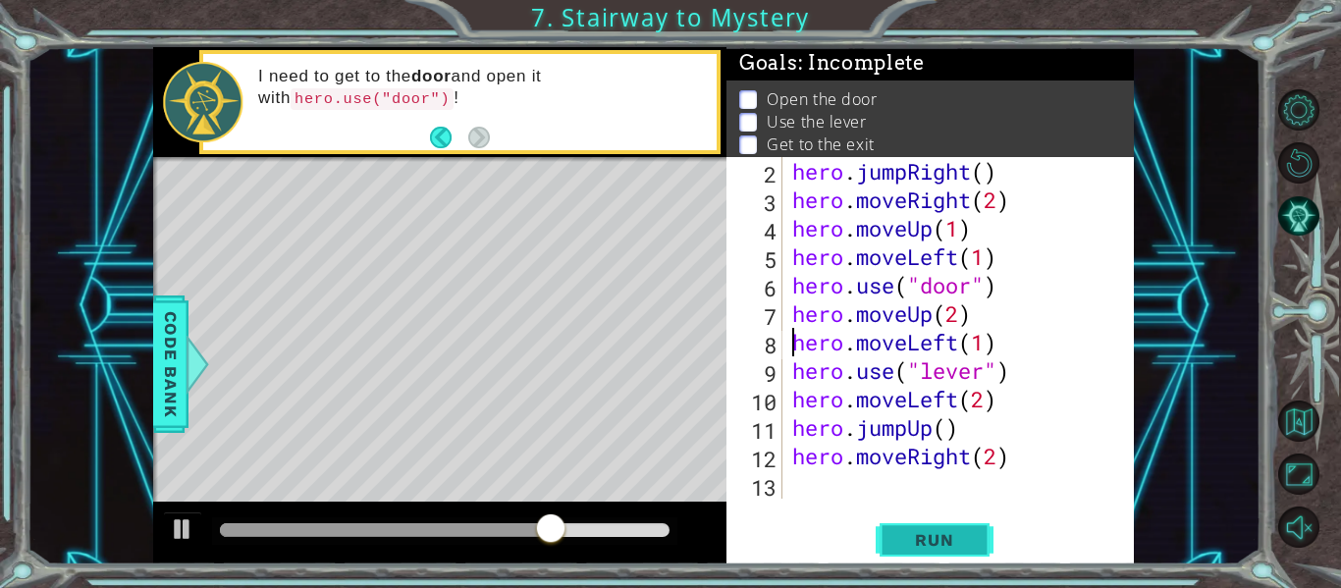
click at [956, 538] on span "Run" at bounding box center [934, 540] width 78 height 20
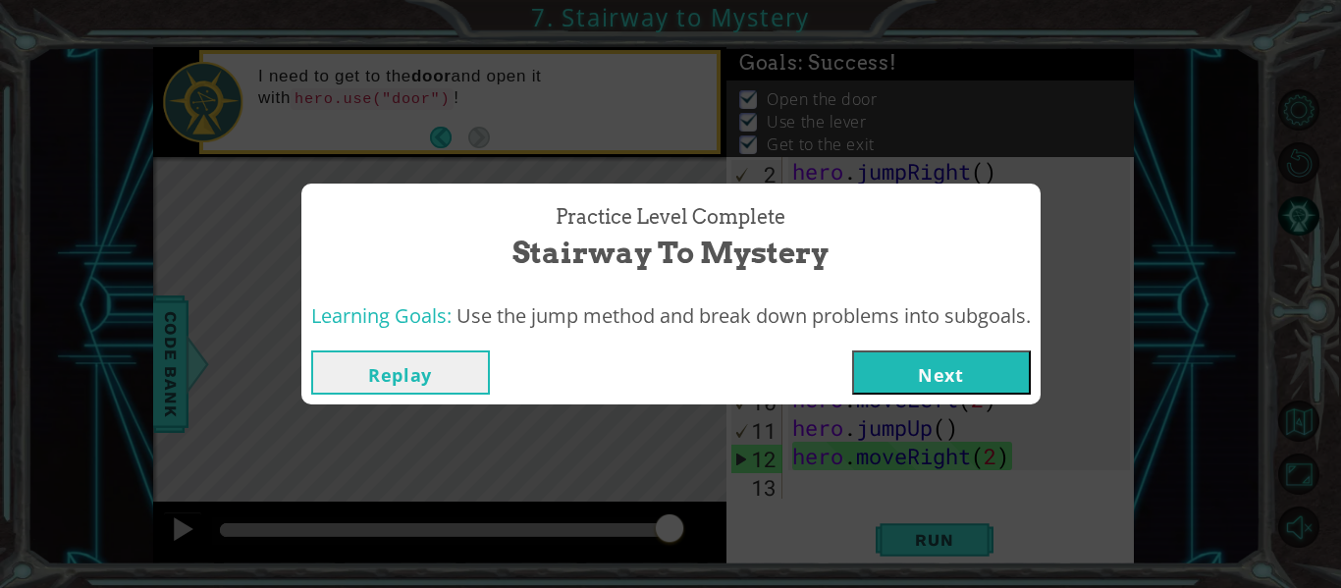
click at [913, 384] on button "Next" at bounding box center [941, 372] width 179 height 44
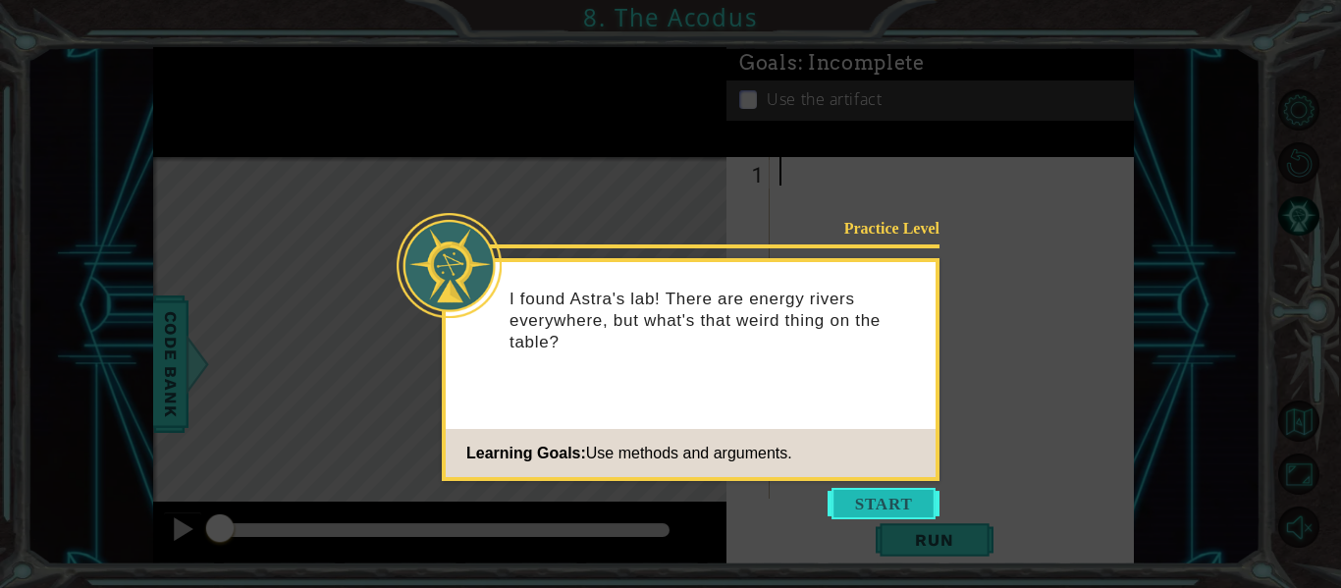
click at [907, 505] on button "Start" at bounding box center [884, 503] width 112 height 31
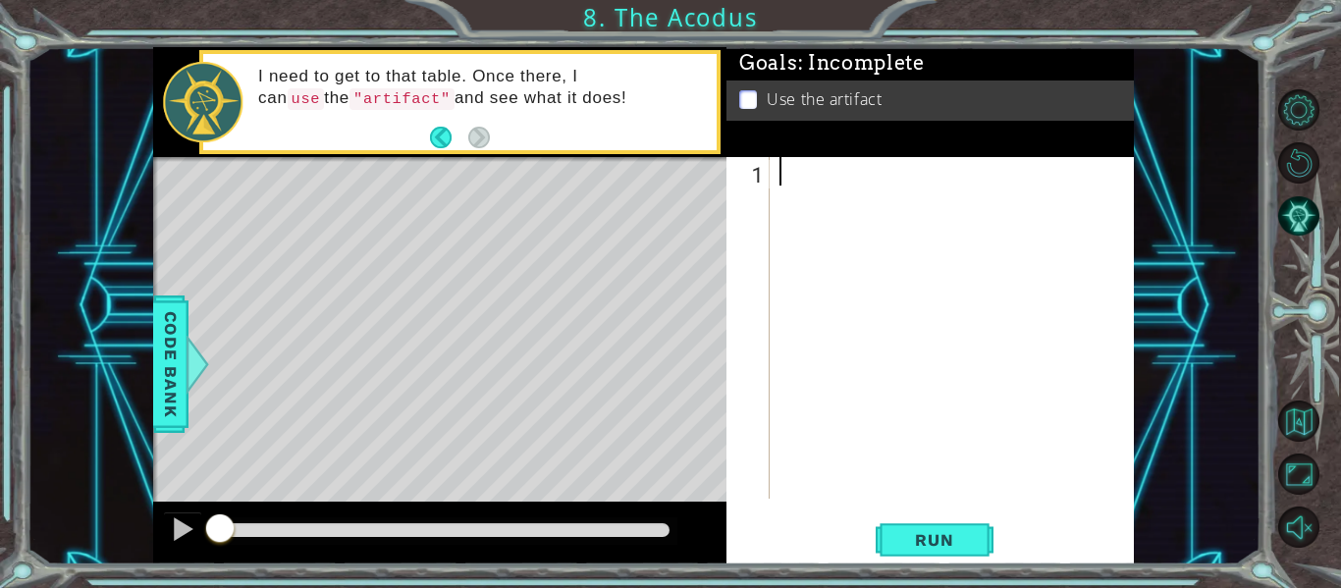
click at [907, 505] on div "1 ההההההההההההההההההההההההההההההההההההההההההההההההההההההההההההההההההההההההההההה…" at bounding box center [929, 360] width 407 height 407
